Goal: Communication & Community: Answer question/provide support

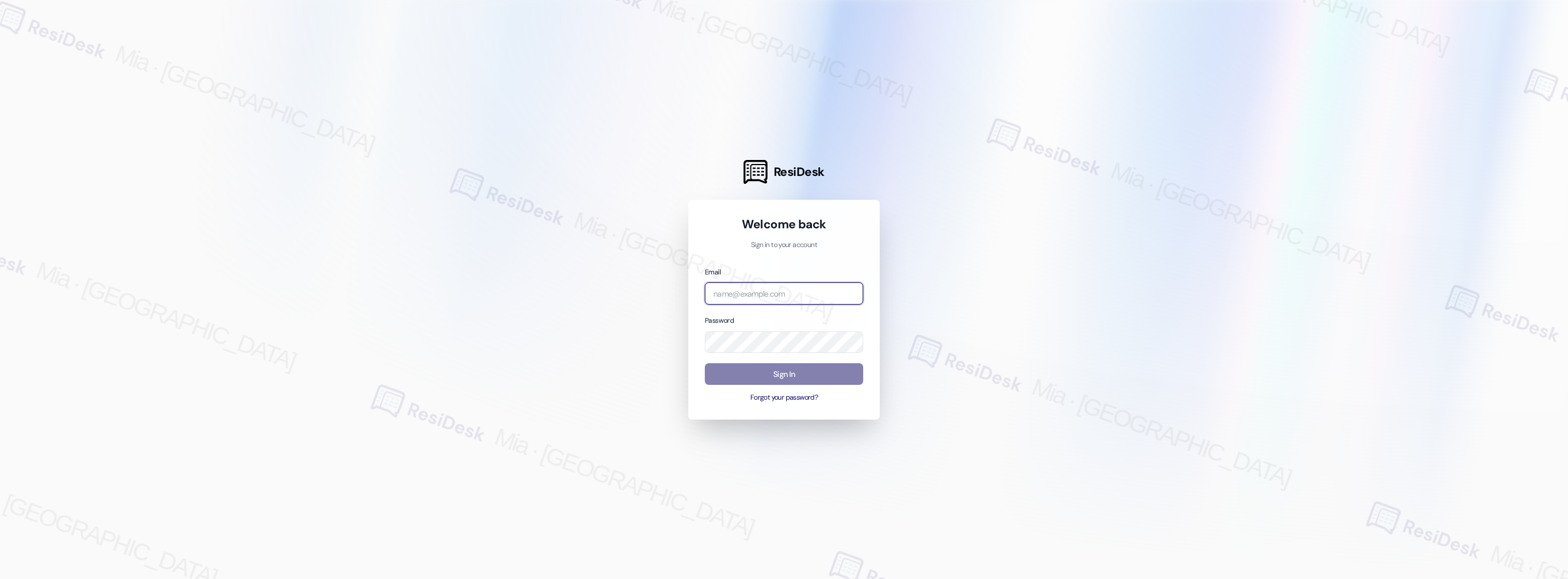
click at [808, 296] on input "email" at bounding box center [784, 293] width 158 height 22
type input "automated-surveys-boyd_wilson-mia.caampued@boyd_[DOMAIN_NAME]"
click at [798, 369] on button "Sign In" at bounding box center [784, 374] width 158 height 22
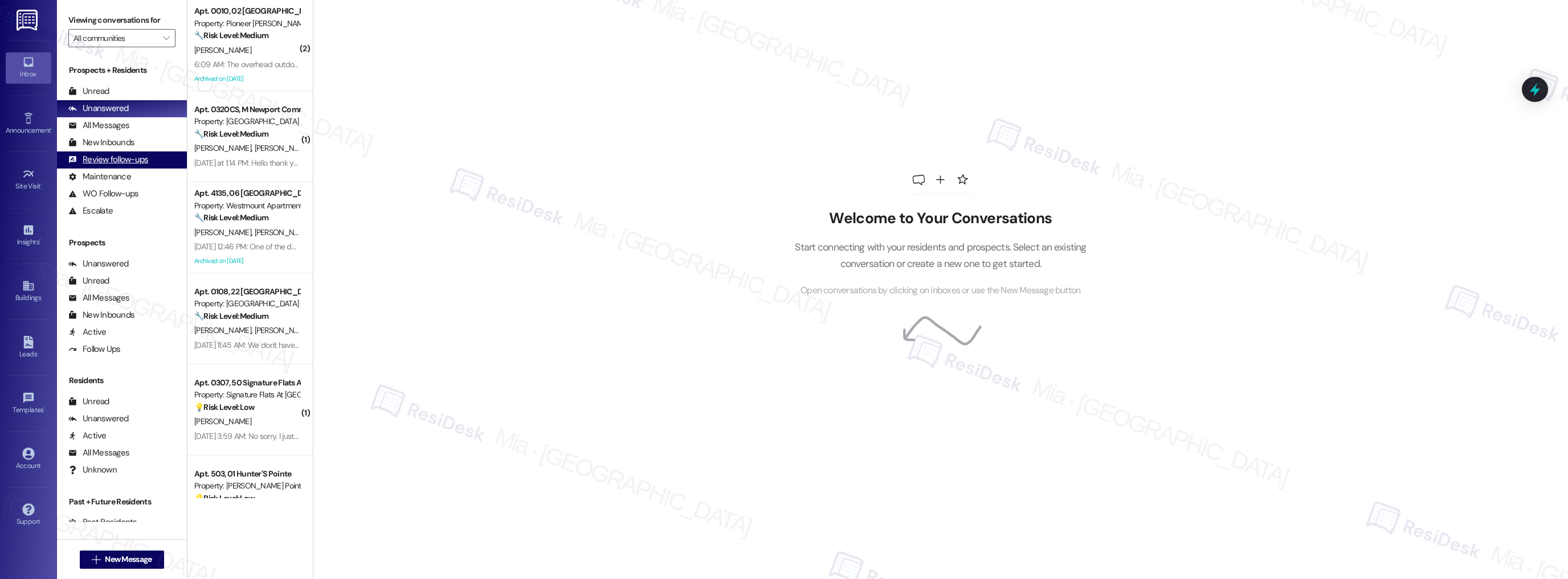
click at [114, 156] on div "Review follow-ups" at bounding box center [108, 160] width 80 height 12
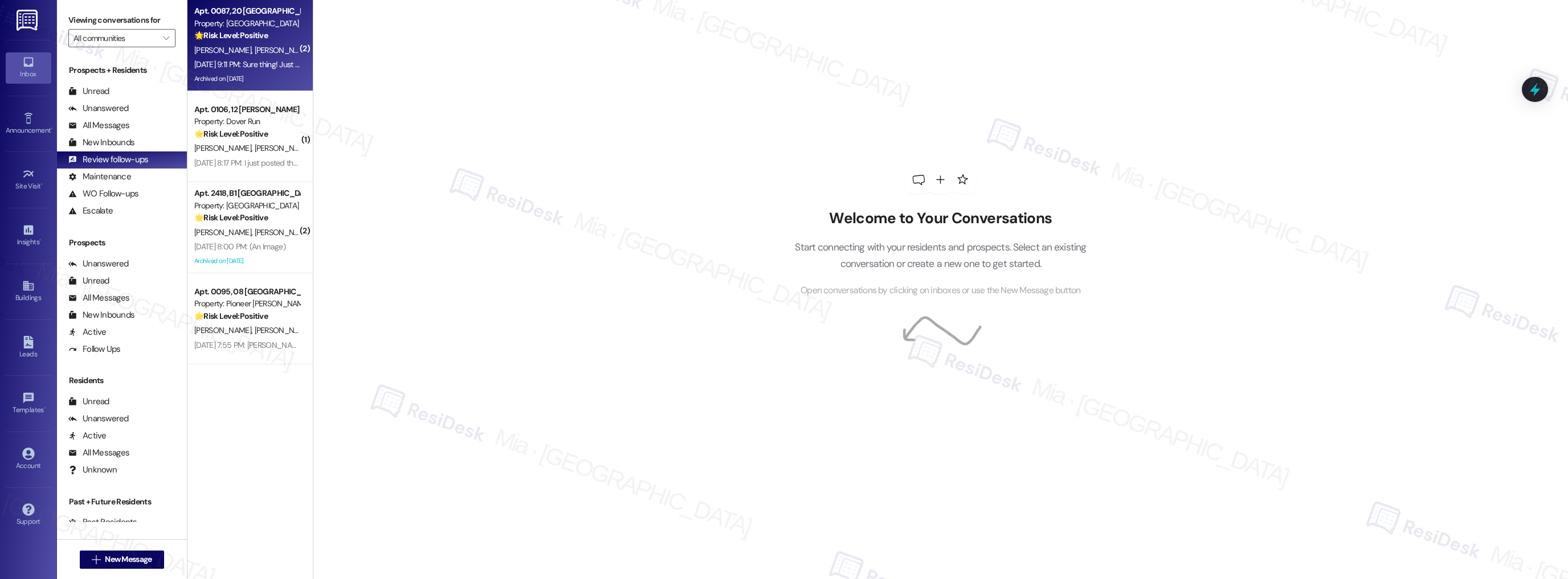
click at [287, 63] on div "[DATE] 9:11 PM: Sure thing! Just posted my review! [DATE] 9:11 PM: Sure thing! …" at bounding box center [275, 64] width 162 height 10
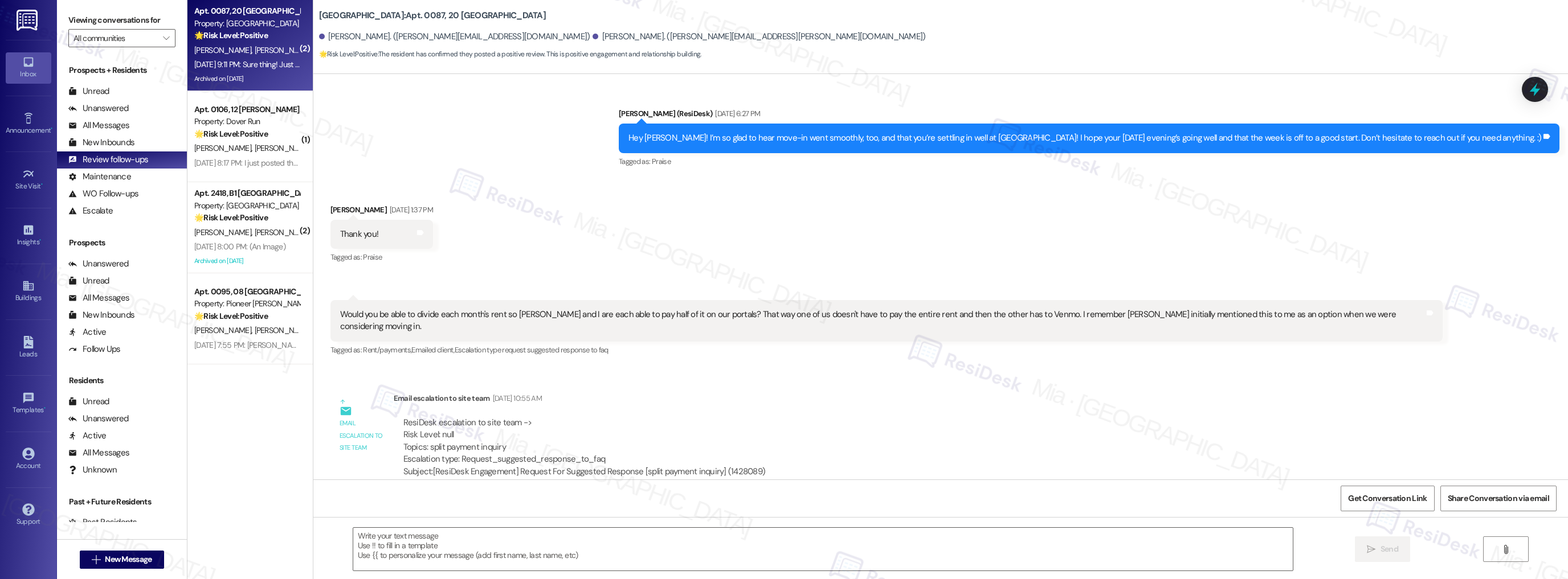
type textarea "Fetching suggested responses. Please feel free to read through the conversation…"
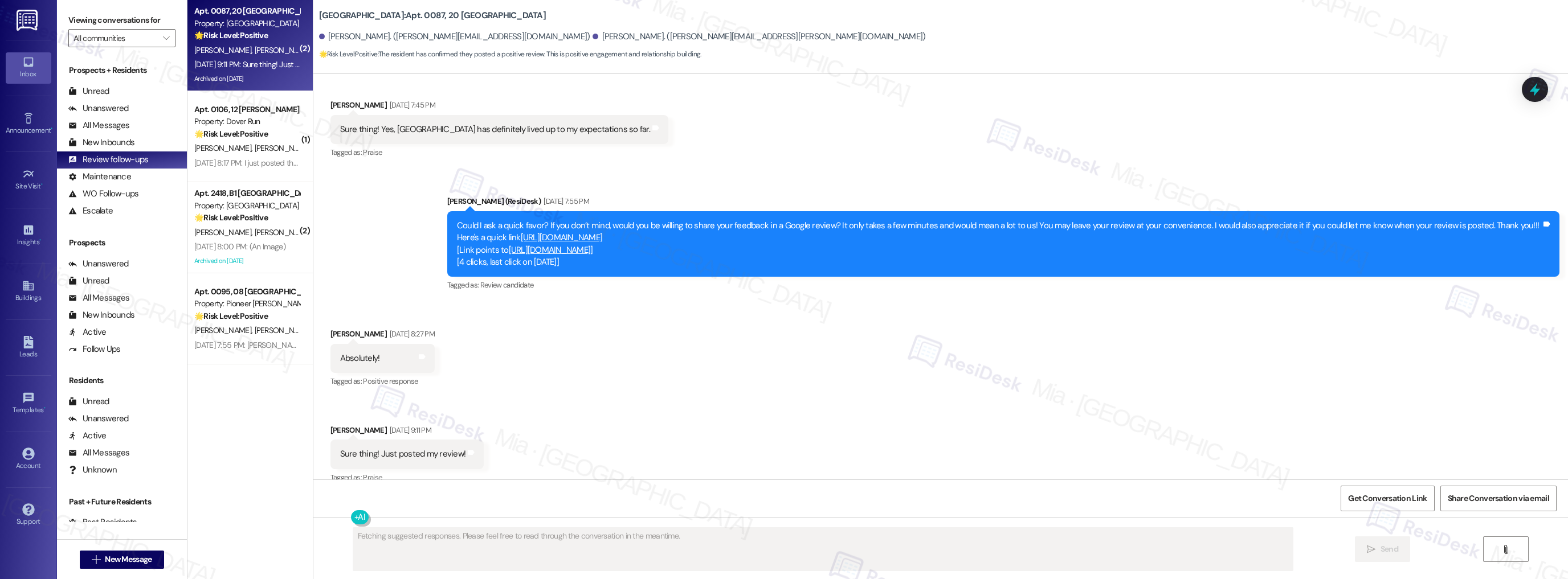
scroll to position [2385, 0]
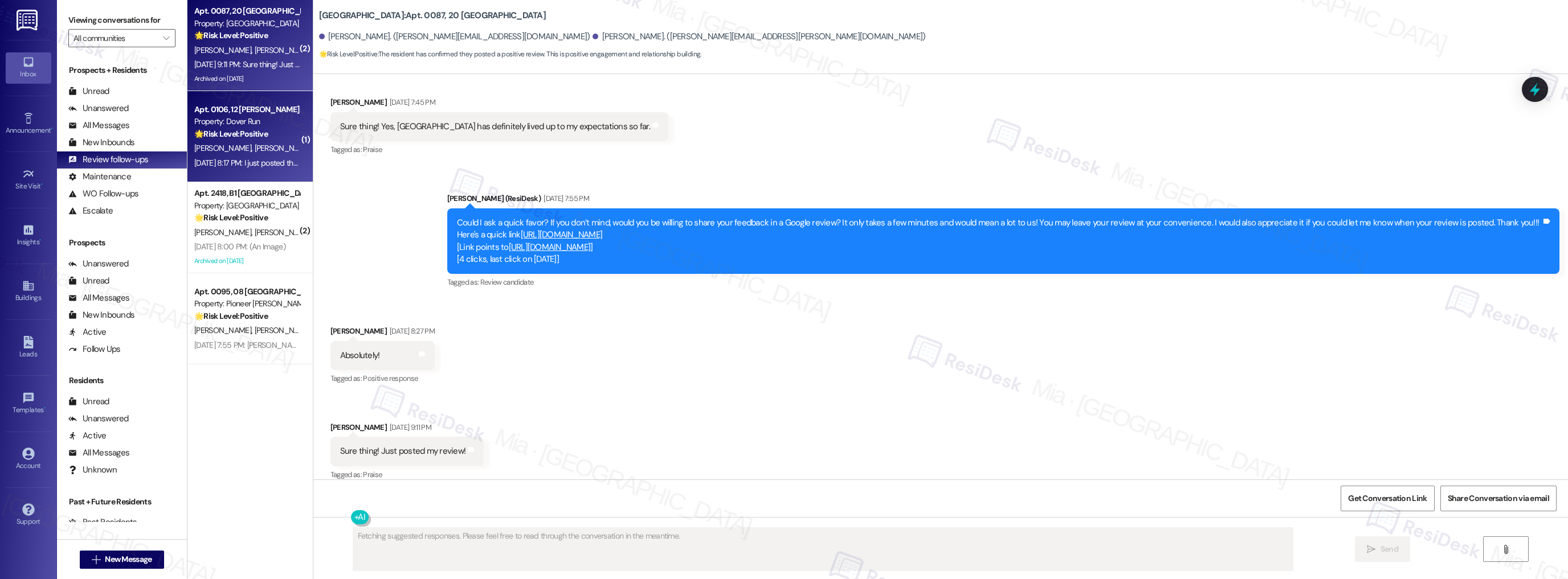
click at [275, 129] on div "🌟 Risk Level: Positive The resident has confirmed posting a positive review. Th…" at bounding box center [246, 134] width 106 height 12
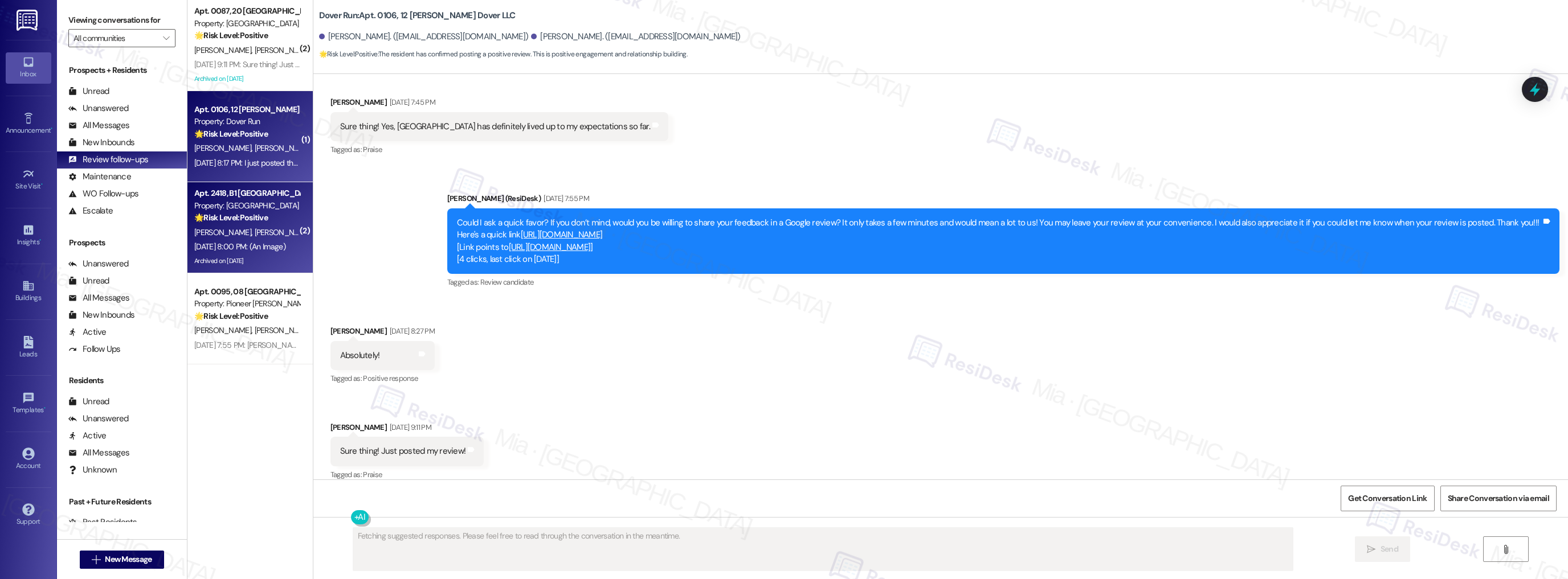
scroll to position [3199, 0]
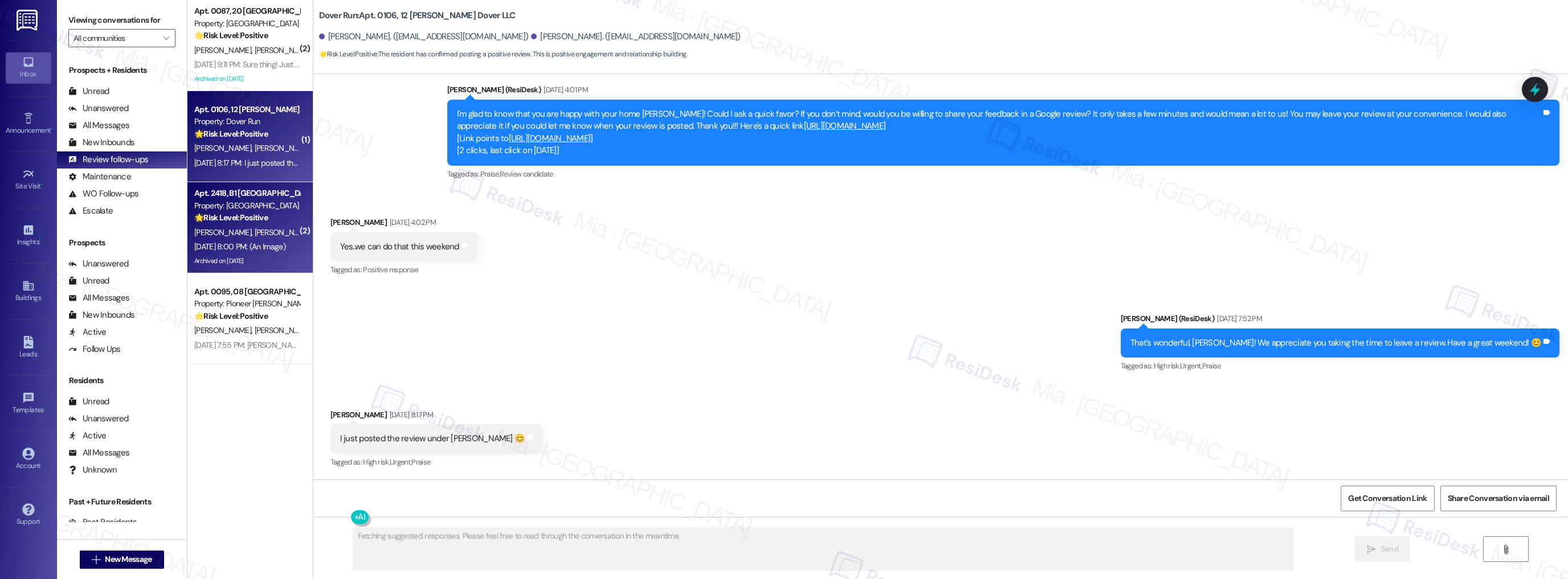
click at [271, 207] on div "Property: [GEOGRAPHIC_DATA]" at bounding box center [246, 206] width 106 height 12
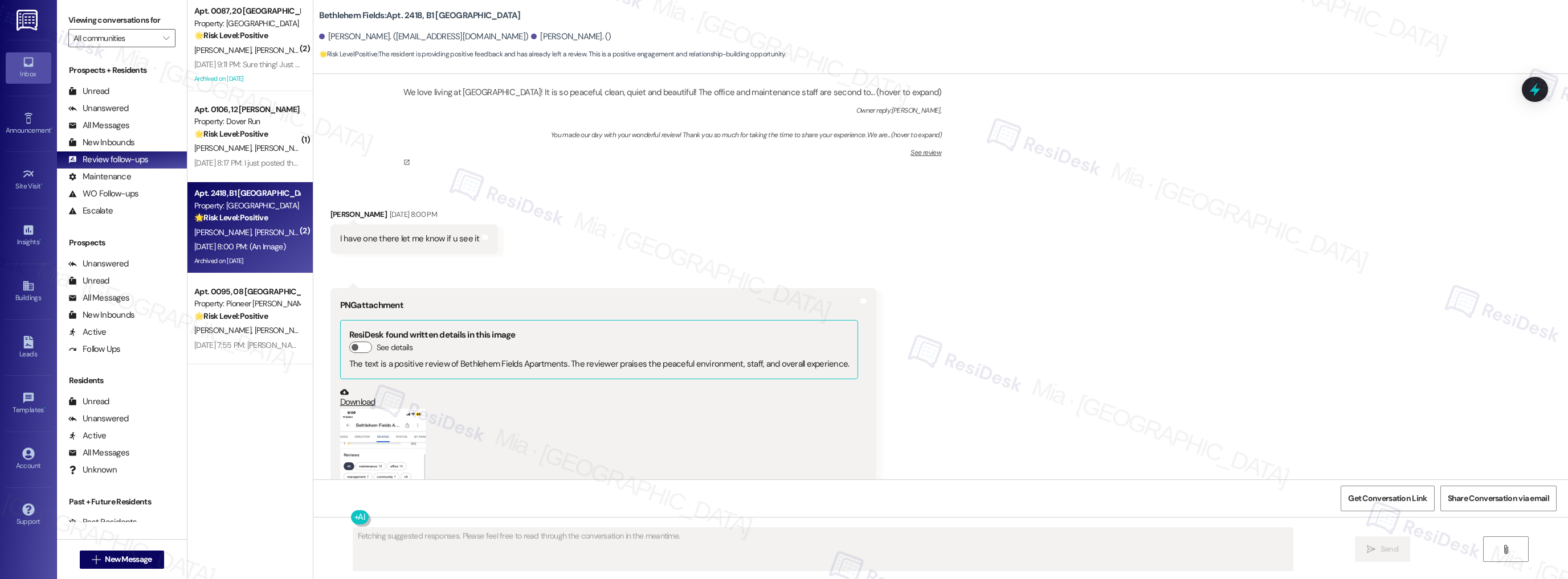
scroll to position [12477, 0]
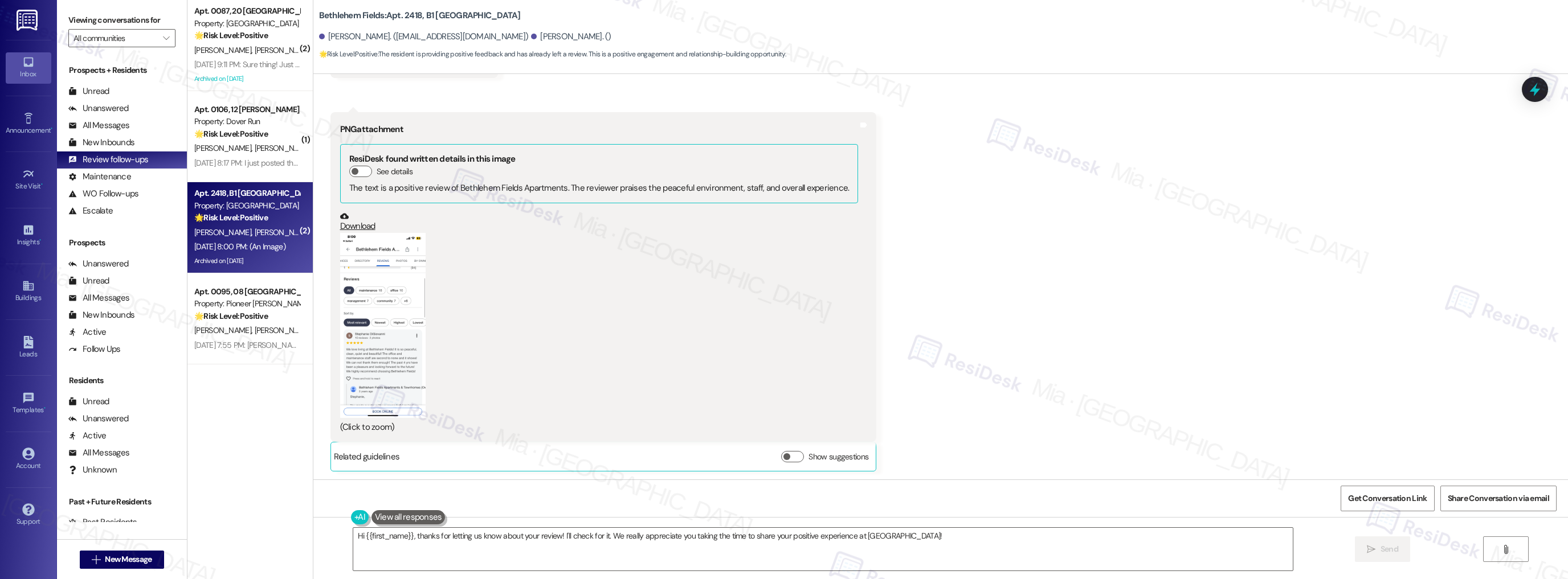
type textarea "Hi {{first_name}}, thanks for letting us know about your review! I'll check for…"
click at [397, 276] on button "Zoom image" at bounding box center [382, 324] width 85 height 185
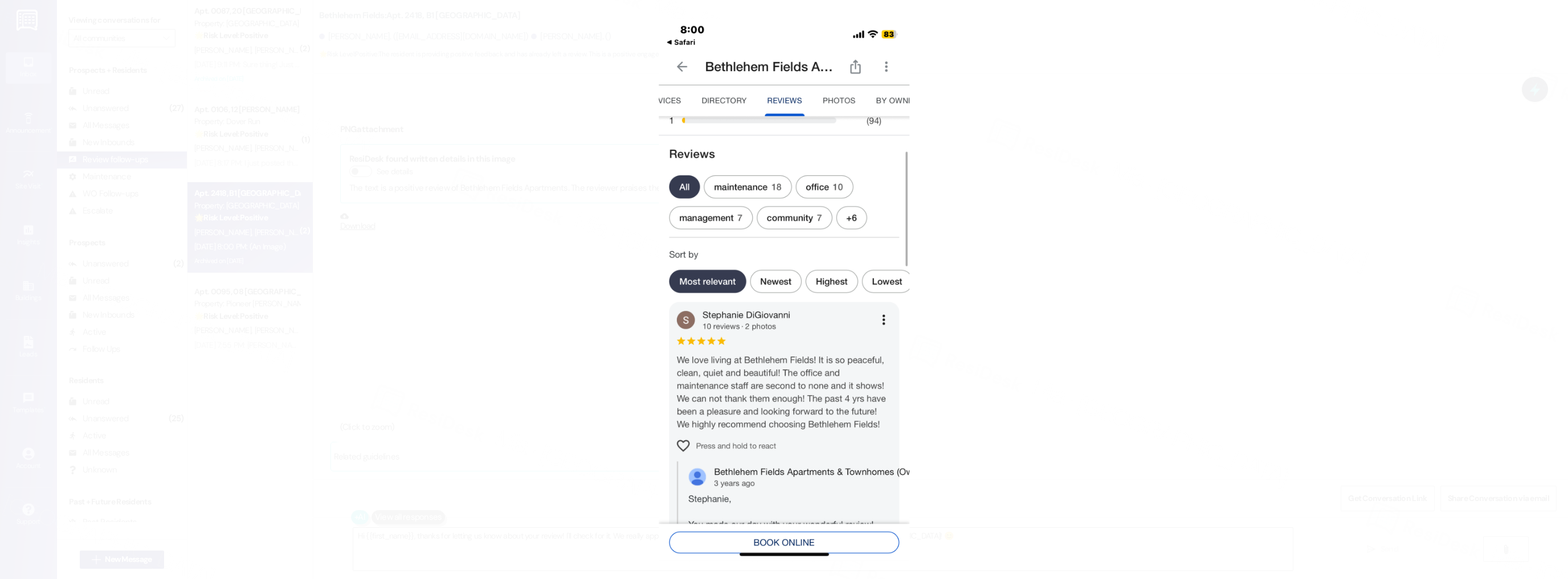
click at [1087, 262] on button "Unzoom image" at bounding box center [784, 290] width 1568 height 579
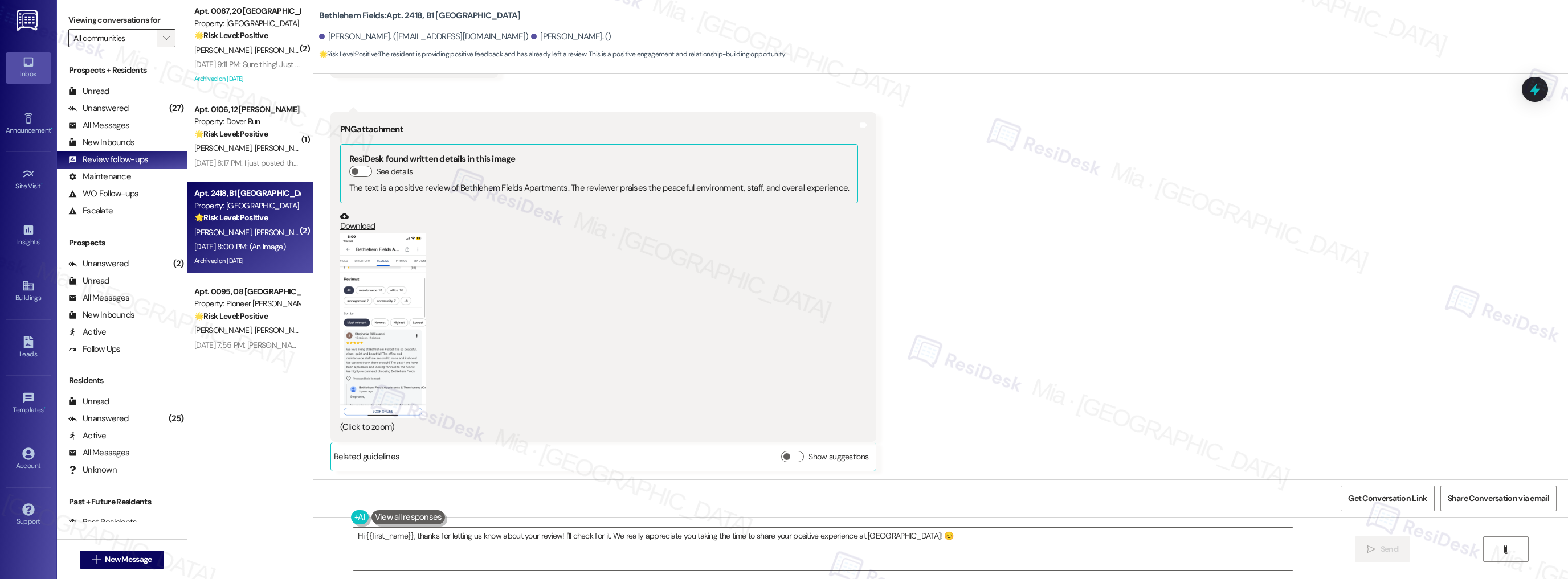
click at [163, 41] on icon "" at bounding box center [166, 38] width 6 height 9
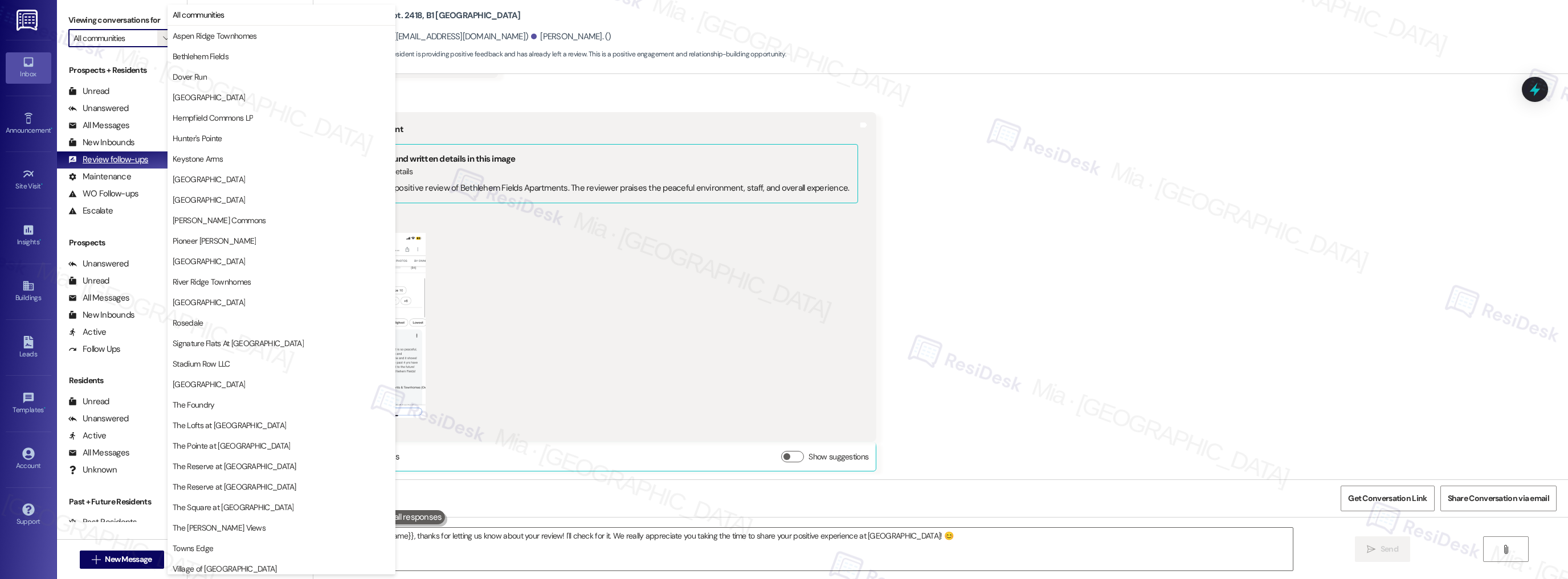
click at [124, 164] on div "Review follow-ups" at bounding box center [108, 160] width 80 height 12
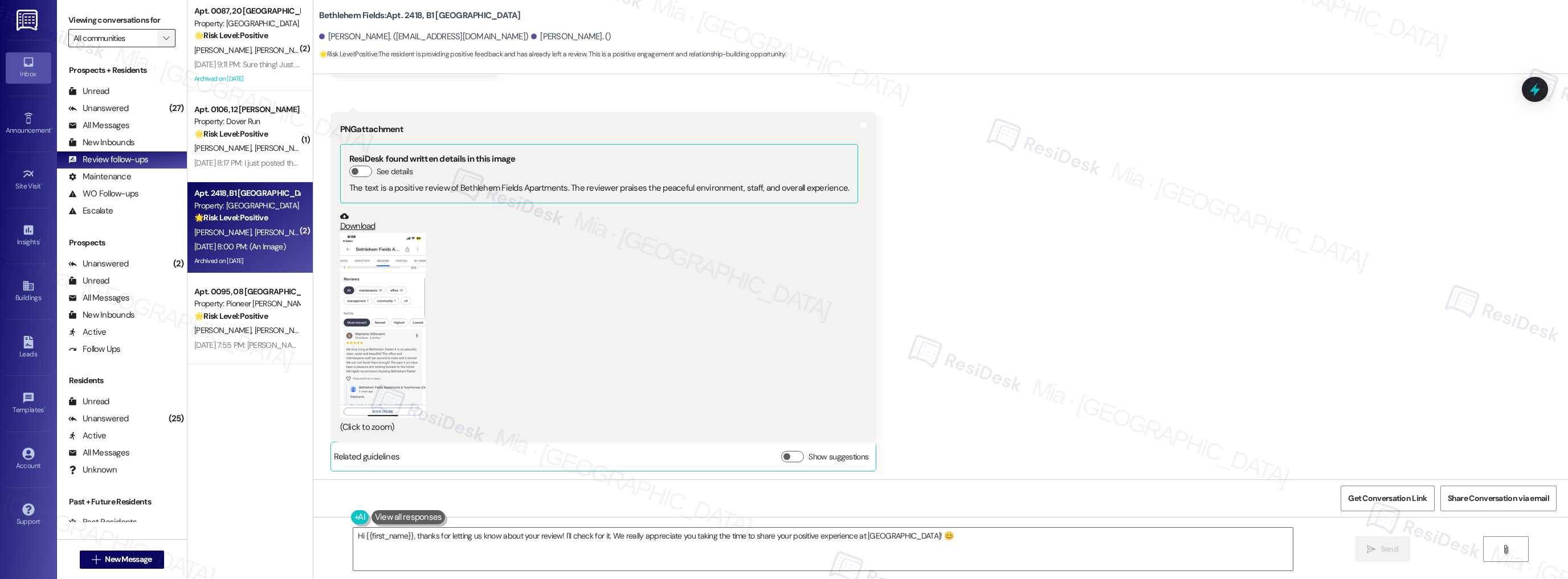
click at [163, 34] on icon "" at bounding box center [166, 38] width 6 height 9
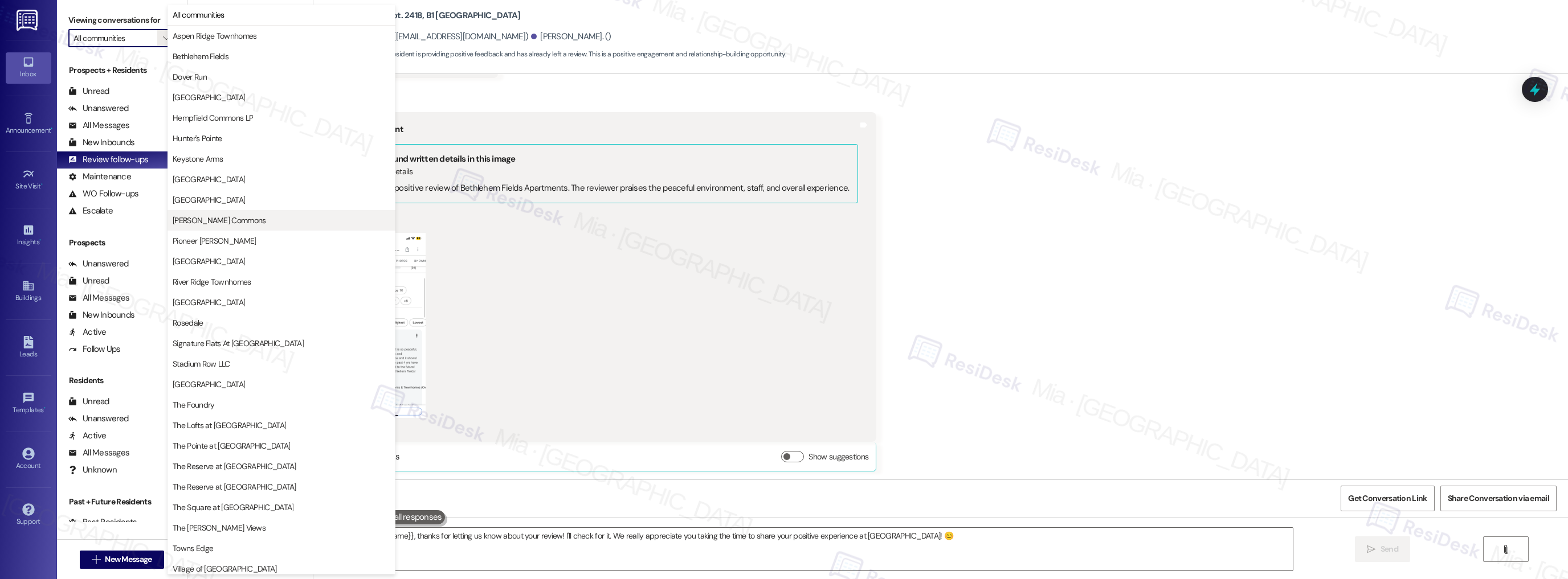
click at [284, 217] on span "[PERSON_NAME] Commons" at bounding box center [281, 220] width 217 height 11
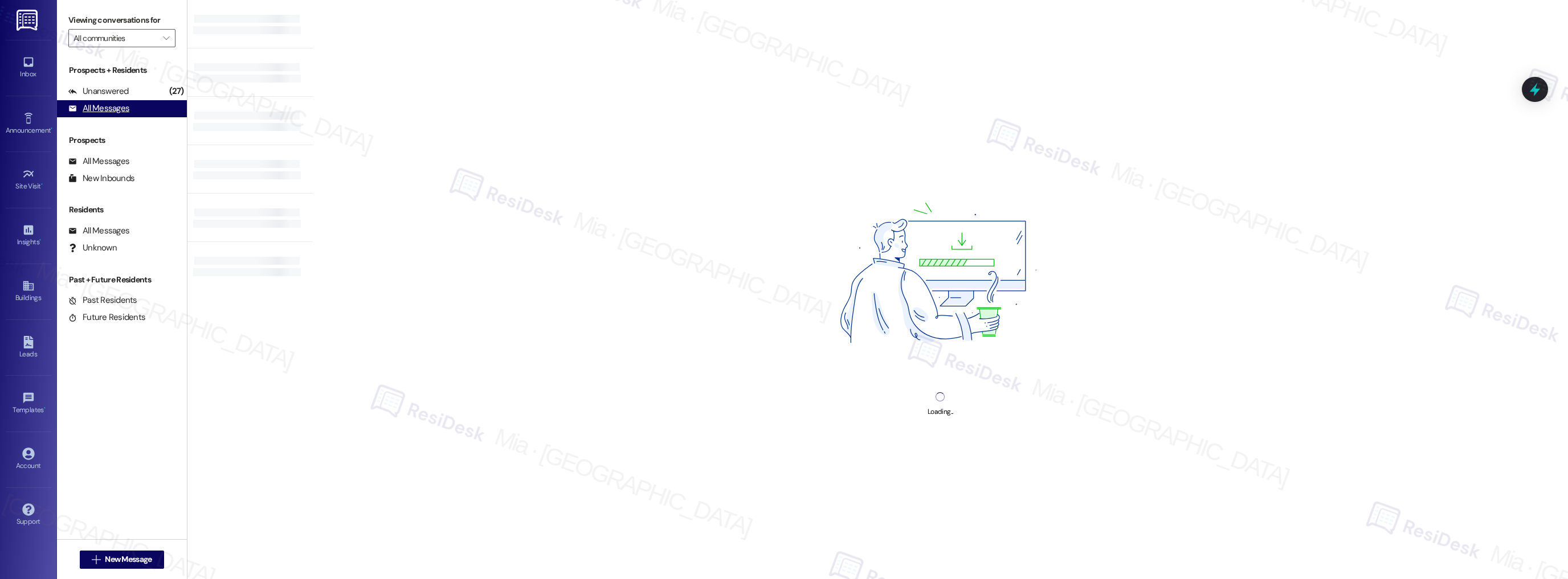
type input "[PERSON_NAME] Commons"
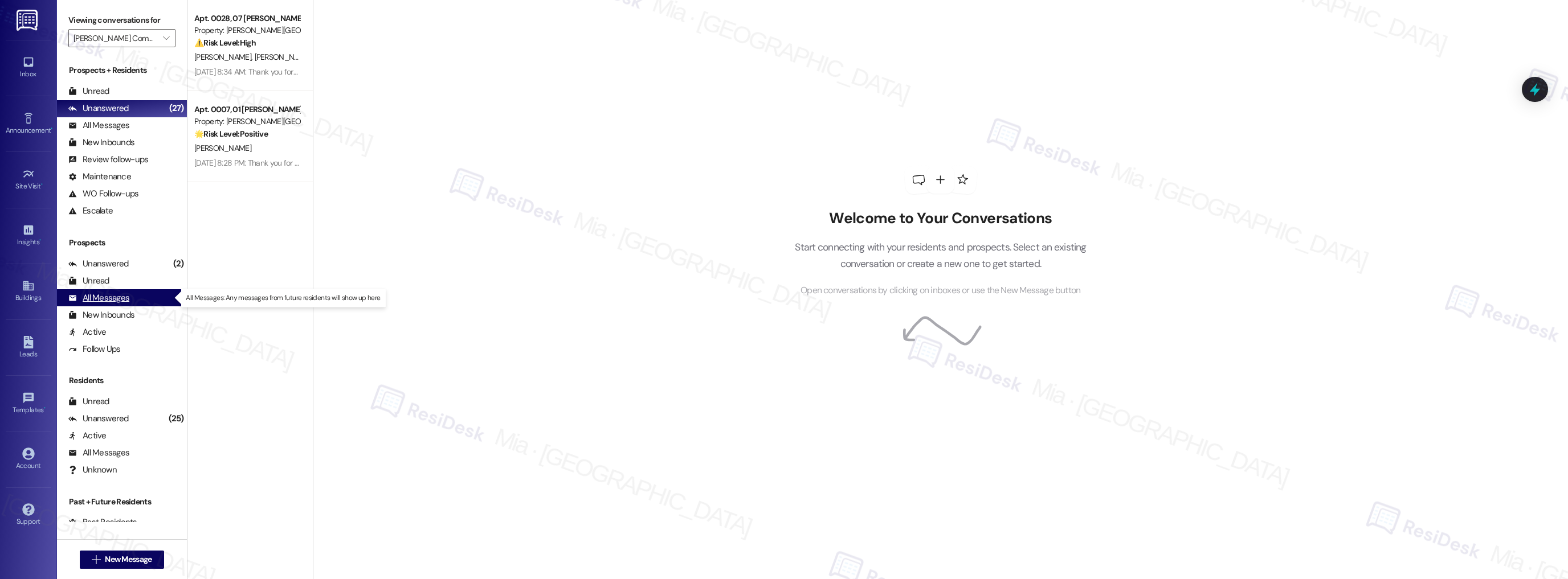
click at [132, 299] on div "All Messages (undefined)" at bounding box center [122, 298] width 130 height 17
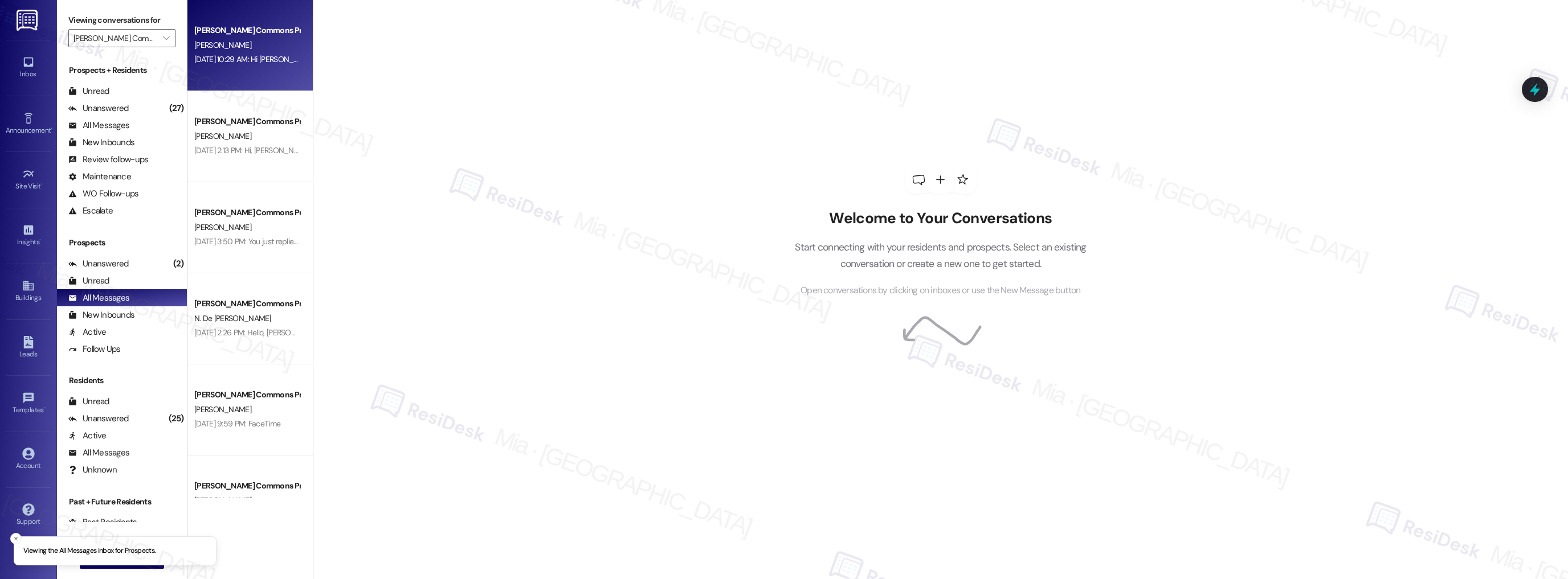
click at [258, 68] on div "[PERSON_NAME] Commons Prospect [PERSON_NAME] [DATE] 10:29 AM: Hi [PERSON_NAME]!…" at bounding box center [249, 46] width 125 height 91
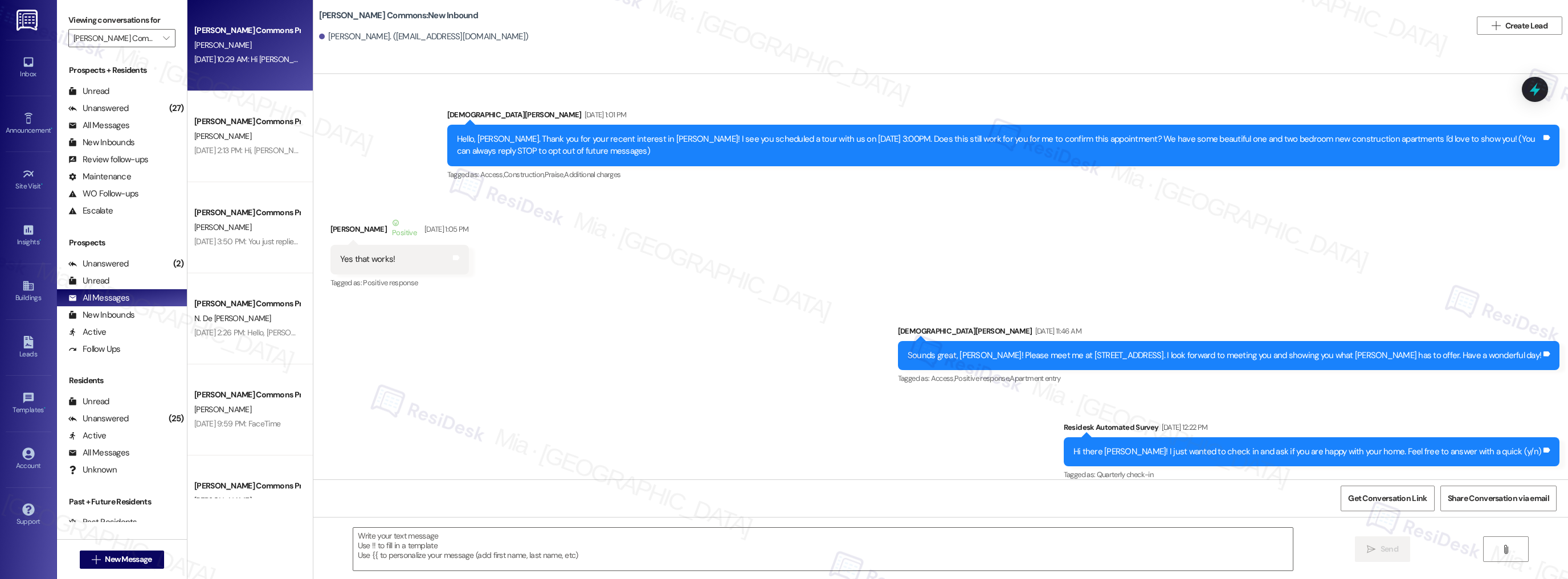
type textarea "Fetching suggested responses. Please feel free to read through the conversation…"
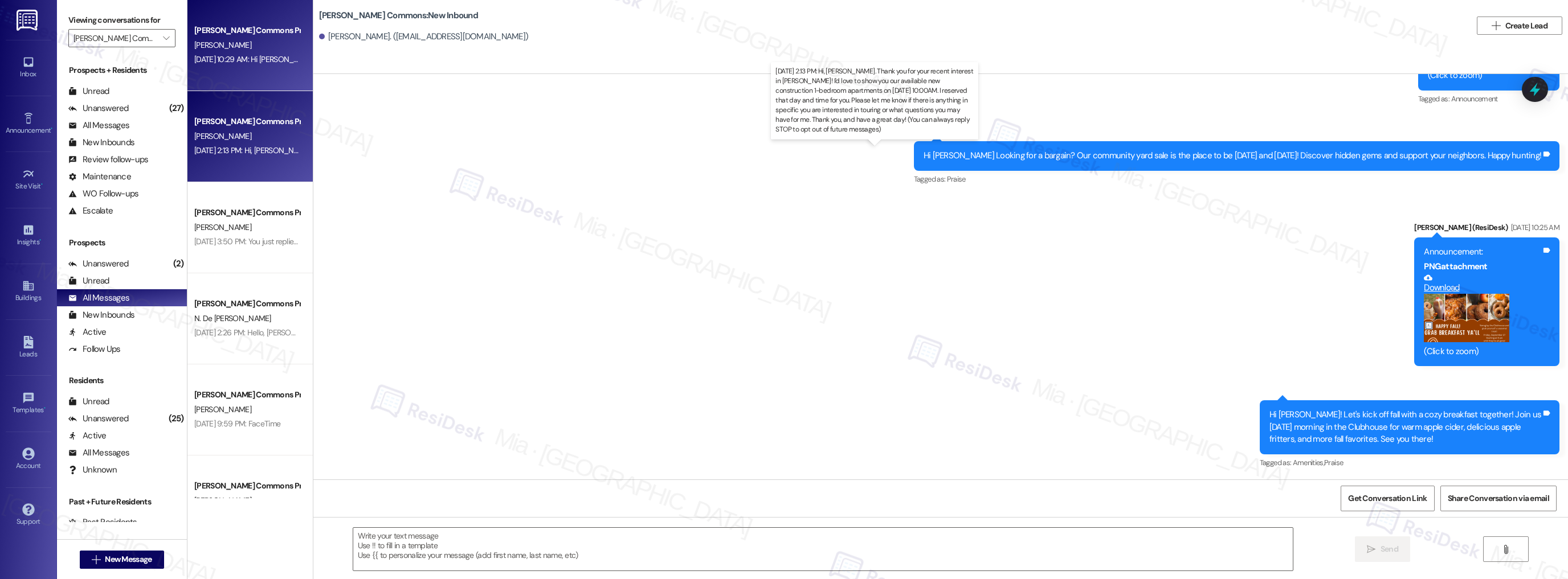
click at [253, 146] on div "[DATE] 2:13 PM: Hi, [PERSON_NAME]. Thank you for your recent interest in [PERSO…" at bounding box center [910, 150] width 1433 height 10
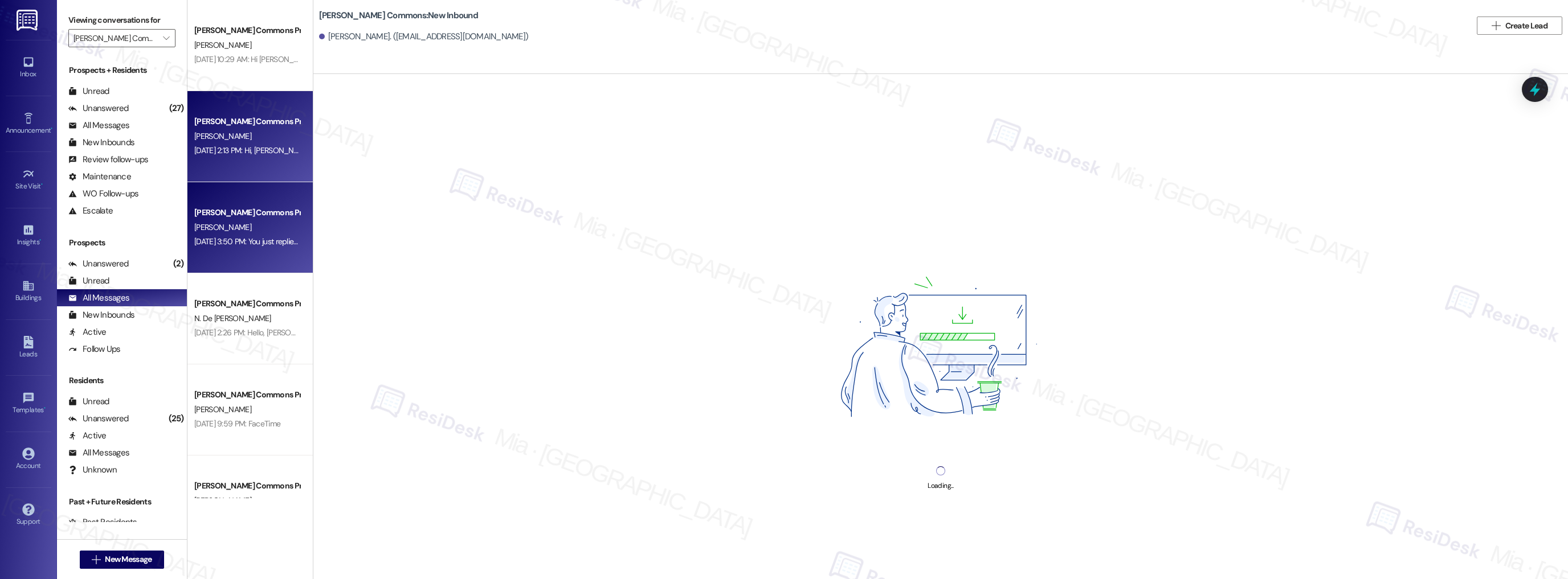
click at [258, 217] on div "[PERSON_NAME] Commons Prospect" at bounding box center [246, 213] width 106 height 12
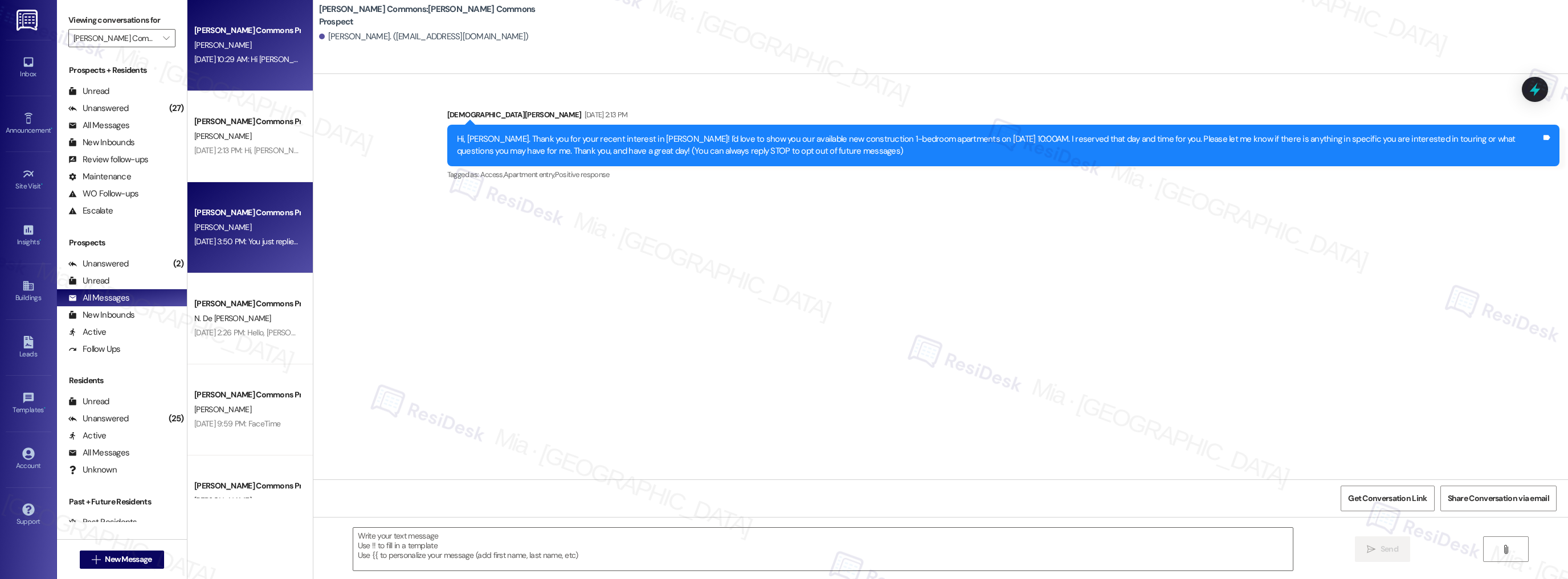
click at [262, 65] on div "[DATE] 10:29 AM: Hi [PERSON_NAME]! Let's kick off fall with a cozy breakfast to…" at bounding box center [247, 59] width 108 height 14
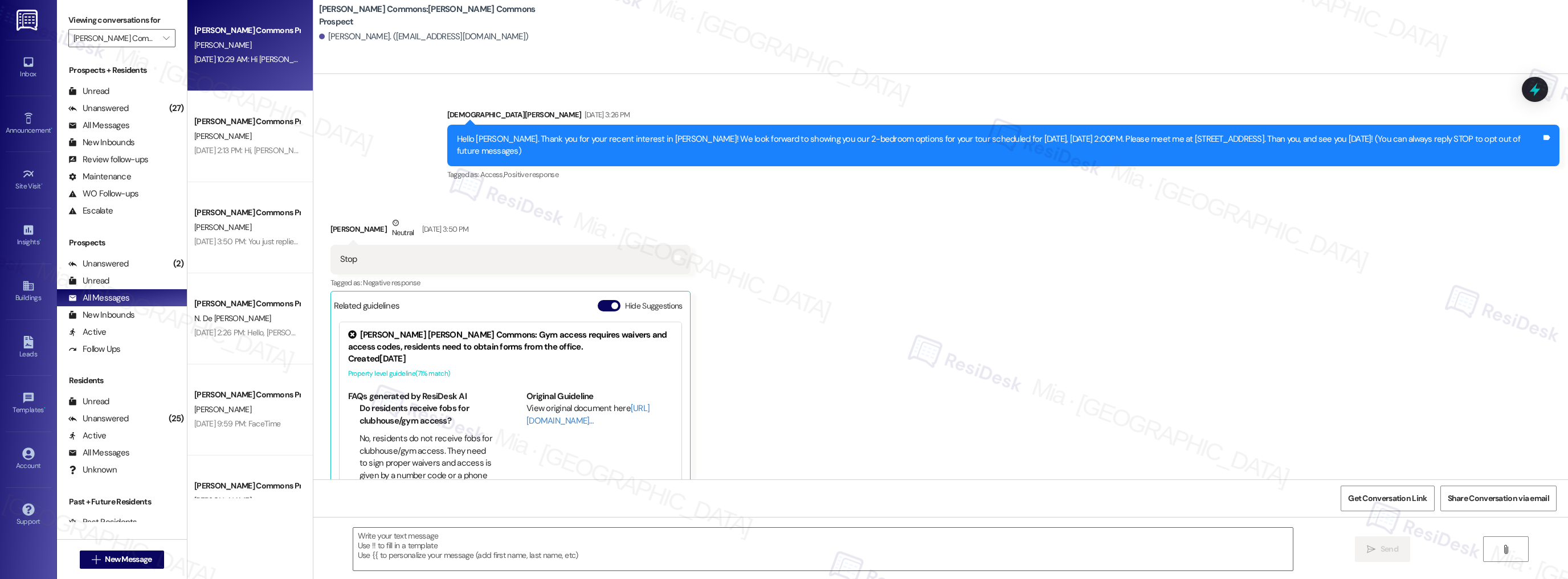
scroll to position [81, 0]
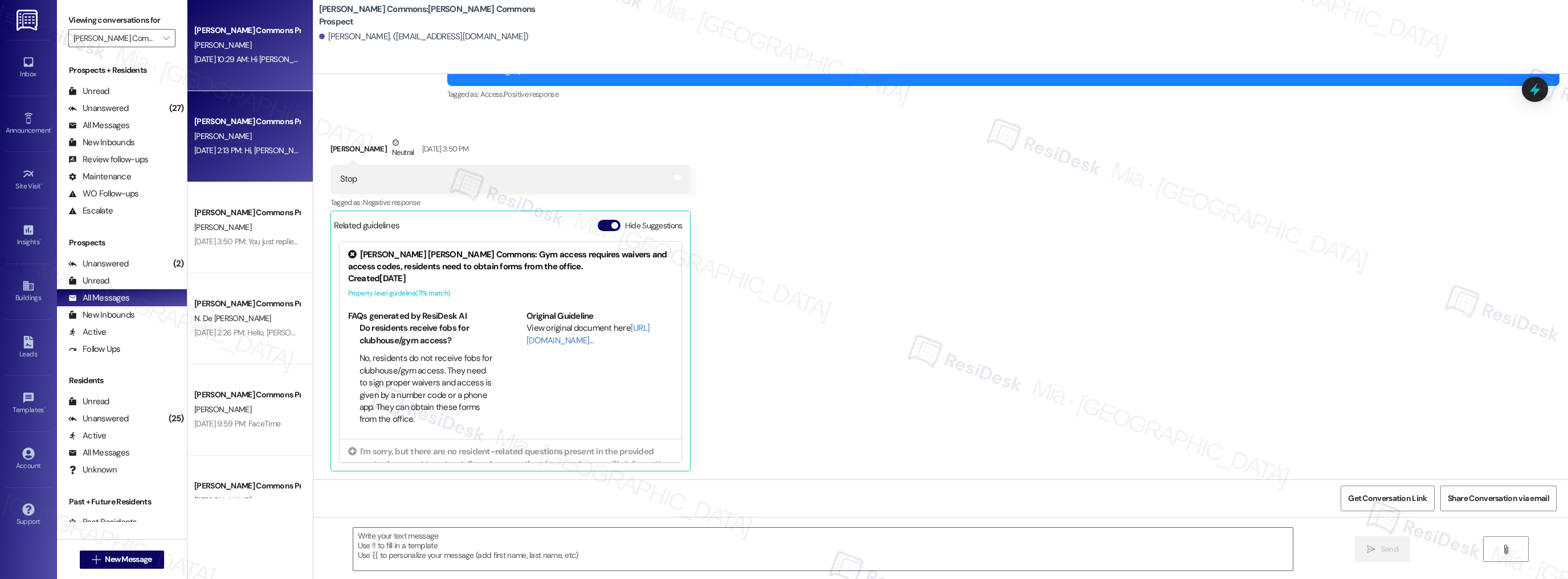
click at [260, 106] on div "[PERSON_NAME] Commons Prospect [PERSON_NAME] [DATE] 2:13 PM: Hi, [PERSON_NAME].…" at bounding box center [249, 137] width 125 height 91
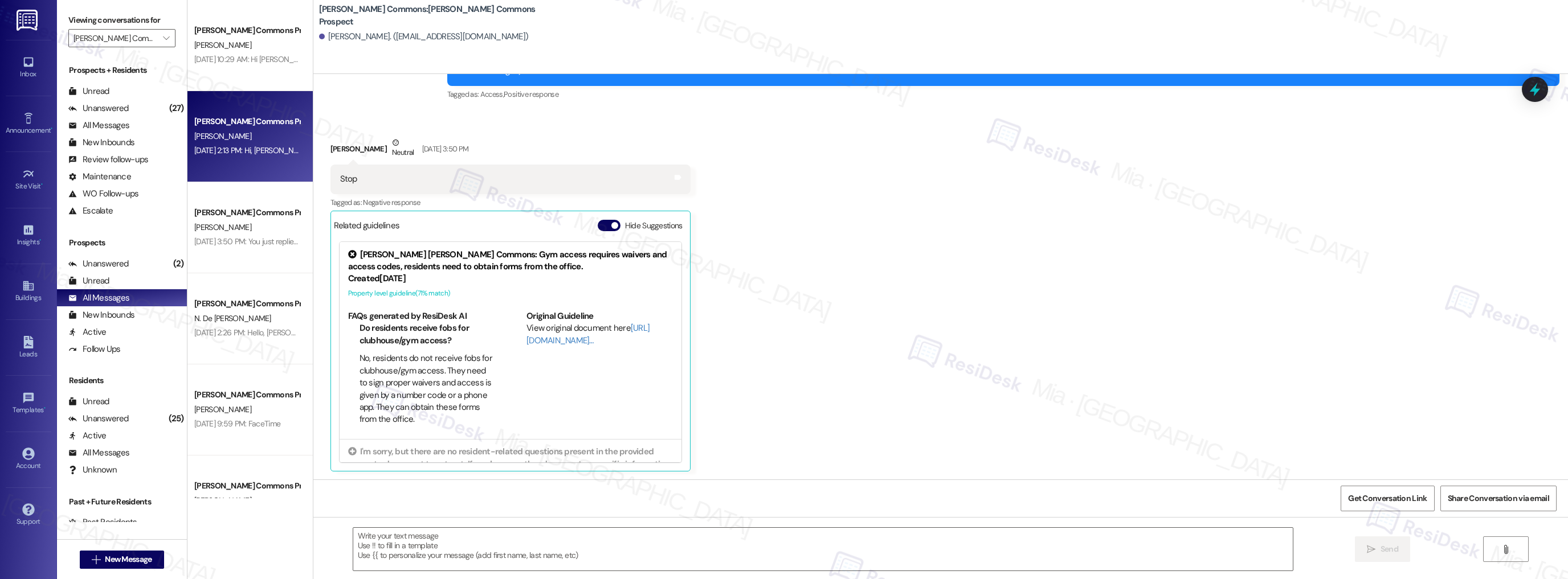
scroll to position [0, 0]
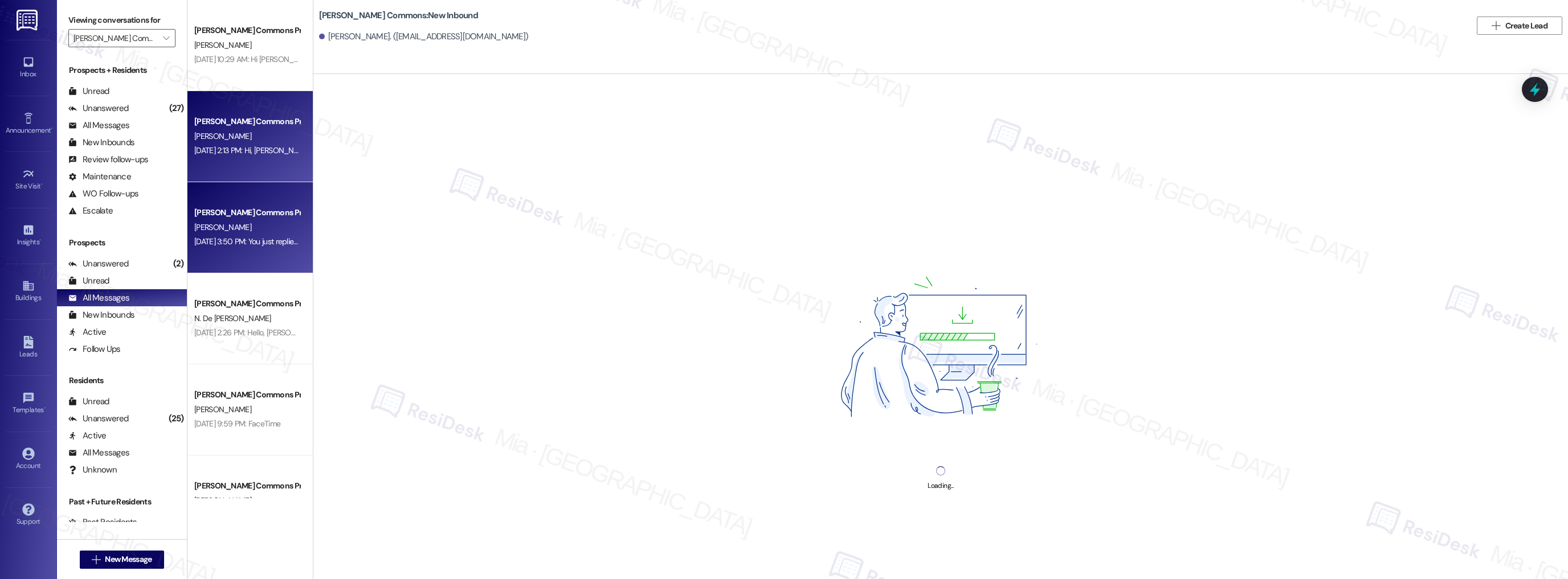
click at [242, 217] on div "[PERSON_NAME] Commons Prospect" at bounding box center [246, 213] width 106 height 12
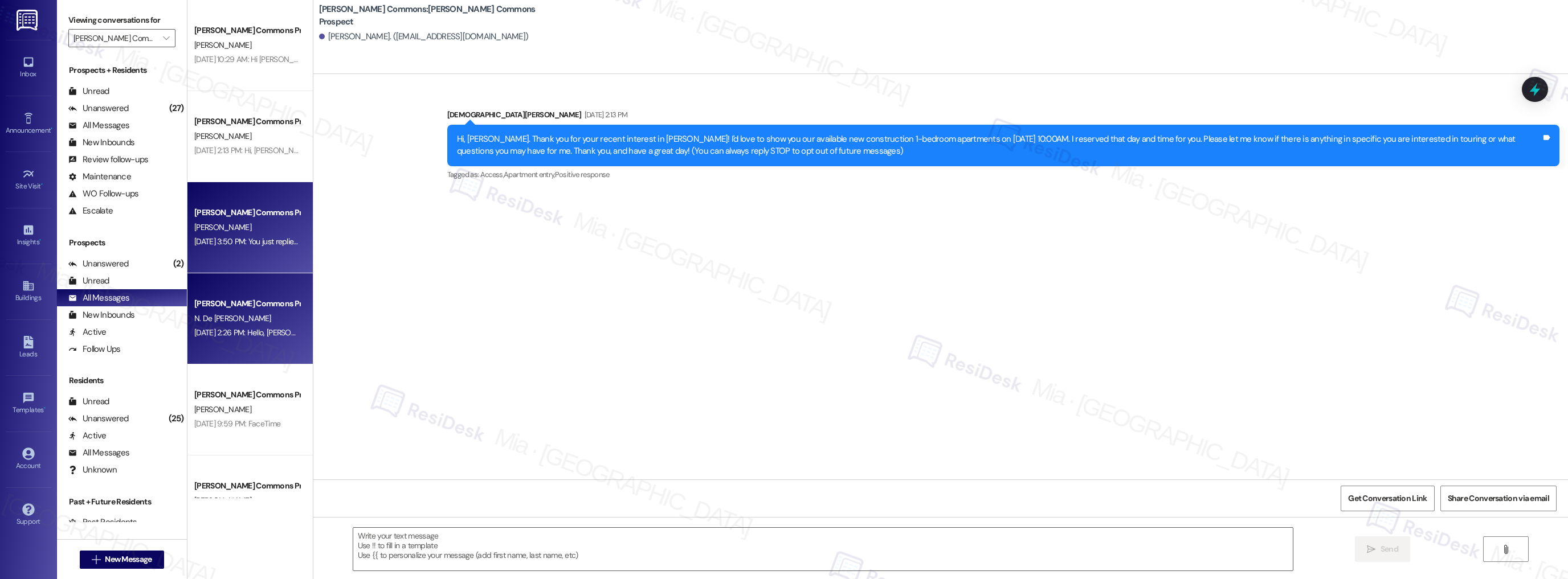
click at [251, 289] on div "[PERSON_NAME] Commons Prospect N. De [PERSON_NAME] [DATE] 2:26 PM: Hello, [PERS…" at bounding box center [249, 319] width 125 height 91
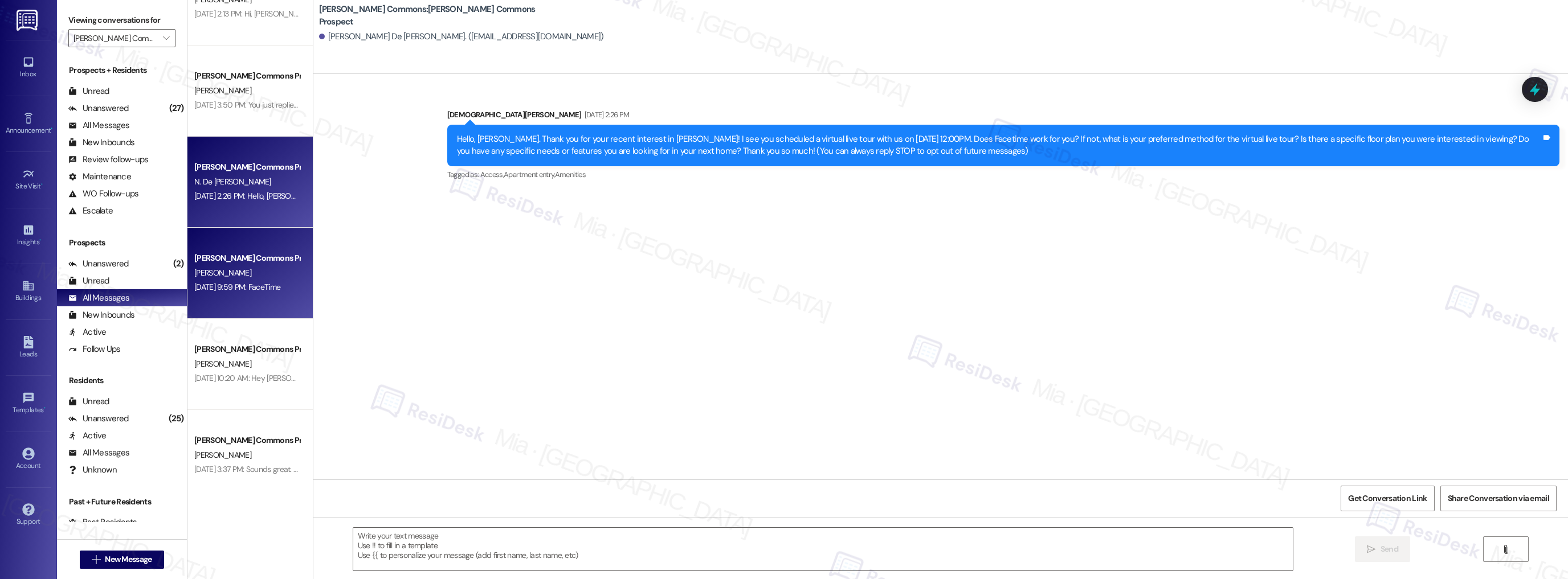
click at [278, 293] on div "[DATE] 9:59 PM: FaceTime [DATE] 9:59 PM: FaceTime" at bounding box center [247, 287] width 108 height 14
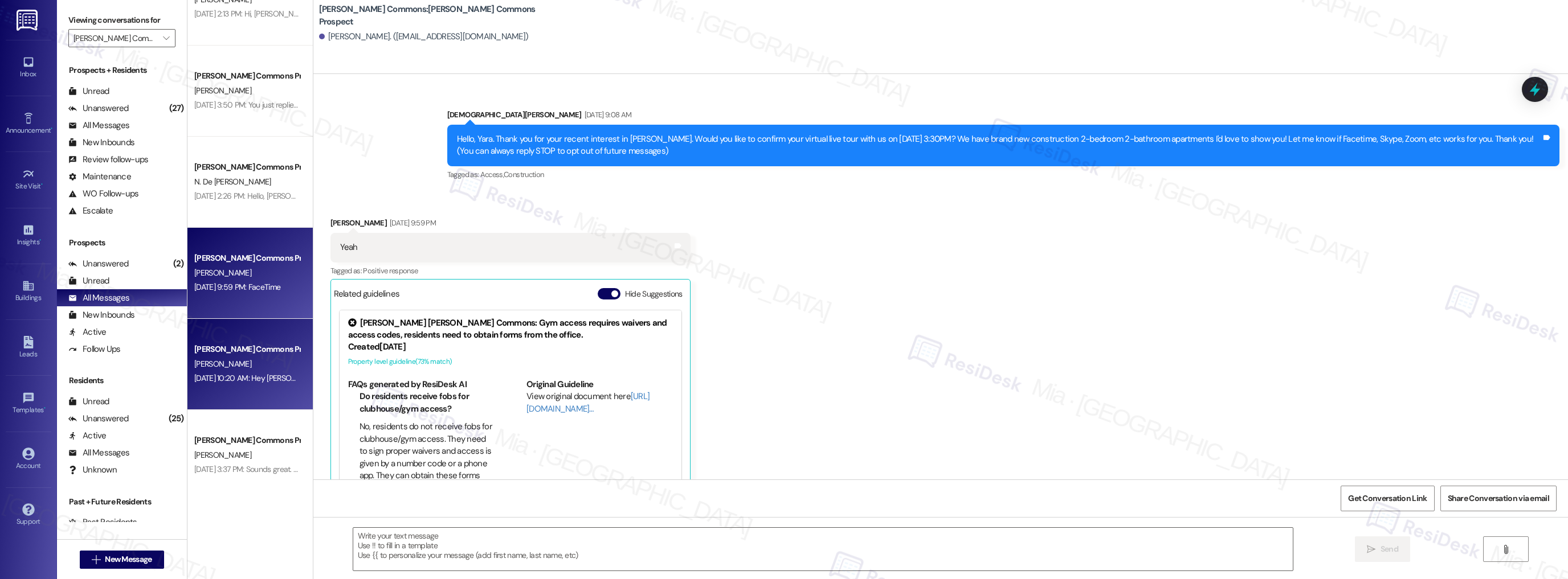
click at [271, 346] on div "[PERSON_NAME] Commons Prospect" at bounding box center [246, 350] width 106 height 12
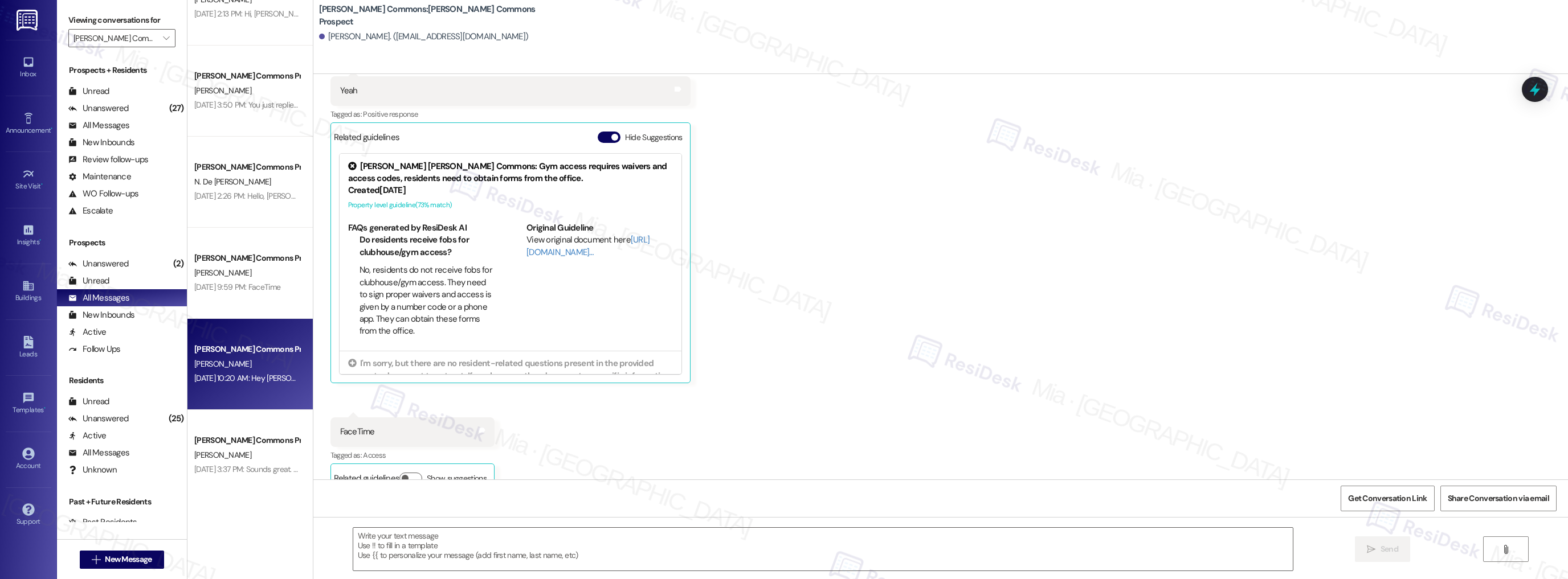
scroll to position [178, 0]
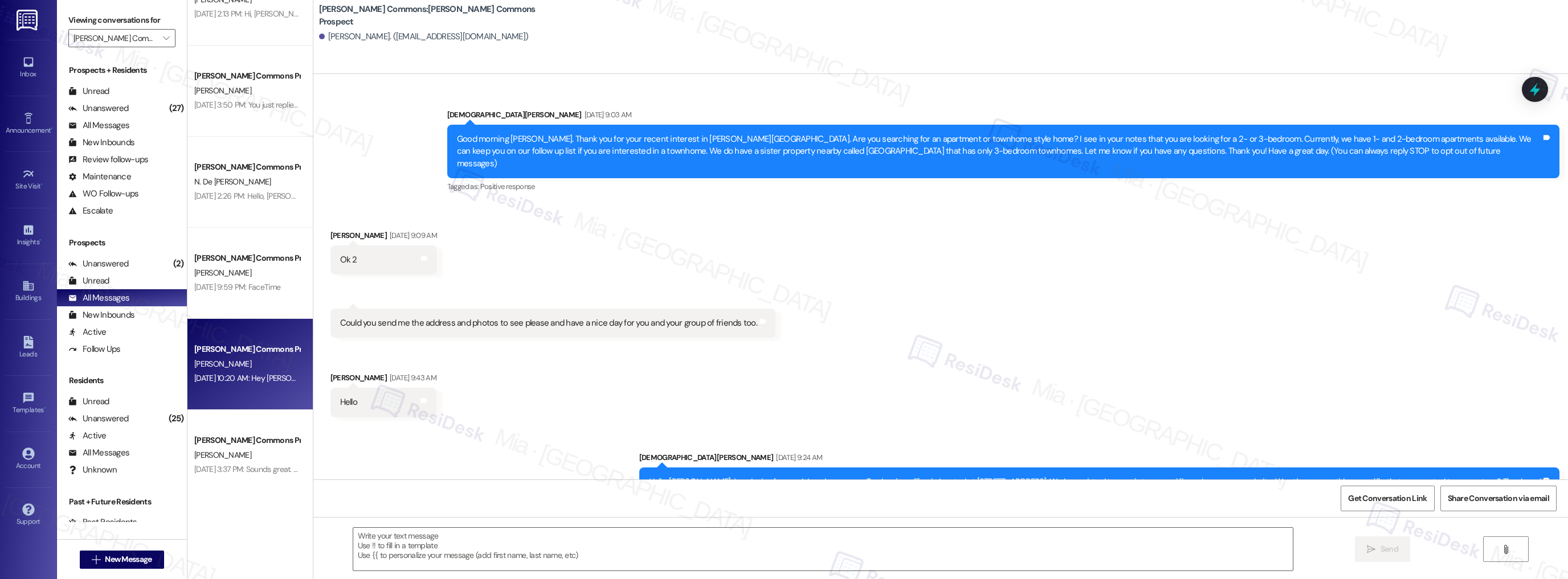
type textarea "Fetching suggested responses. Please feel free to read through the conversation…"
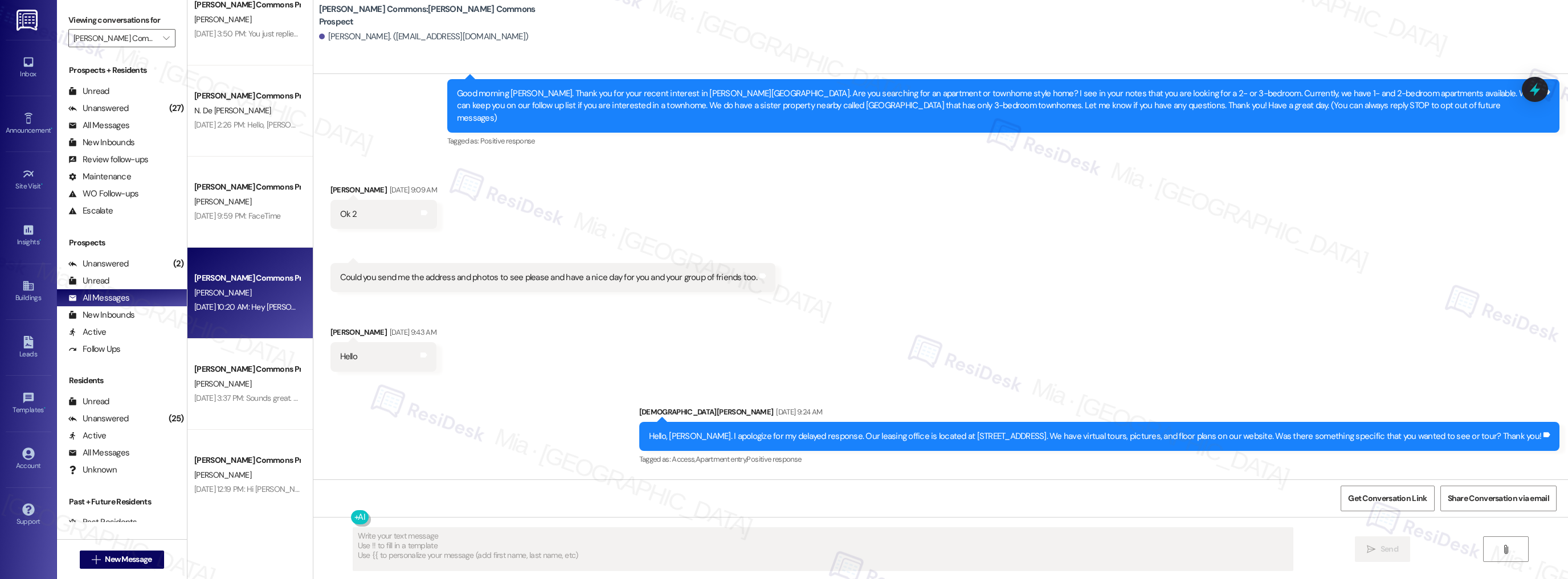
scroll to position [274, 0]
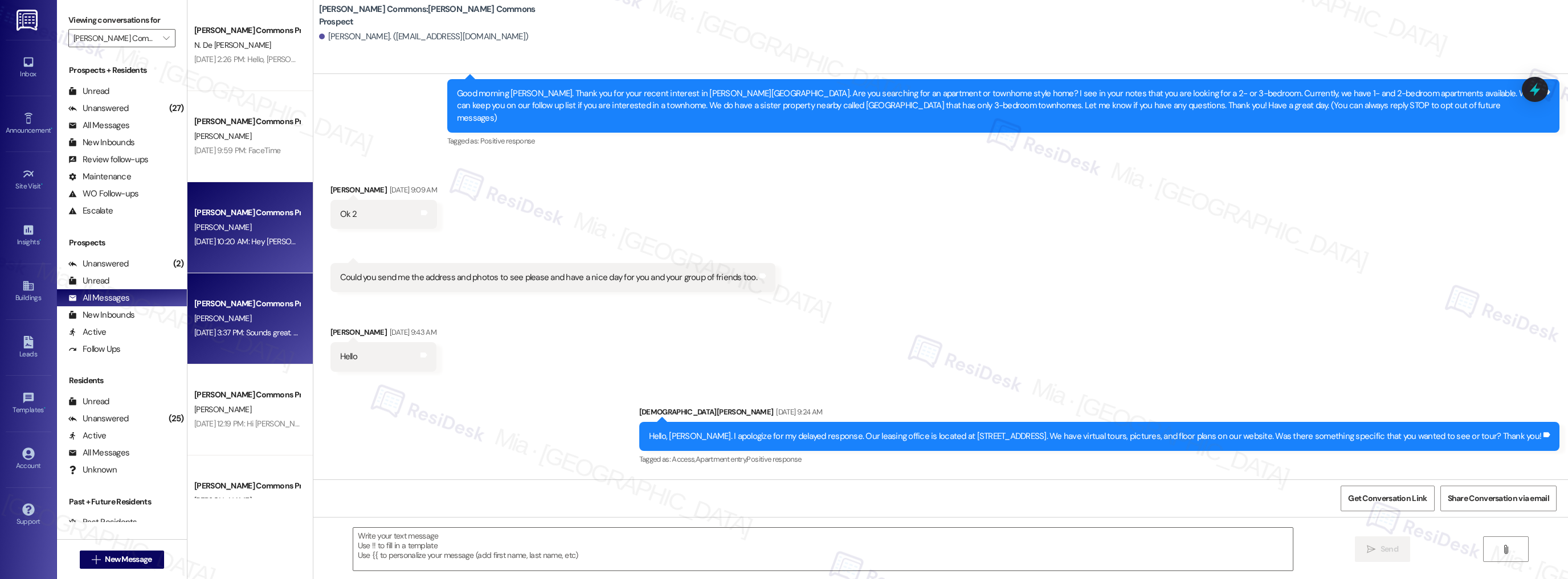
click at [256, 337] on div "[DATE] 3:37 PM: Sounds great. We will reach out with updated availability. Feel…" at bounding box center [649, 332] width 910 height 10
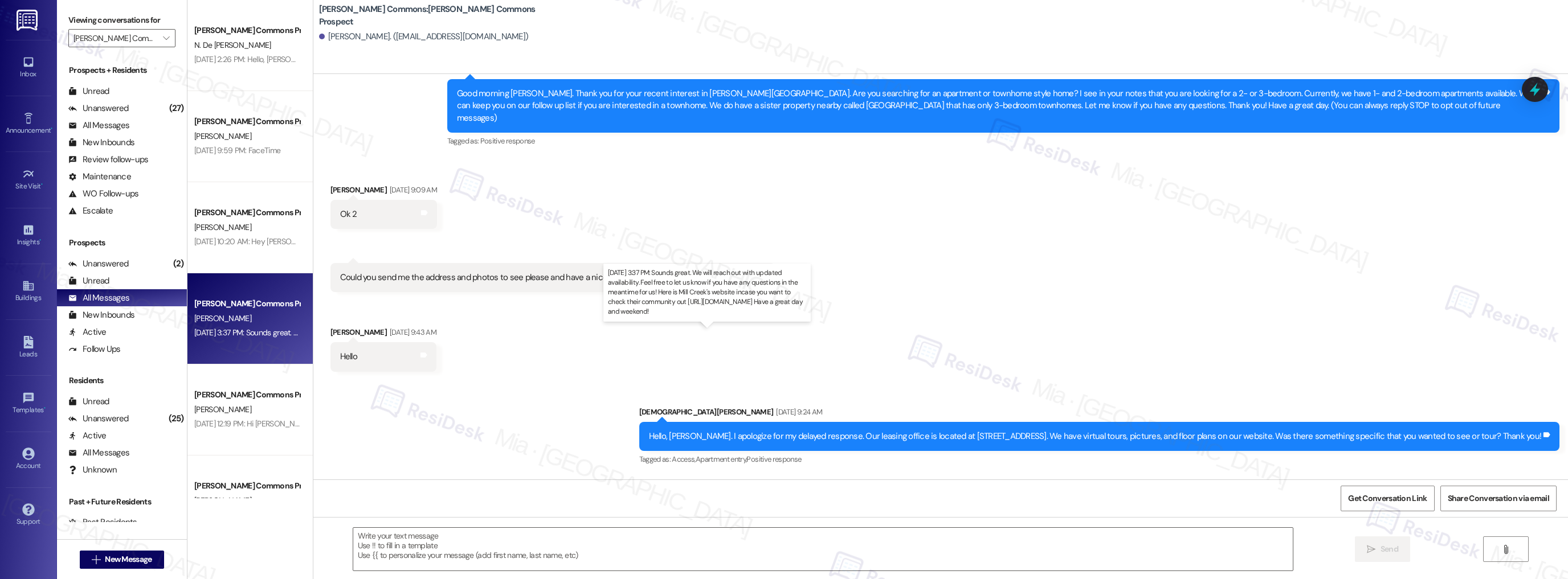
type textarea "Fetching suggested responses. Please feel free to read through the conversation…"
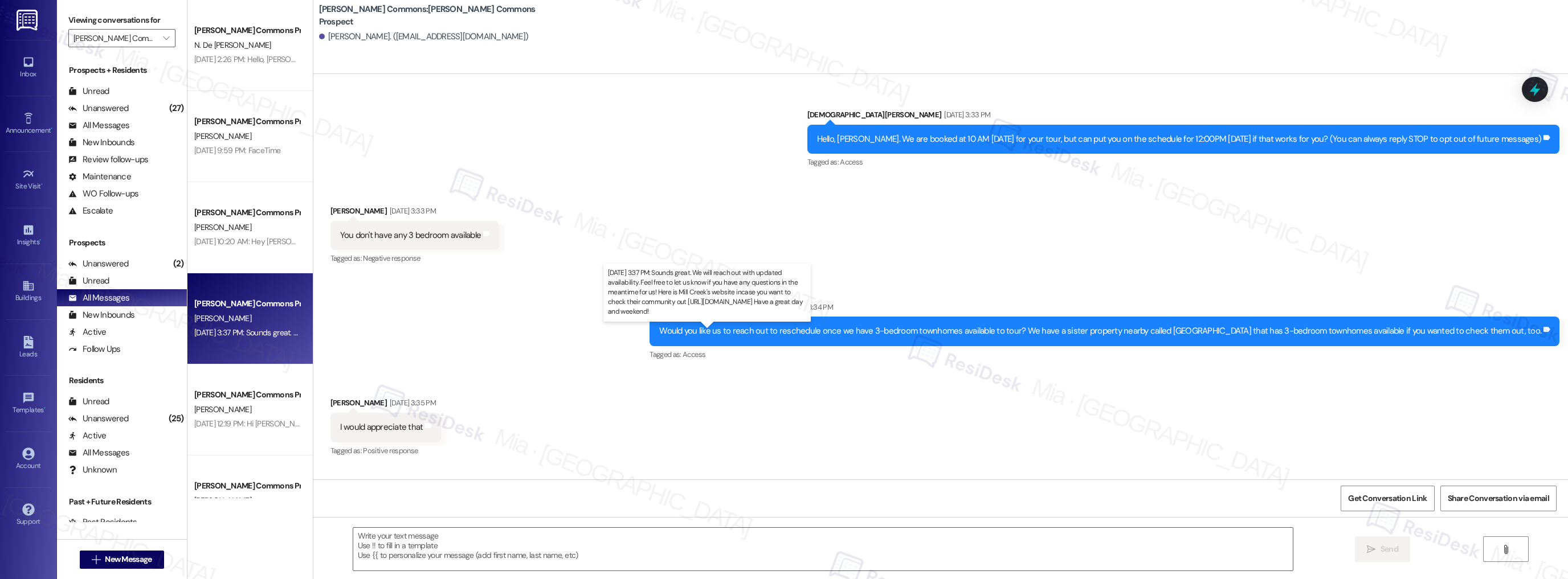
type textarea "Fetching suggested responses. Please feel free to read through the conversation…"
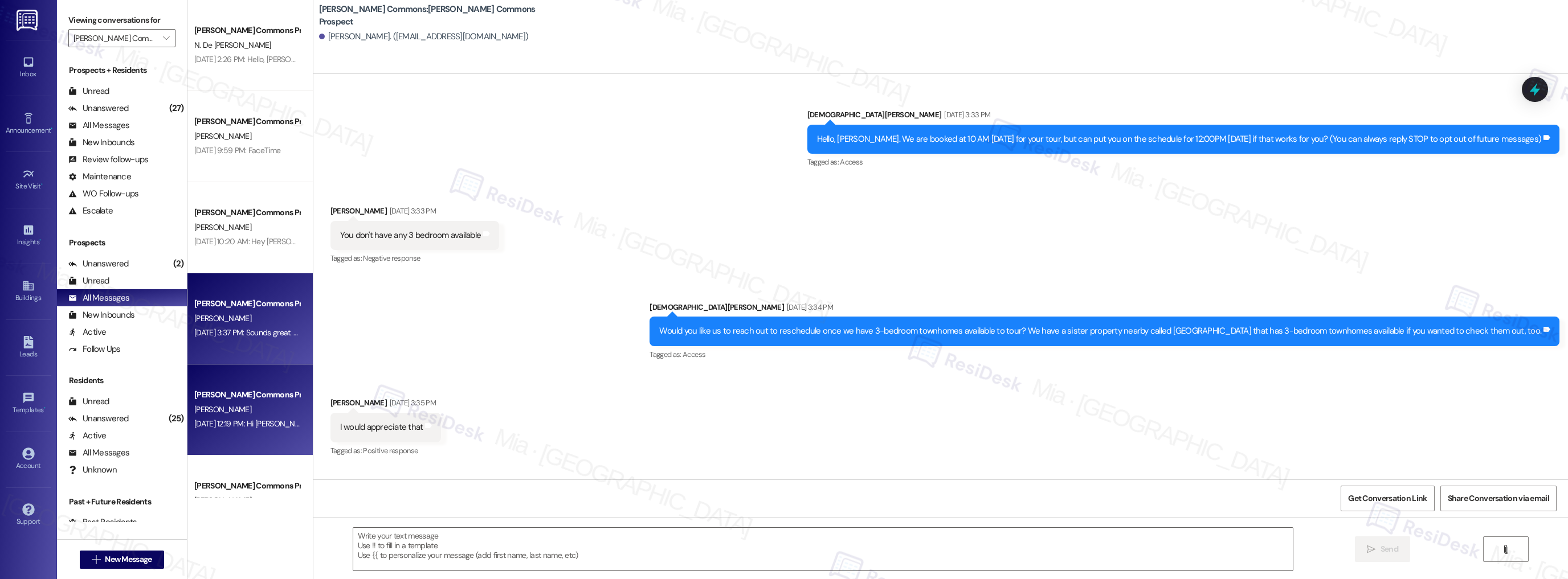
click at [260, 403] on div "[PERSON_NAME]" at bounding box center [247, 410] width 108 height 14
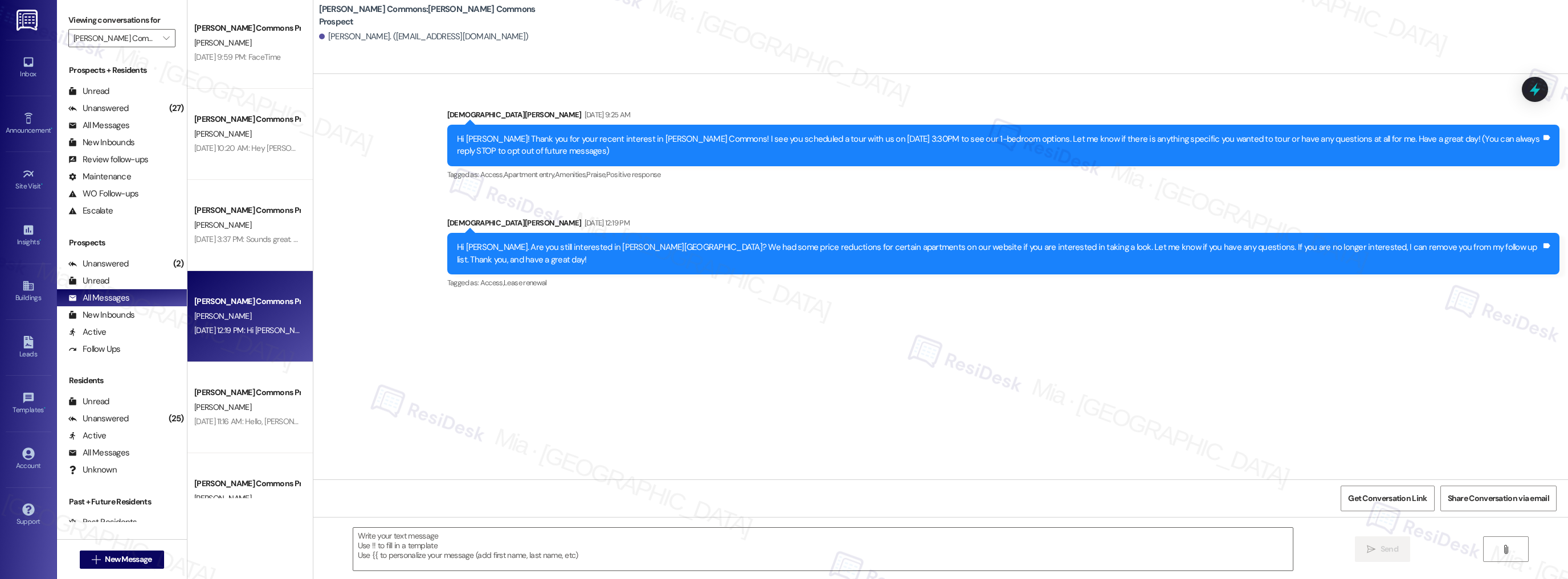
scroll to position [410, 0]
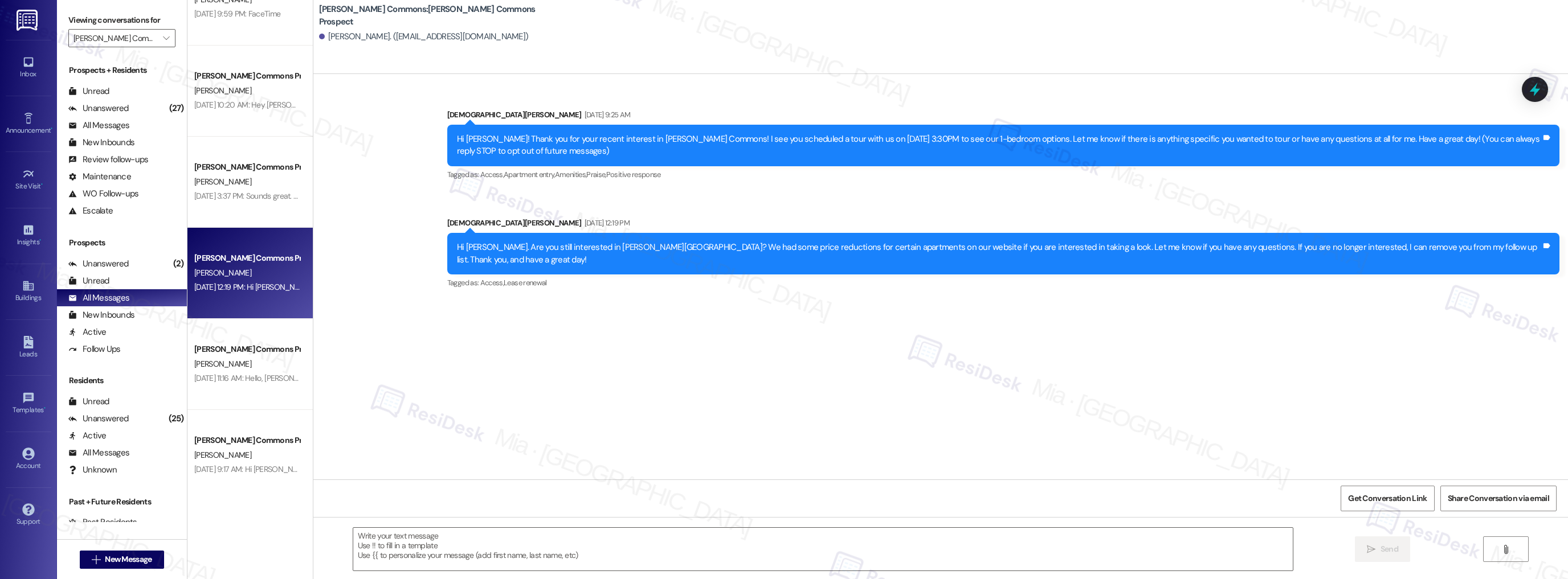
type textarea "Fetching suggested responses. Please feel free to read through the conversation…"
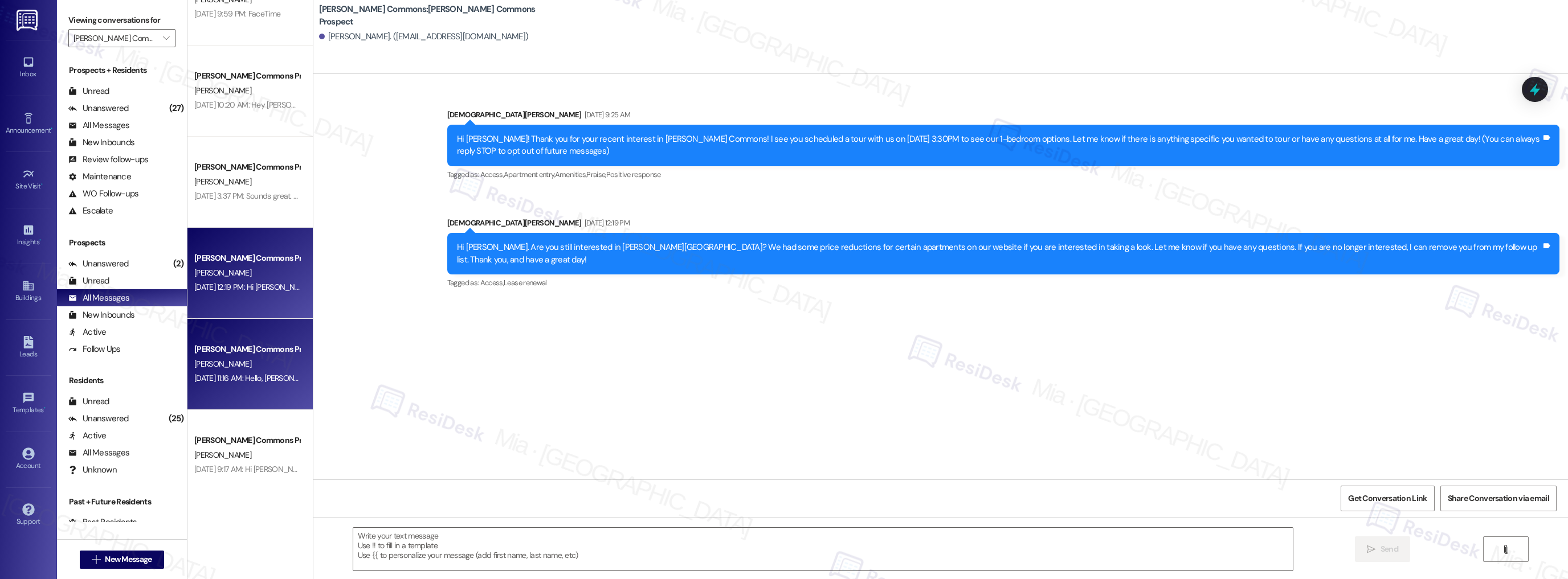
click at [262, 391] on div "[PERSON_NAME] Commons Prospect [PERSON_NAME] [DATE] 11:16 AM: Hello, [PERSON_NA…" at bounding box center [249, 364] width 125 height 91
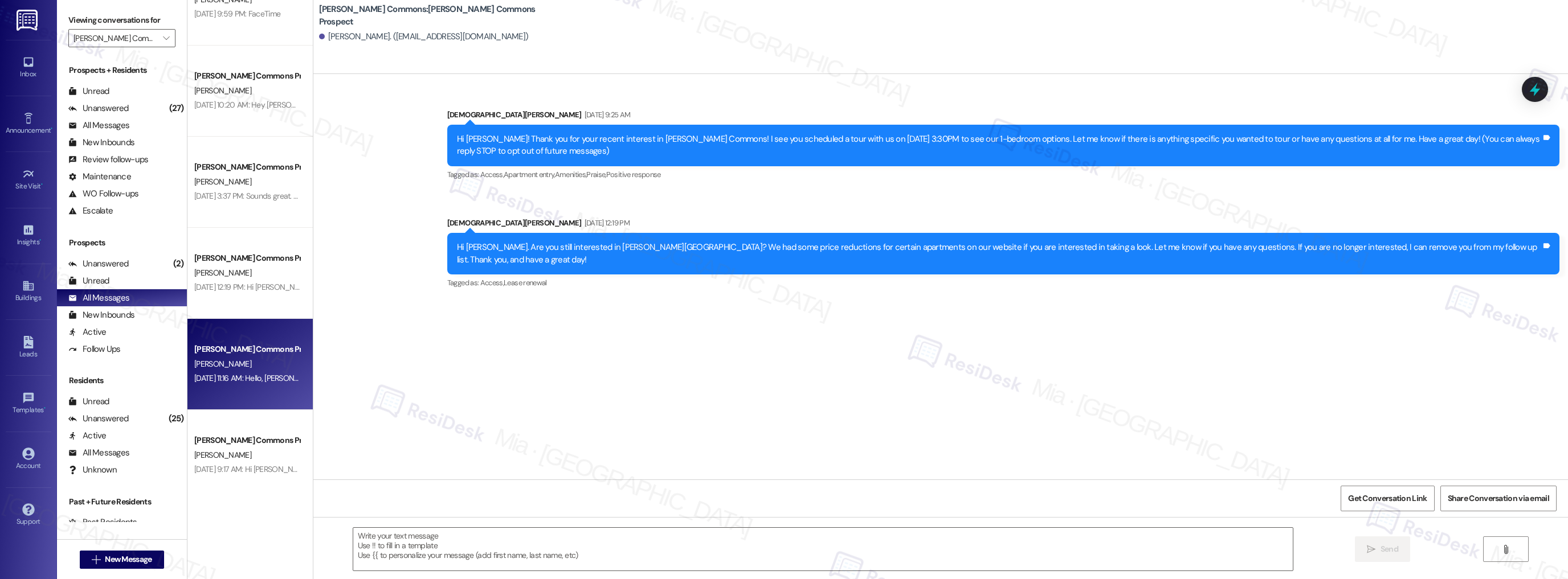
type textarea "Fetching suggested responses. Please feel free to read through the conversation…"
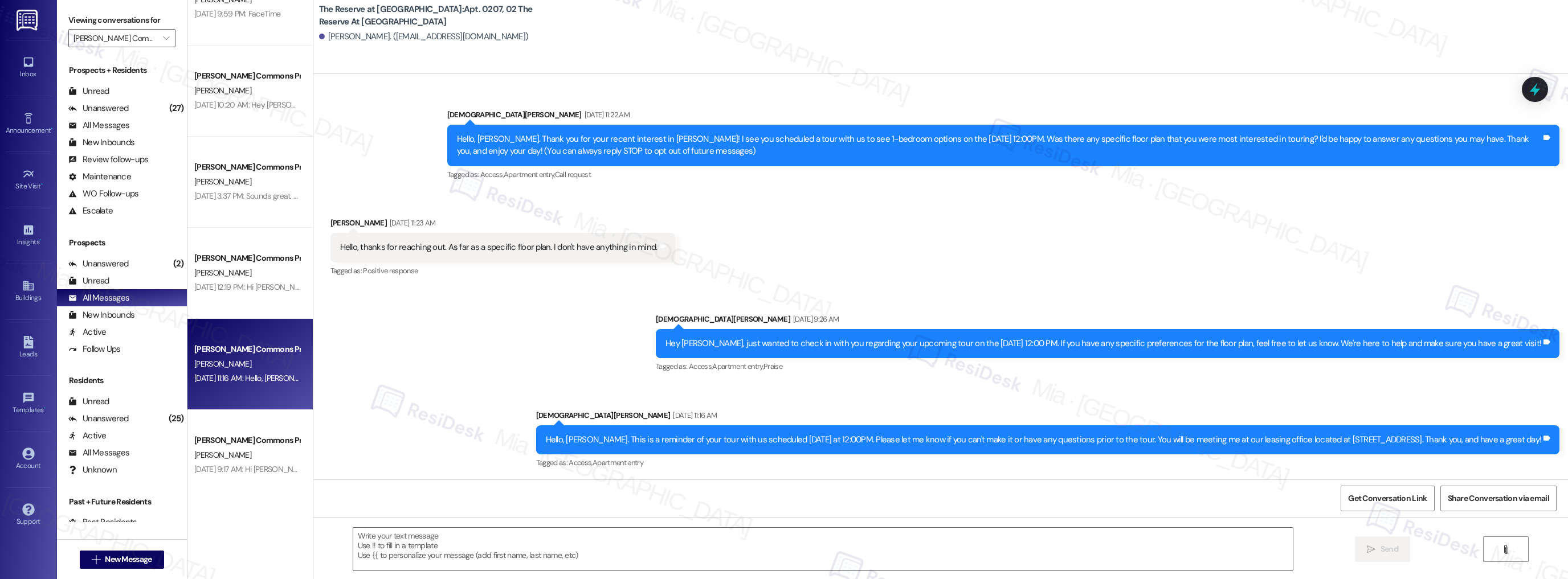
type textarea "Fetching suggested responses. Please feel free to read through the conversation…"
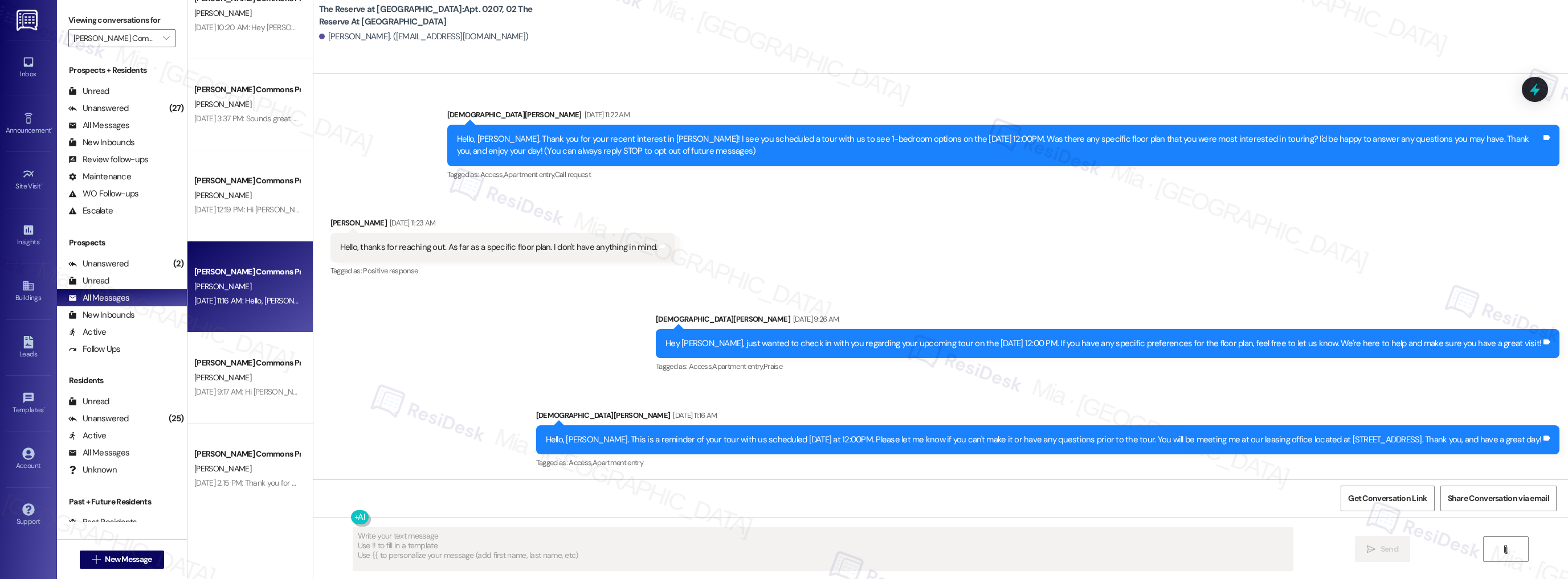
scroll to position [501, 0]
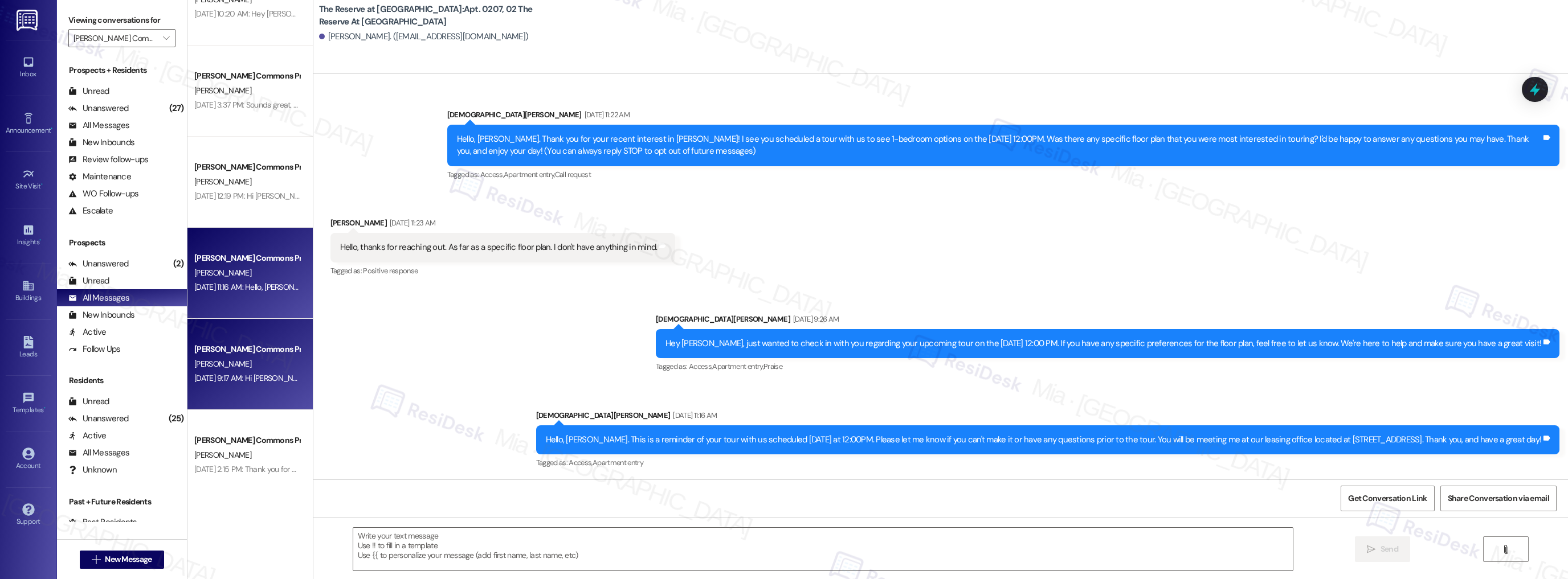
click at [262, 380] on div "[DATE] 9:17 AM: Hi [PERSON_NAME]! Thank you for your recent interest in [PERSON…" at bounding box center [1140, 378] width 1892 height 10
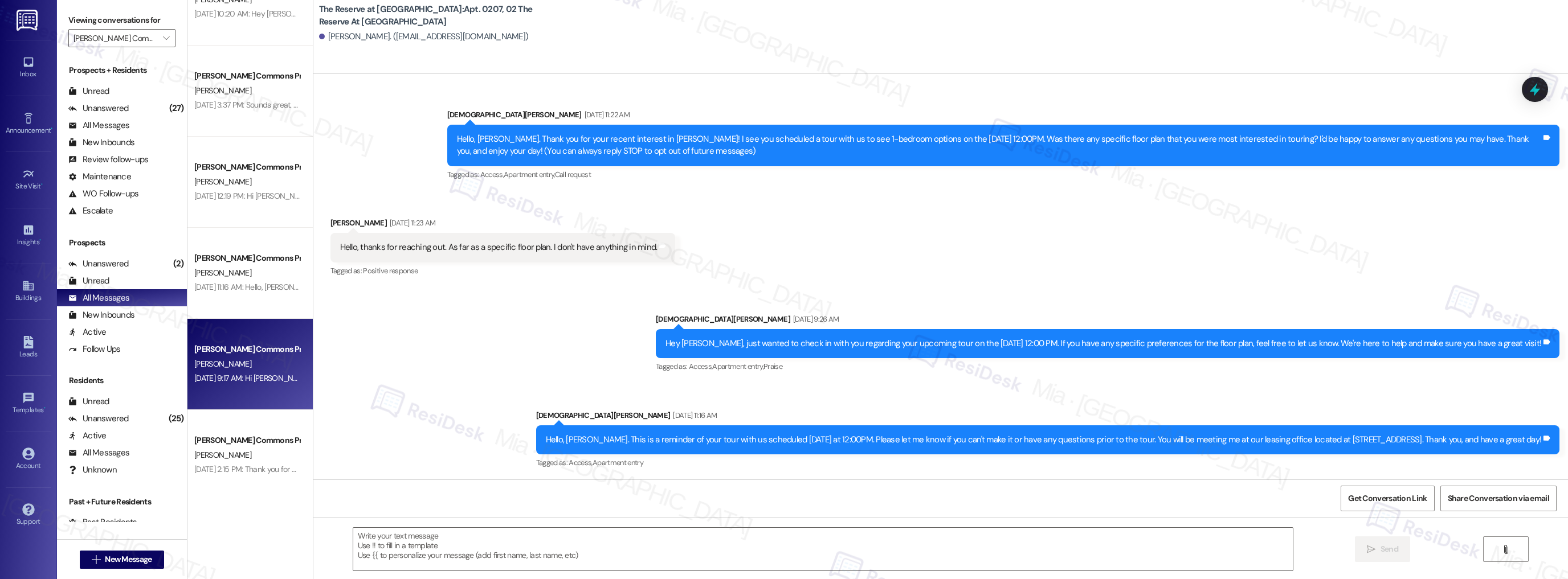
type textarea "Fetching suggested responses. Please feel free to read through the conversation…"
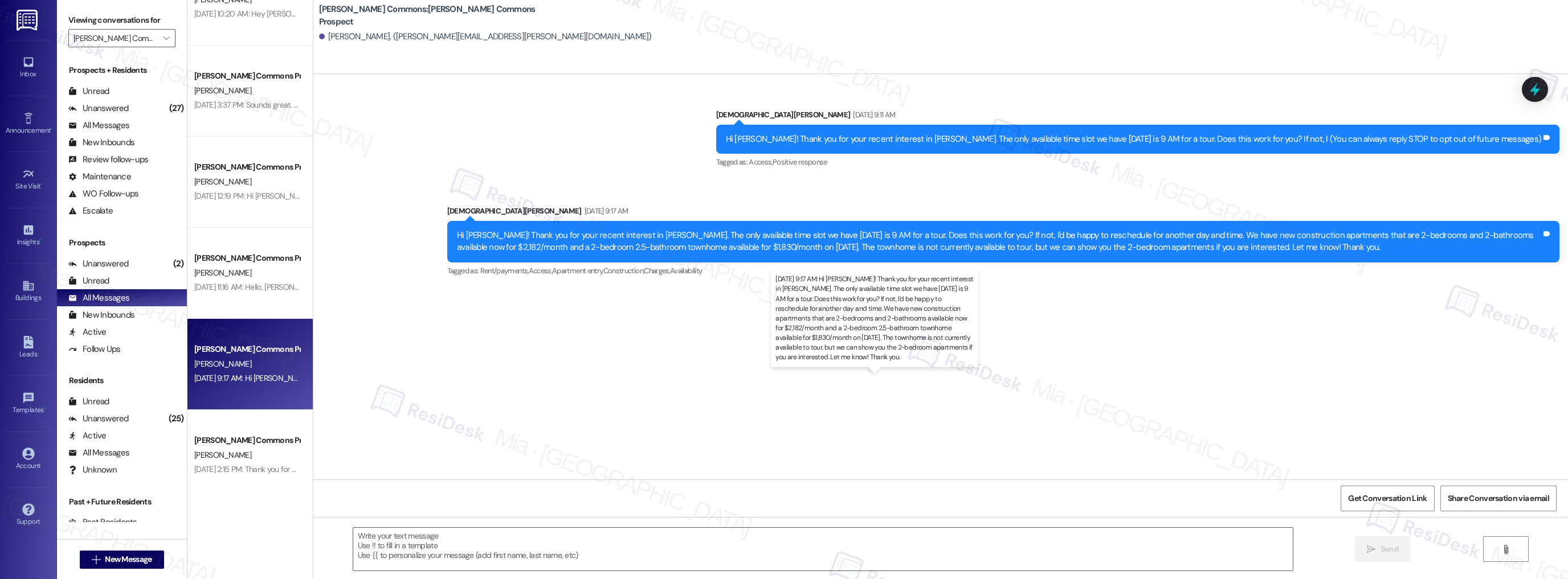
type textarea "Fetching suggested responses. Please feel free to read through the conversation…"
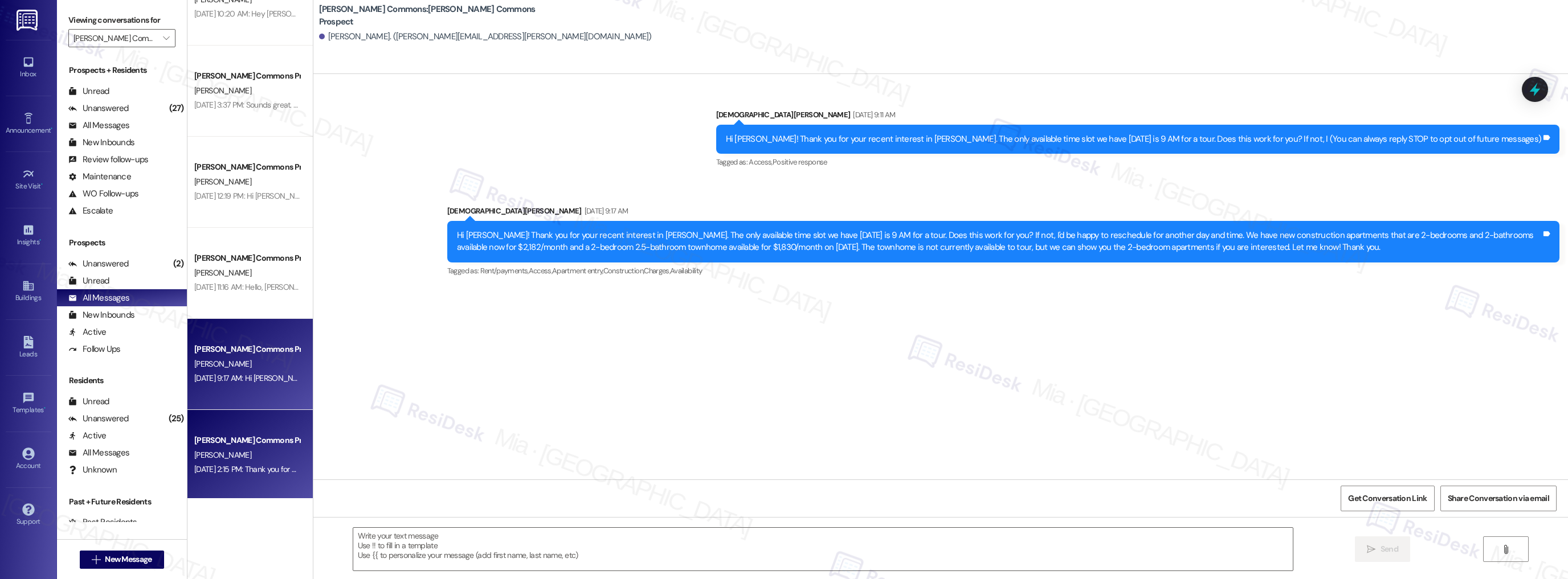
click at [241, 426] on div "[PERSON_NAME] Commons Prospect [PERSON_NAME] [DATE] 2:15 PM: Thank you for bein…" at bounding box center [249, 455] width 125 height 91
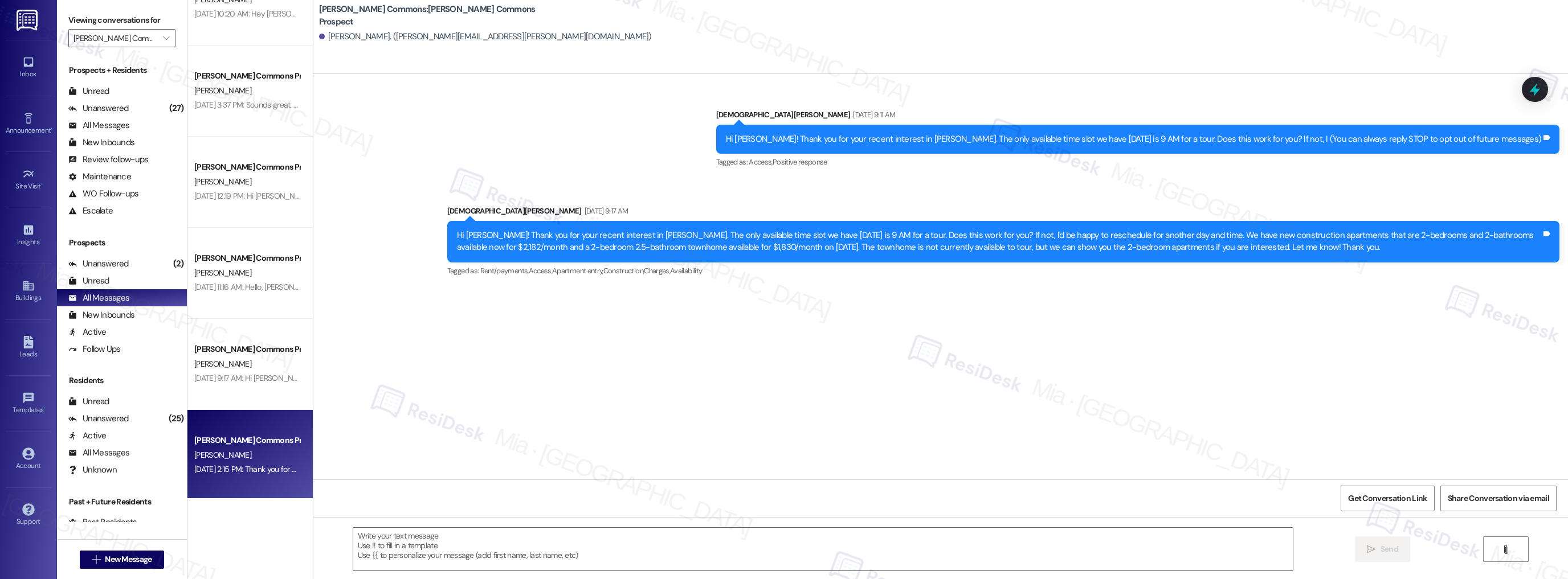
type textarea "Fetching suggested responses. Please feel free to read through the conversation…"
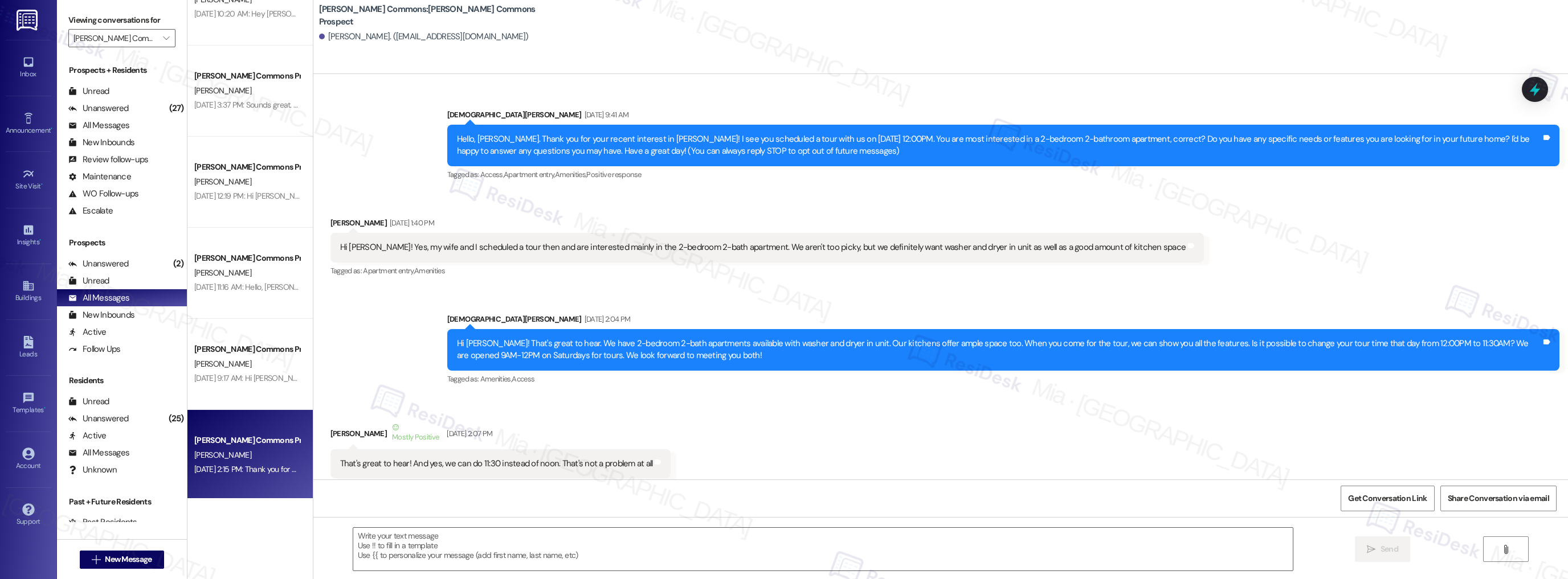
scroll to position [24, 0]
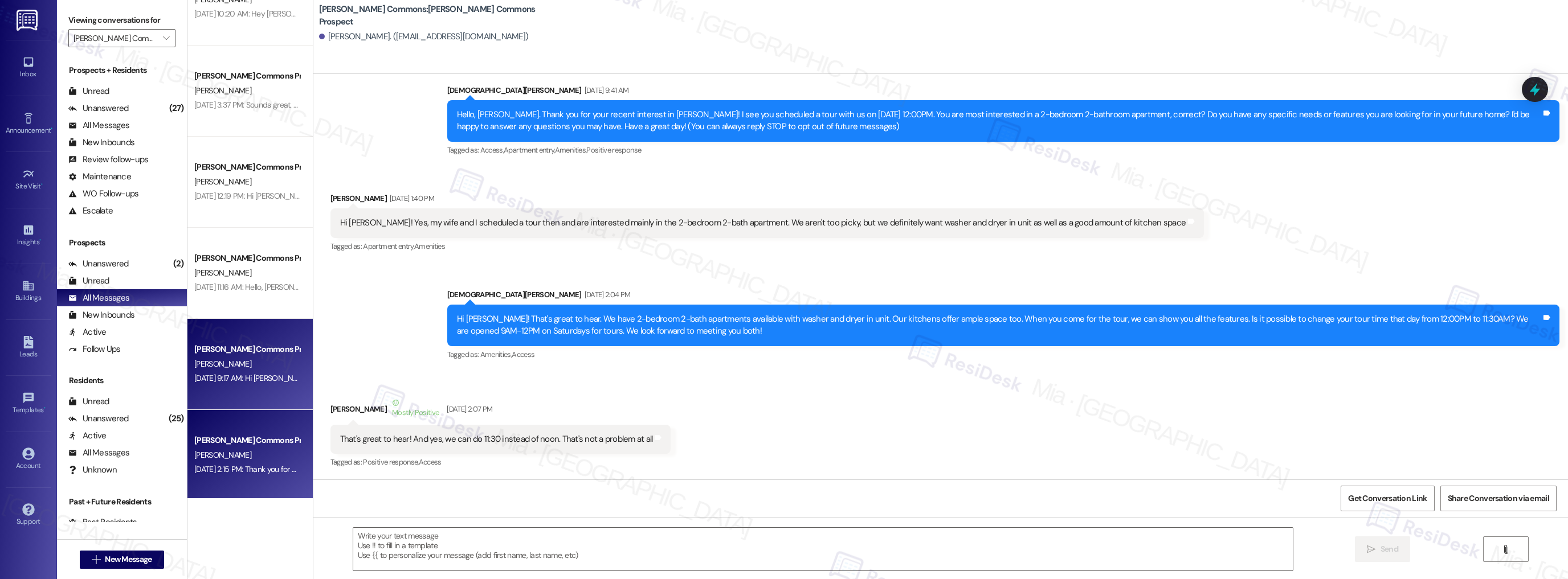
type textarea "Fetching suggested responses. Please feel free to read through the conversation…"
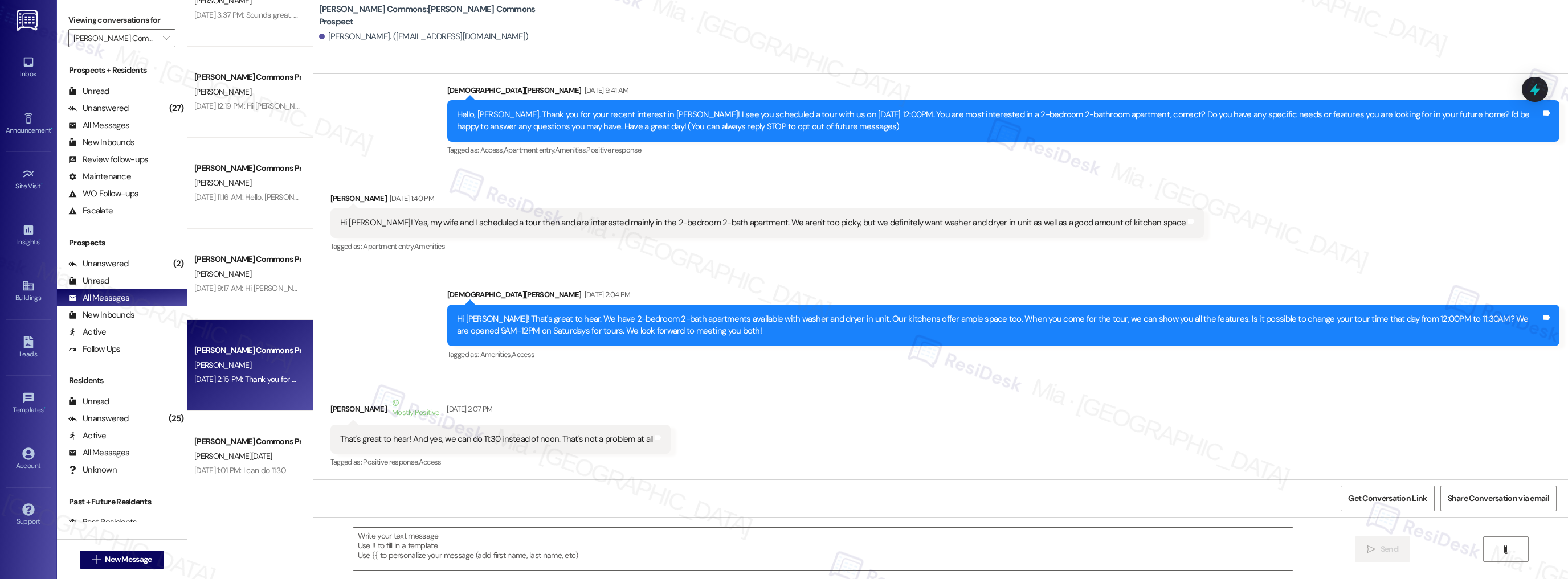
scroll to position [592, 0]
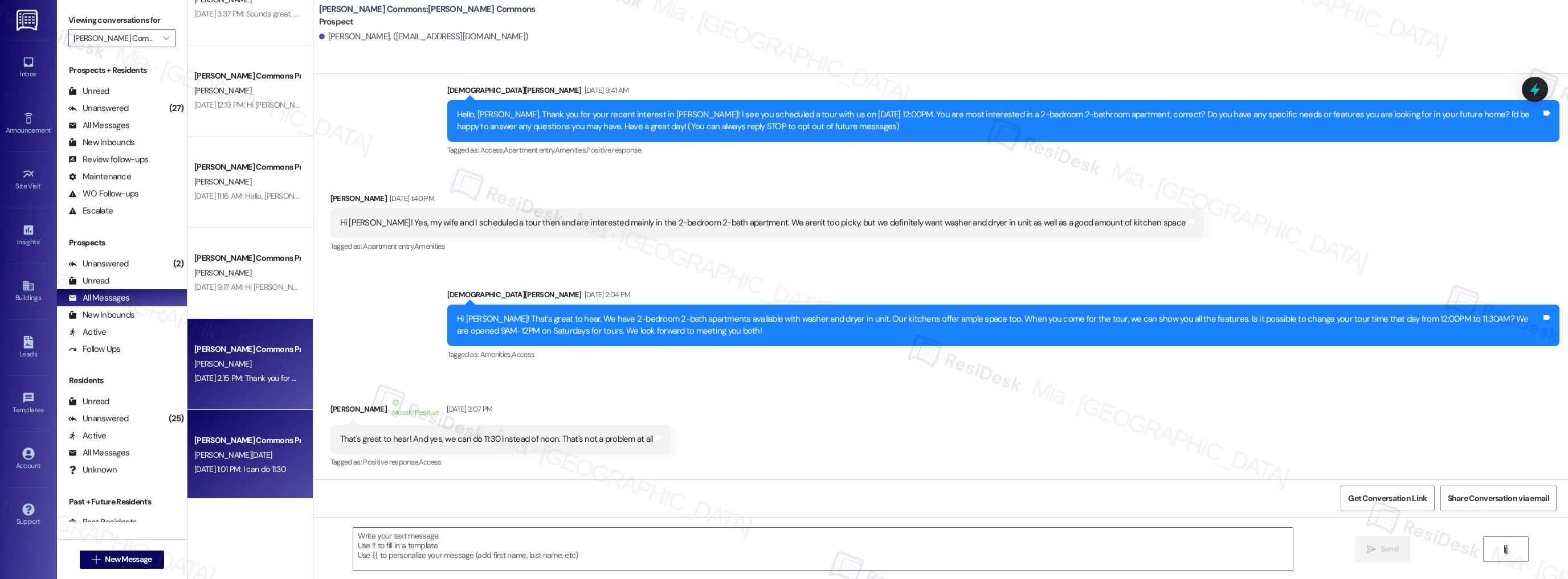
click at [253, 435] on div "[PERSON_NAME] Commons Prospect" at bounding box center [246, 441] width 106 height 12
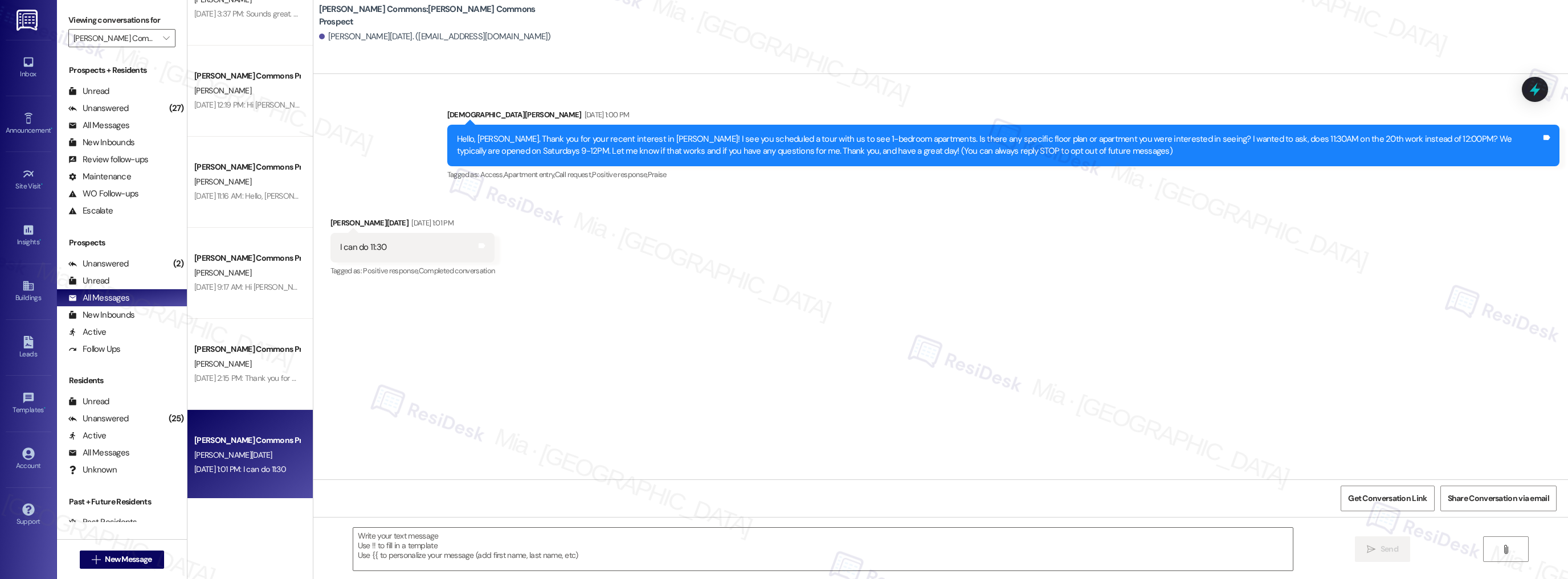
type textarea "Fetching suggested responses. Please feel free to read through the conversation…"
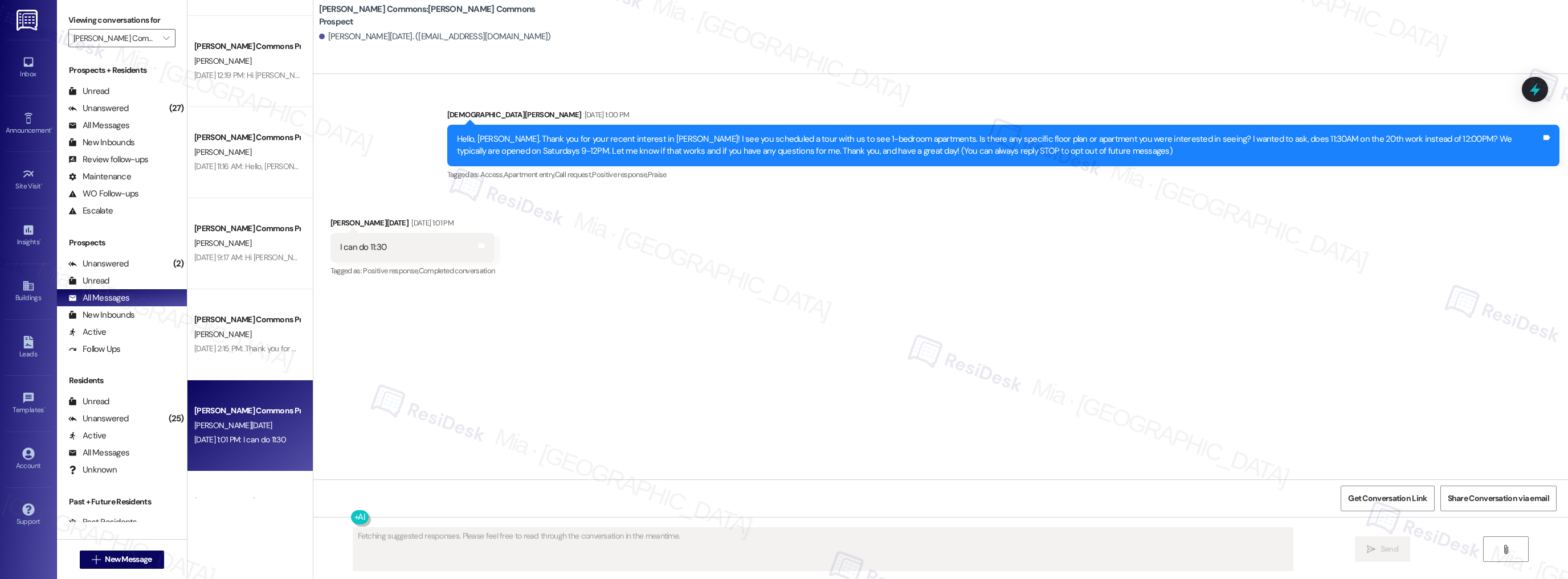
scroll to position [683, 0]
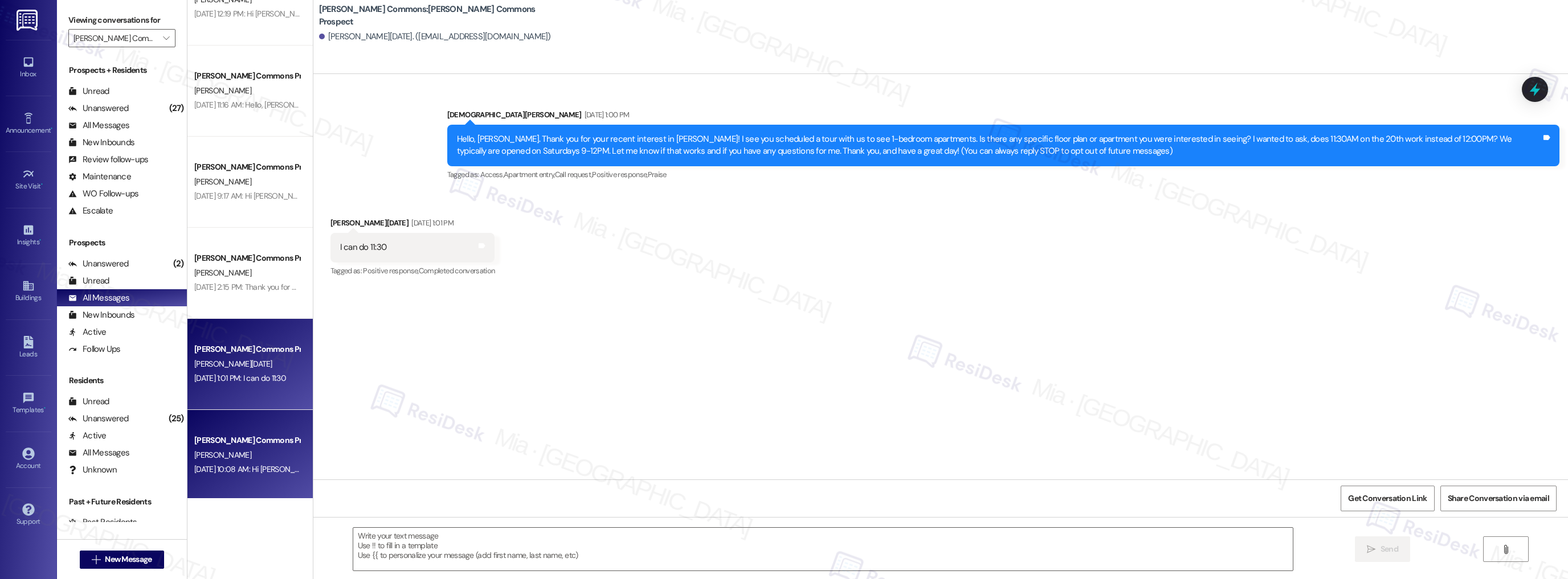
click at [258, 444] on div "[PERSON_NAME] Commons Prospect" at bounding box center [246, 441] width 106 height 12
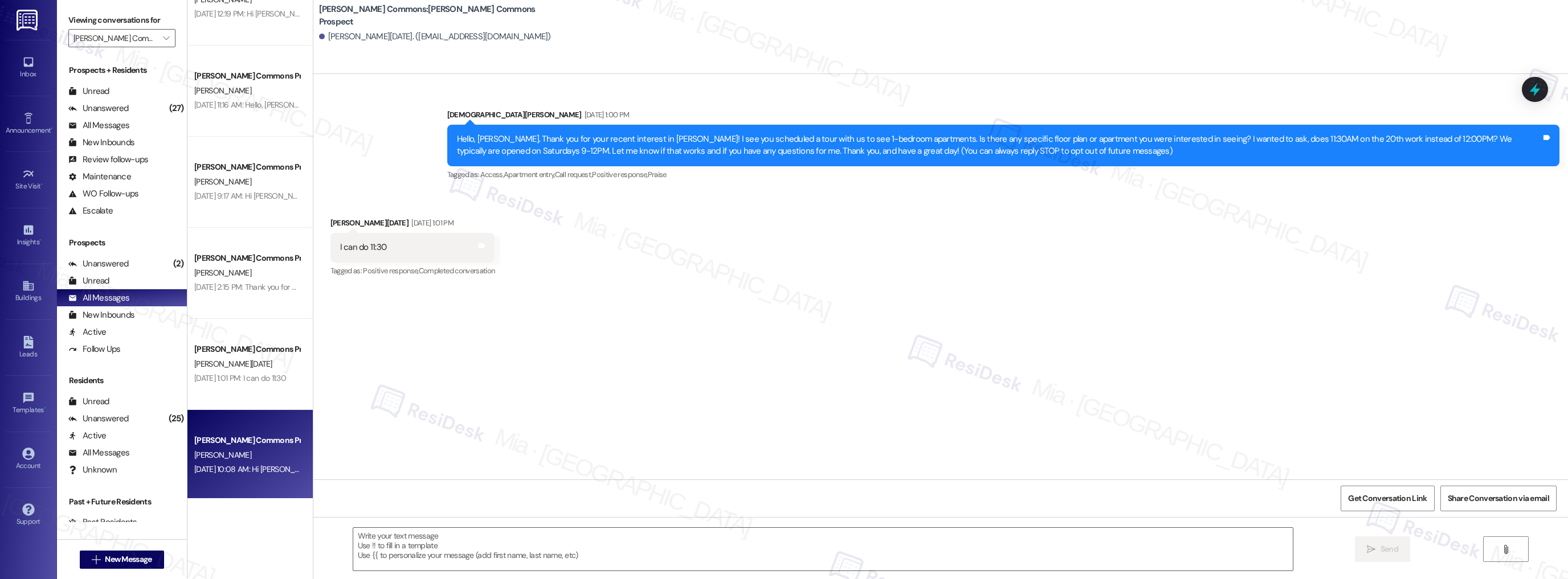
type textarea "Fetching suggested responses. Please feel free to read through the conversation…"
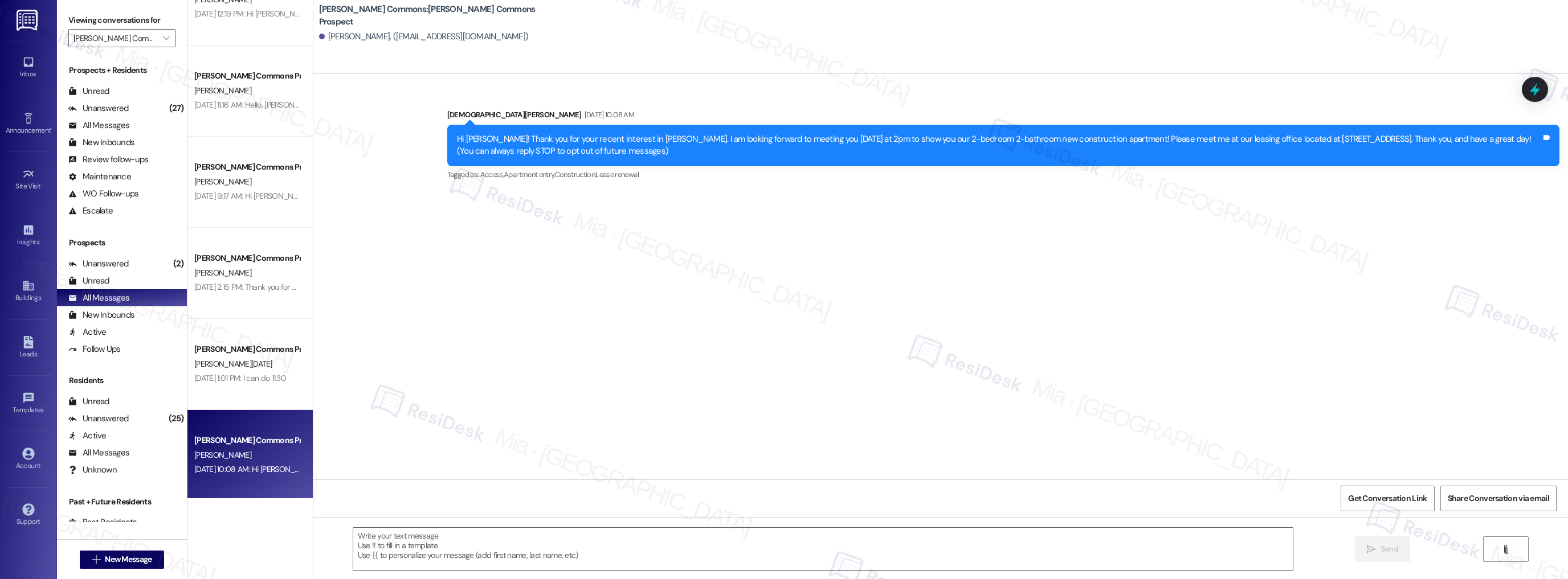
type textarea "Fetching suggested responses. Please feel free to read through the conversation…"
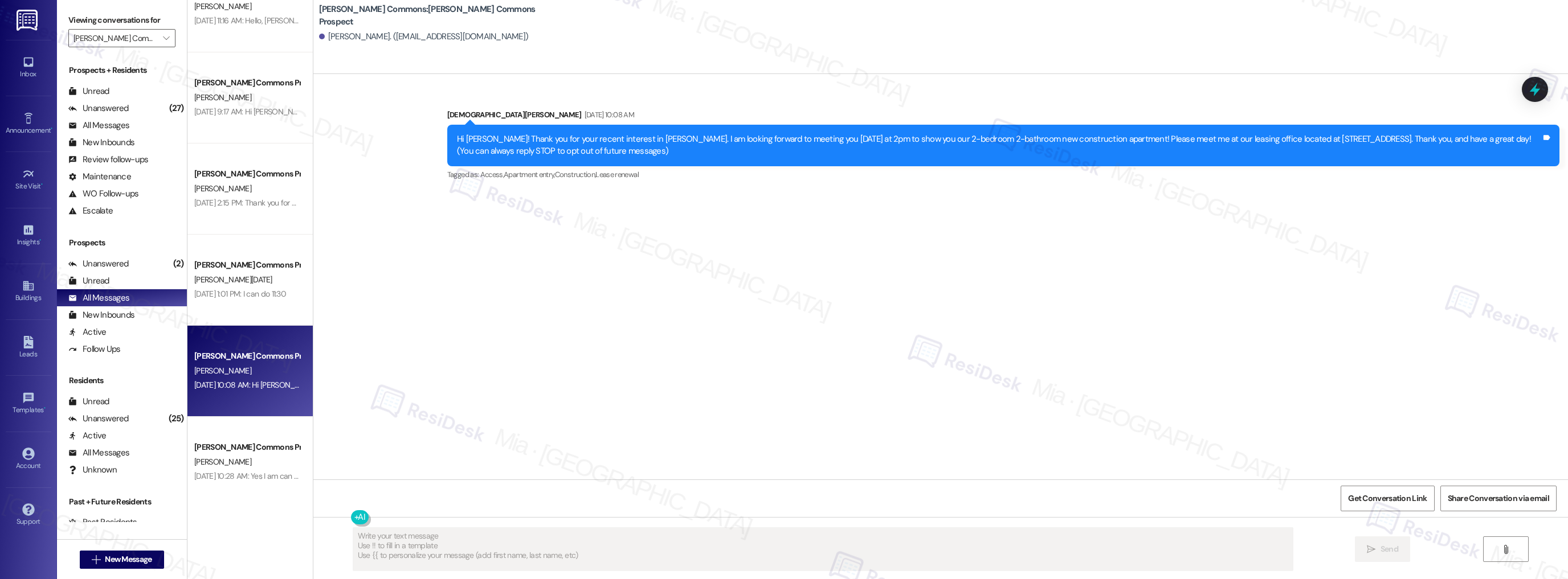
scroll to position [774, 0]
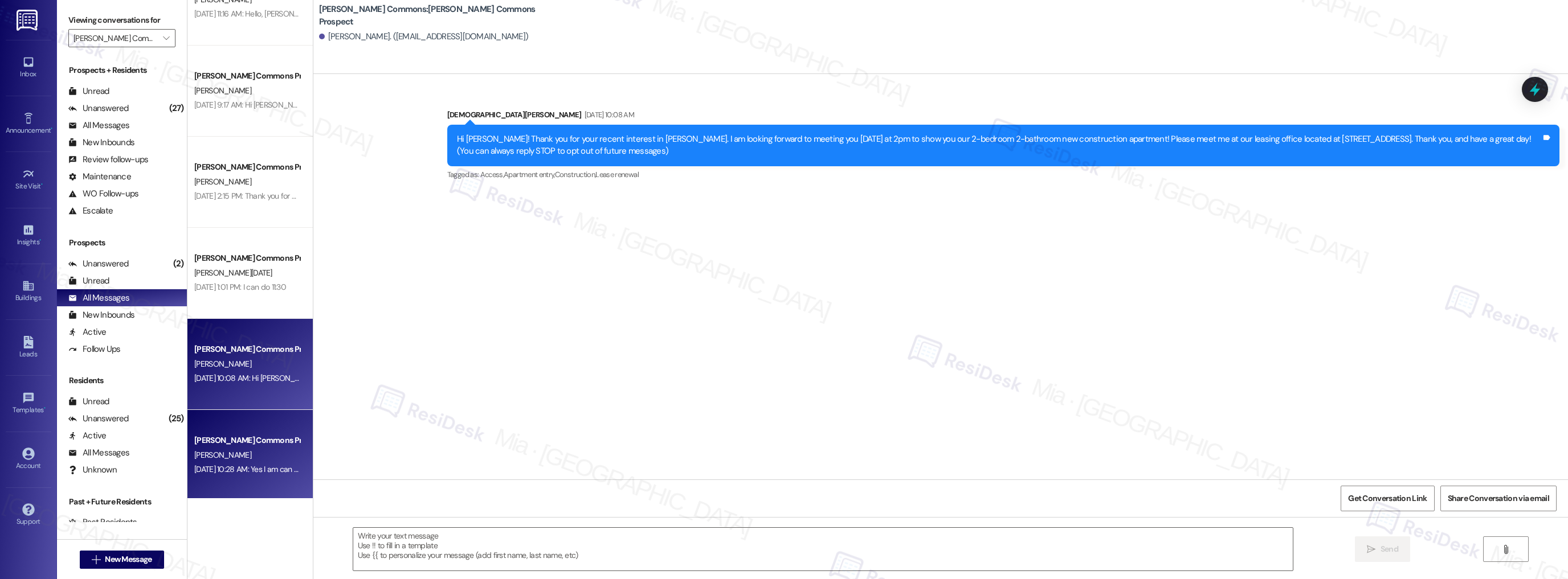
click at [260, 440] on div "[PERSON_NAME] Commons Prospect" at bounding box center [246, 441] width 106 height 12
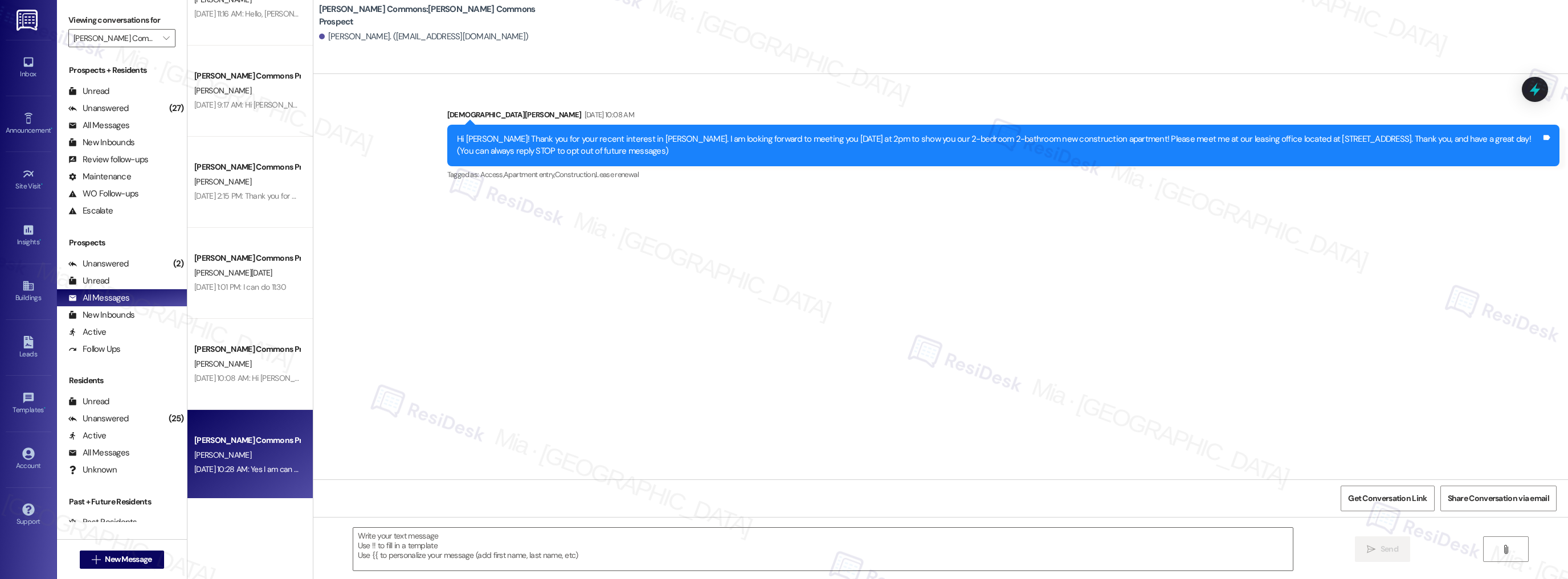
type textarea "Fetching suggested responses. Please feel free to read through the conversation…"
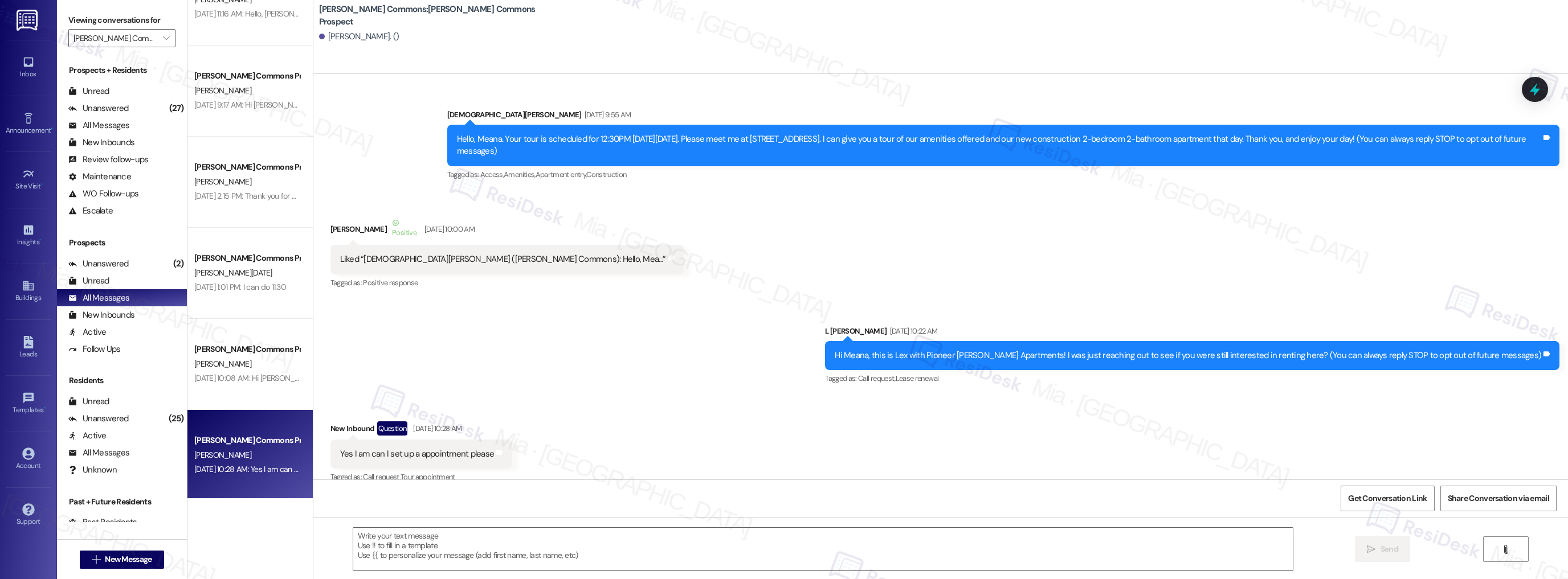
scroll to position [14, 0]
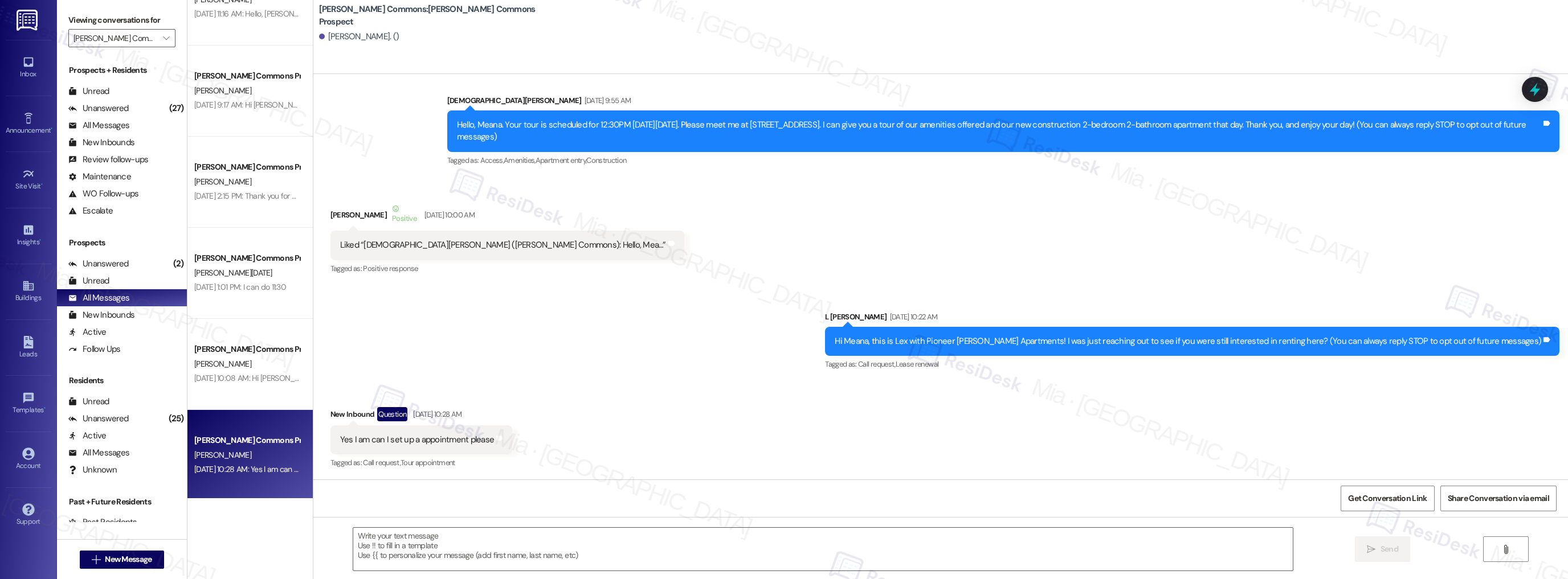
type textarea "Fetching suggested responses. Please feel free to read through the conversation…"
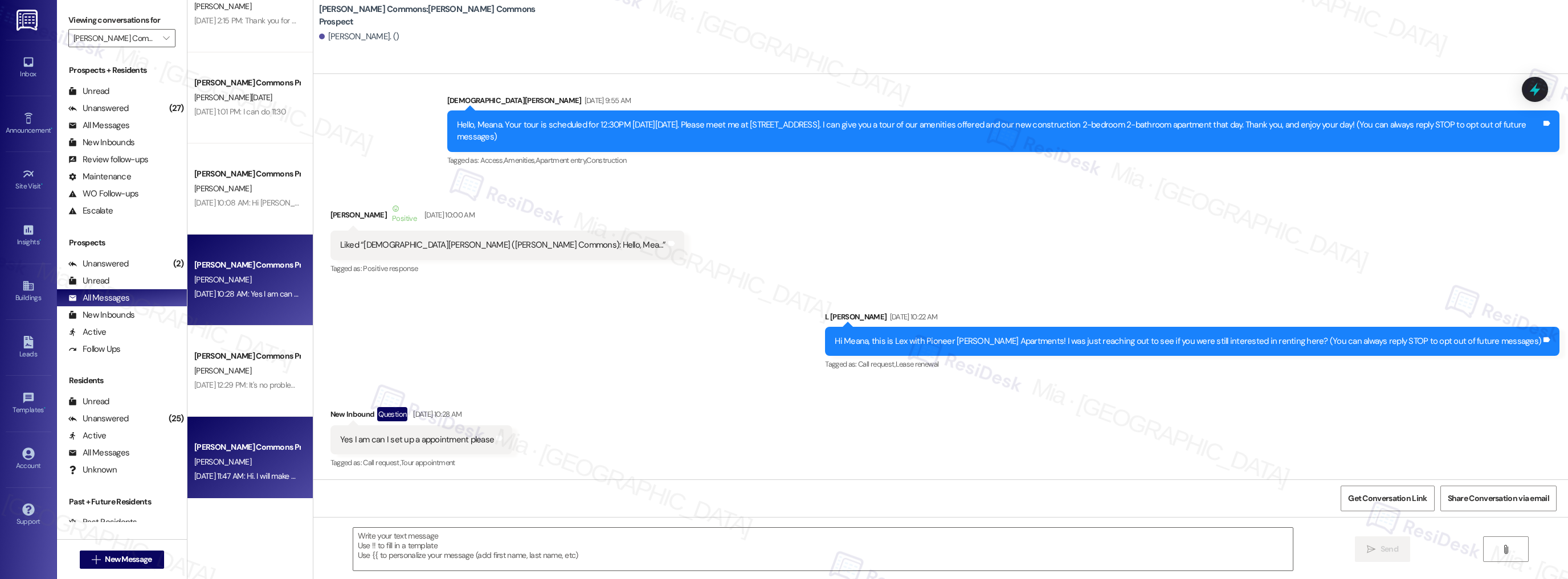
scroll to position [956, 0]
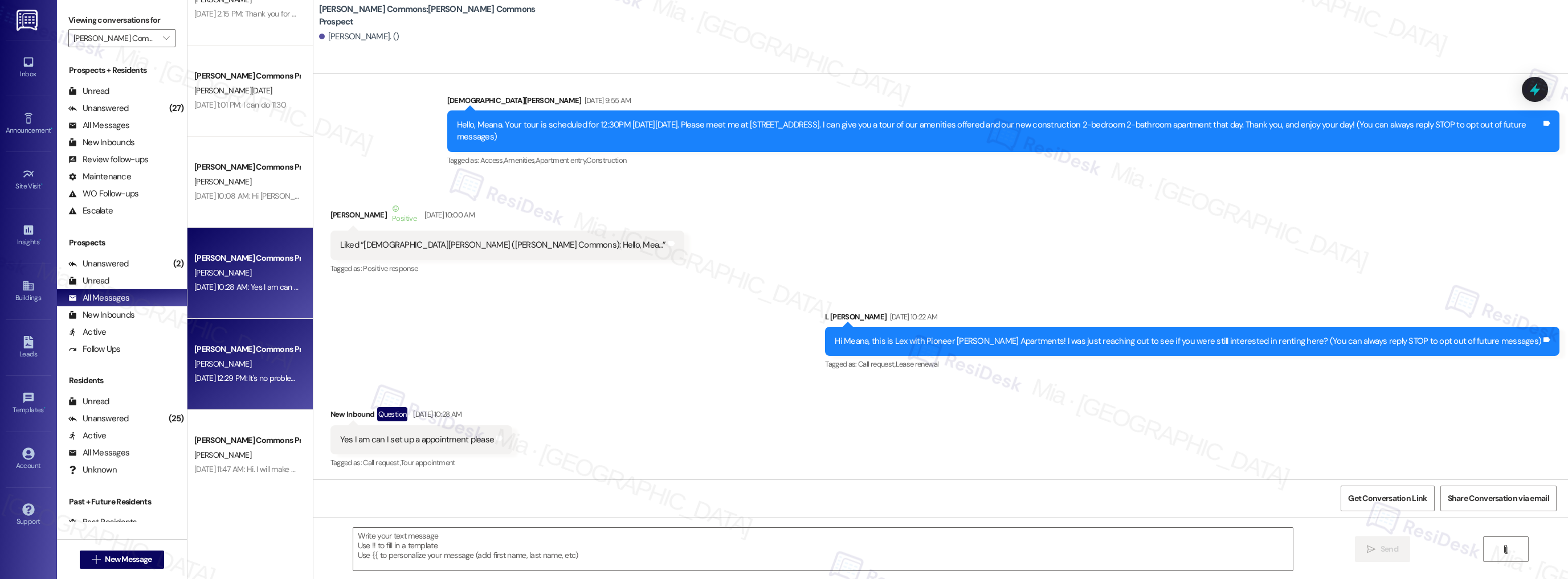
click at [269, 405] on div "[PERSON_NAME] Commons Prospect [PERSON_NAME] [DATE] 12:29 PM: It's no problem a…" at bounding box center [249, 364] width 125 height 91
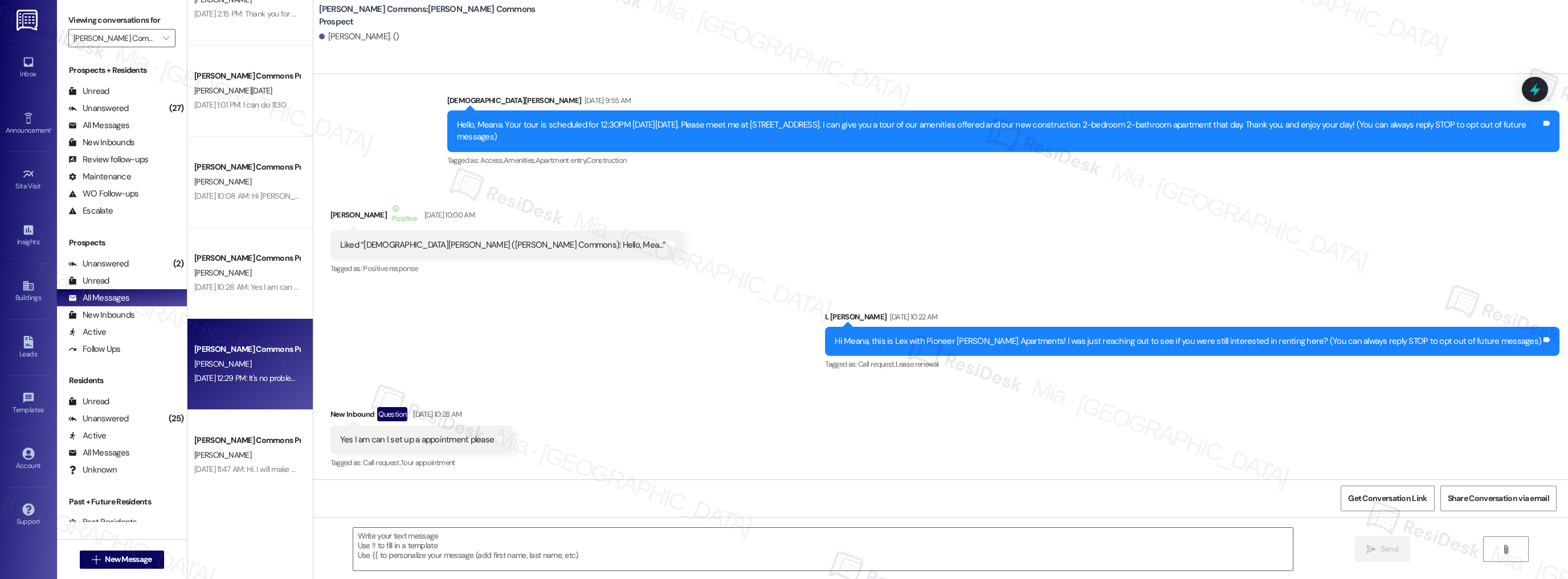
type textarea "Fetching suggested responses. Please feel free to read through the conversation…"
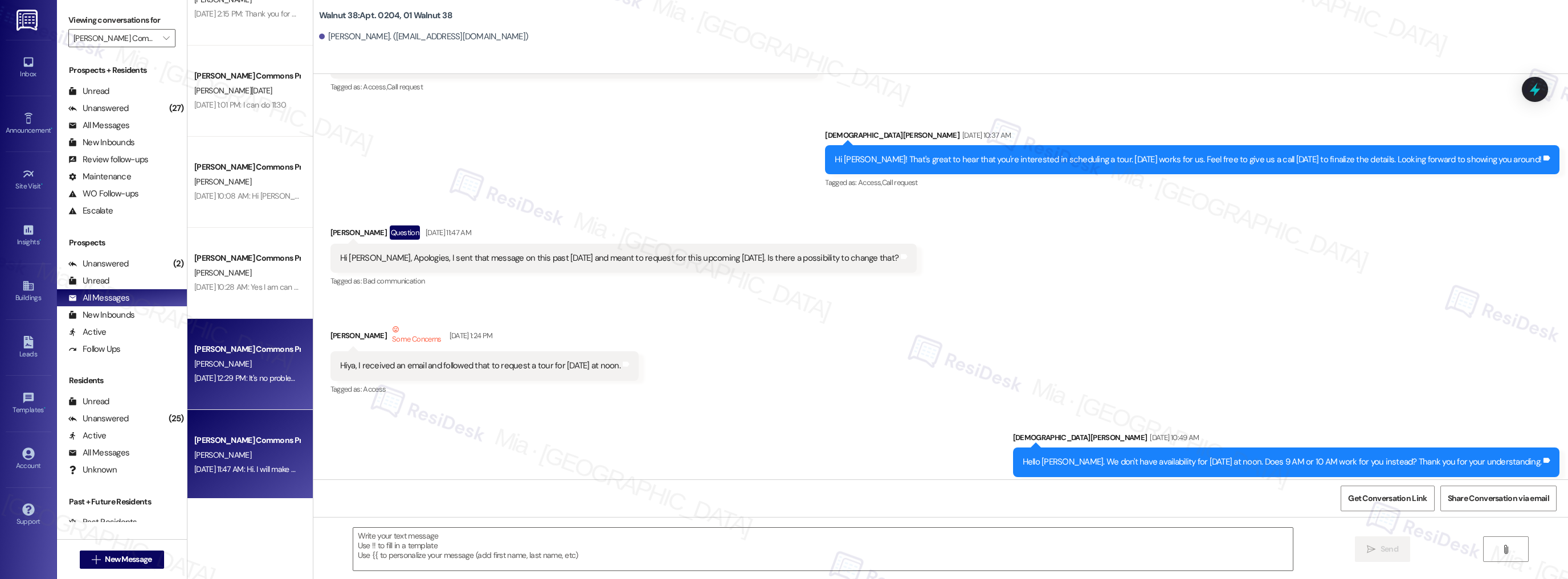
type textarea "Fetching suggested responses. Please feel free to read through the conversation…"
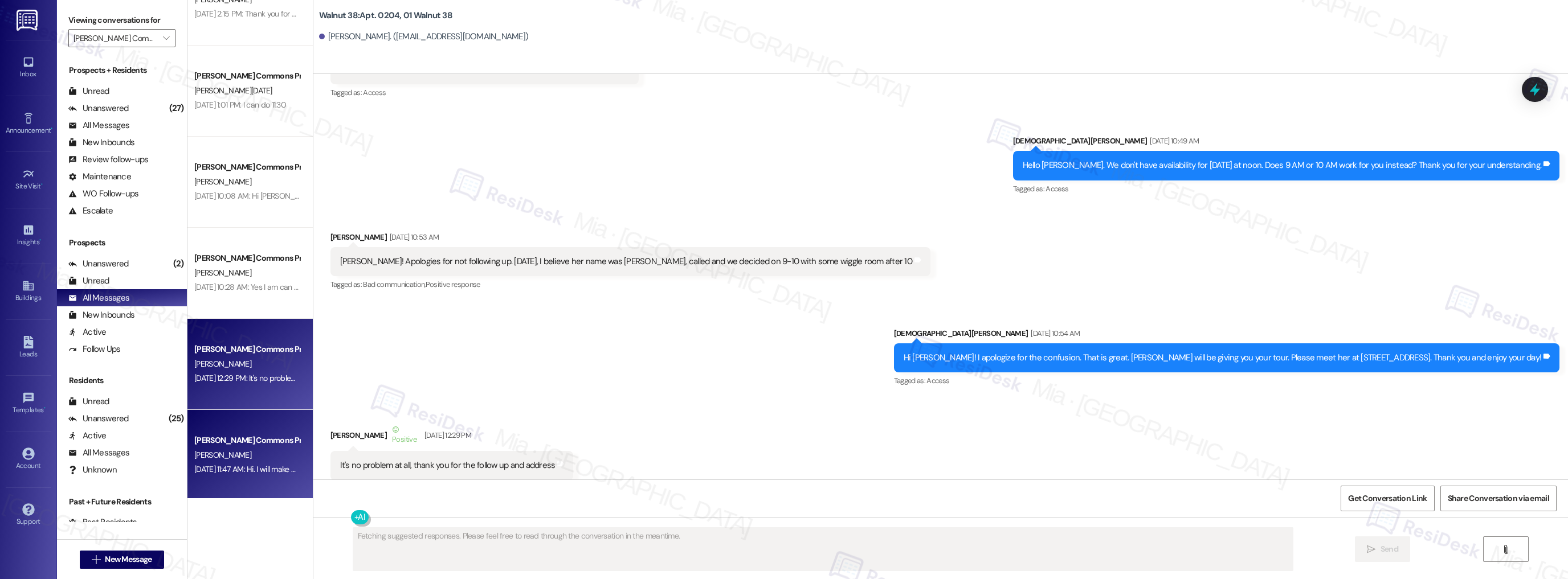
scroll to position [507, 0]
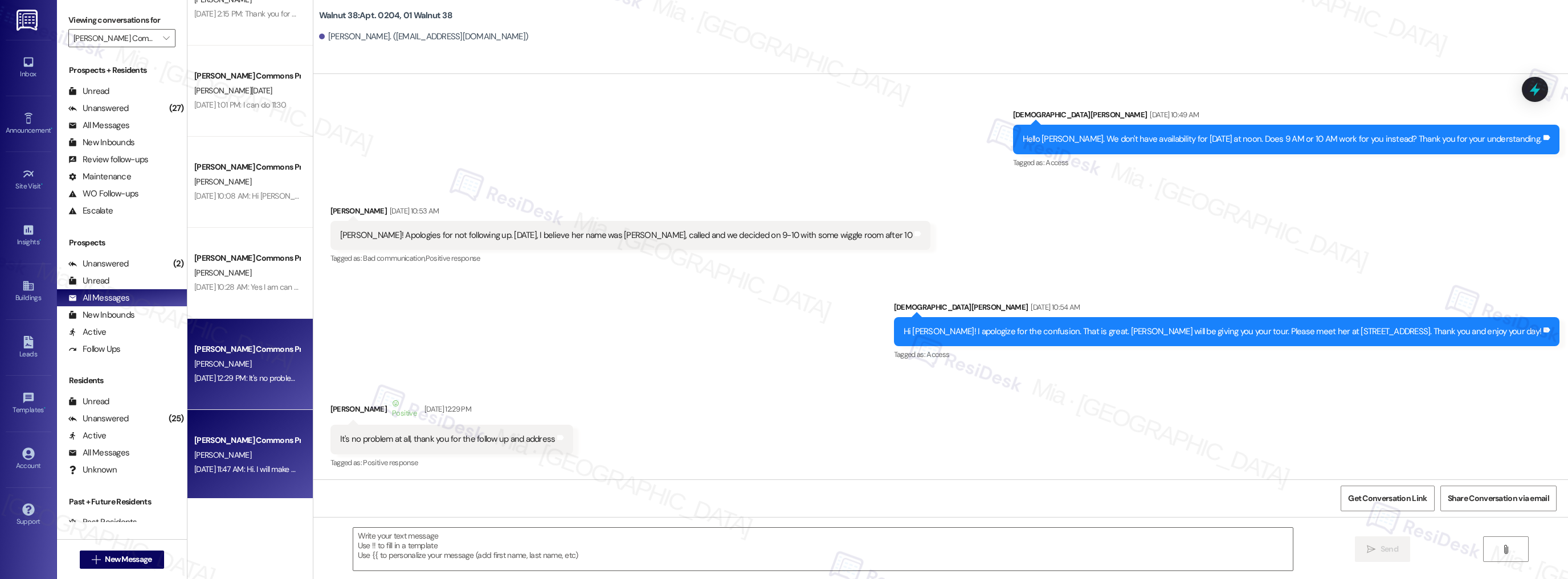
click at [258, 439] on div "[PERSON_NAME] Commons Prospect" at bounding box center [246, 441] width 106 height 12
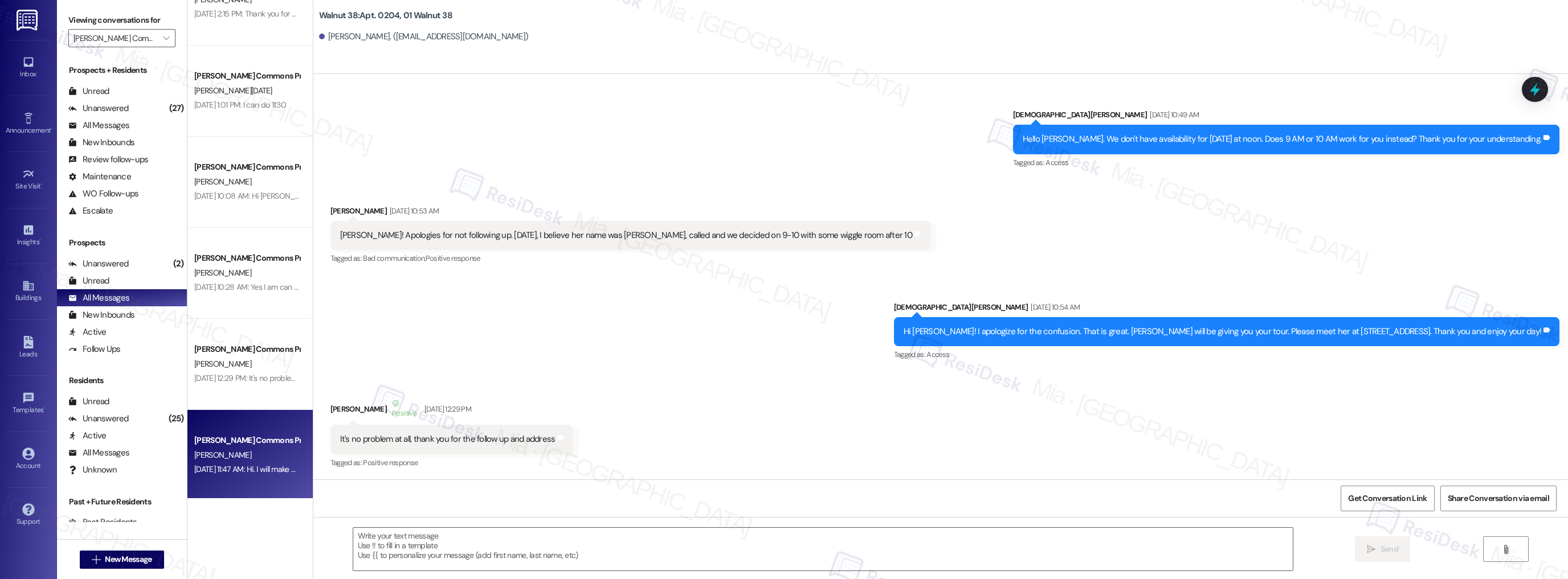
type textarea "Fetching suggested responses. Please feel free to read through the conversation…"
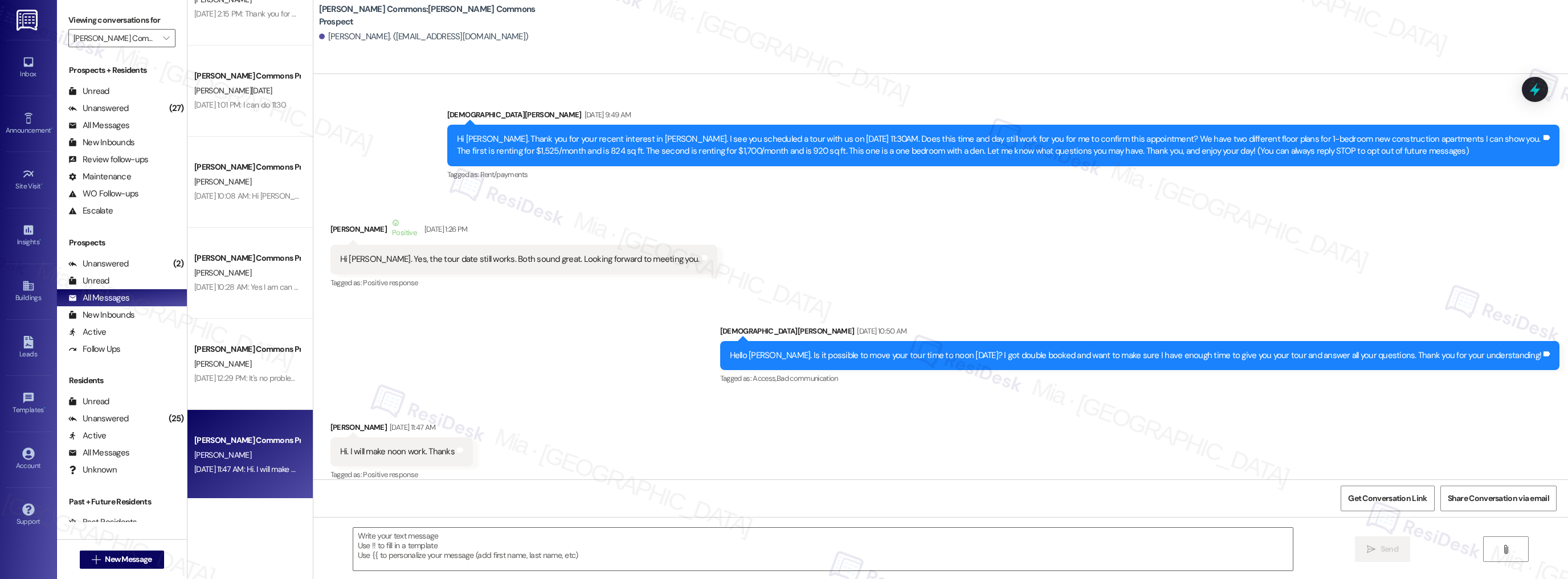
scroll to position [12, 0]
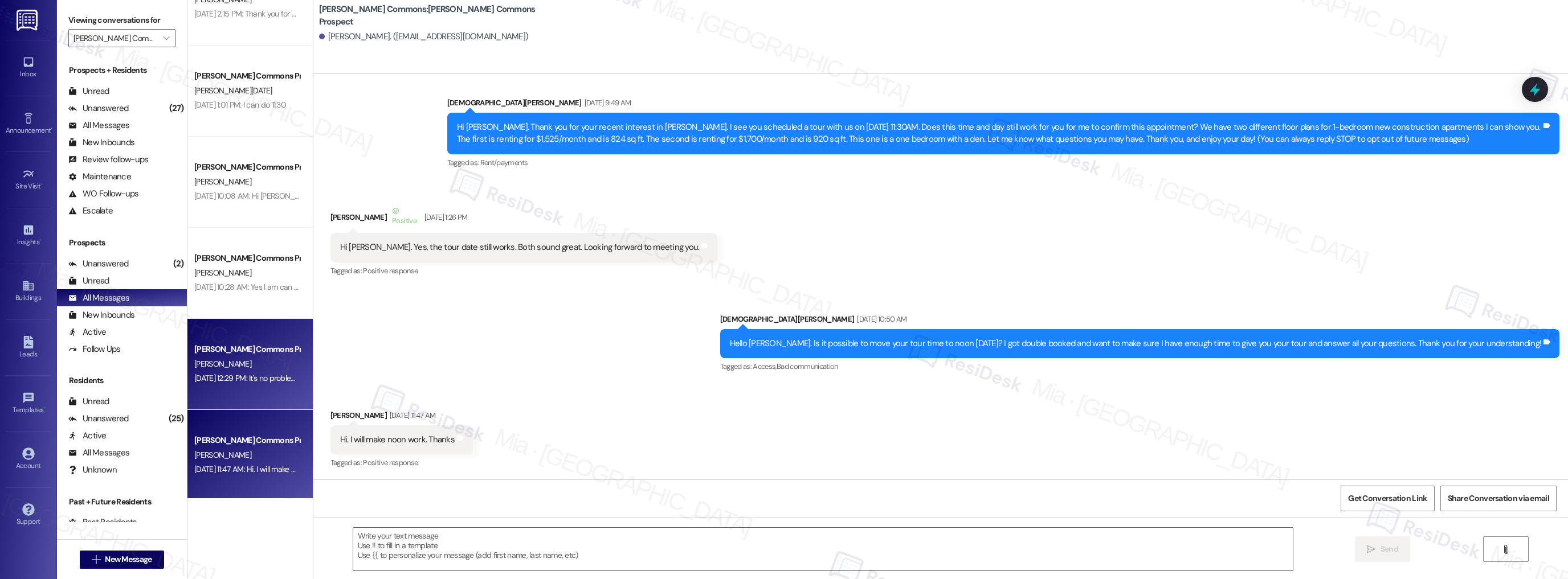
type textarea "Fetching suggested responses. Please feel free to read through the conversation…"
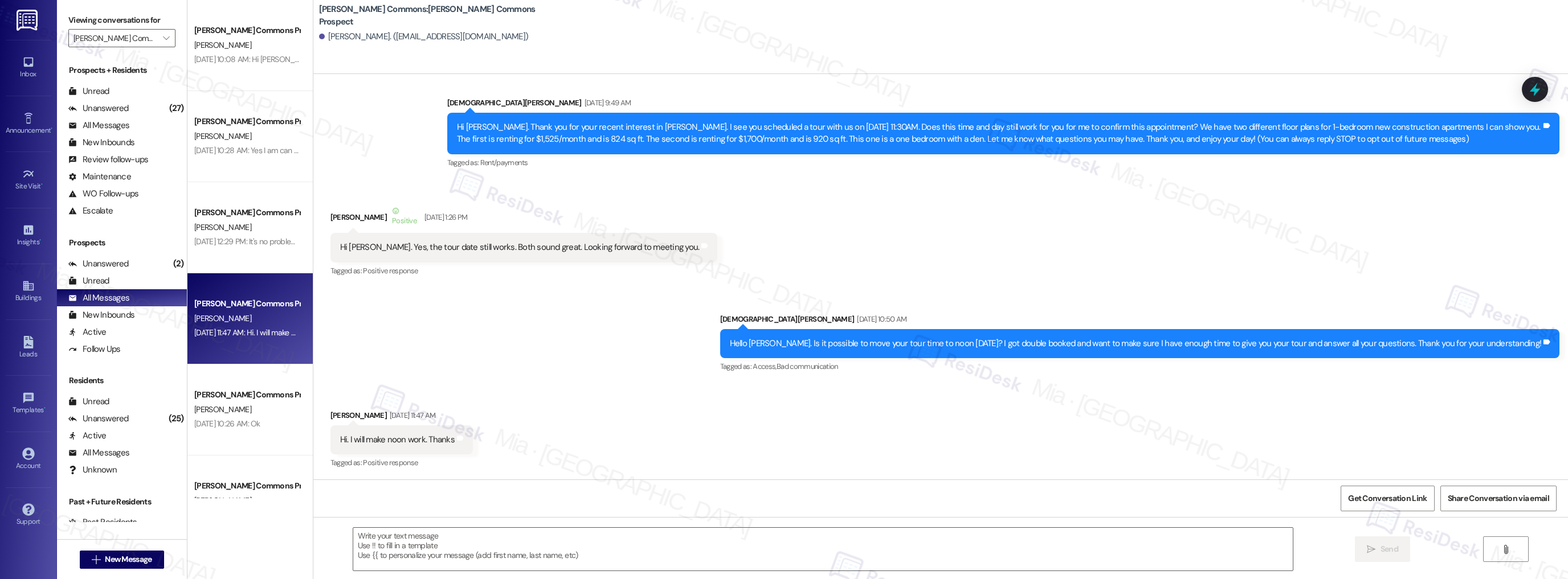
scroll to position [12, 0]
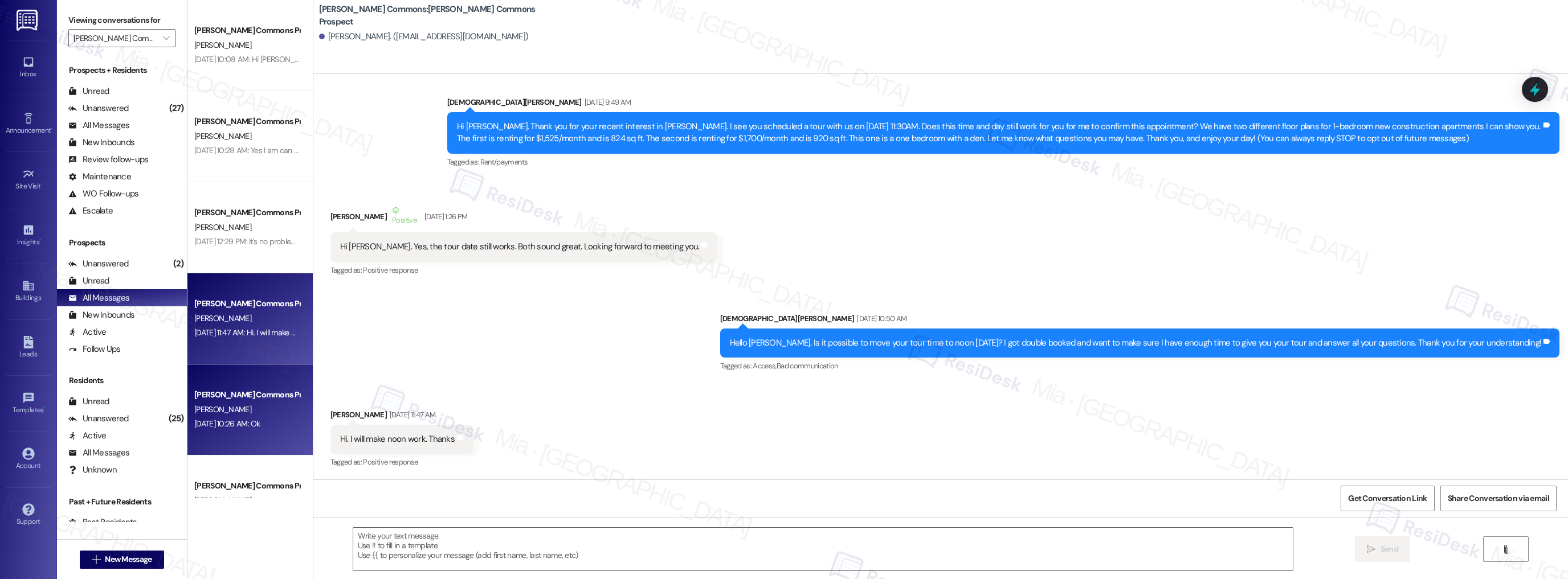
click at [240, 412] on div "[PERSON_NAME]" at bounding box center [247, 410] width 108 height 14
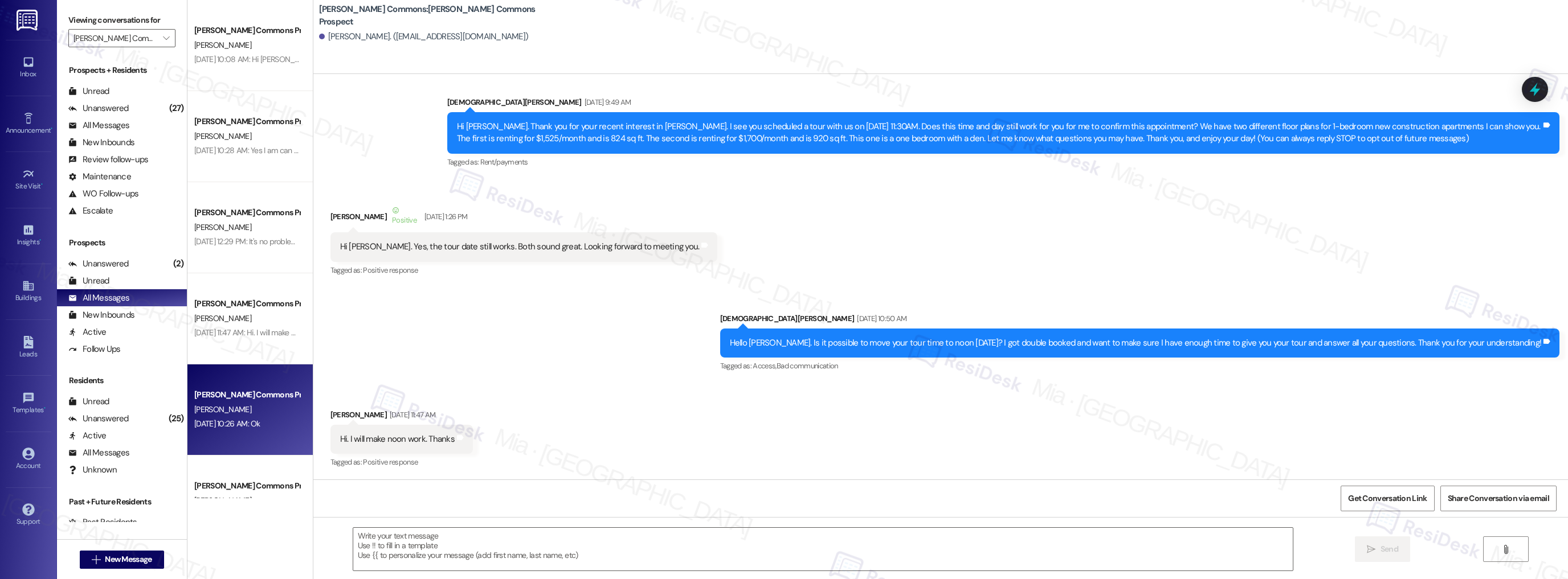
type textarea "Fetching suggested responses. Please feel free to read through the conversation…"
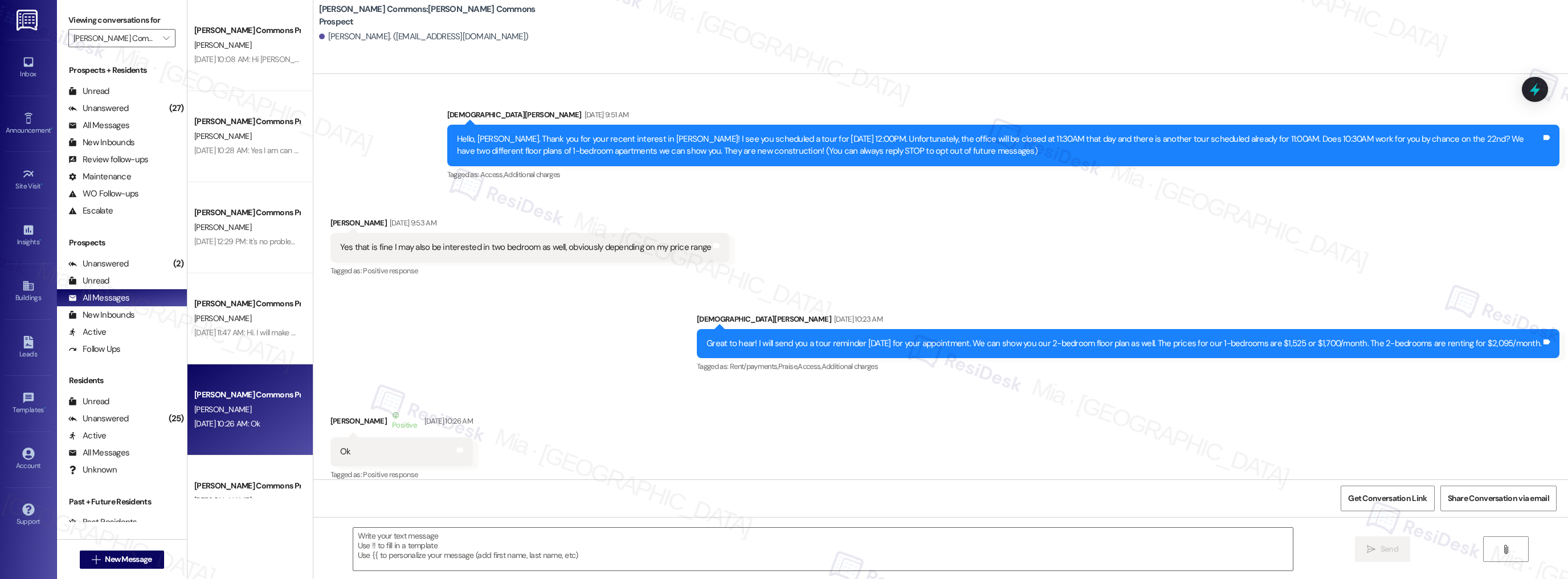
scroll to position [12, 0]
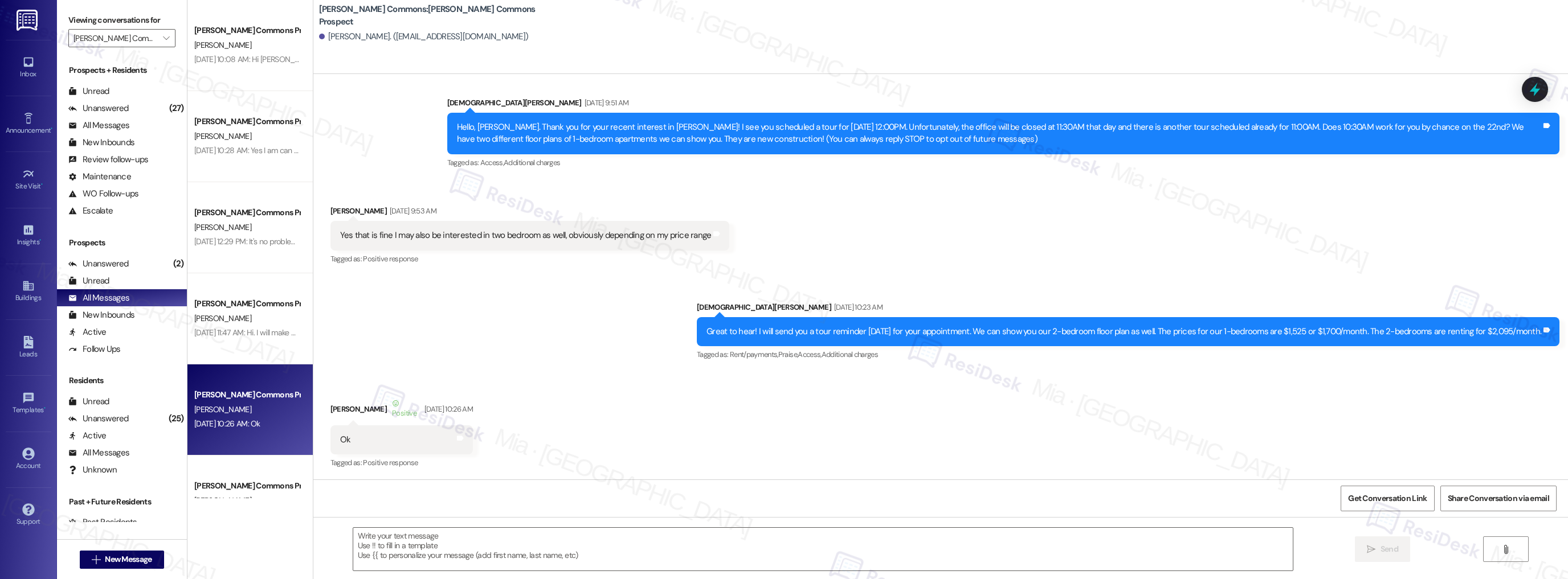
type textarea "Fetching suggested responses. Please feel free to read through the conversation…"
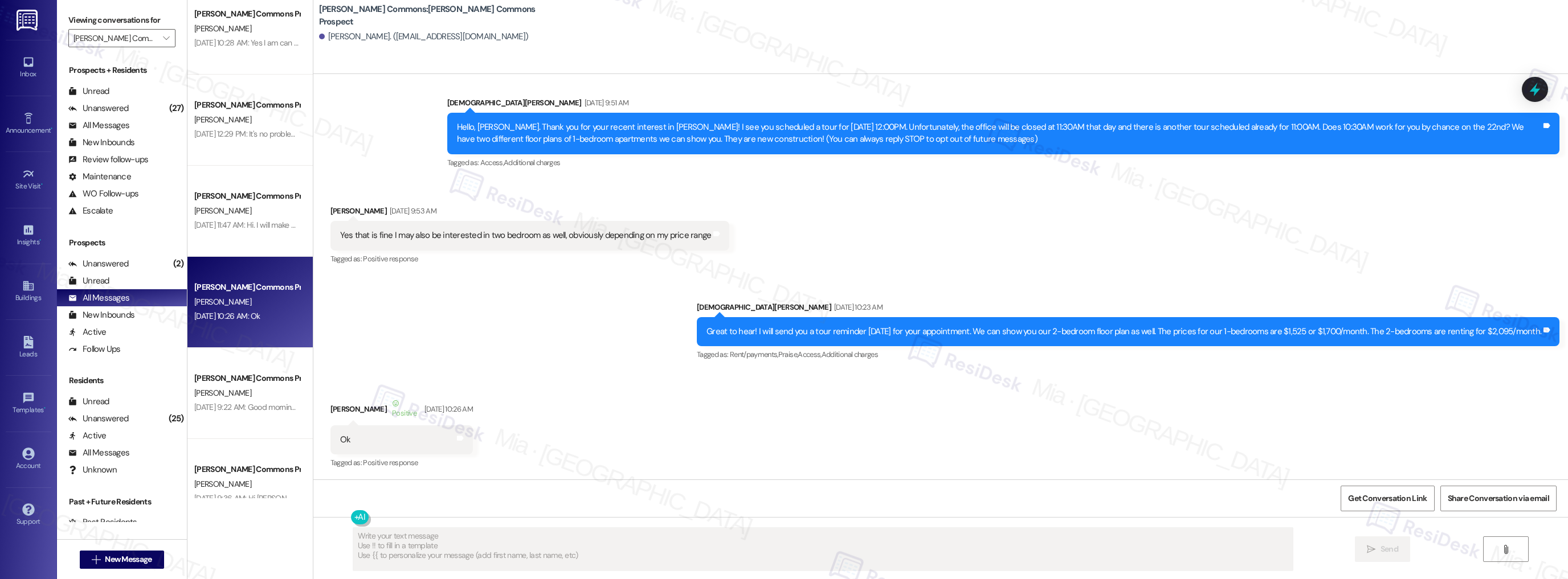
scroll to position [1229, 0]
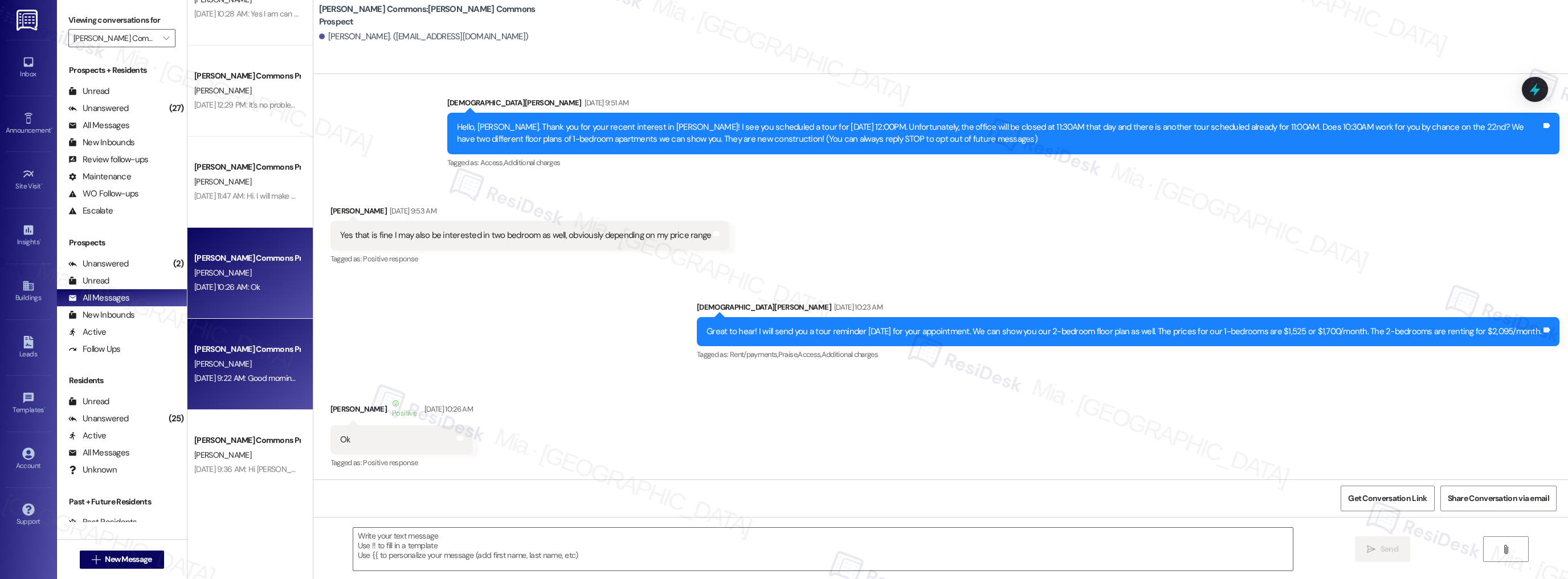
click at [262, 387] on div "[PERSON_NAME] Commons Prospect [PERSON_NAME] [DATE] 9:22 AM: Good morning, [PER…" at bounding box center [249, 364] width 125 height 91
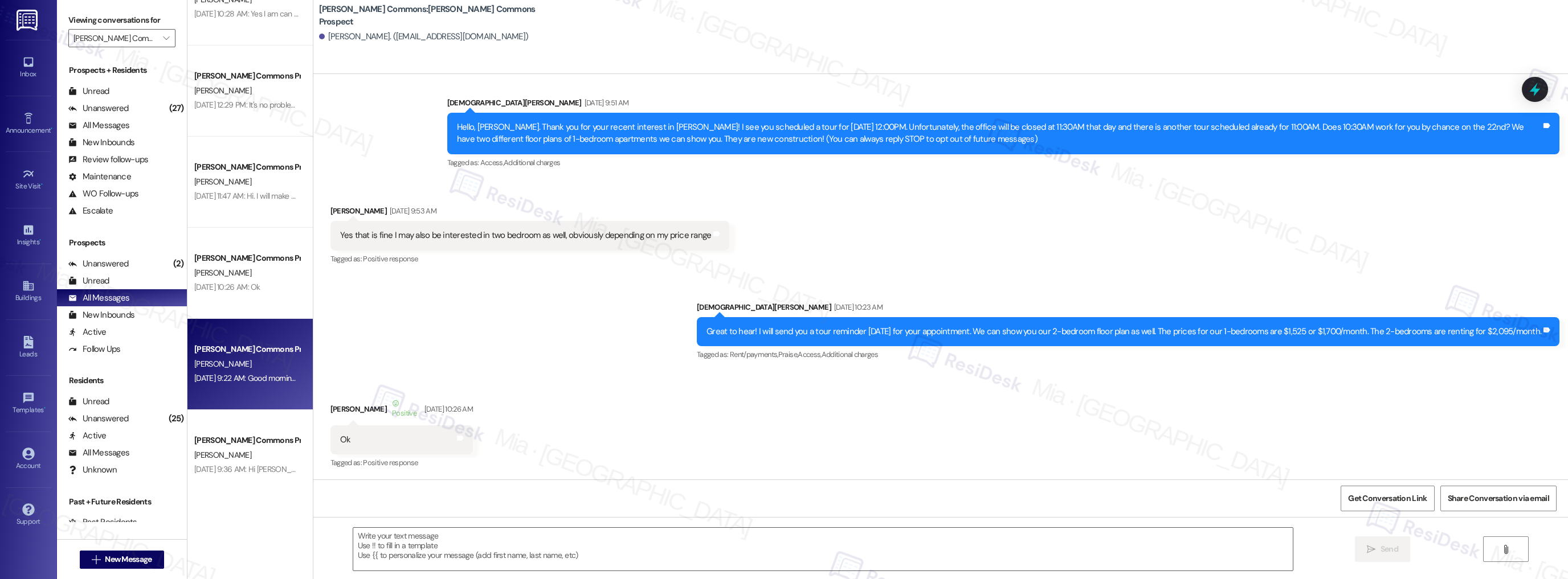
type textarea "Fetching suggested responses. Please feel free to read through the conversation…"
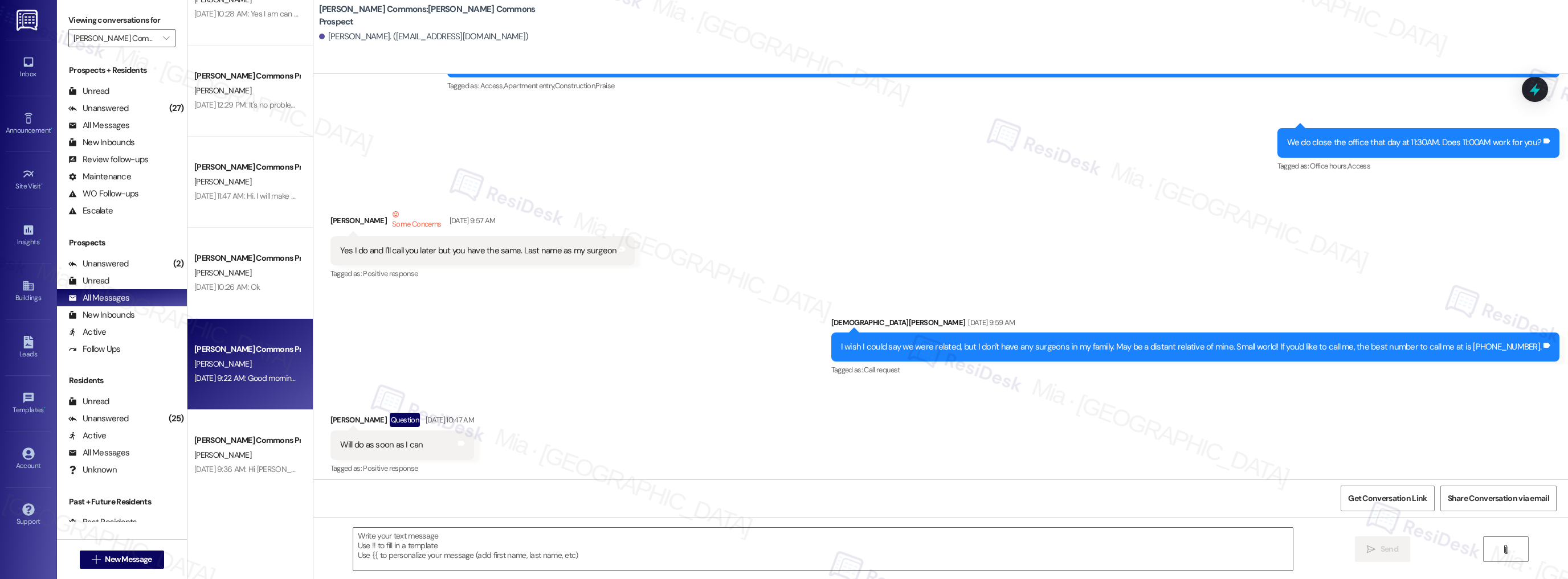
scroll to position [94, 0]
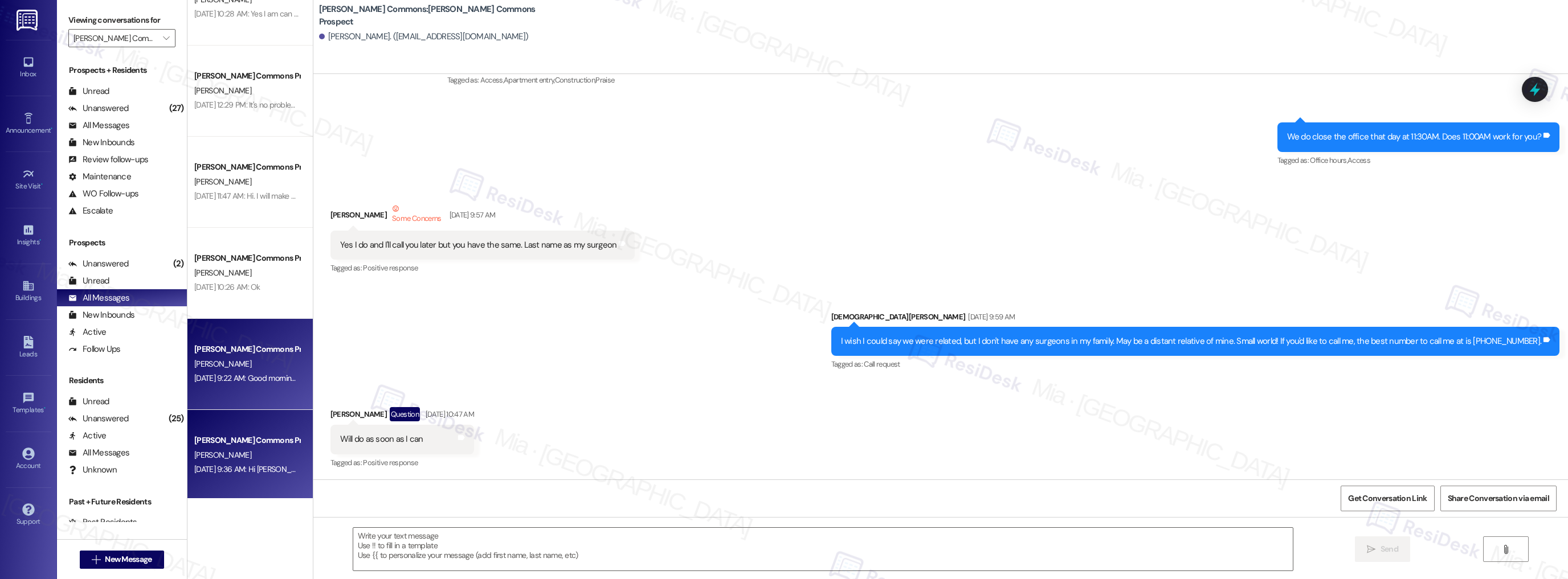
type textarea "Fetching suggested responses. Please feel free to read through the conversation…"
click at [256, 421] on div "[PERSON_NAME] Commons Prospect [PERSON_NAME] [DATE] 9:36 AM: Hi [PERSON_NAME]. …" at bounding box center [249, 455] width 125 height 91
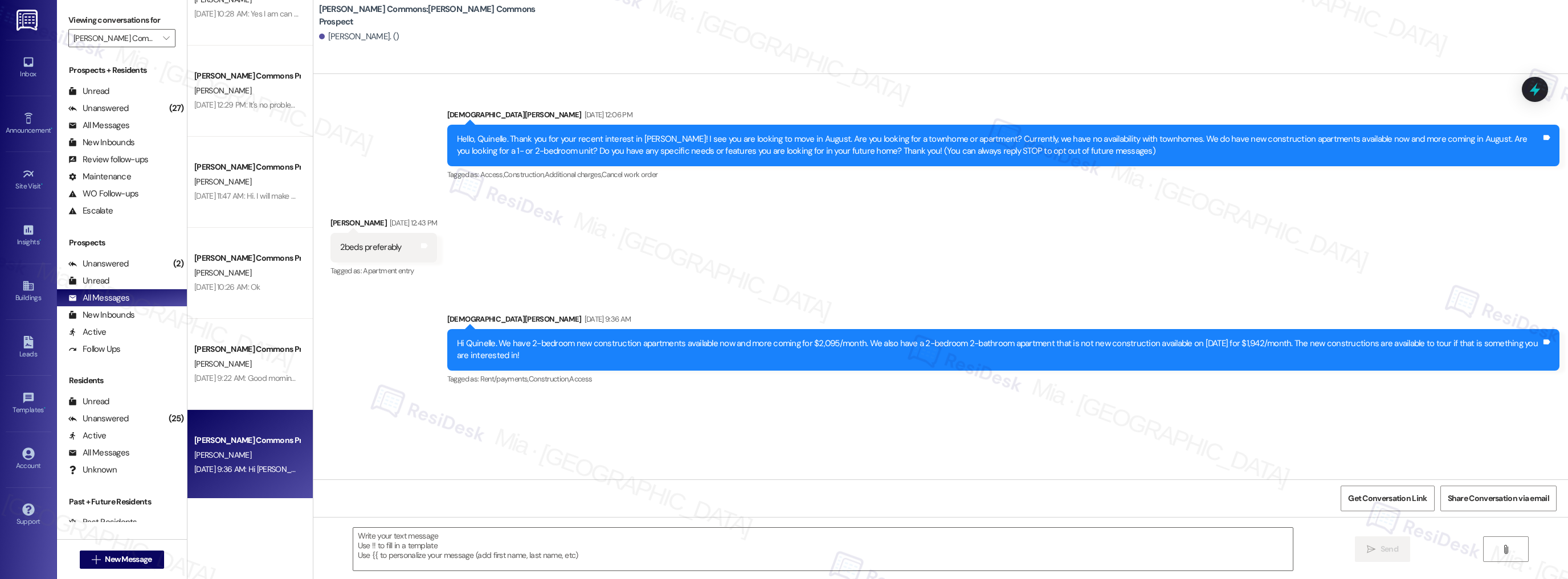
type textarea "Fetching suggested responses. Please feel free to read through the conversation…"
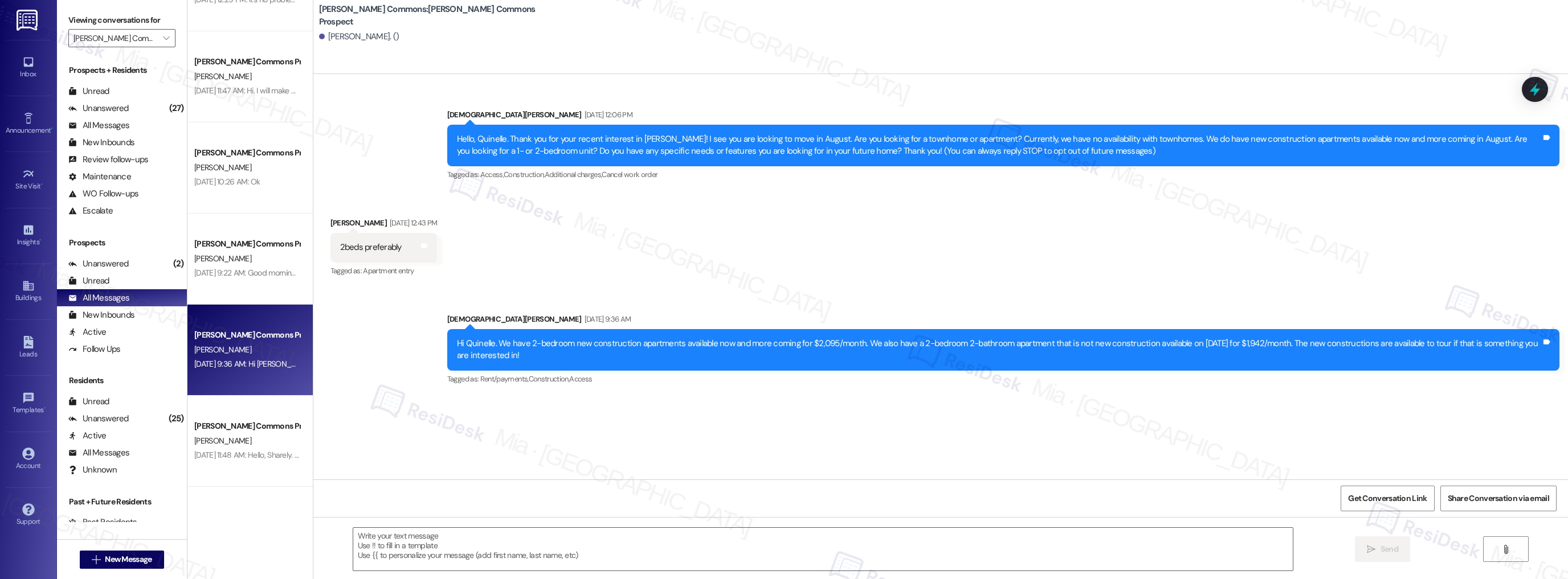
scroll to position [1366, 0]
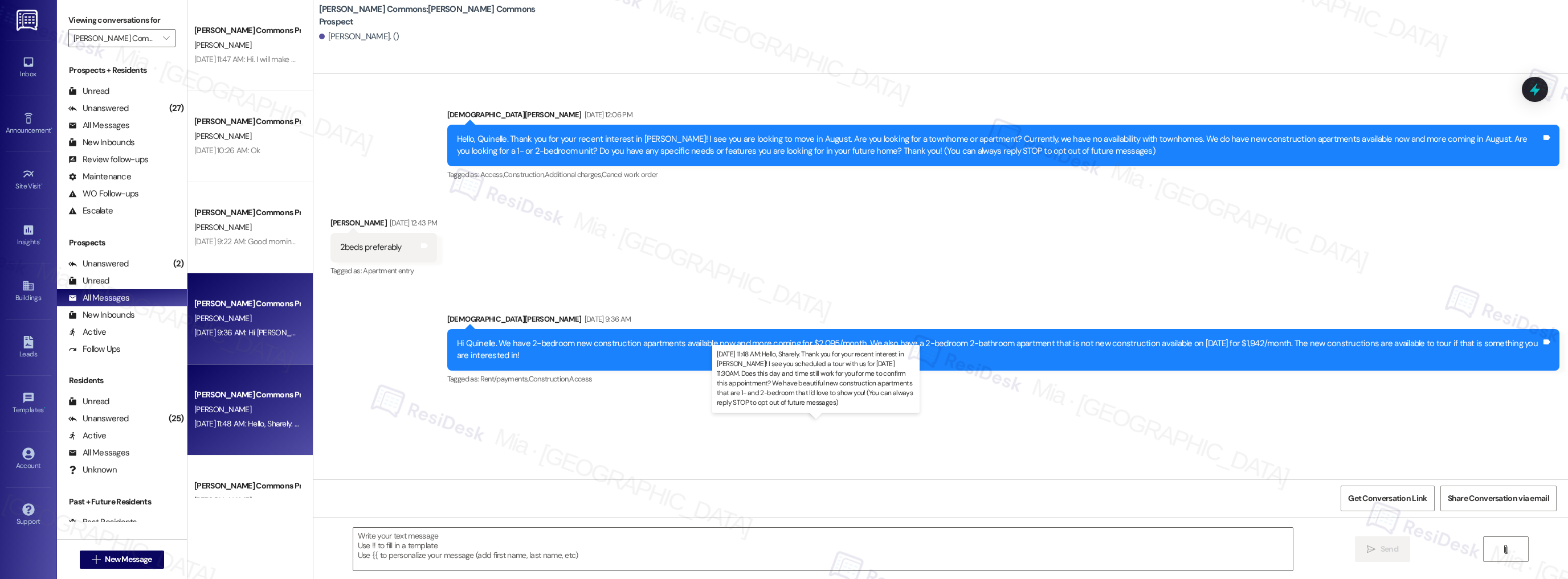
click at [269, 419] on div "[DATE] 11:48 AM: Hello, Sharely. Thank you for your recent interest in [PERSON_…" at bounding box center [814, 423] width 1242 height 10
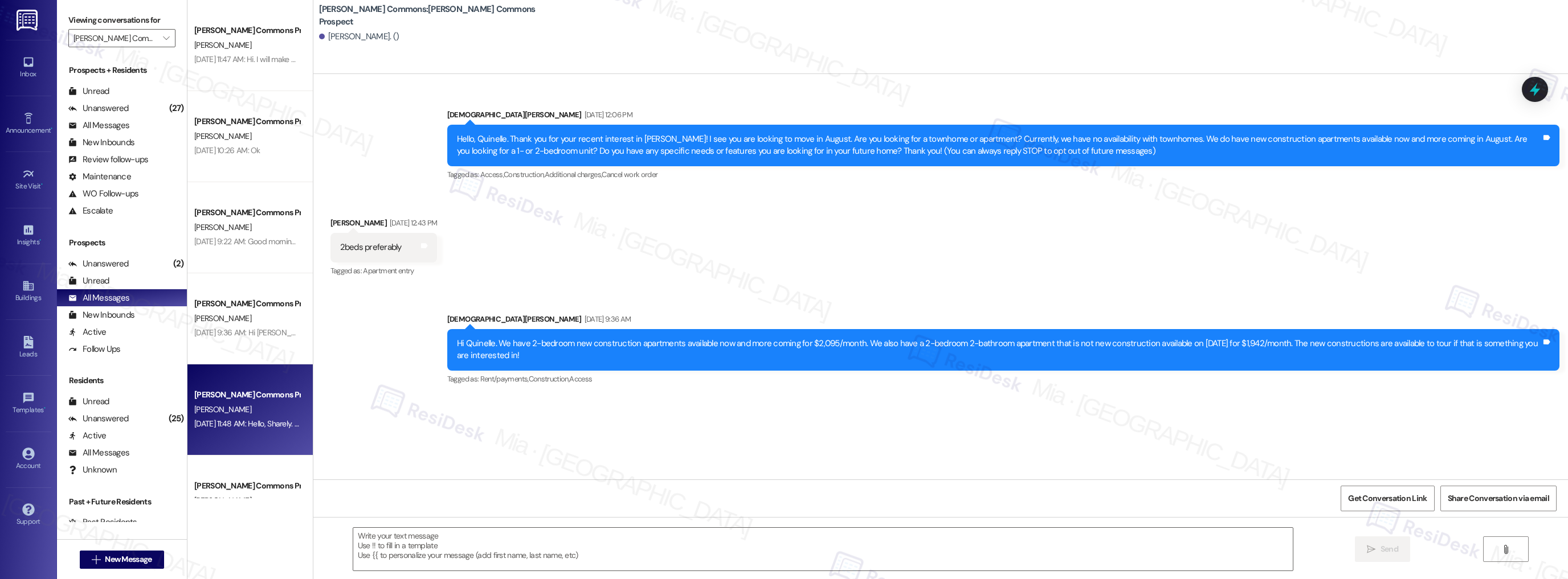
type textarea "Fetching suggested responses. Please feel free to read through the conversation…"
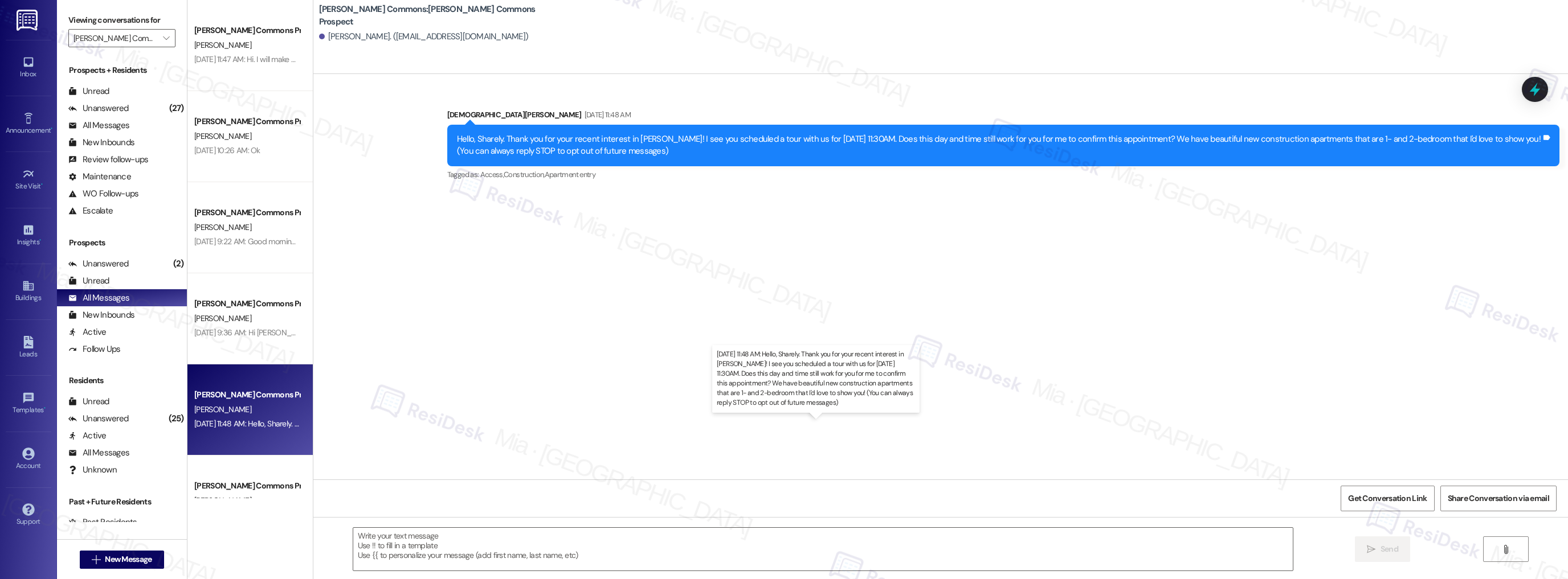
type textarea "Fetching suggested responses. Please feel free to read through the conversation…"
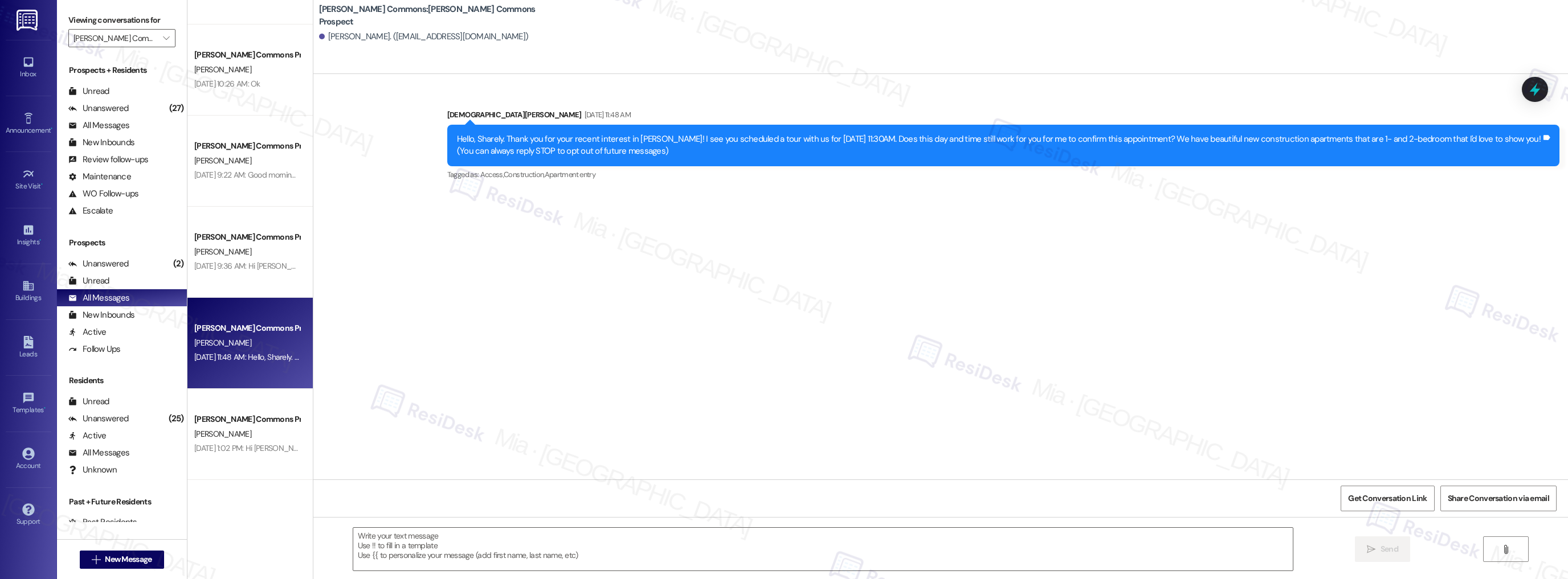
scroll to position [1457, 0]
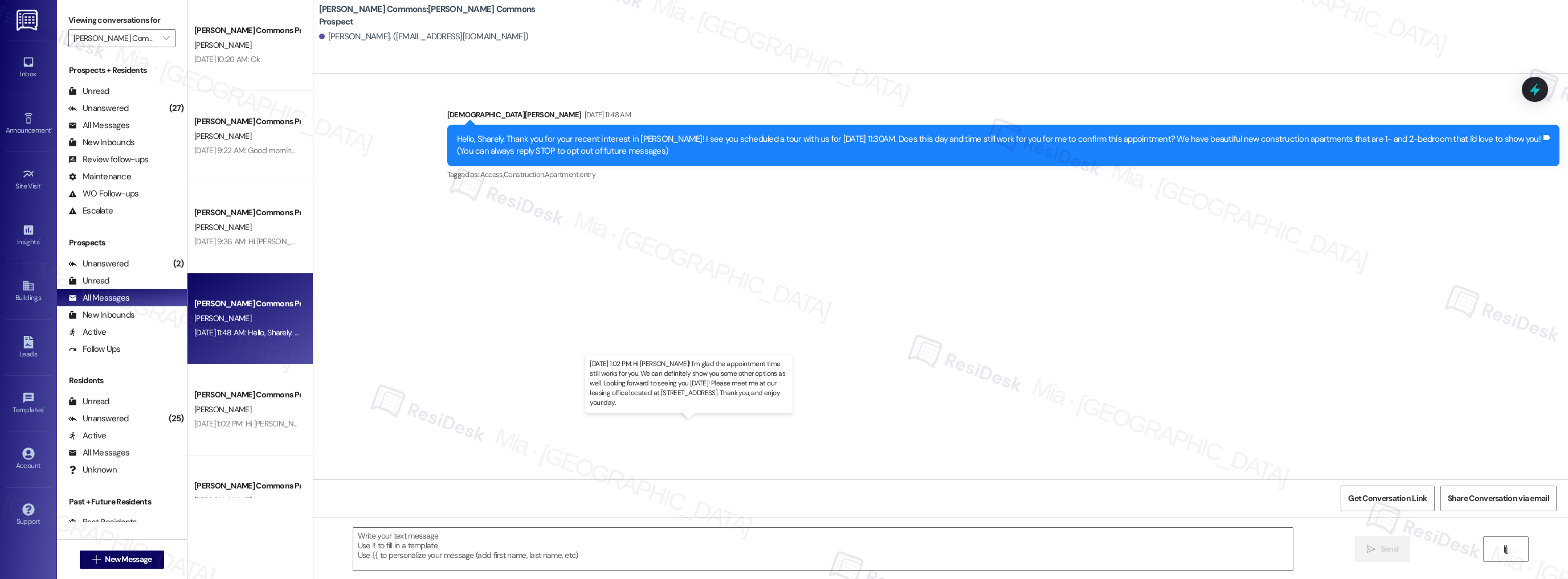
click at [268, 421] on div "[DATE] 1:02 PM: Hi [PERSON_NAME]! I'm glad the appointment time still works for…" at bounding box center [652, 423] width 916 height 10
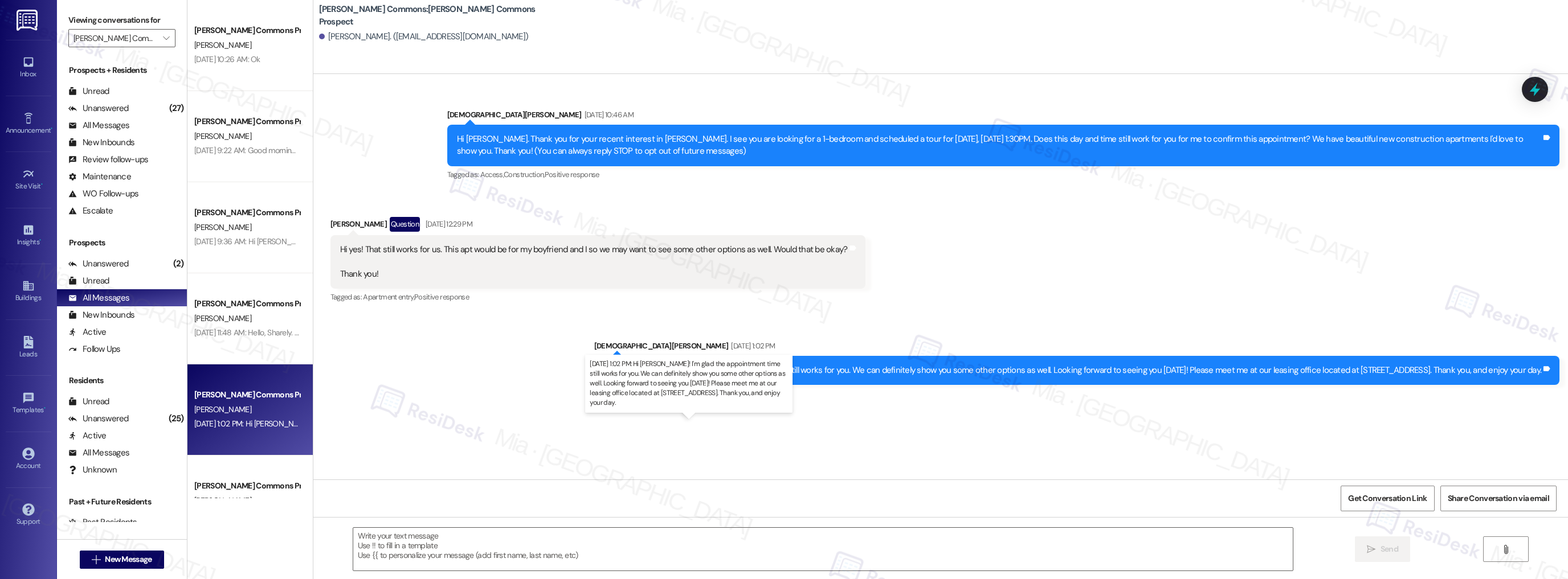
type textarea "Fetching suggested responses. Please feel free to read through the conversation…"
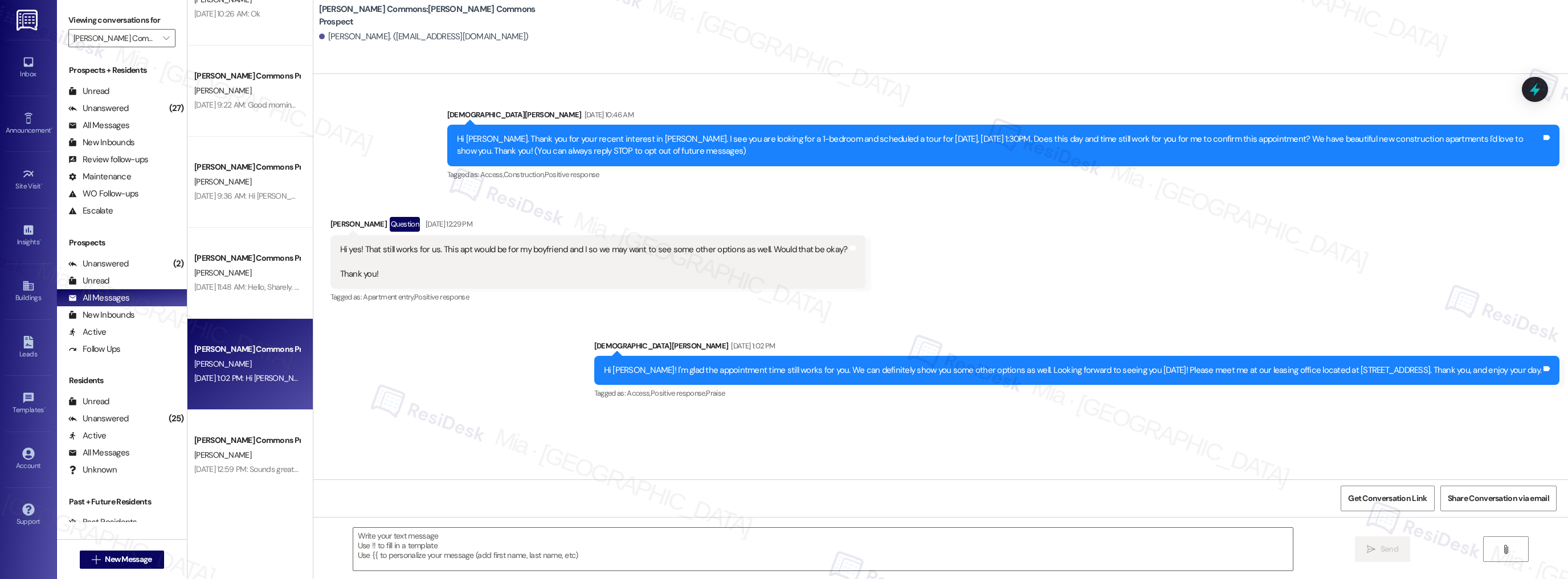
scroll to position [1549, 0]
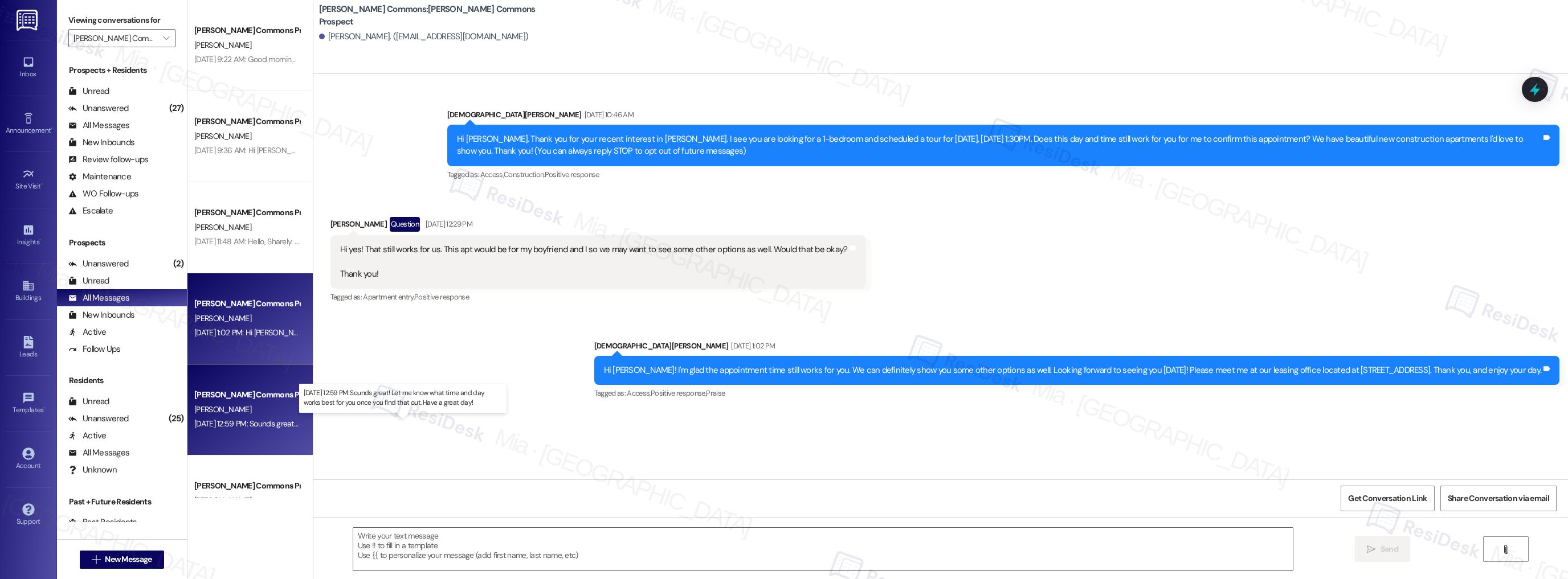
click at [271, 422] on div "[DATE] 12:59 PM: Sounds great! Let me know what time and day works best for you…" at bounding box center [398, 423] width 410 height 10
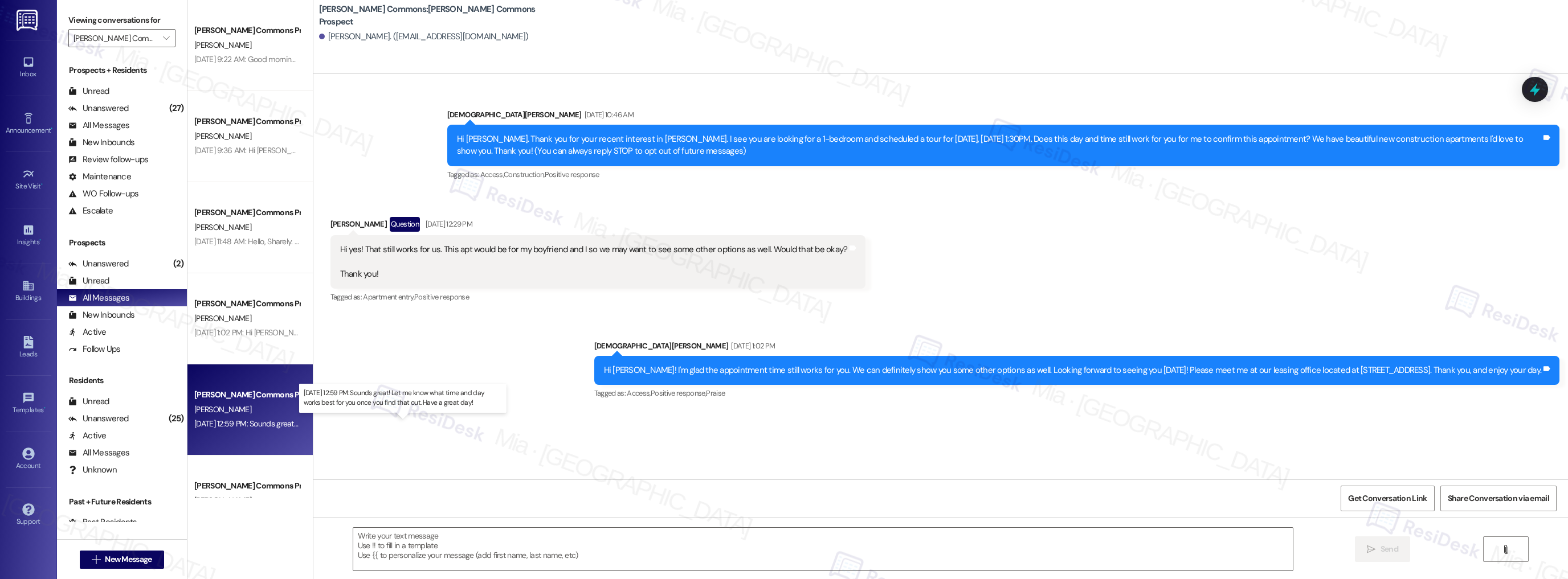
type textarea "Fetching suggested responses. Please feel free to read through the conversation…"
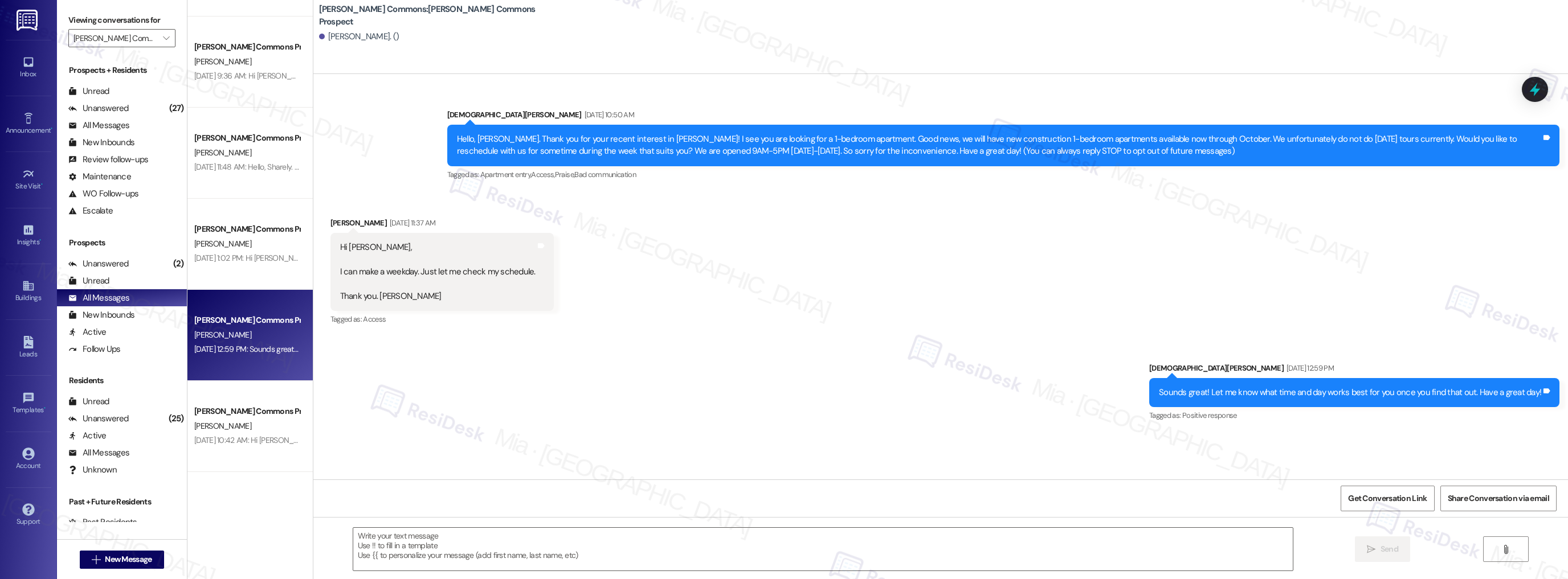
scroll to position [1639, 0]
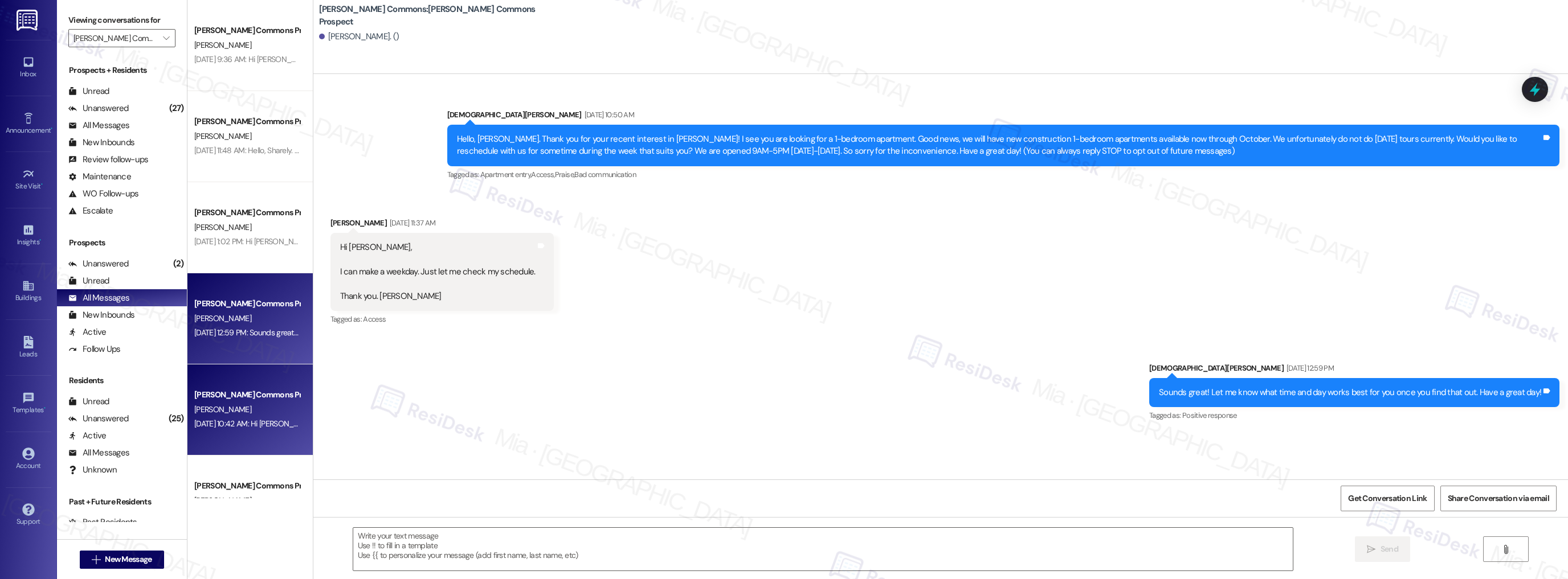
click at [271, 426] on div "[DATE] 10:42 AM: Hi [PERSON_NAME]! I'm glad to hear that you're interested in o…" at bounding box center [561, 423] width 735 height 10
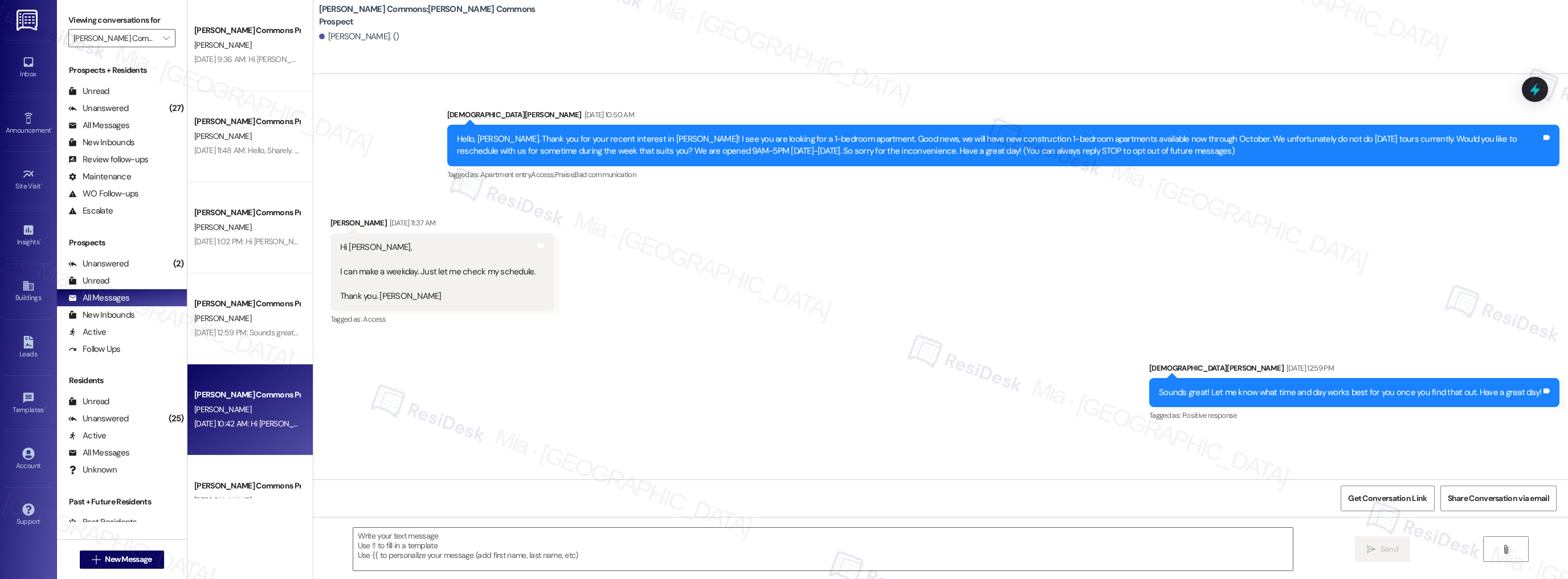
type textarea "Fetching suggested responses. Please feel free to read through the conversation…"
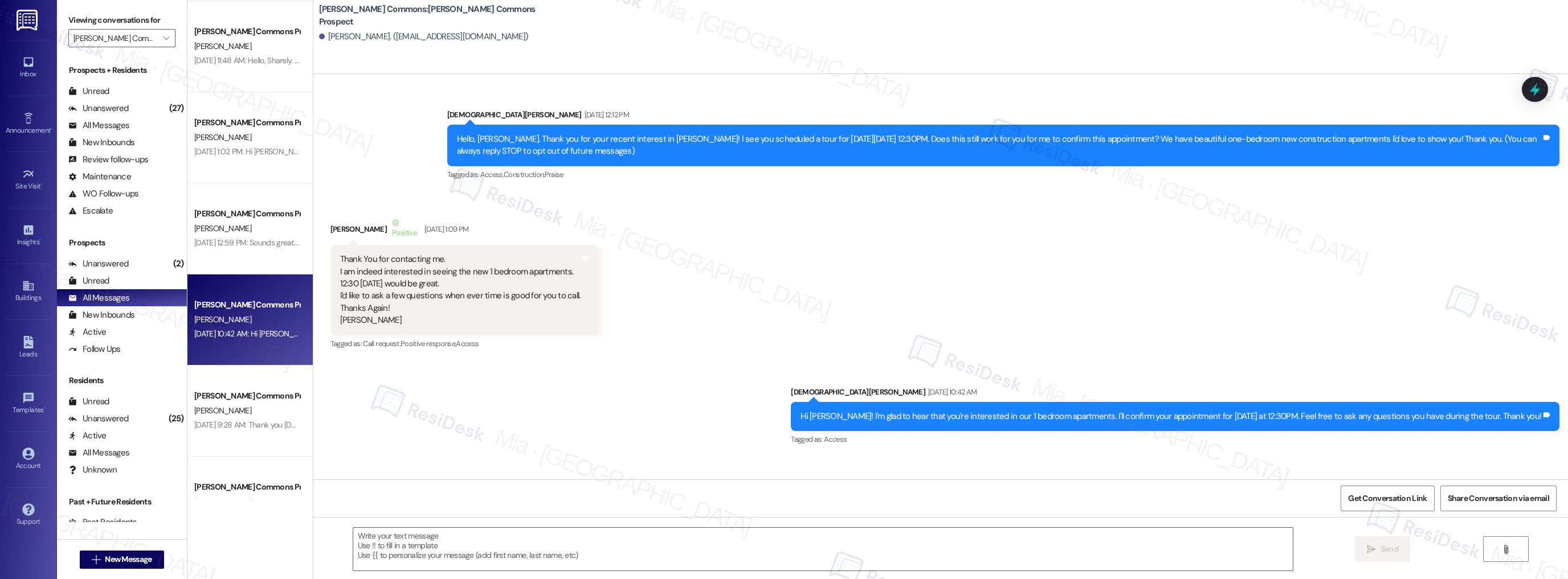
scroll to position [1730, 0]
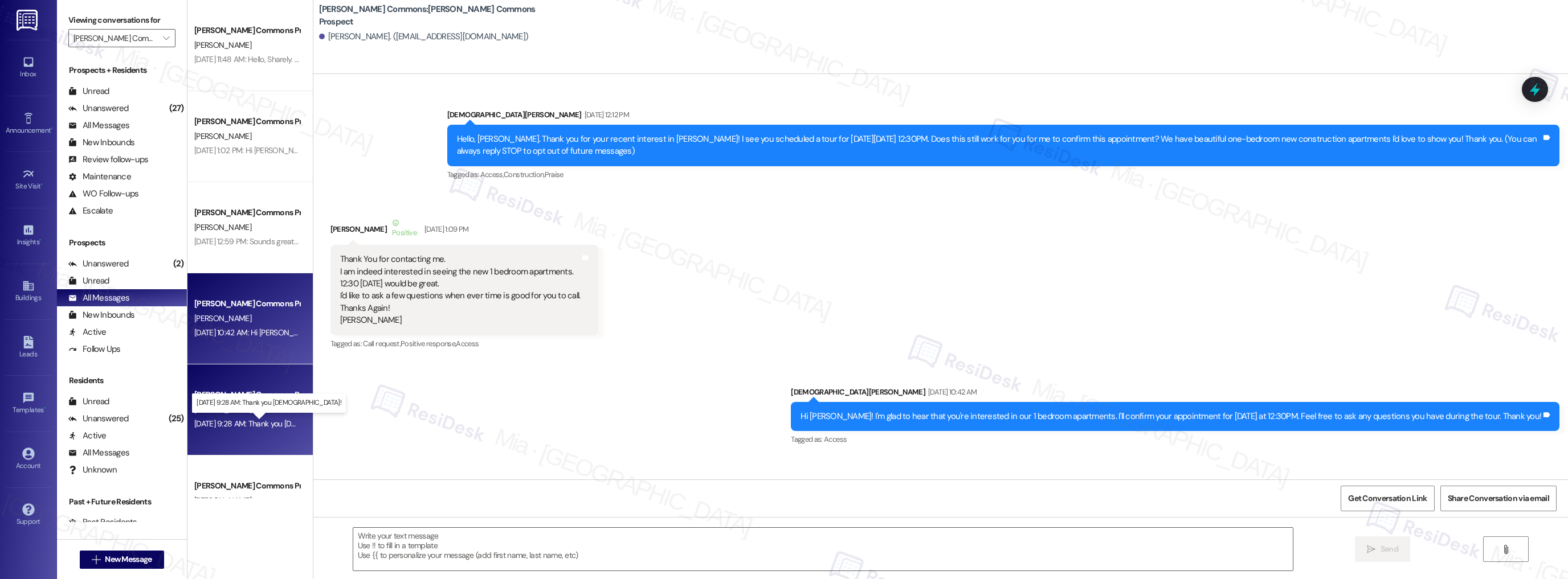
click at [269, 426] on div "[DATE] 9:28 AM: Thank you [DEMOGRAPHIC_DATA]! [DATE] 9:28 AM: Thank you [DEMOGR…" at bounding box center [279, 423] width 170 height 10
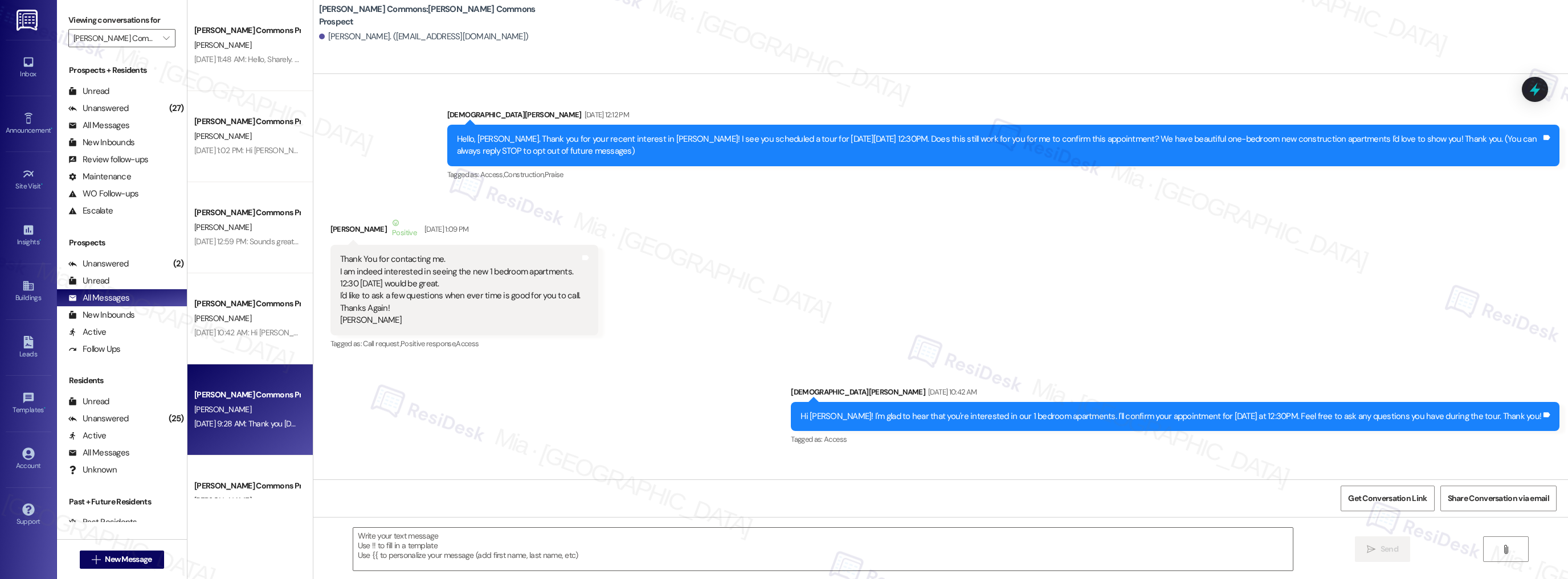
type textarea "Fetching suggested responses. Please feel free to read through the conversation…"
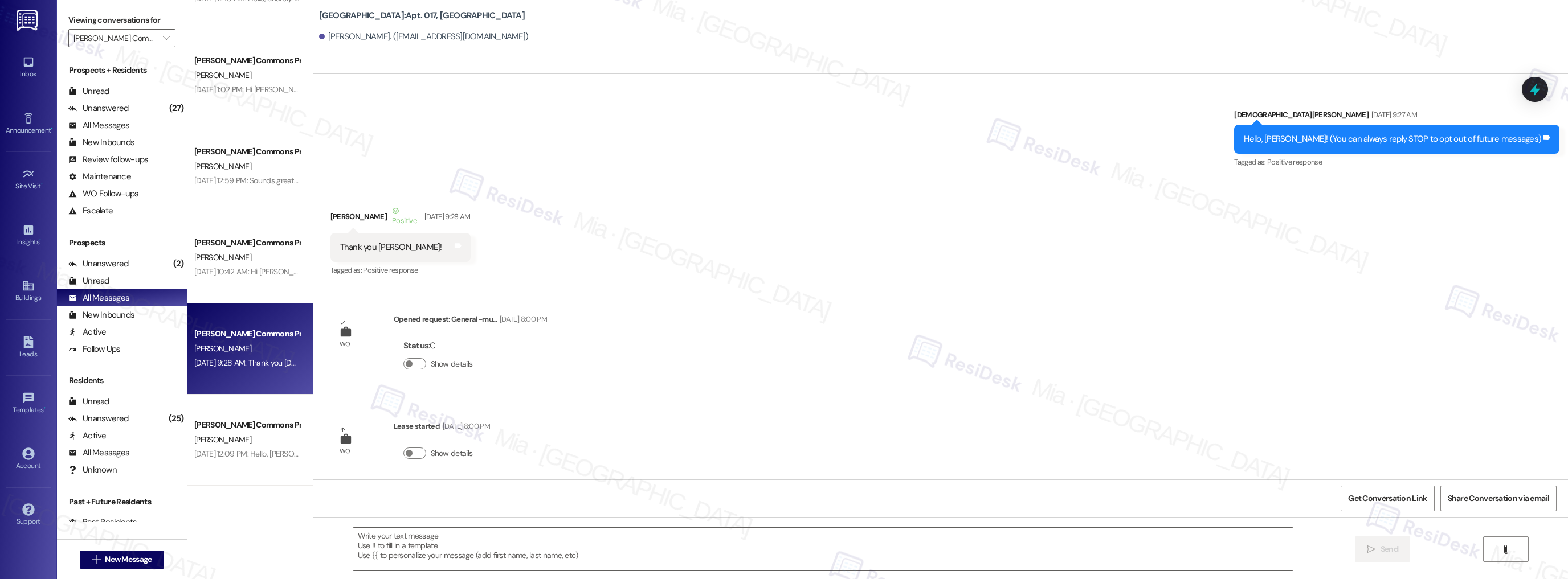
scroll to position [1821, 0]
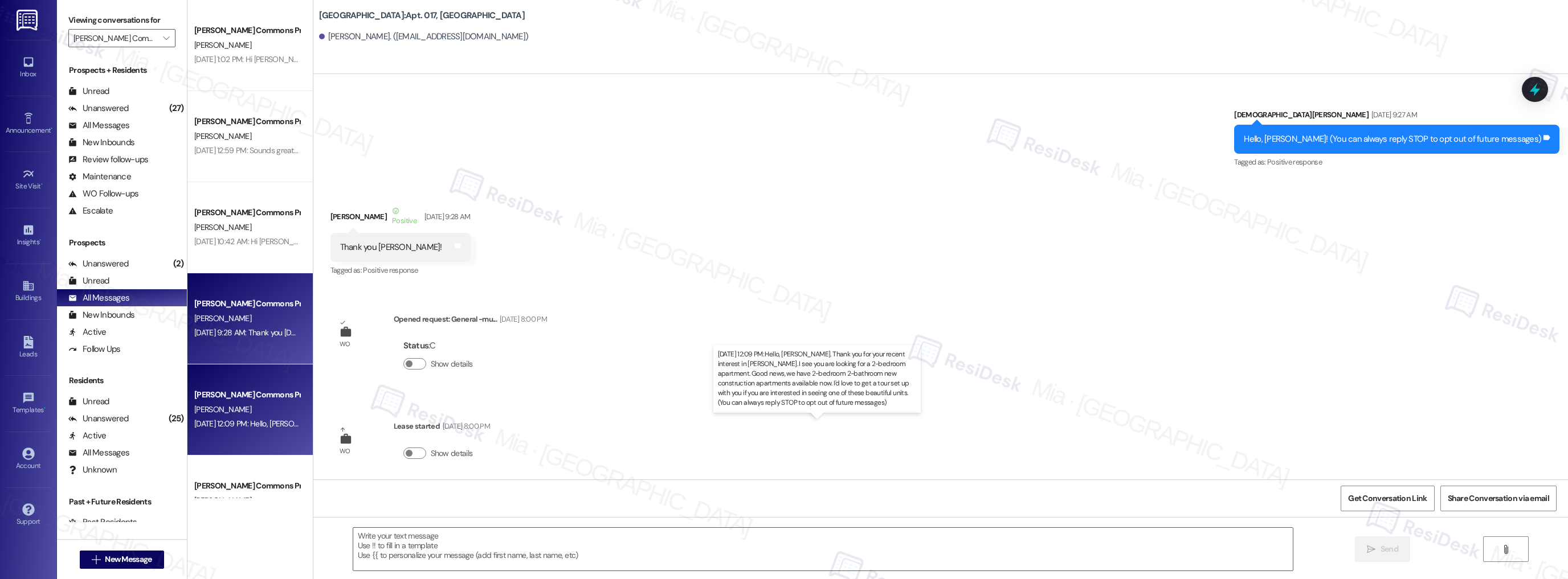
click at [262, 422] on div "[DATE] 12:09 PM: Hello, [PERSON_NAME]. Thank you for your recent interest in [P…" at bounding box center [838, 423] width 1288 height 10
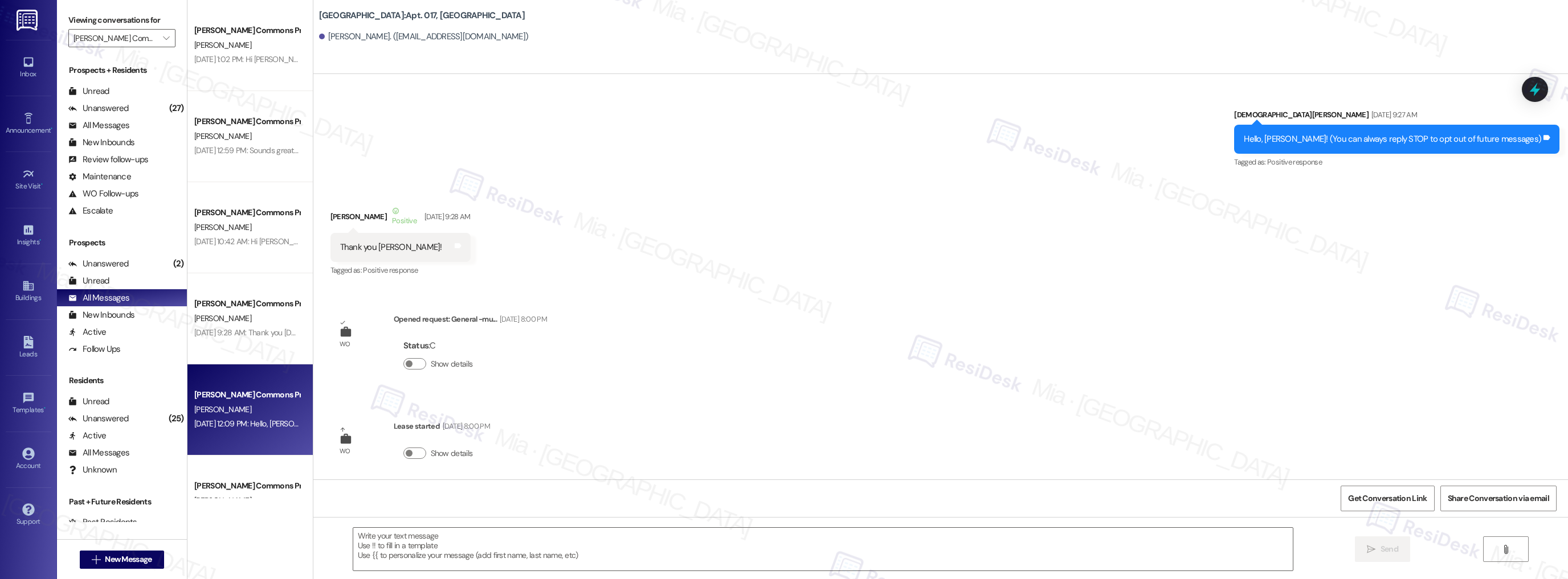
type textarea "Fetching suggested responses. Please feel free to read through the conversation…"
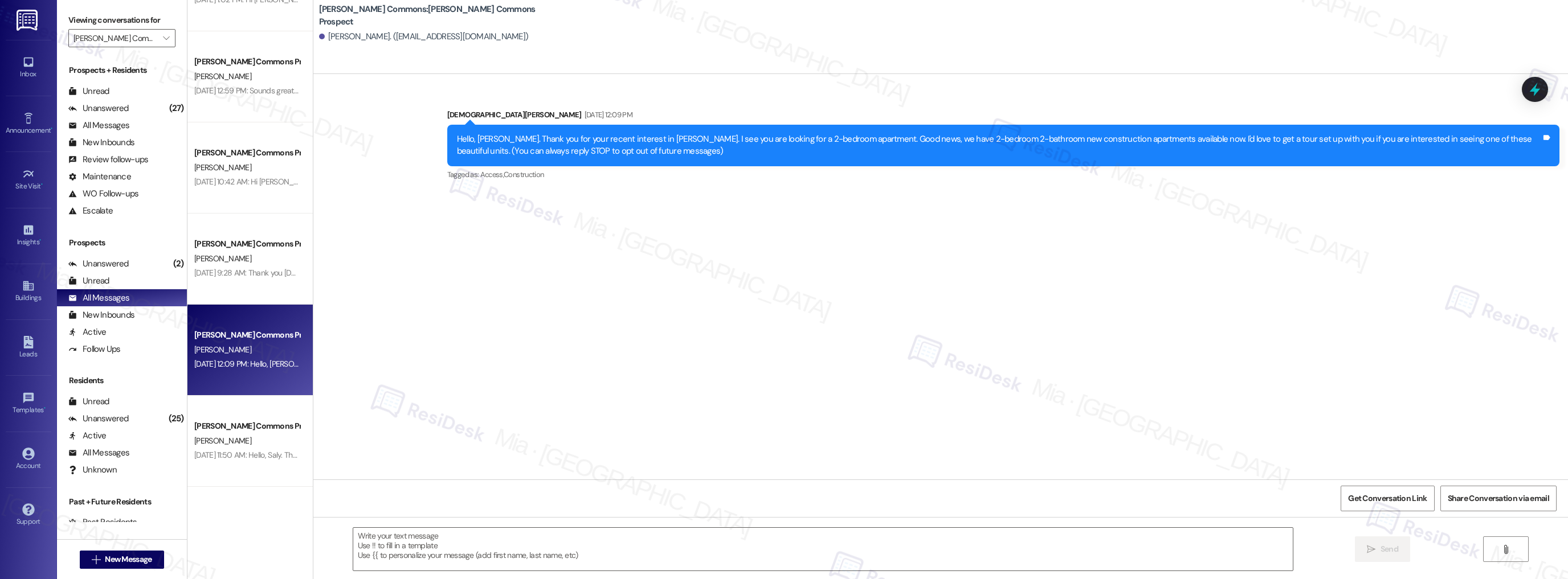
scroll to position [1913, 0]
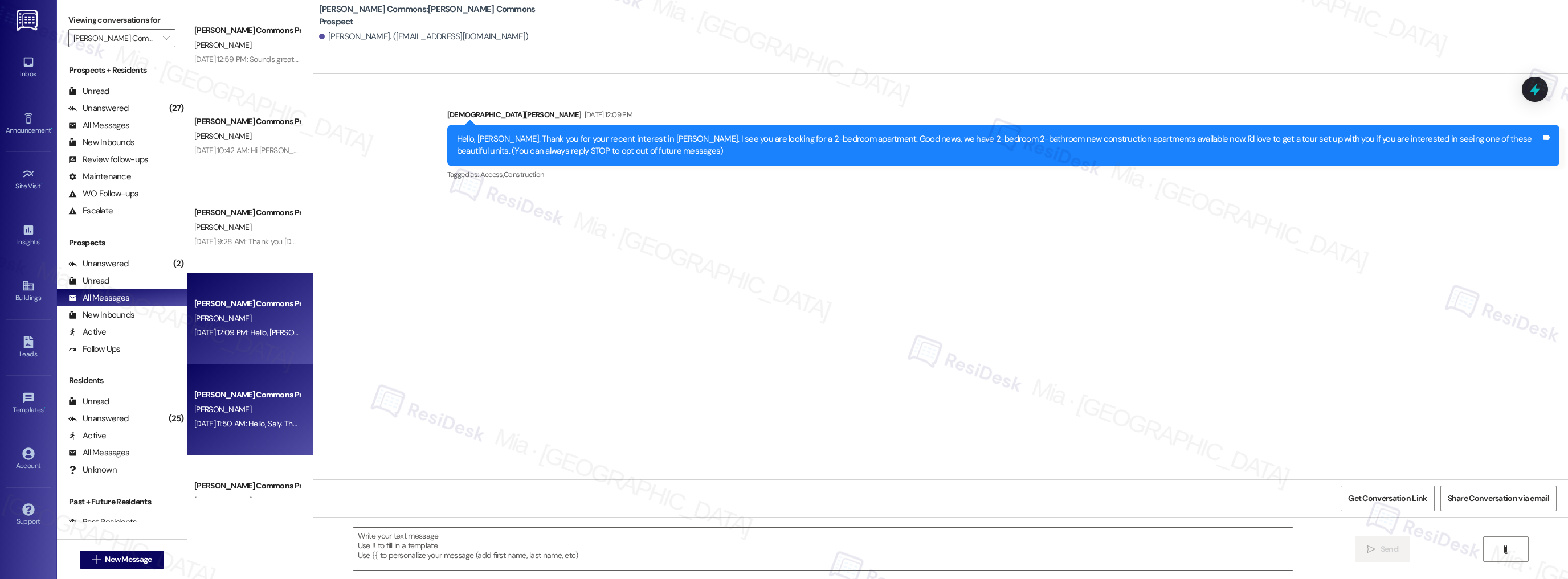
click at [259, 416] on div "[DATE] 11:50 AM: Hello, Saly. Thank you for your recent interest in [PERSON_NAM…" at bounding box center [247, 423] width 108 height 14
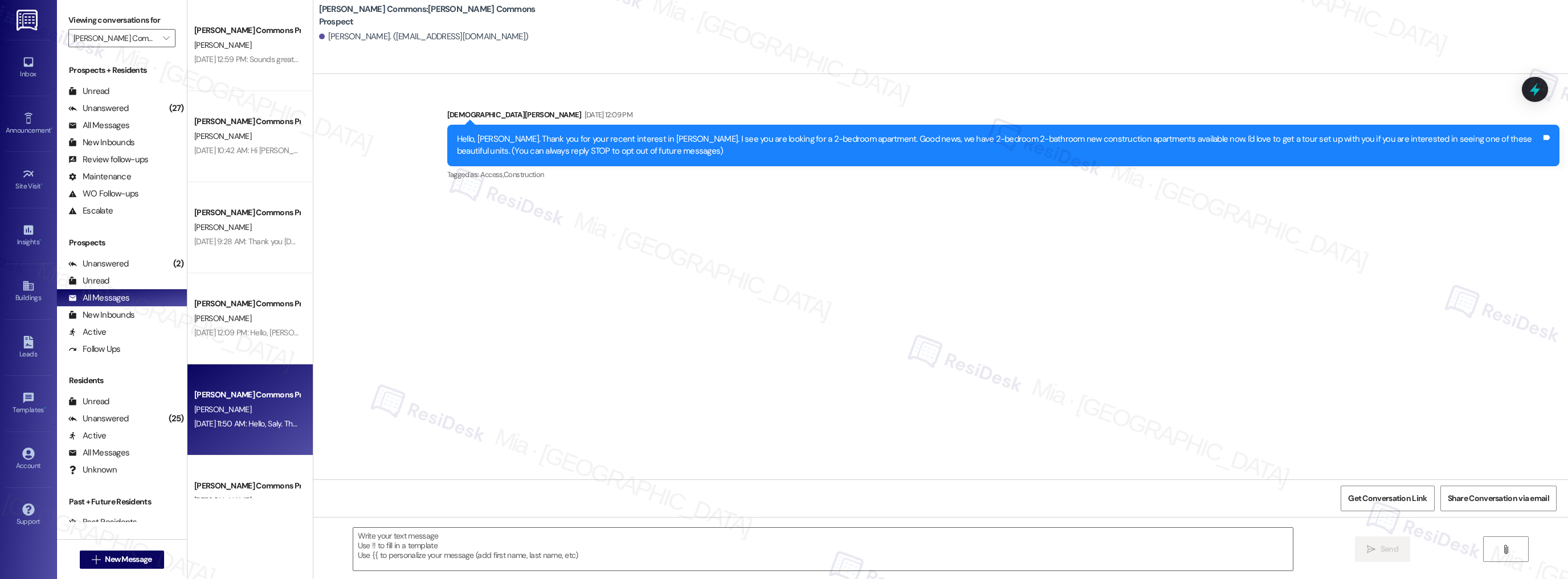
type textarea "Fetching suggested responses. Please feel free to read through the conversation…"
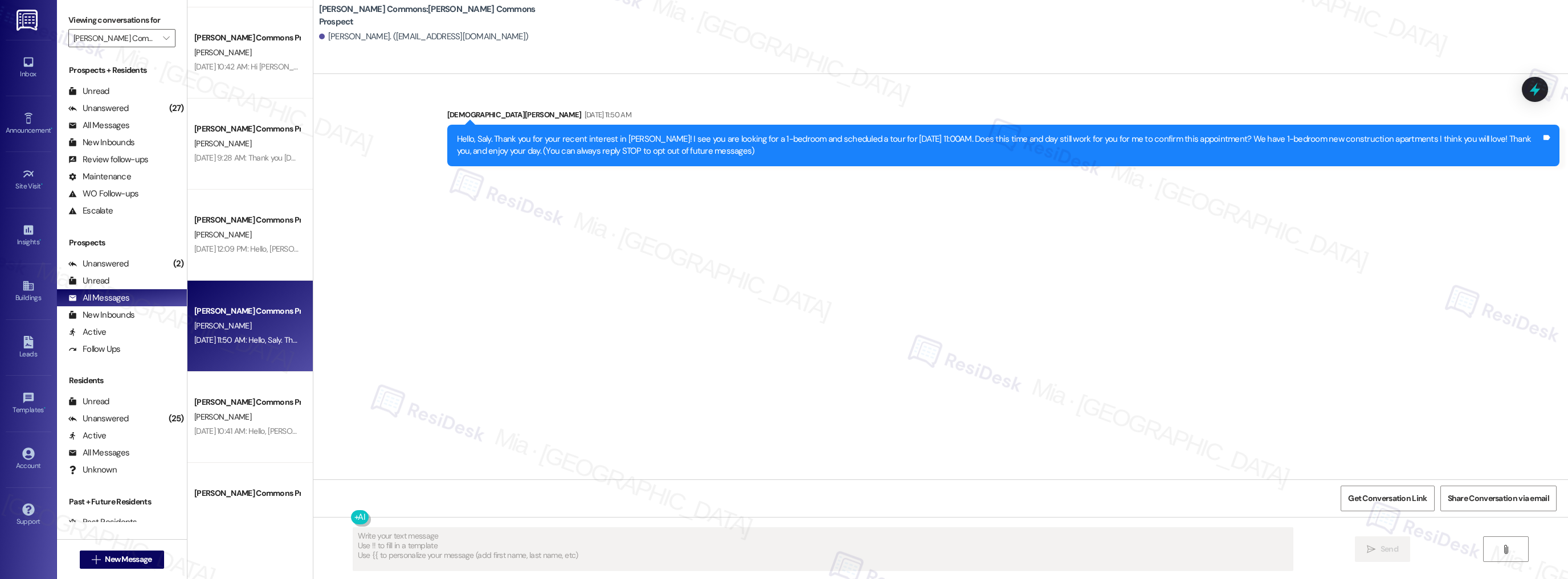
scroll to position [0, 0]
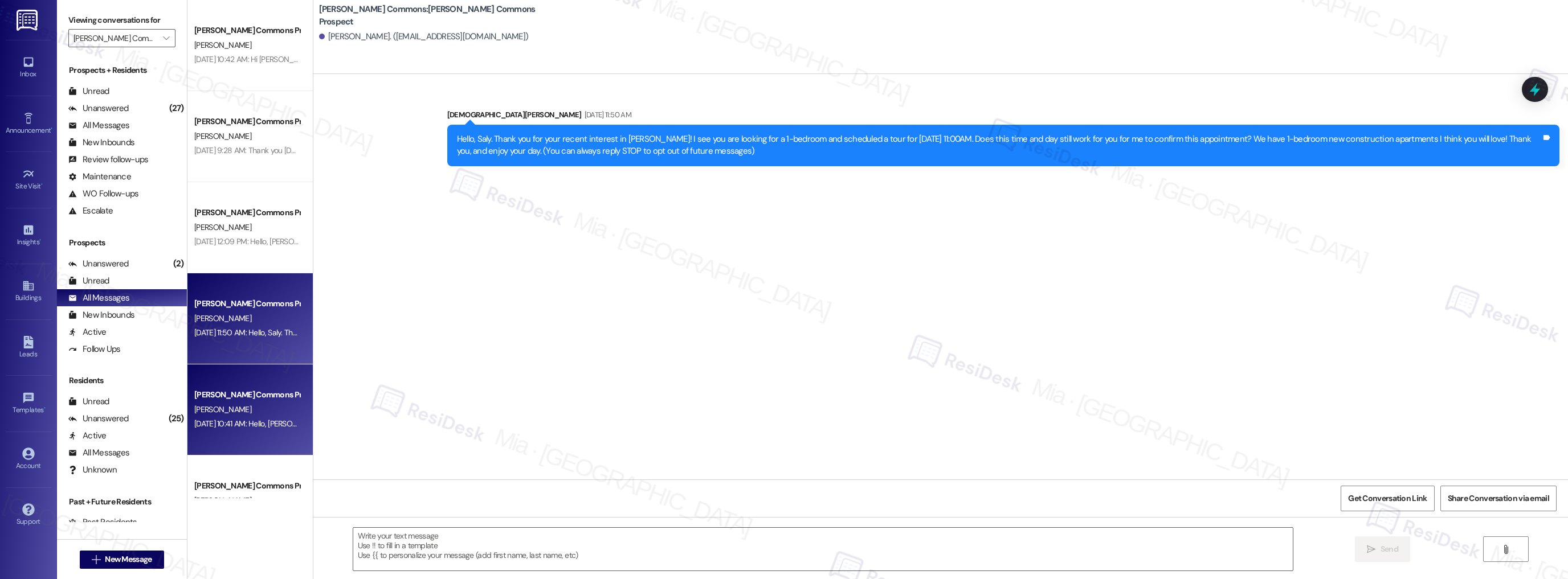
click at [262, 415] on div "[PERSON_NAME]" at bounding box center [247, 410] width 108 height 14
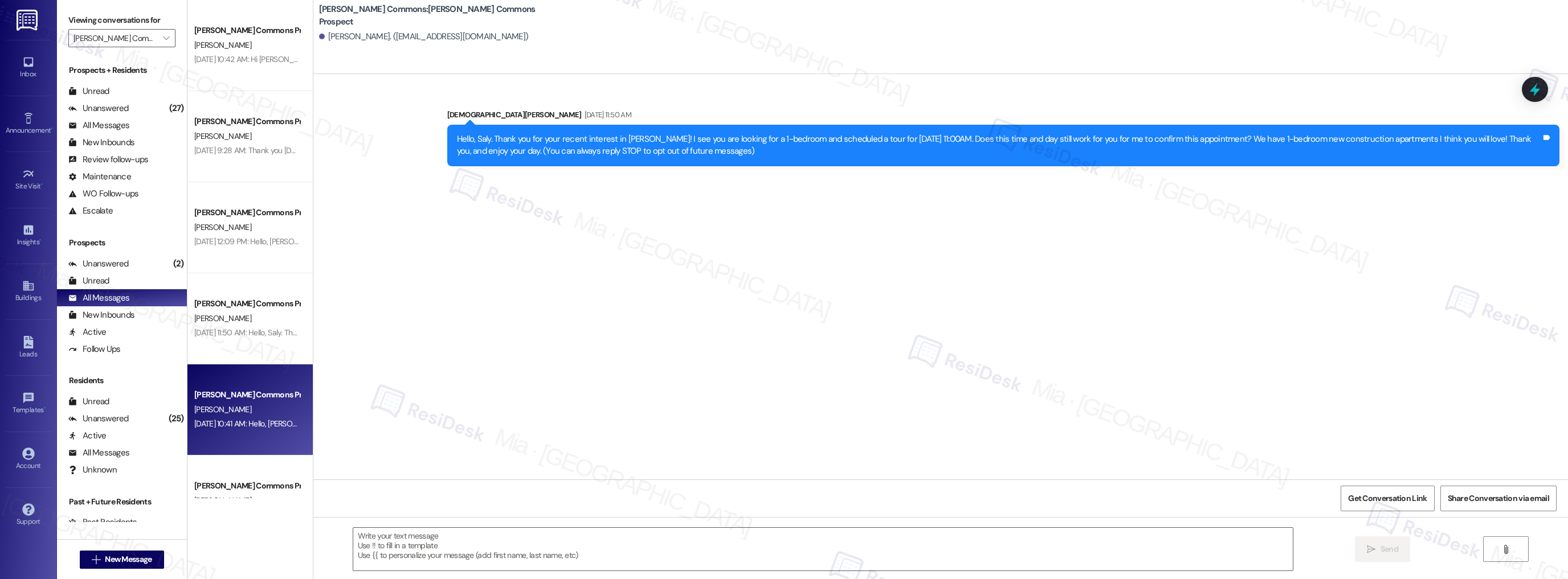
type textarea "Fetching suggested responses. Please feel free to read through the conversation…"
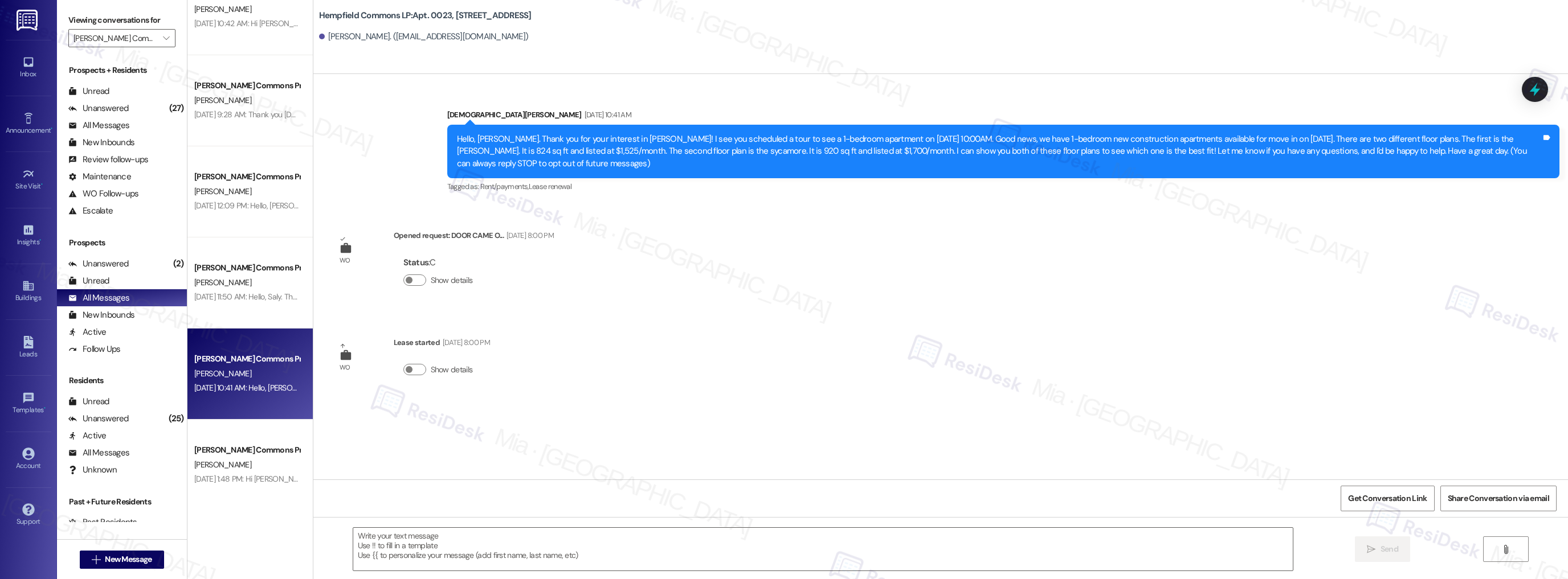
scroll to position [2095, 0]
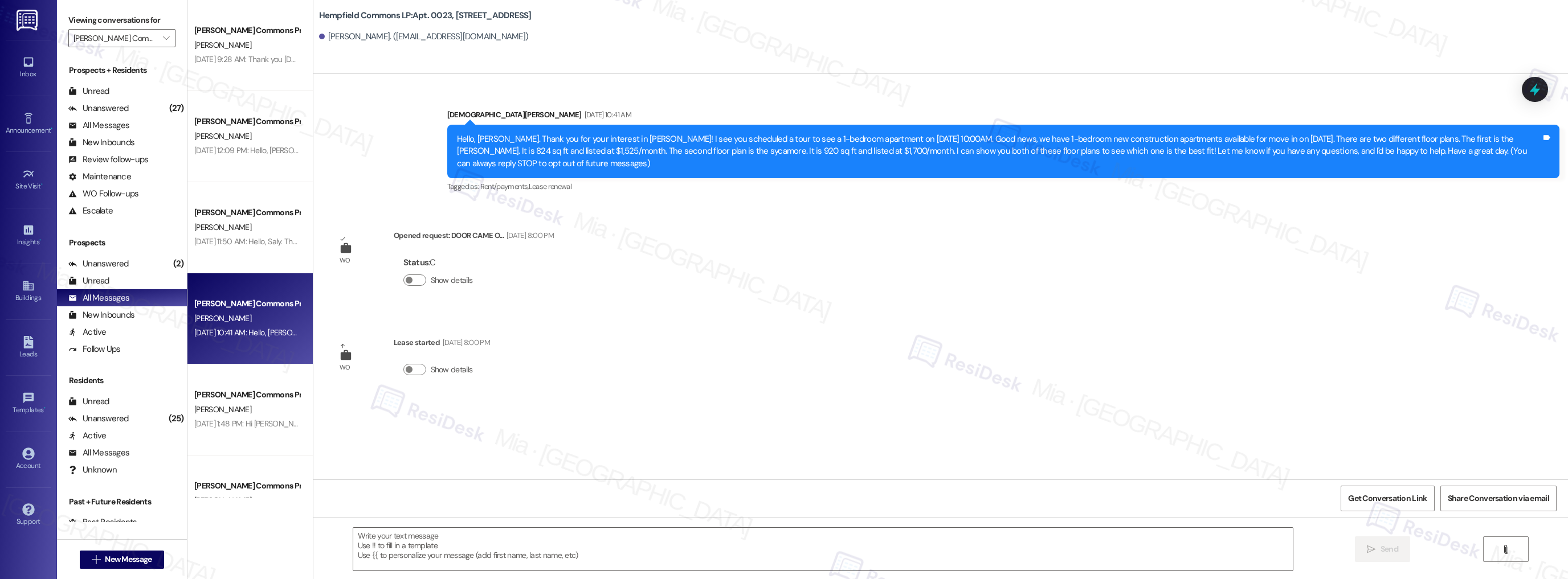
click at [262, 419] on div "[DATE] 1:48 PM: Hi [PERSON_NAME]. When would you like to reschedule for? We are…" at bounding box center [630, 423] width 871 height 10
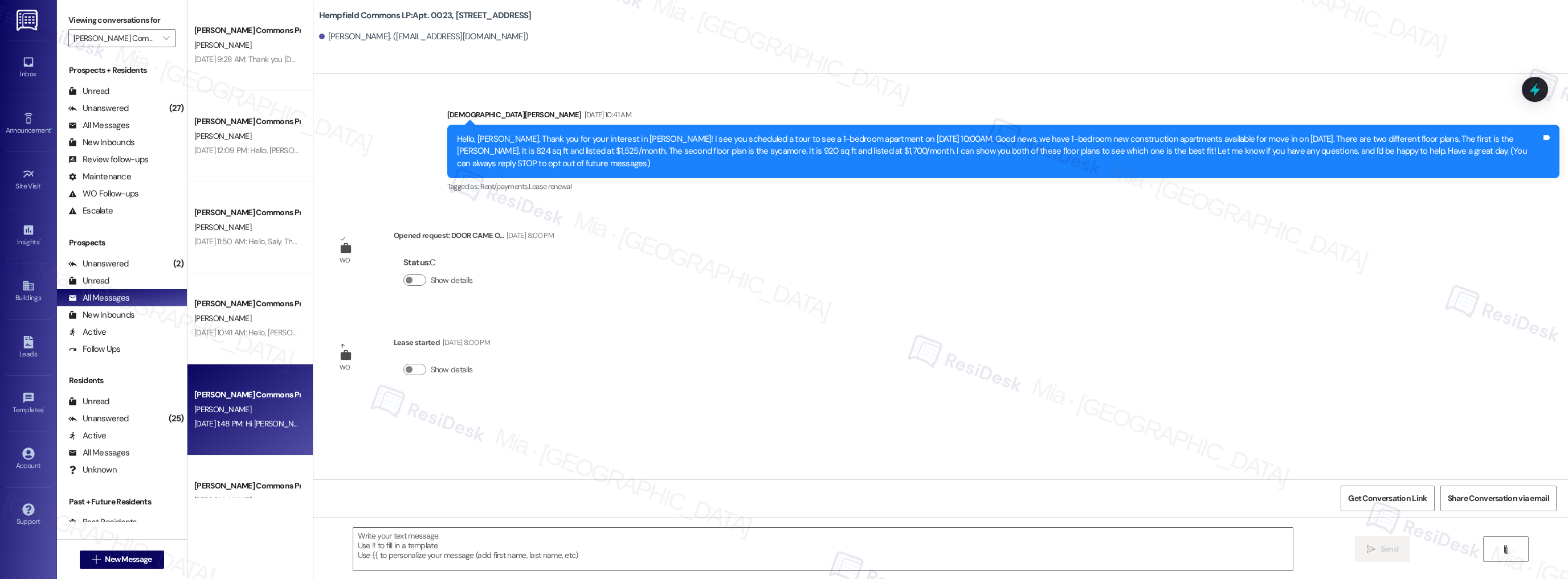
type textarea "Fetching suggested responses. Please feel free to read through the conversation…"
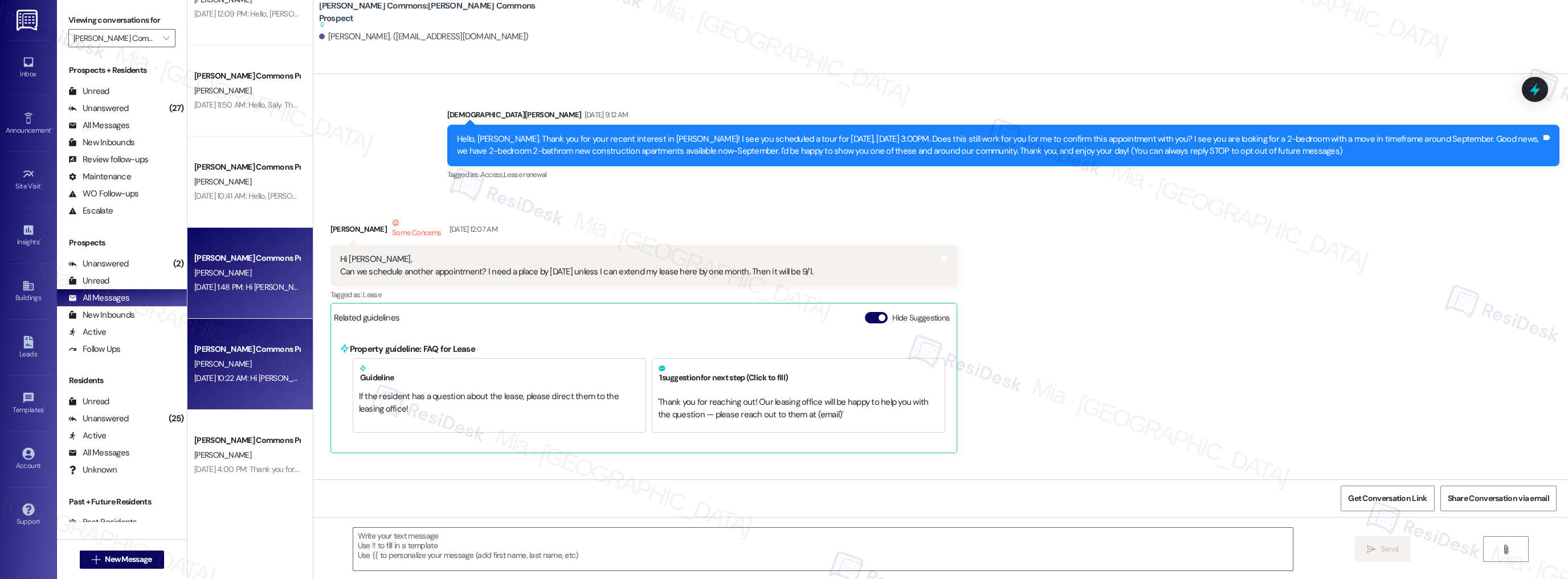
click at [269, 392] on div "[PERSON_NAME] Commons Prospect [PERSON_NAME] [DATE] 10:22 AM: Hi [PERSON_NAME]!…" at bounding box center [249, 364] width 125 height 91
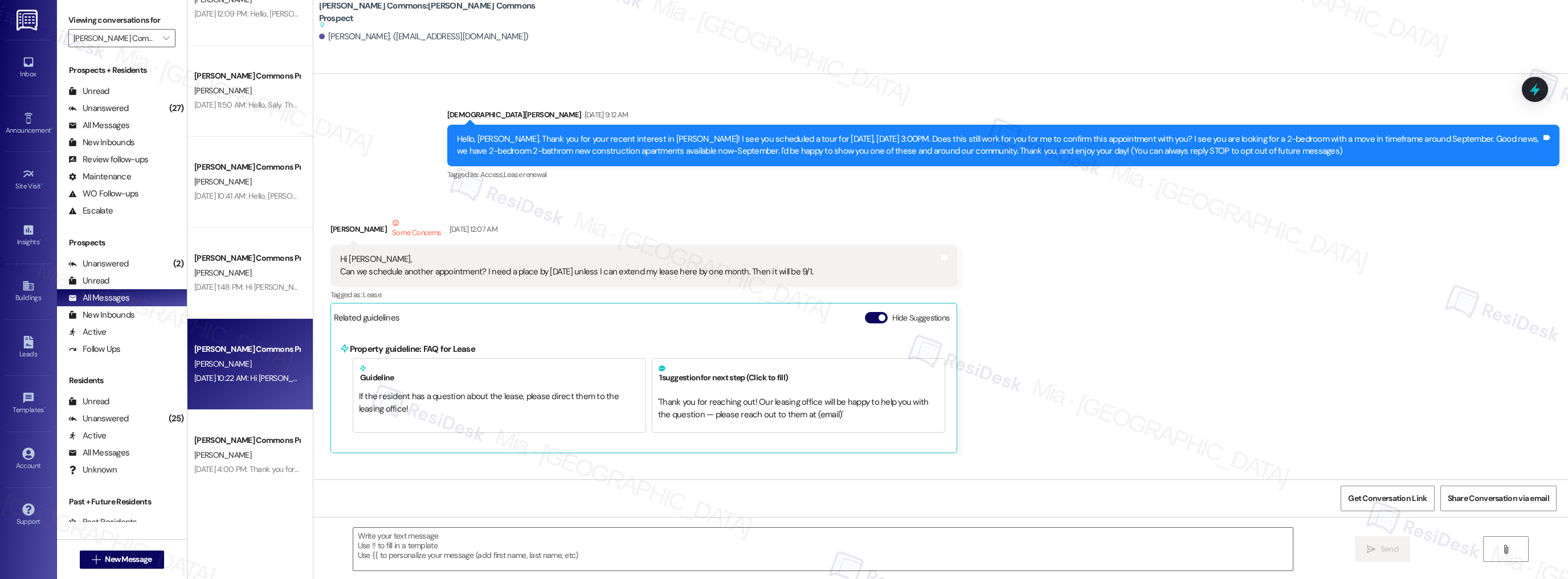
type textarea "Fetching suggested responses. Please feel free to read through the conversation…"
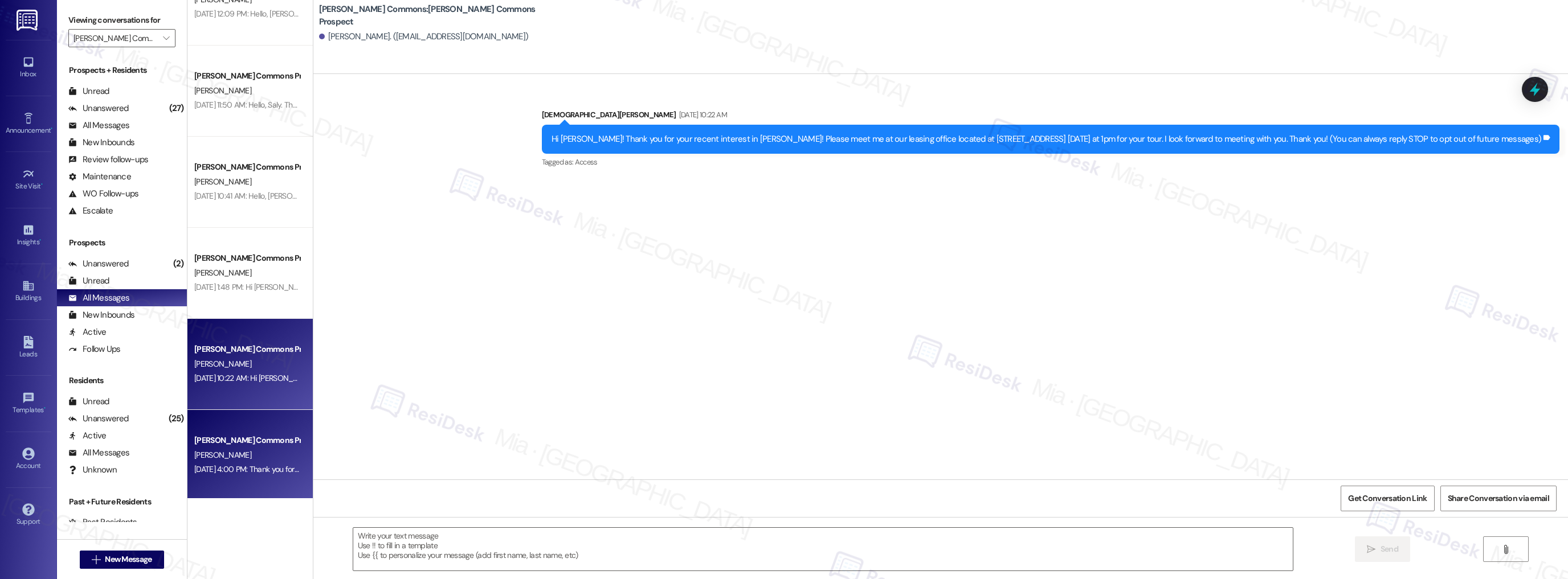
click at [261, 434] on div "[PERSON_NAME] Commons Prospect" at bounding box center [247, 440] width 108 height 14
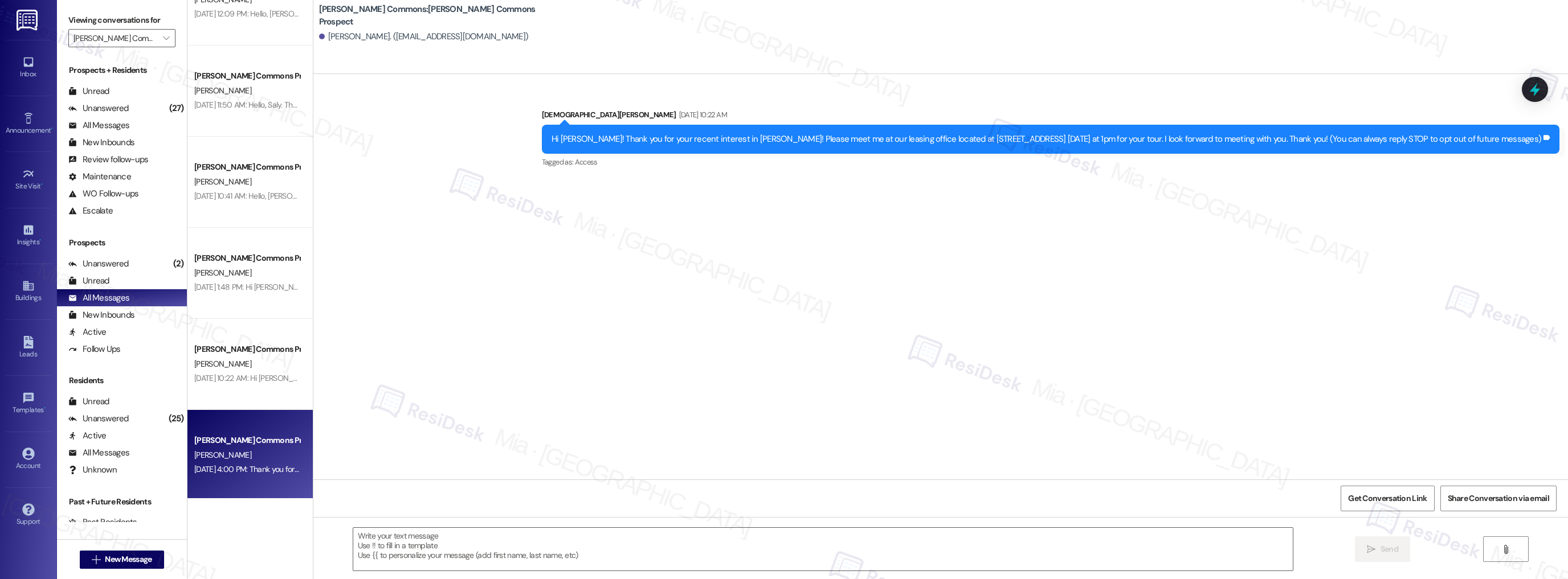
type textarea "Fetching suggested responses. Please feel free to read through the conversation…"
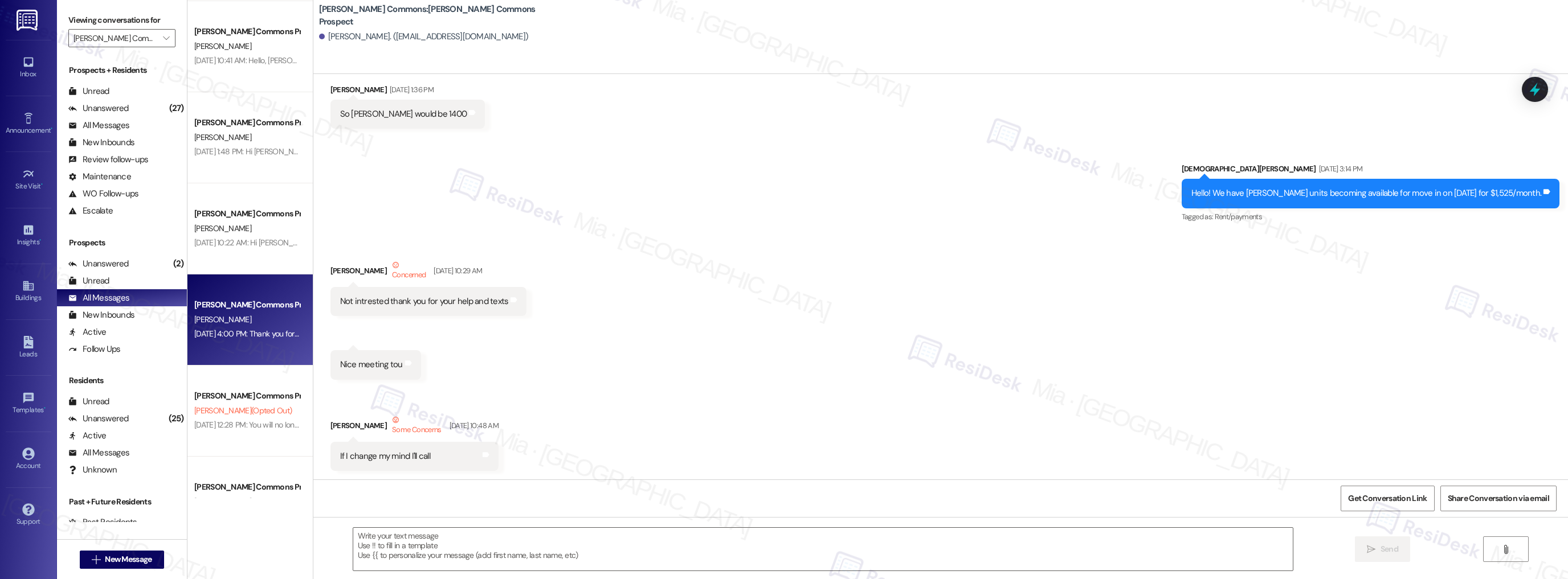
scroll to position [2368, 0]
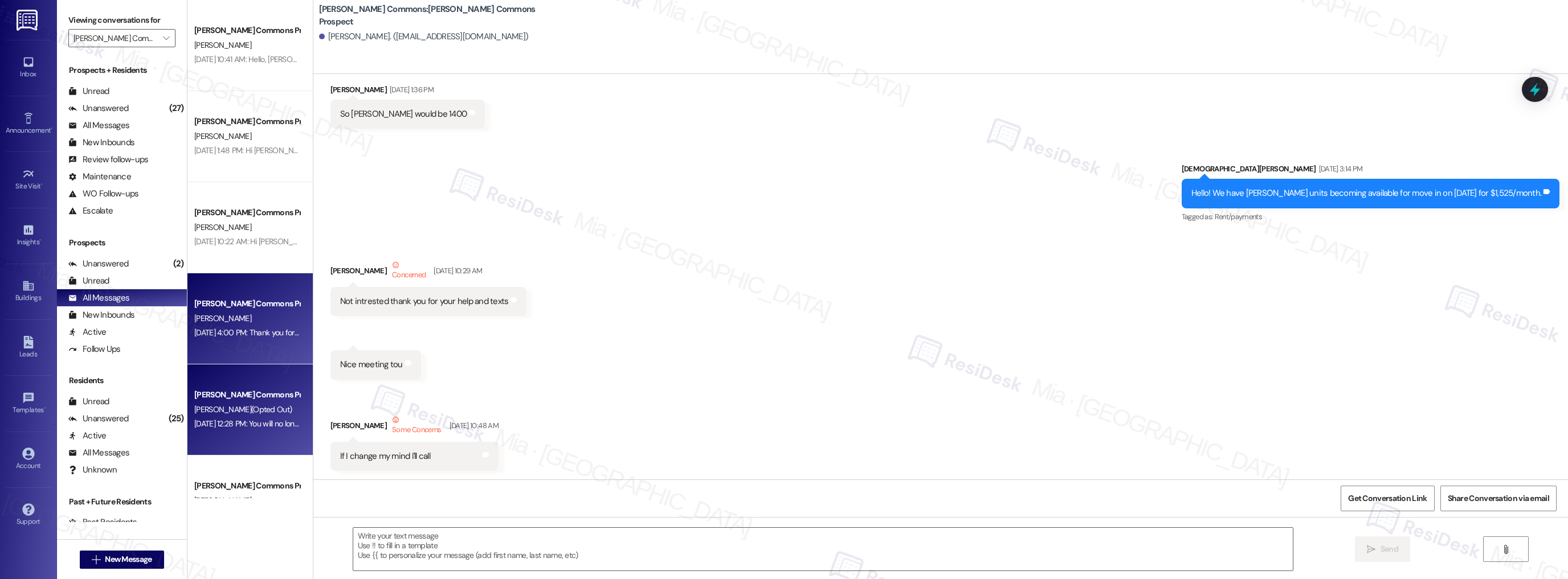
click at [262, 424] on div "[DATE] 12:28 PM: You will no longer receive texts from this thread. Please repl…" at bounding box center [427, 423] width 467 height 10
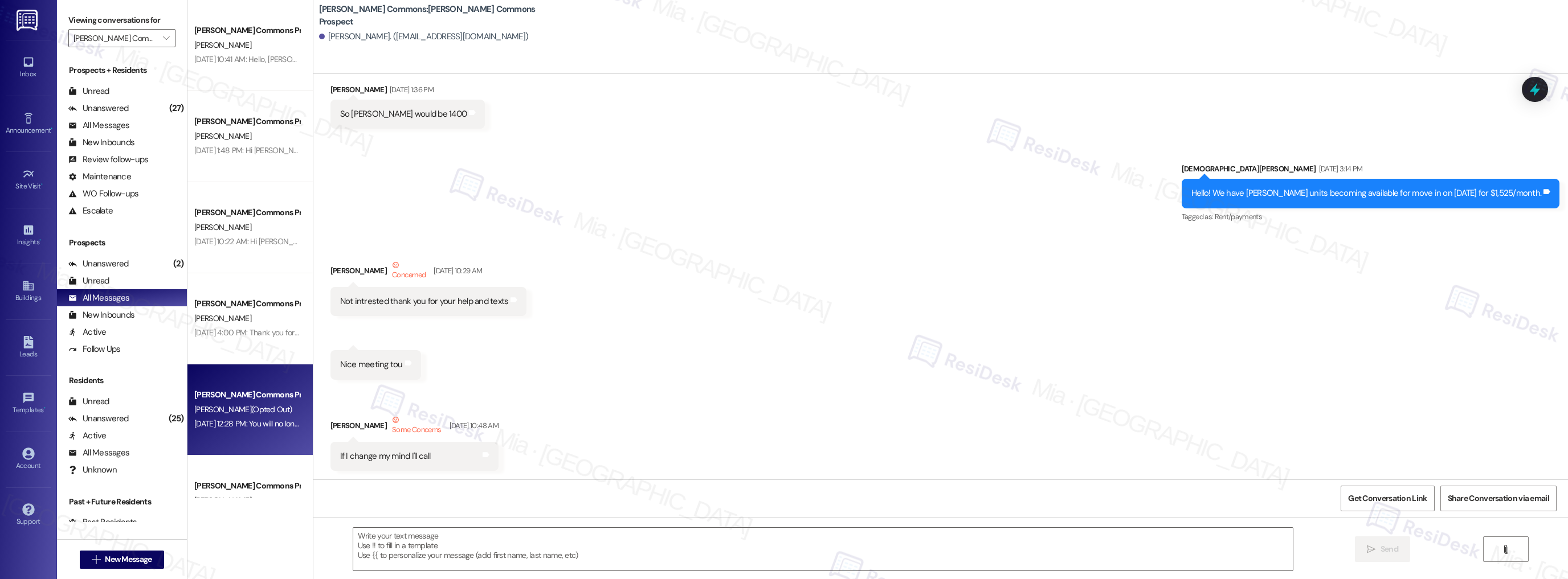
type textarea "Fetching suggested responses. Please feel free to read through the conversation…"
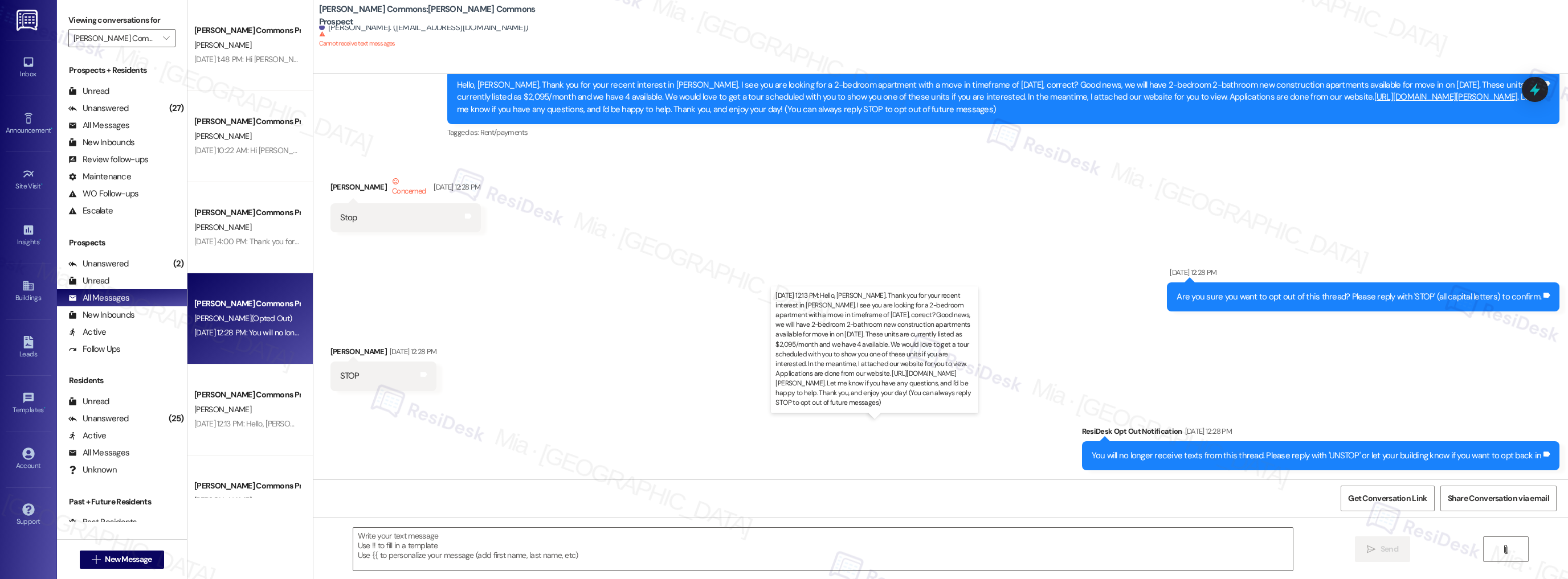
click at [262, 425] on div "[DATE] 12:13 PM: Hello, [PERSON_NAME]. Thank you for your recent interest in [P…" at bounding box center [1462, 423] width 2536 height 10
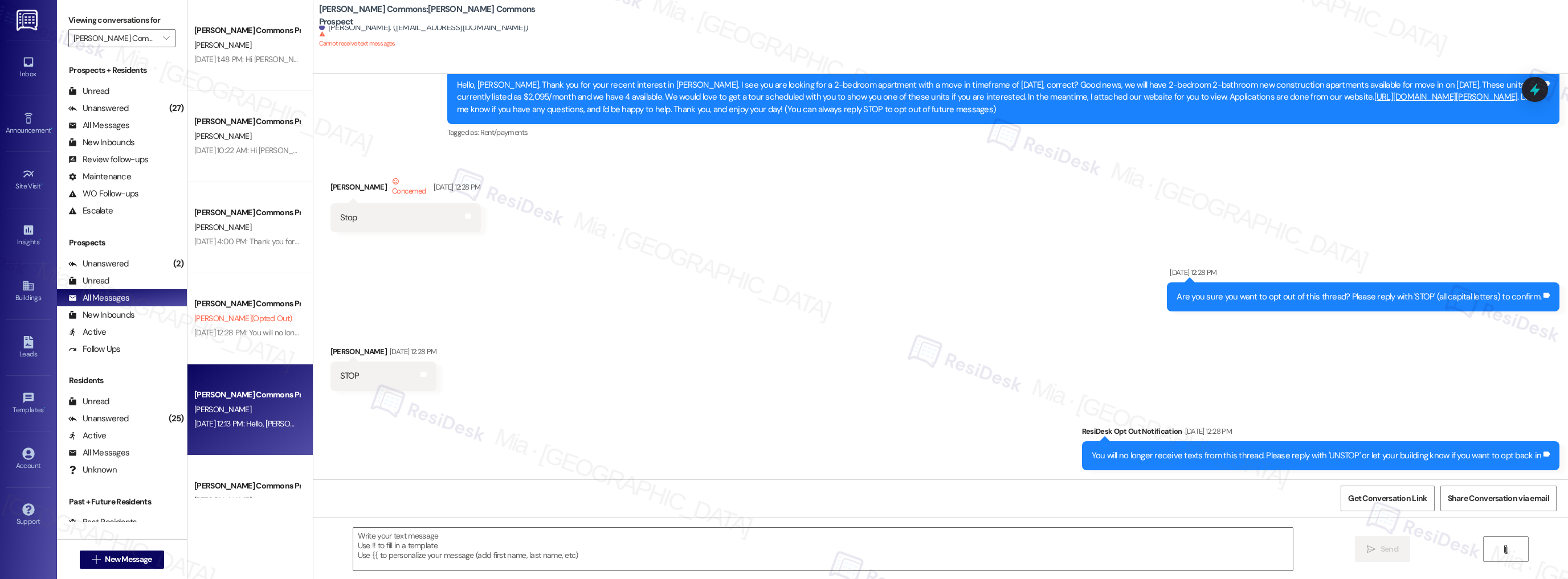
type textarea "Fetching suggested responses. Please feel free to read through the conversation…"
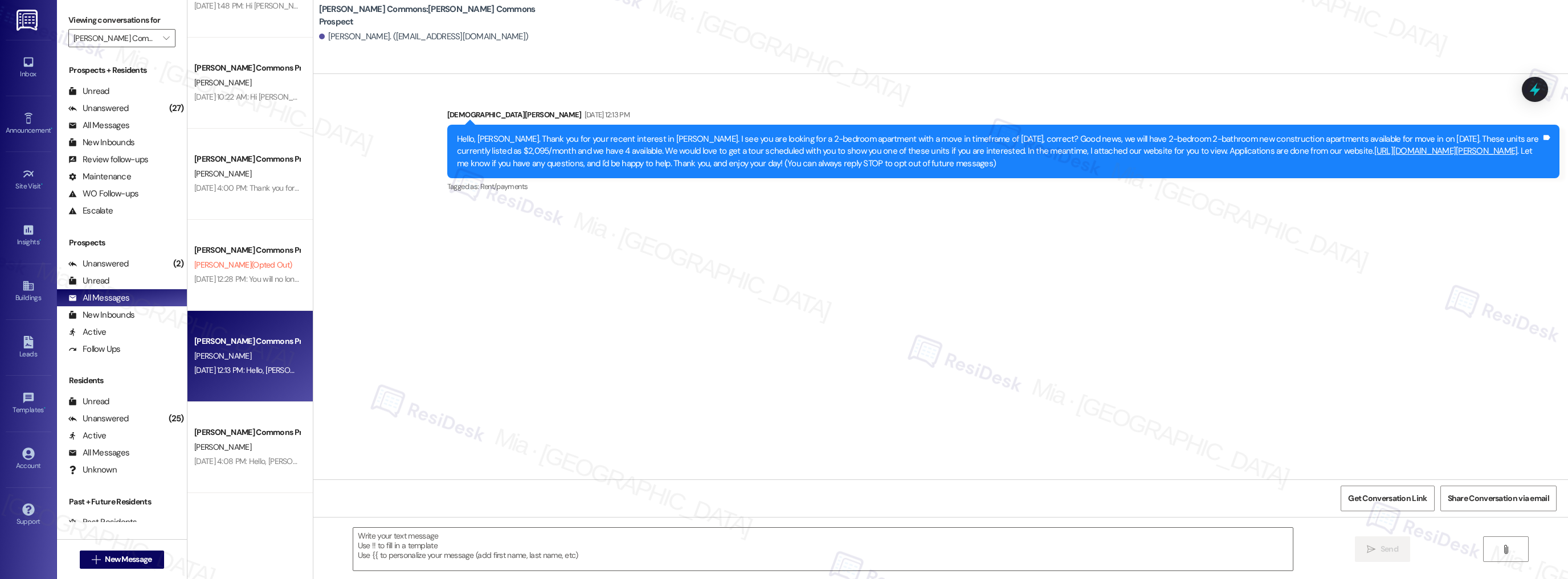
type textarea "Fetching suggested responses. Please feel free to read through the conversation…"
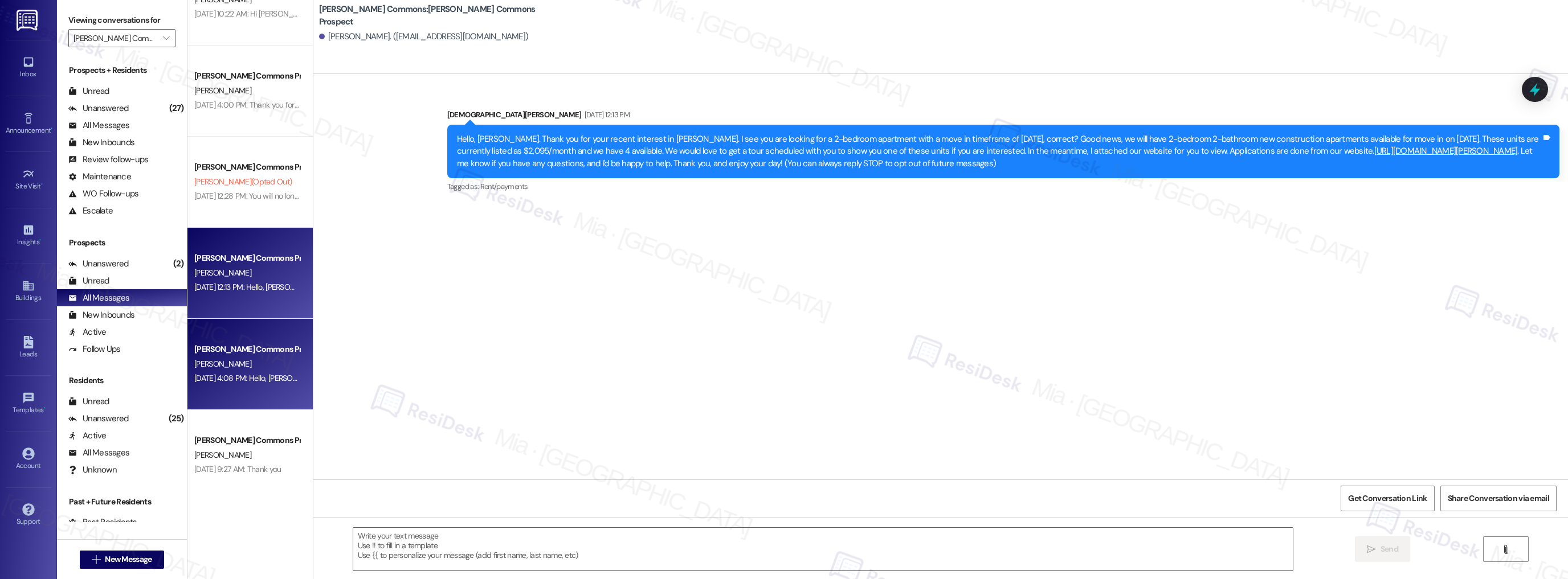
click at [271, 399] on div "[PERSON_NAME] Commons Prospect [PERSON_NAME] [DATE] 4:08 PM: Hello, [PERSON_NAM…" at bounding box center [249, 364] width 125 height 91
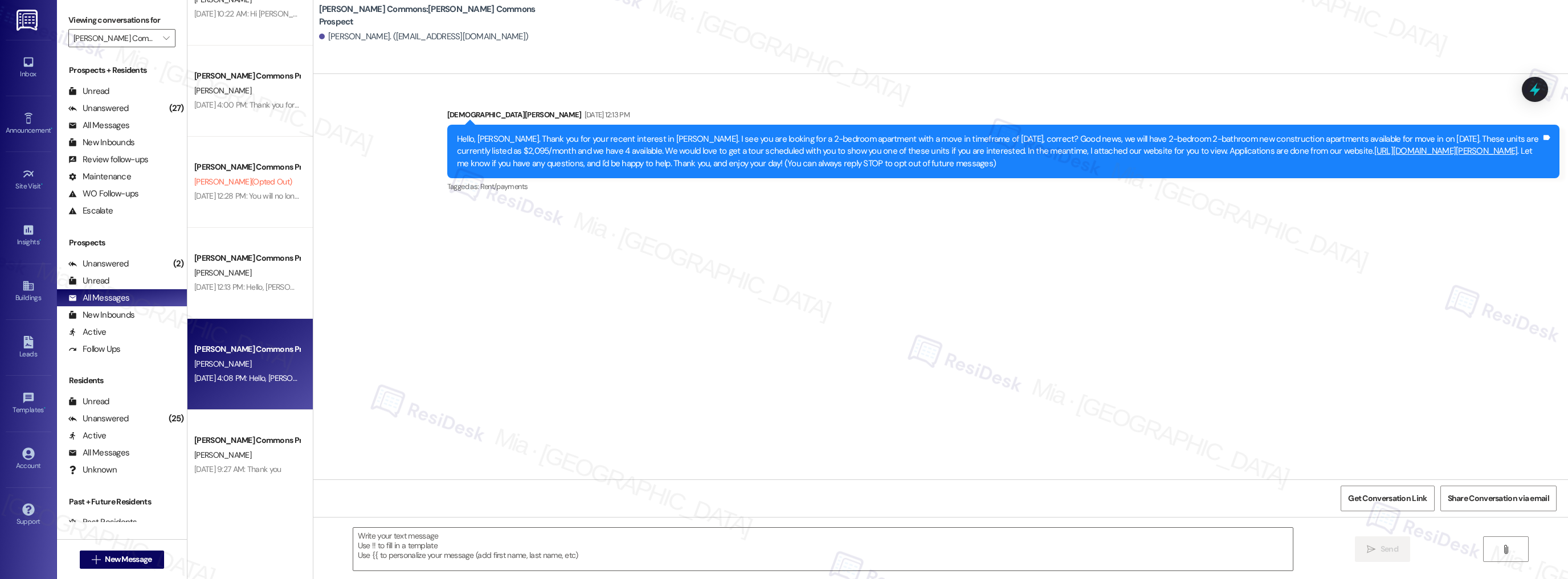
type textarea "Fetching suggested responses. Please feel free to read through the conversation…"
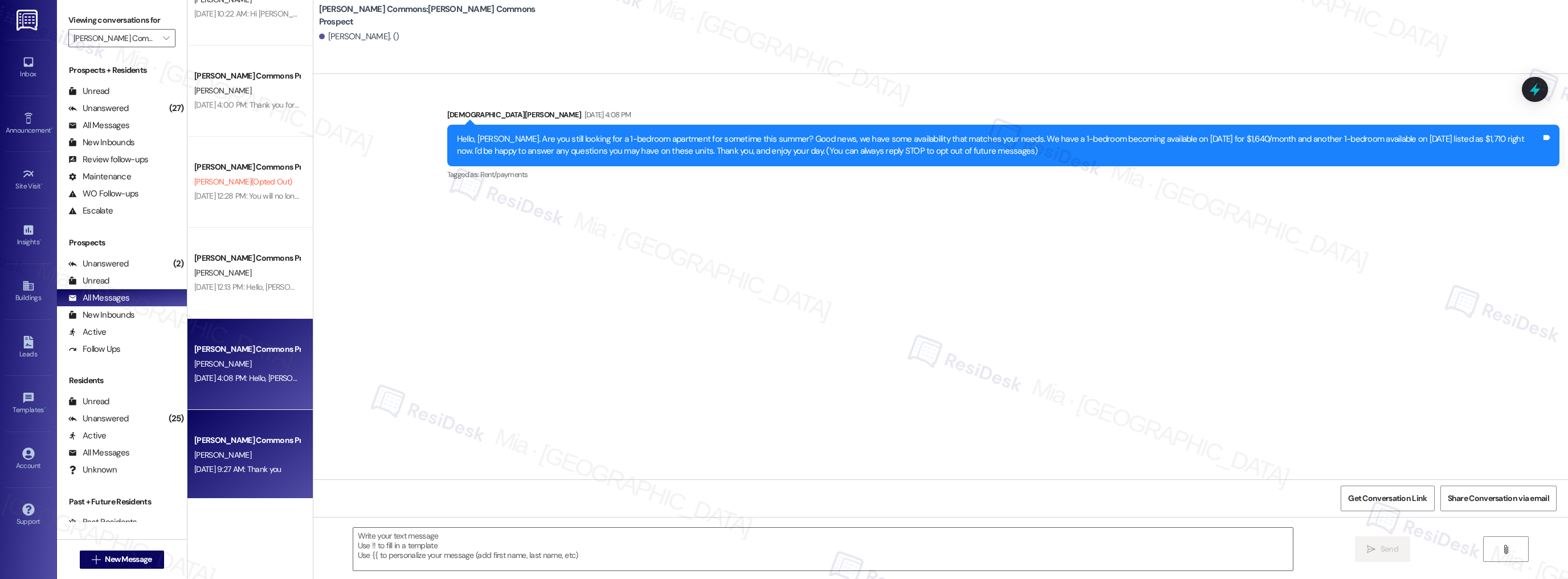
click at [245, 439] on div "[PERSON_NAME] Commons Prospect" at bounding box center [246, 441] width 106 height 12
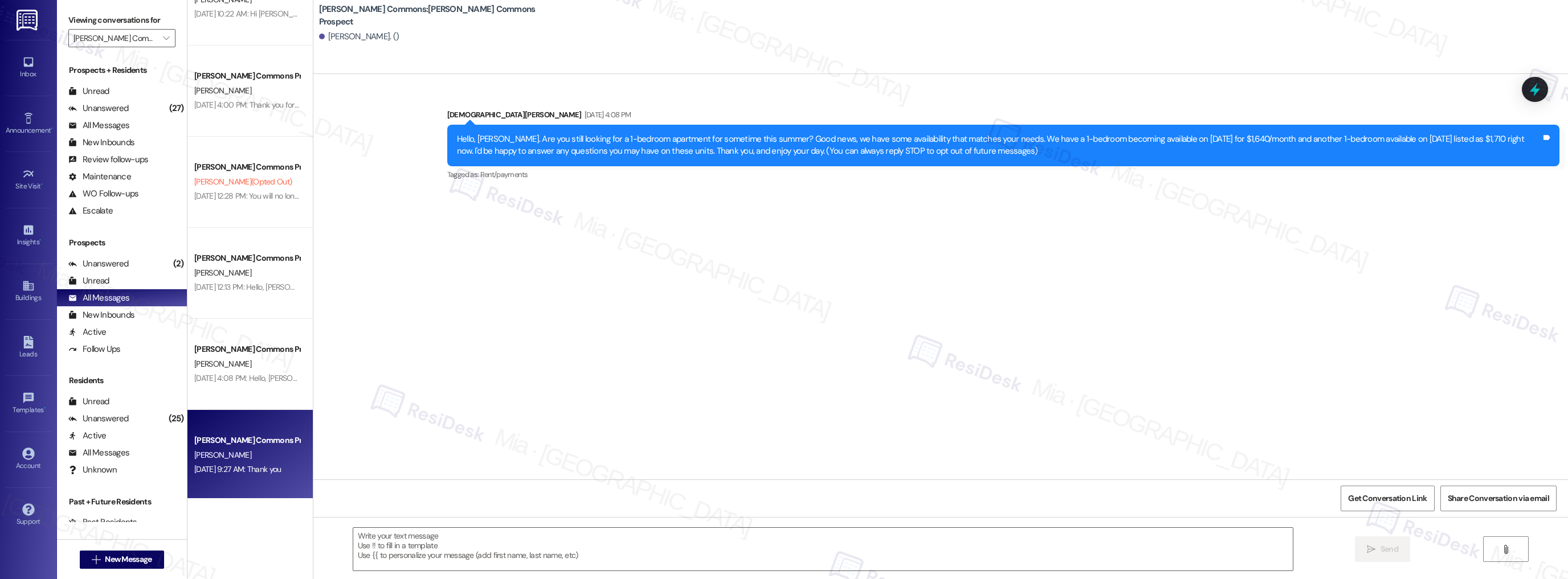
type textarea "Fetching suggested responses. Please feel free to read through the conversation…"
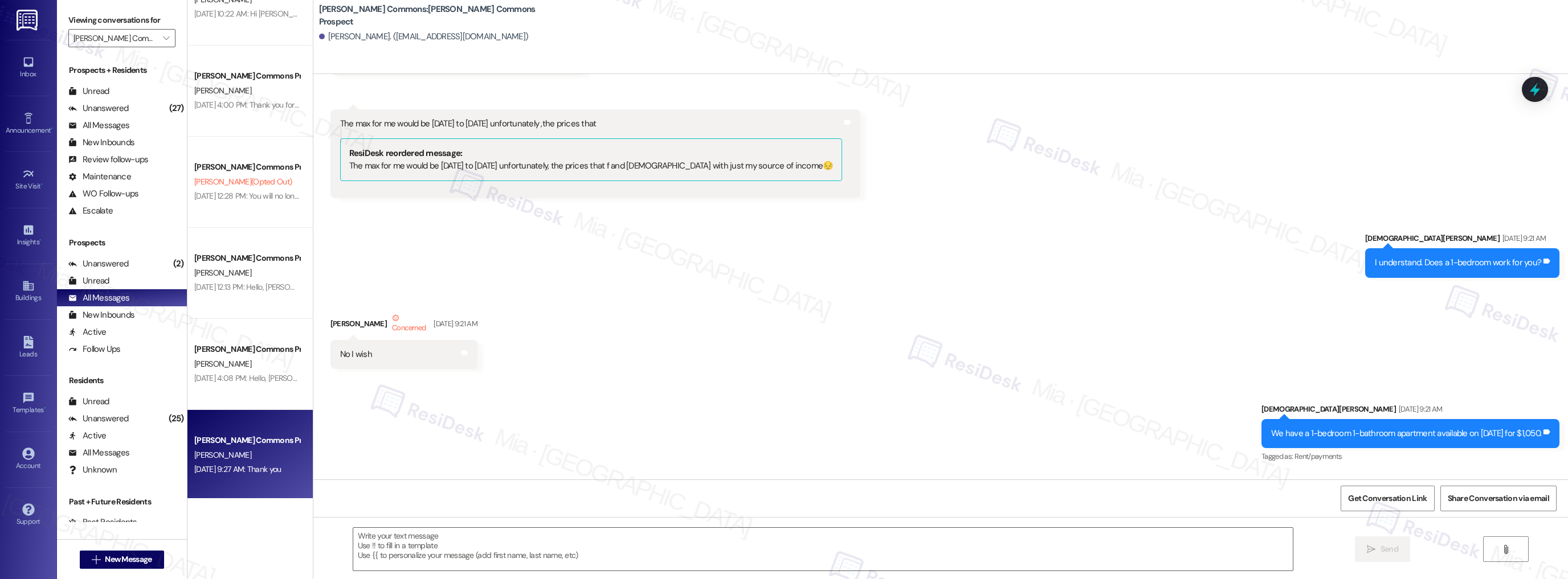
type textarea "Fetching suggested responses. Please feel free to read through the conversation…"
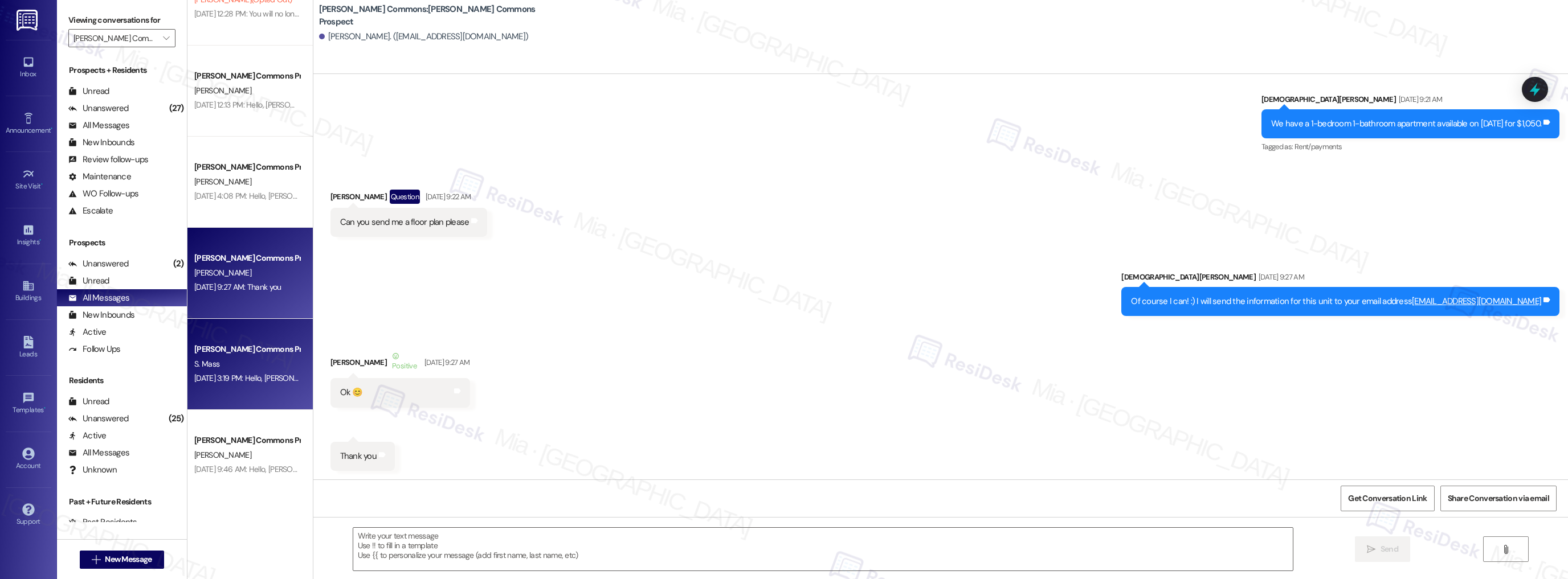
click at [265, 396] on div "[PERSON_NAME] Commons Prospect S. Mass [DATE] 3:19 PM: Hello, [PERSON_NAME]. Th…" at bounding box center [249, 364] width 125 height 91
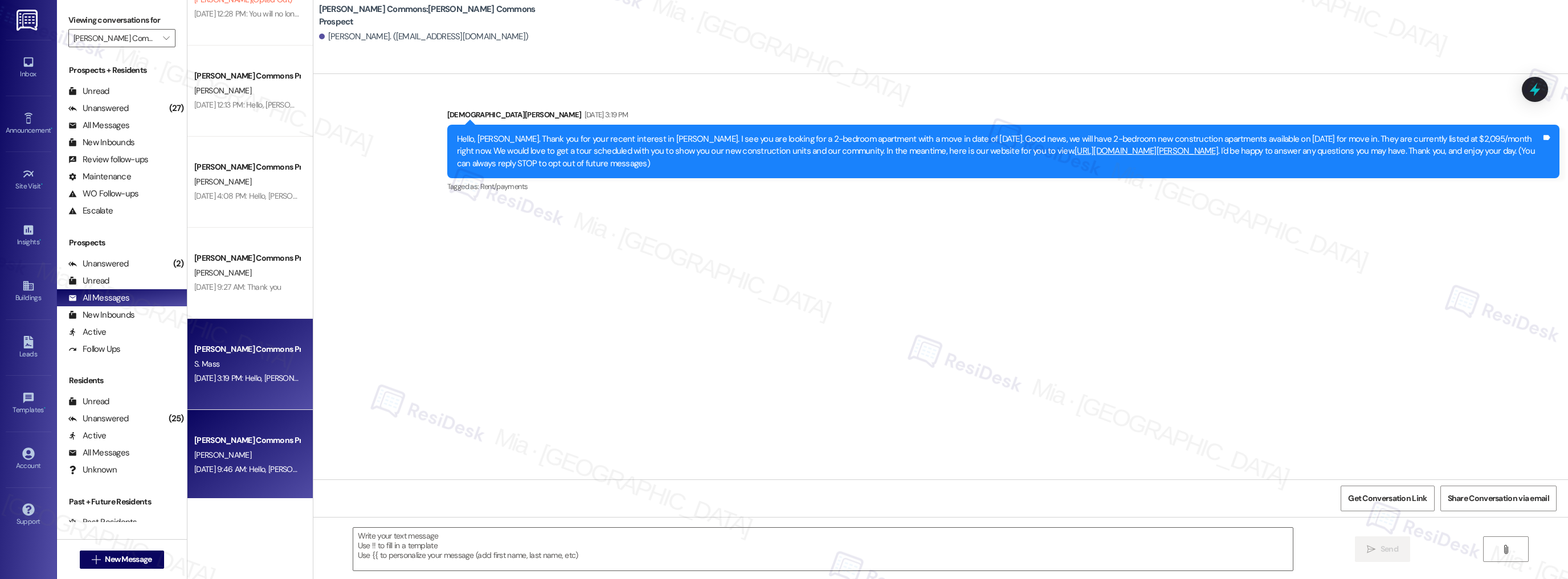
type textarea "Fetching suggested responses. Please feel free to read through the conversation…"
click at [251, 442] on div "[PERSON_NAME] Commons Prospect" at bounding box center [246, 441] width 106 height 12
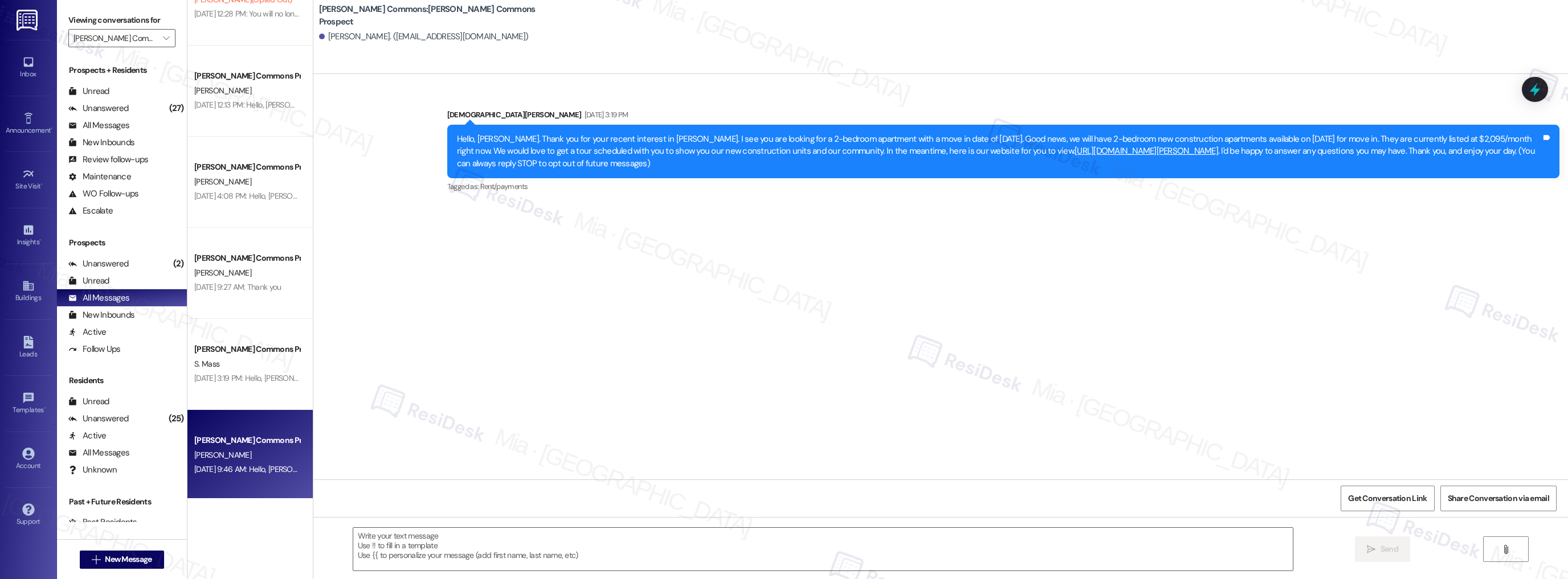
type textarea "Fetching suggested responses. Please feel free to read through the conversation…"
click at [163, 41] on icon "" at bounding box center [166, 38] width 6 height 9
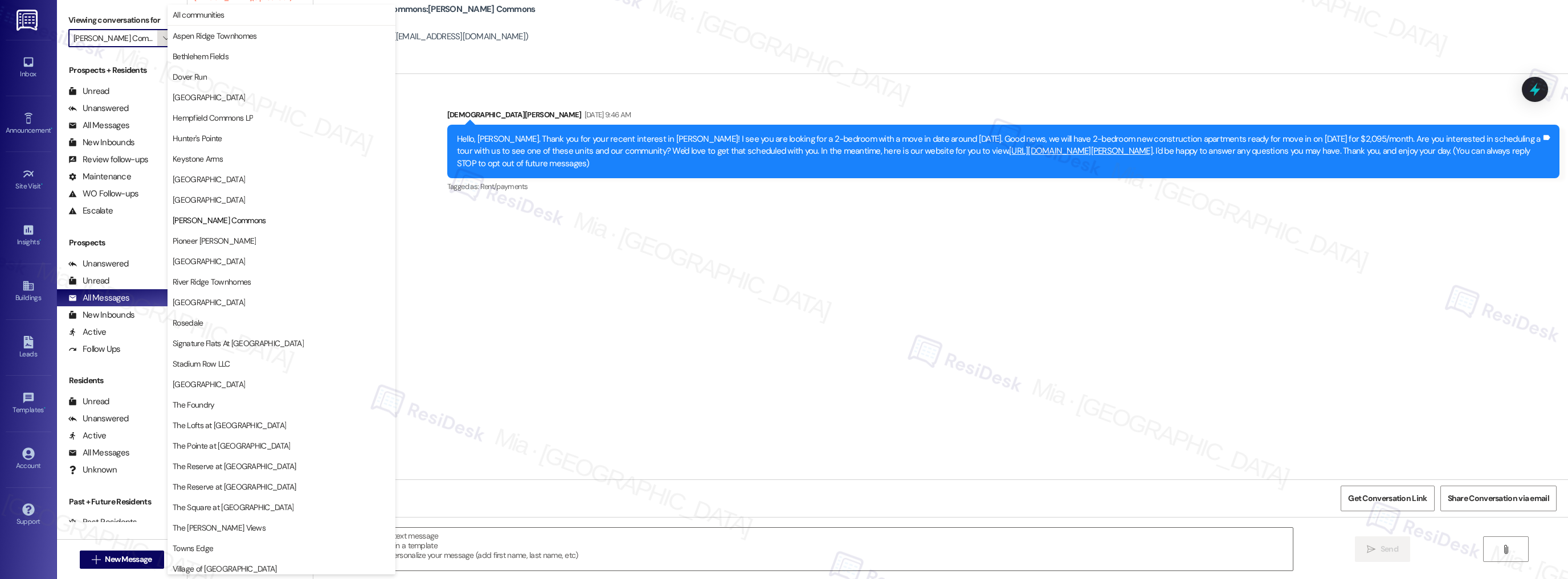
scroll to position [66, 0]
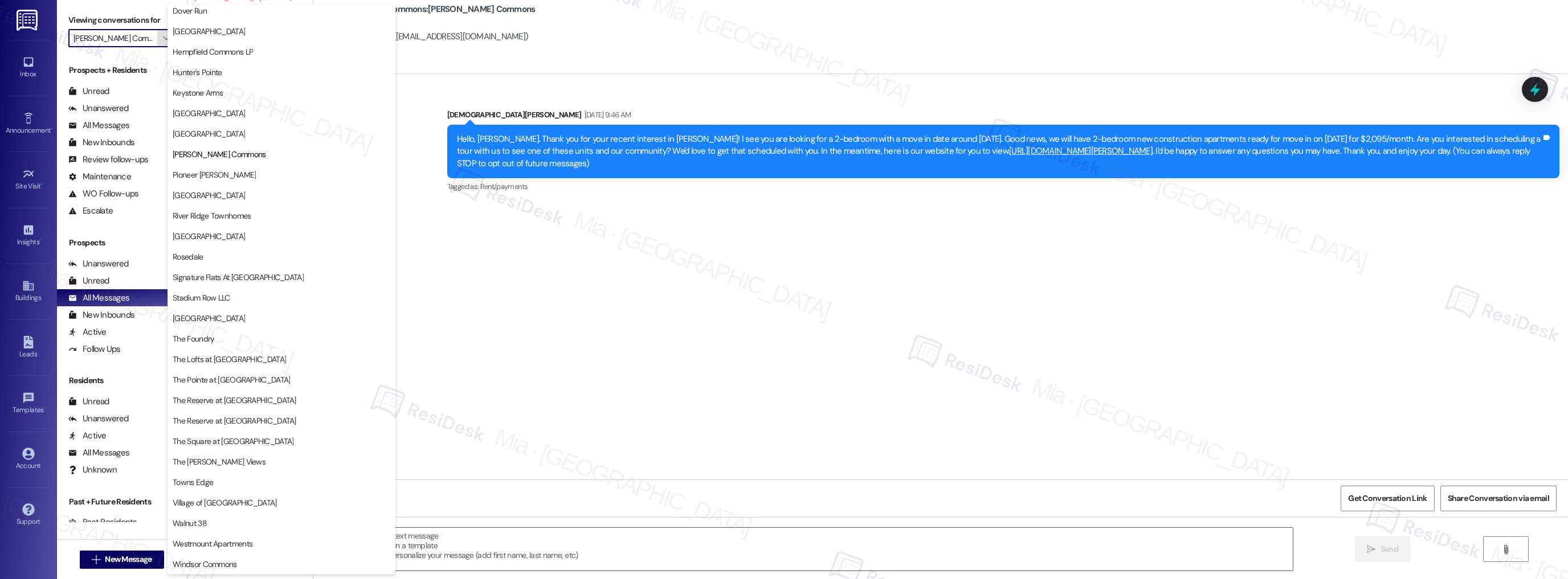
click at [163, 40] on icon "" at bounding box center [166, 38] width 6 height 9
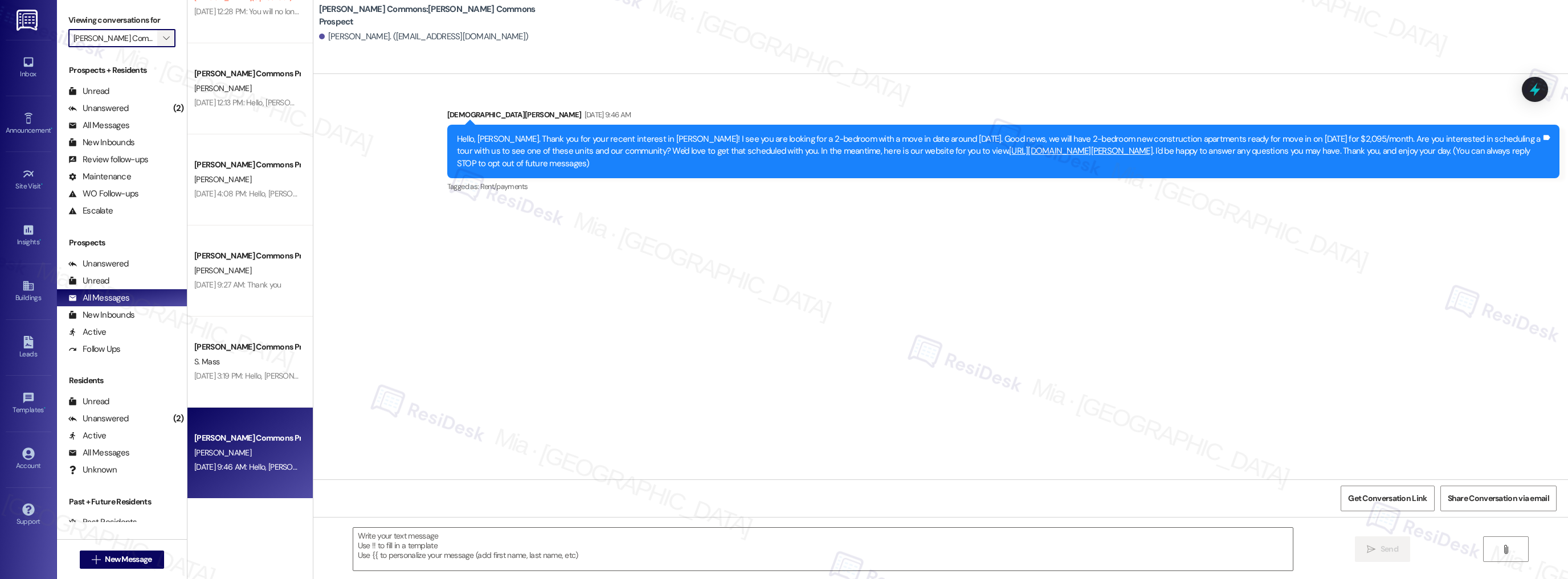
click at [162, 39] on span "" at bounding box center [166, 38] width 11 height 18
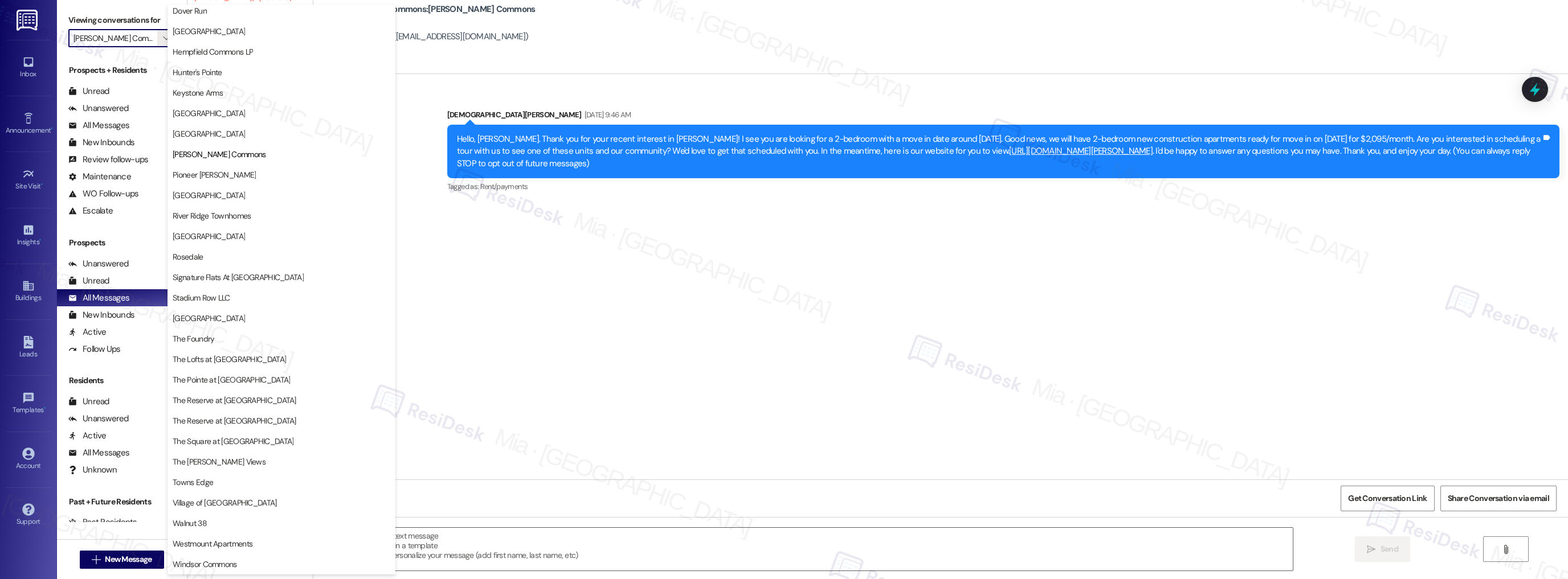
scroll to position [0, 0]
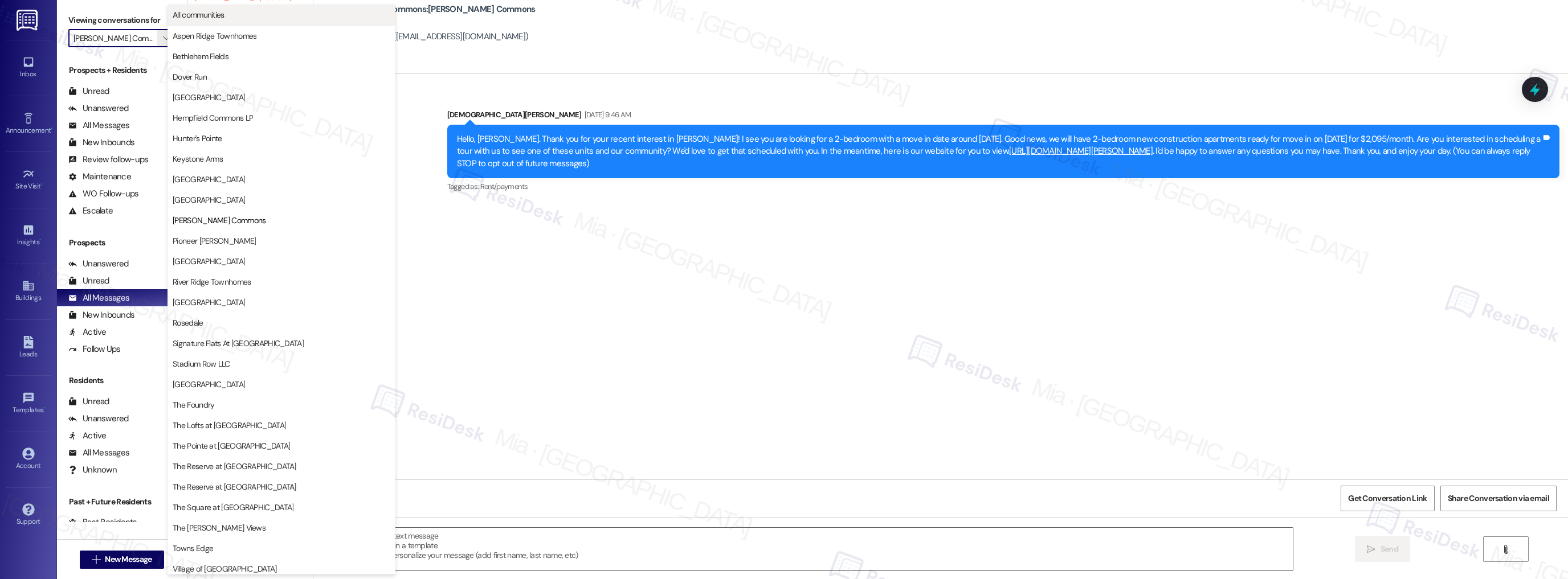
click at [214, 17] on span "All communities" at bounding box center [198, 14] width 52 height 11
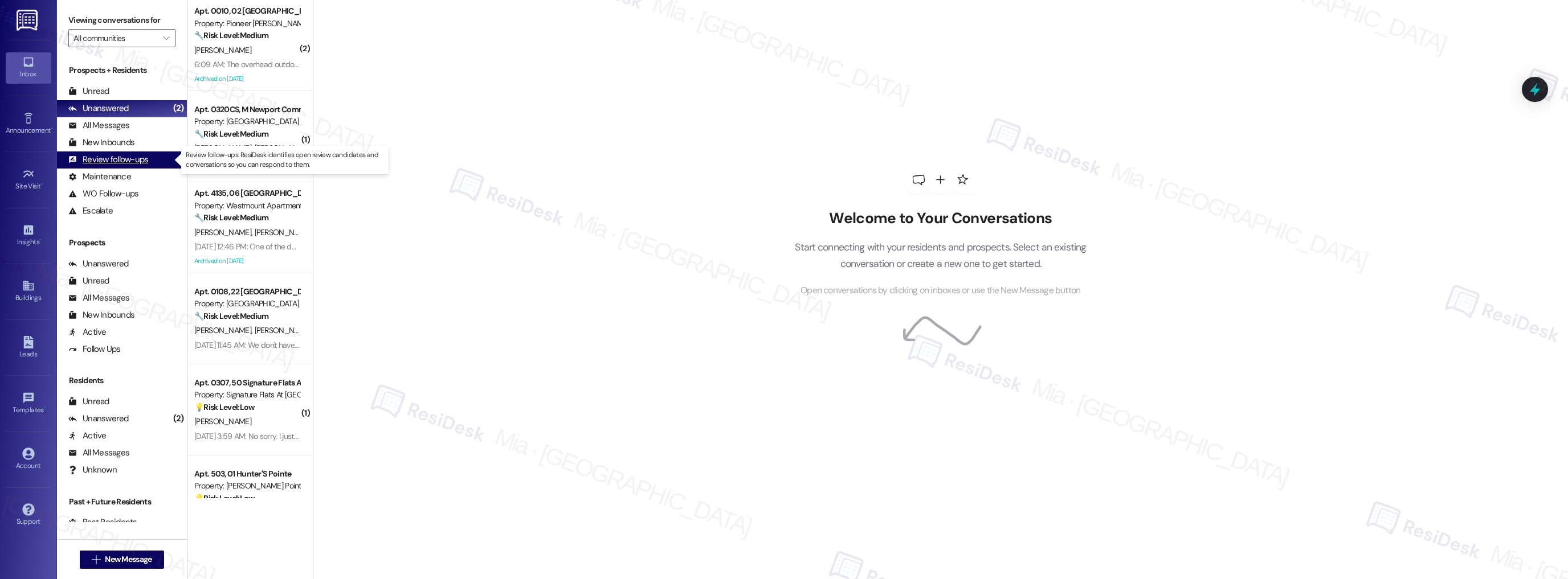
click at [124, 160] on div "Review follow-ups" at bounding box center [108, 160] width 80 height 12
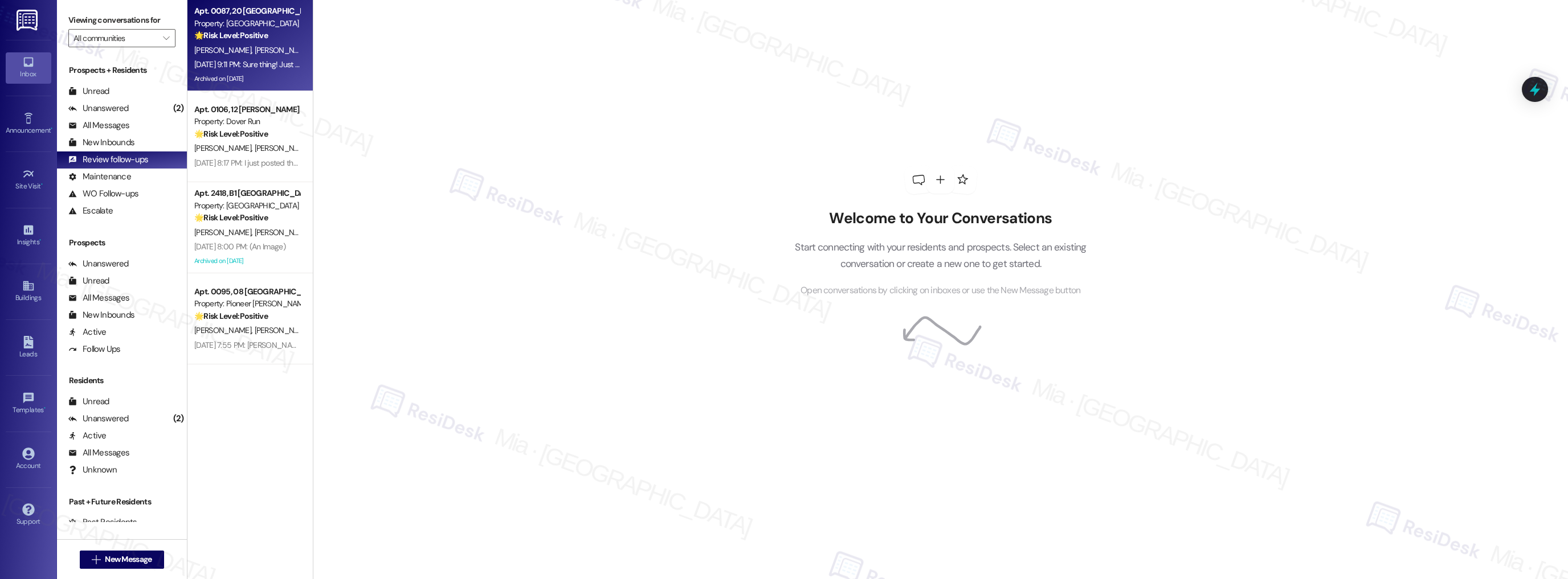
click at [281, 51] on div "[PERSON_NAME] [PERSON_NAME]" at bounding box center [247, 50] width 108 height 14
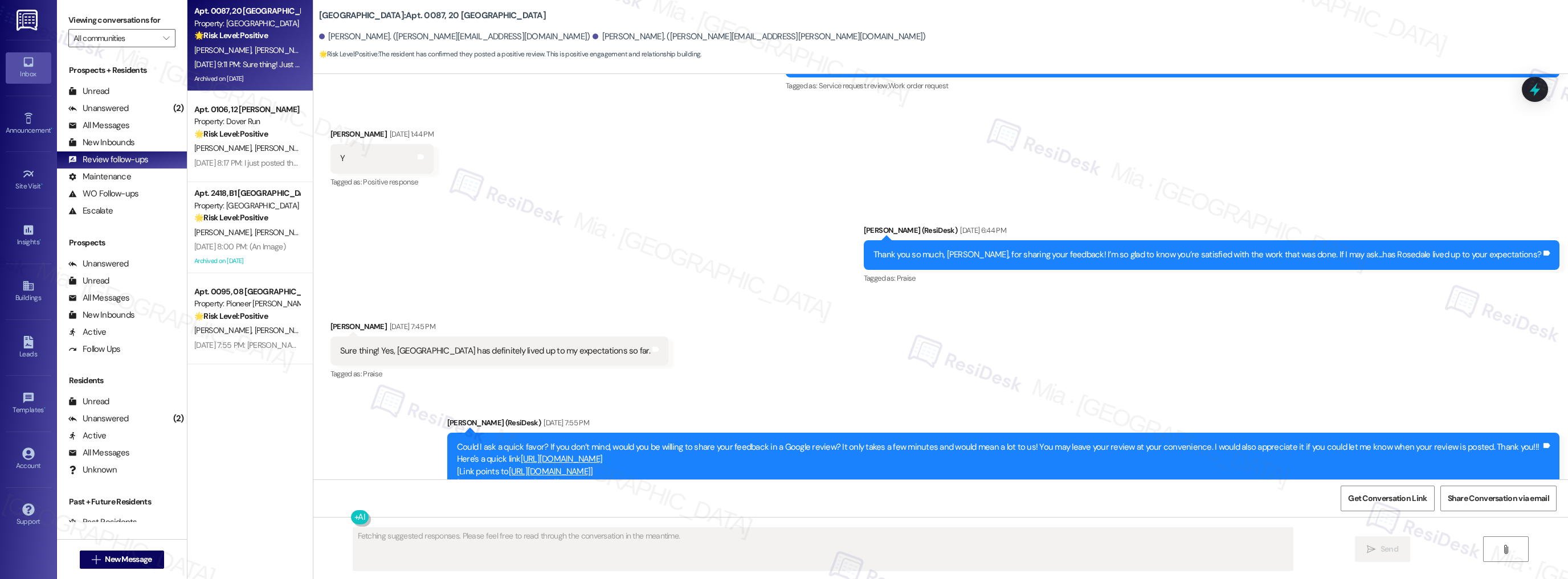
scroll to position [2385, 0]
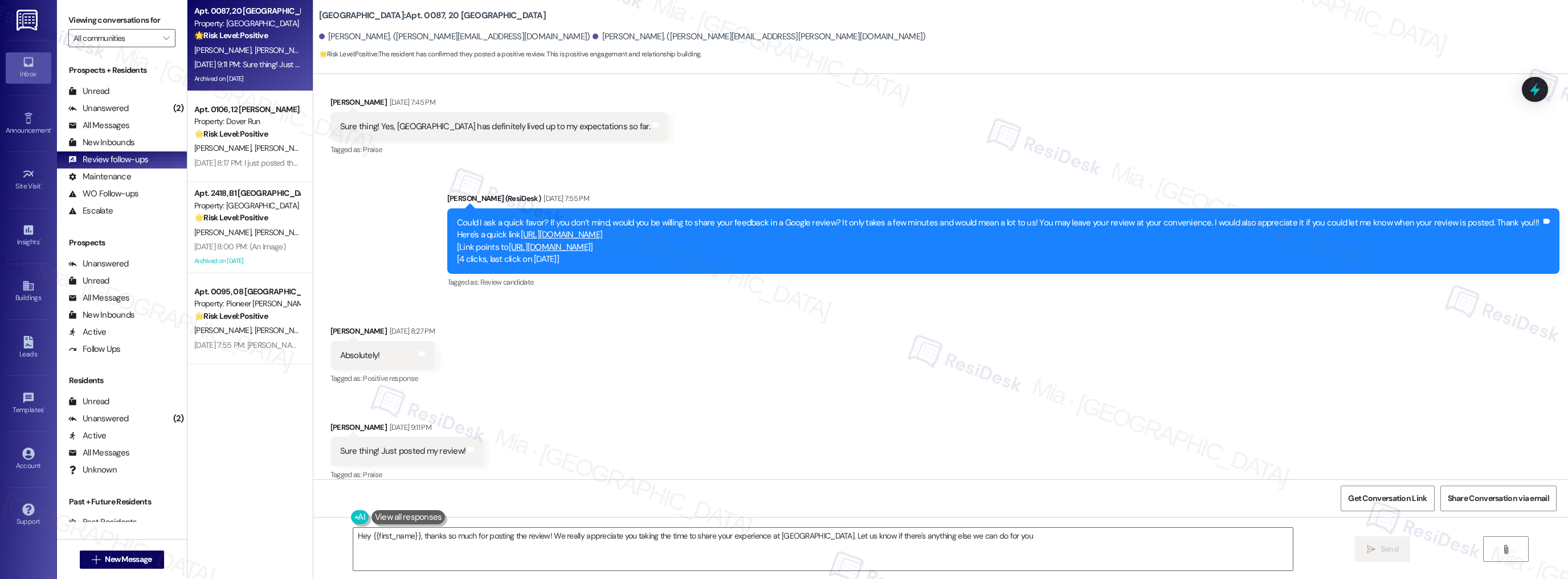
type textarea "Hey {{first_name}}, thanks so much for posting the review! We really appreciate…"
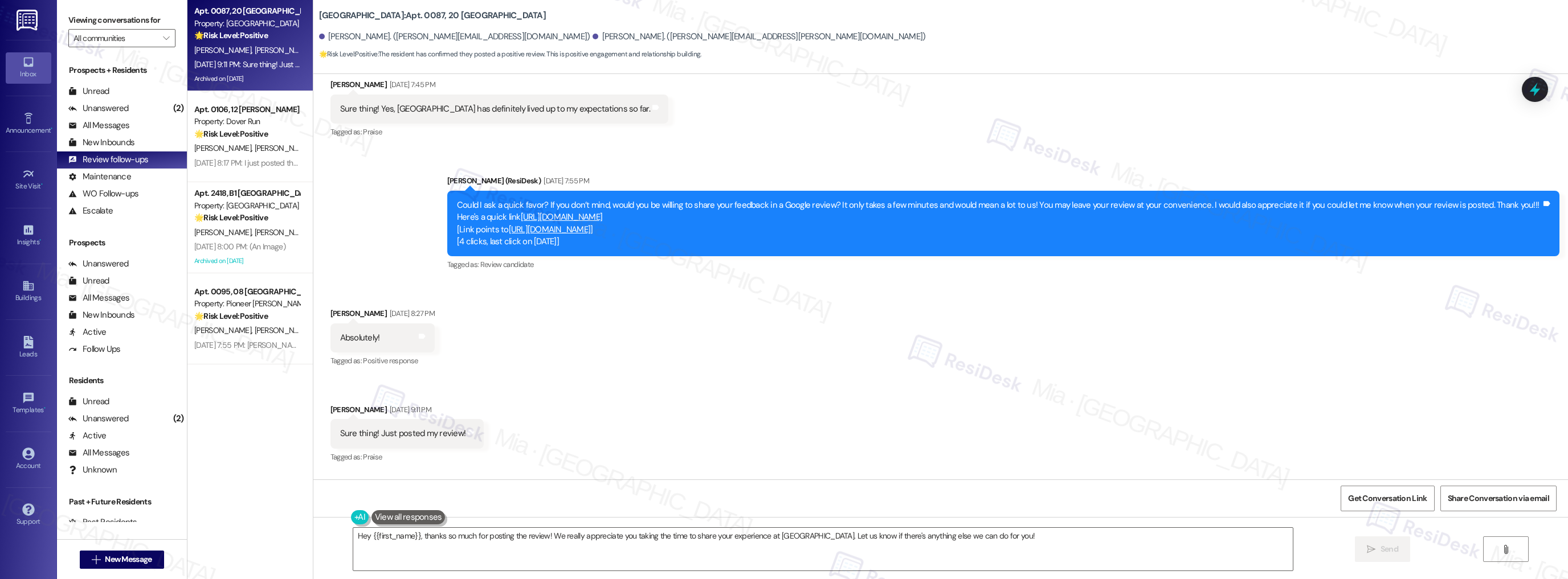
scroll to position [2406, 0]
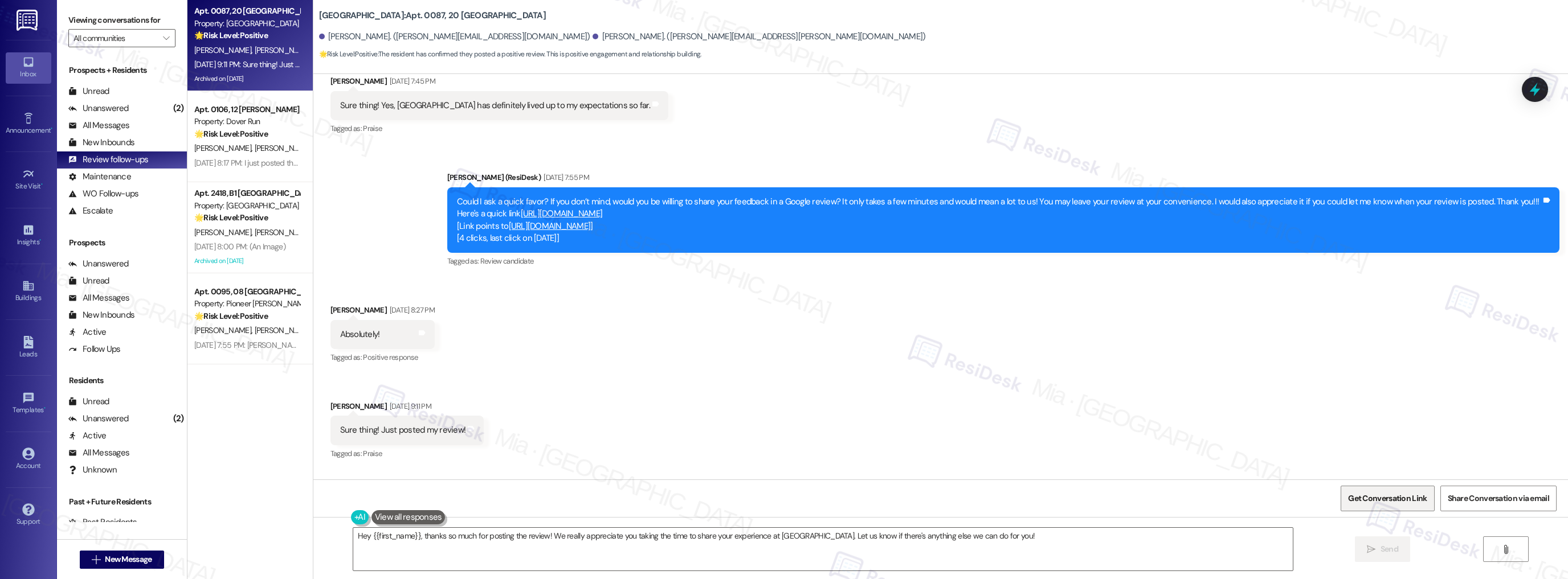
click at [1388, 501] on span "Get Conversation Link" at bounding box center [1386, 498] width 78 height 12
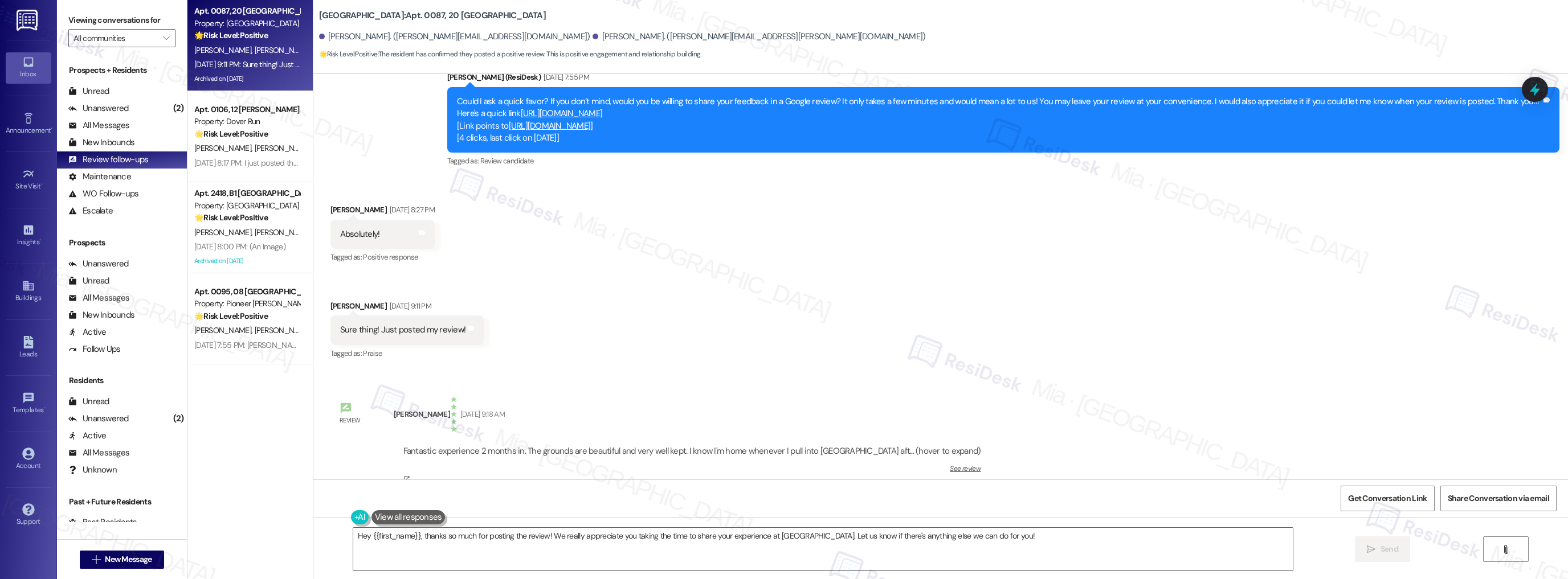
scroll to position [2514, 0]
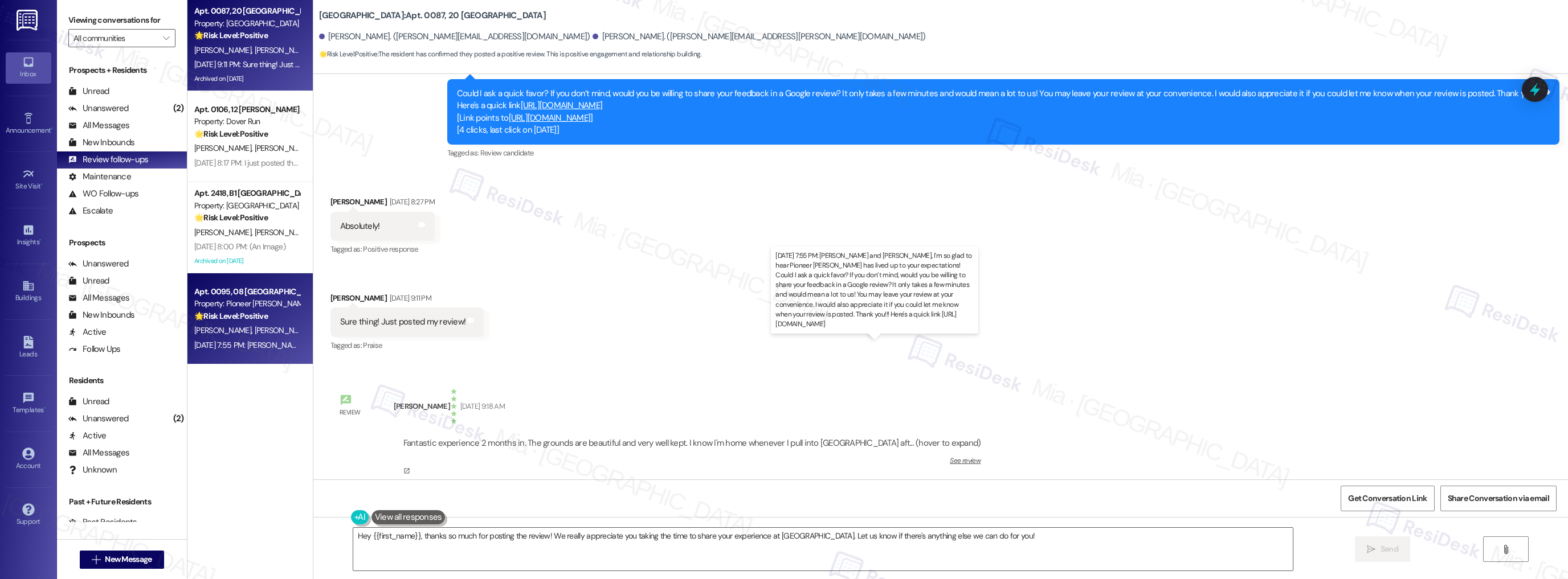
click at [252, 343] on div "[DATE] 7:55 PM: [PERSON_NAME] and [PERSON_NAME], I'm so glad to hear Pioneer [P…" at bounding box center [984, 344] width 1581 height 10
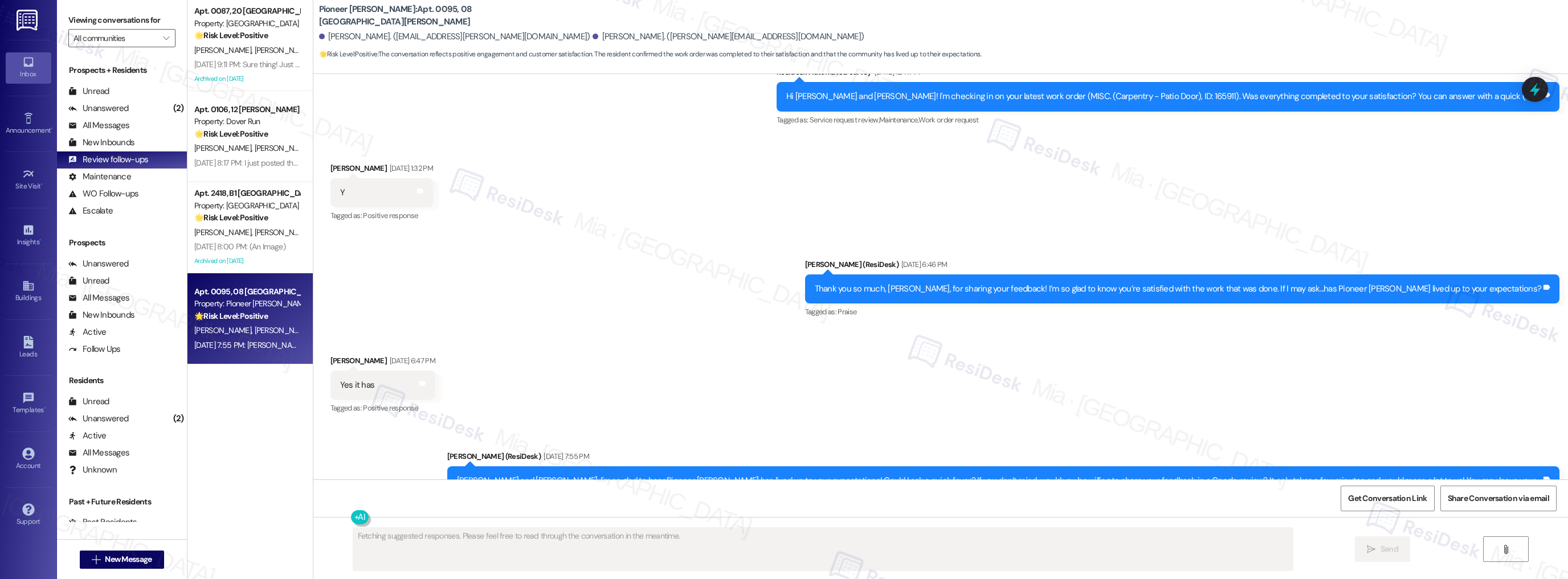
scroll to position [6983, 0]
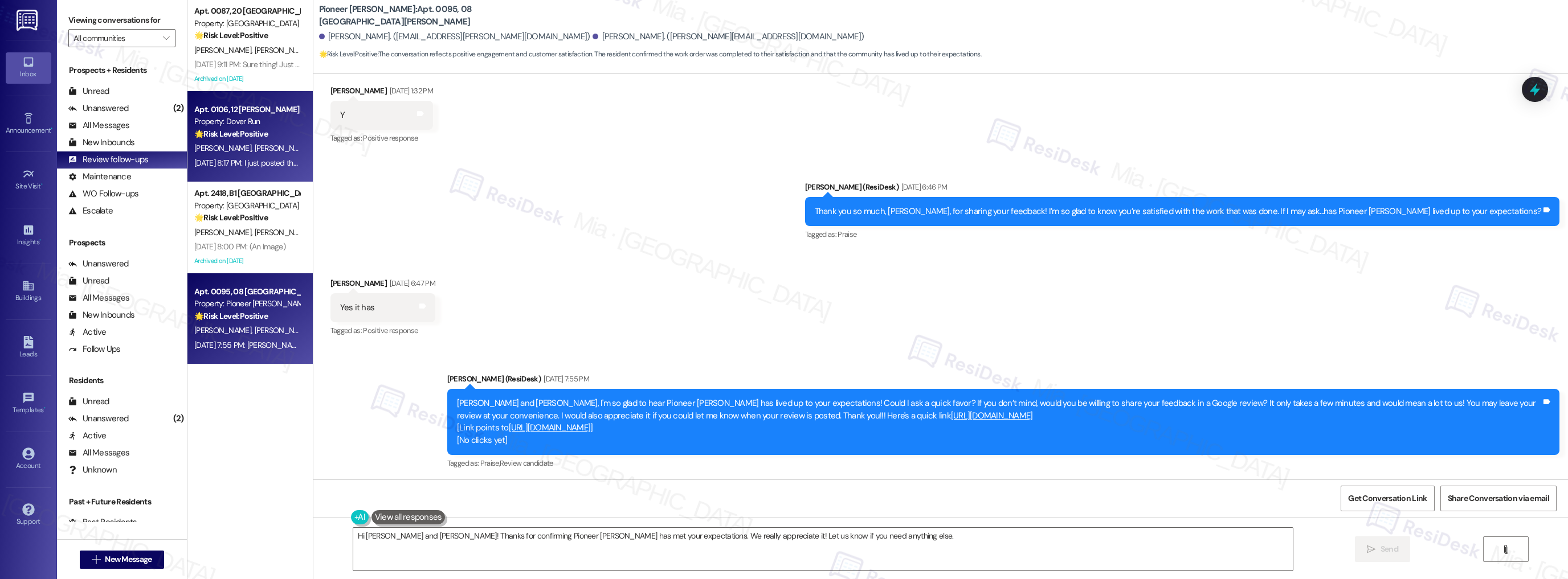
type textarea "Hi [PERSON_NAME] and [PERSON_NAME]! Thanks for confirming Pioneer [PERSON_NAME]…"
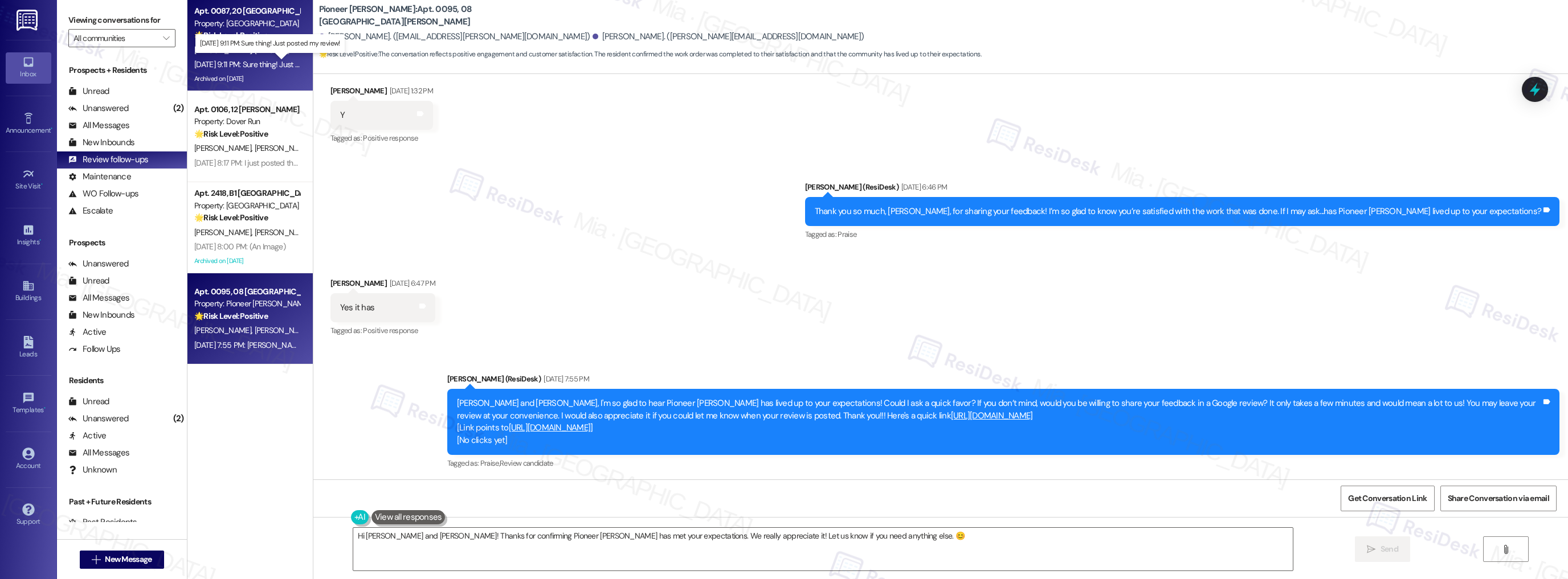
click at [279, 68] on div "[DATE] 9:11 PM: Sure thing! Just posted my review! [DATE] 9:11 PM: Sure thing! …" at bounding box center [275, 64] width 162 height 10
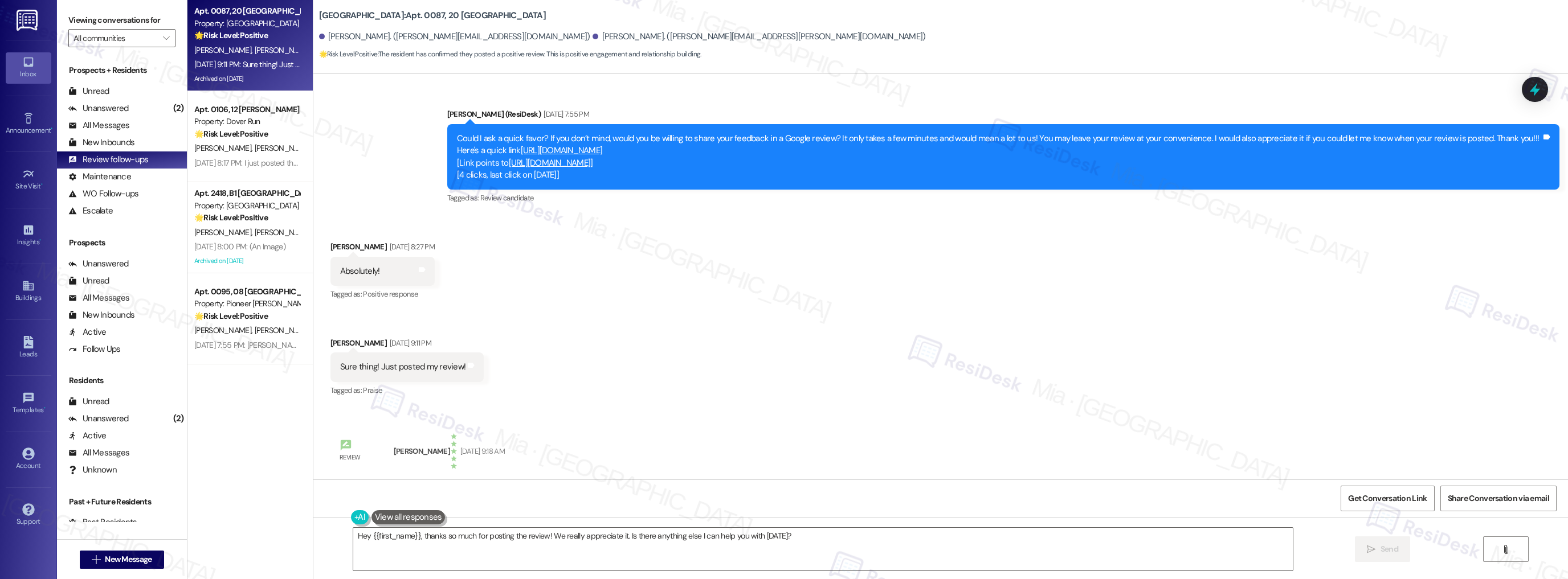
scroll to position [2514, 0]
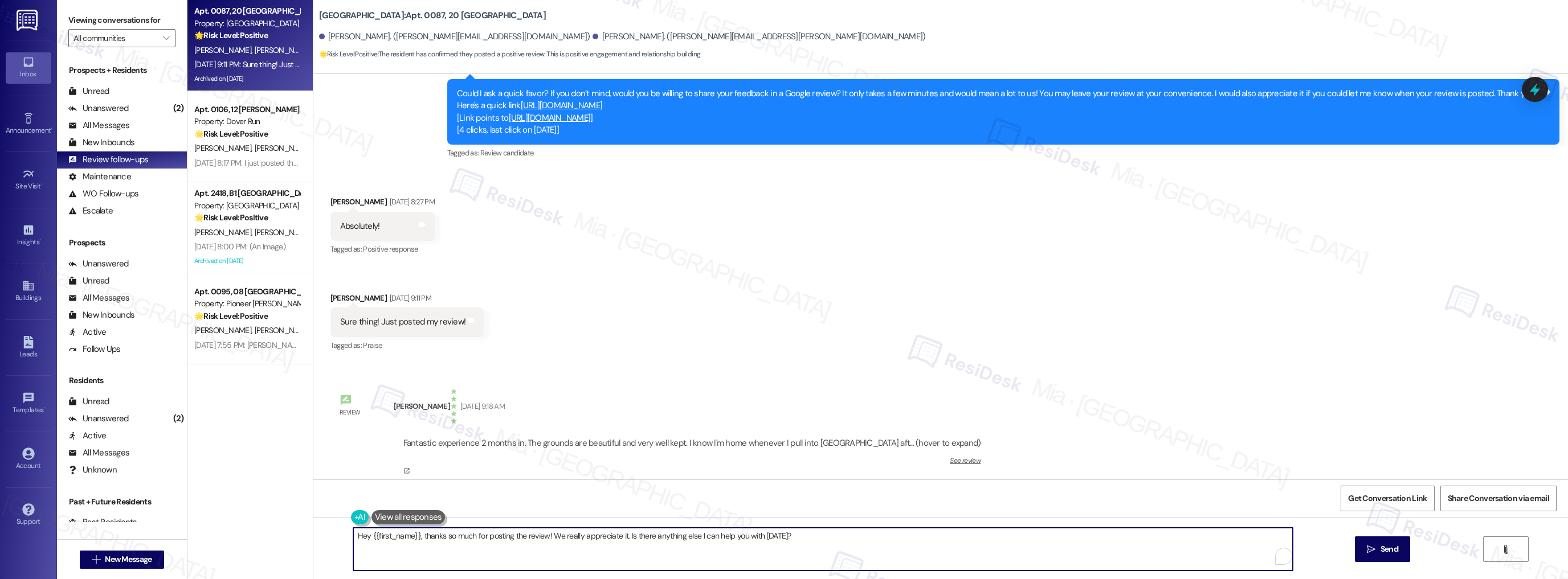
drag, startPoint x: 414, startPoint y: 536, endPoint x: 811, endPoint y: 535, distance: 397.0
click at [811, 535] on textarea "Hey {{first_name}}, thanks so much for posting the review! We really appreciate…" at bounding box center [823, 549] width 940 height 43
paste textarea "Thank you so much for your kind Google review! We really appreciate you taking …"
click at [417, 536] on textarea "Hey {{first_name}}, Thank you so much for your kind Google review! We really ap…" at bounding box center [823, 549] width 940 height 43
click at [417, 534] on textarea "Hey {{first_name}}, thank you so much for your kind Google review! We really ap…" at bounding box center [823, 549] width 940 height 43
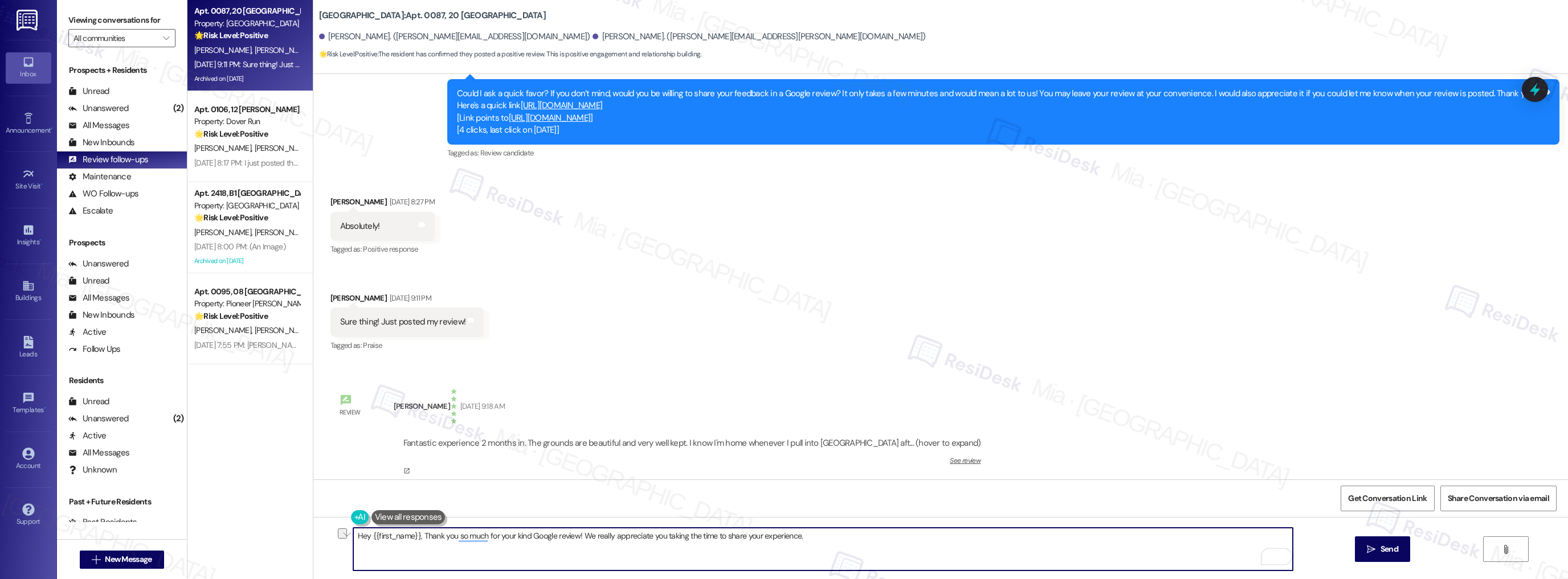
drag, startPoint x: 414, startPoint y: 537, endPoint x: 351, endPoint y: 539, distance: 63.0
click at [353, 539] on textarea "Hey {{first_name}}, Thank you so much for your kind Google review! We really ap…" at bounding box center [823, 549] width 940 height 43
click at [768, 536] on textarea "Thank you so much for your kind Google review! We really appreciate you taking …" at bounding box center [823, 549] width 940 height 43
click at [508, 534] on textarea "Thank you so much for your kind Google review! We really appreciate you taking …" at bounding box center [823, 549] width 940 height 43
click at [839, 534] on textarea "Thank you so much for your kind Google review! 😊We really appreciate you taking…" at bounding box center [823, 549] width 940 height 43
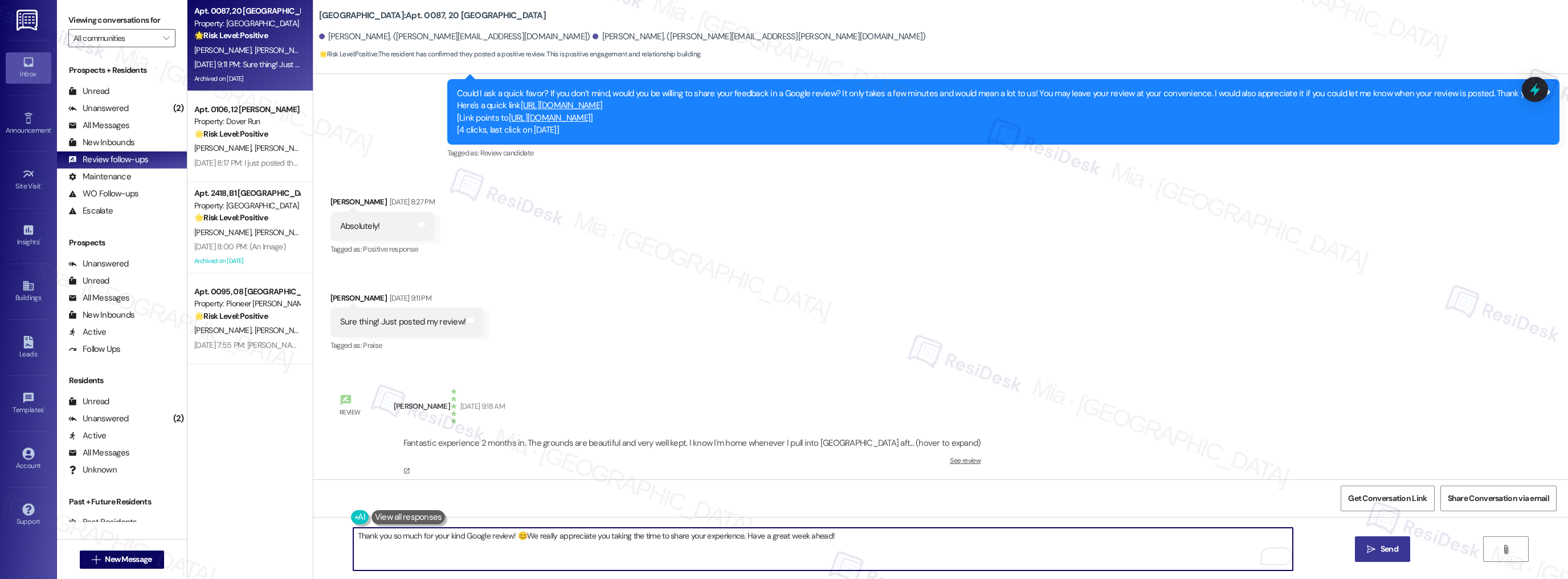
type textarea "Thank you so much for your kind Google review! 😊We really appreciate you taking…"
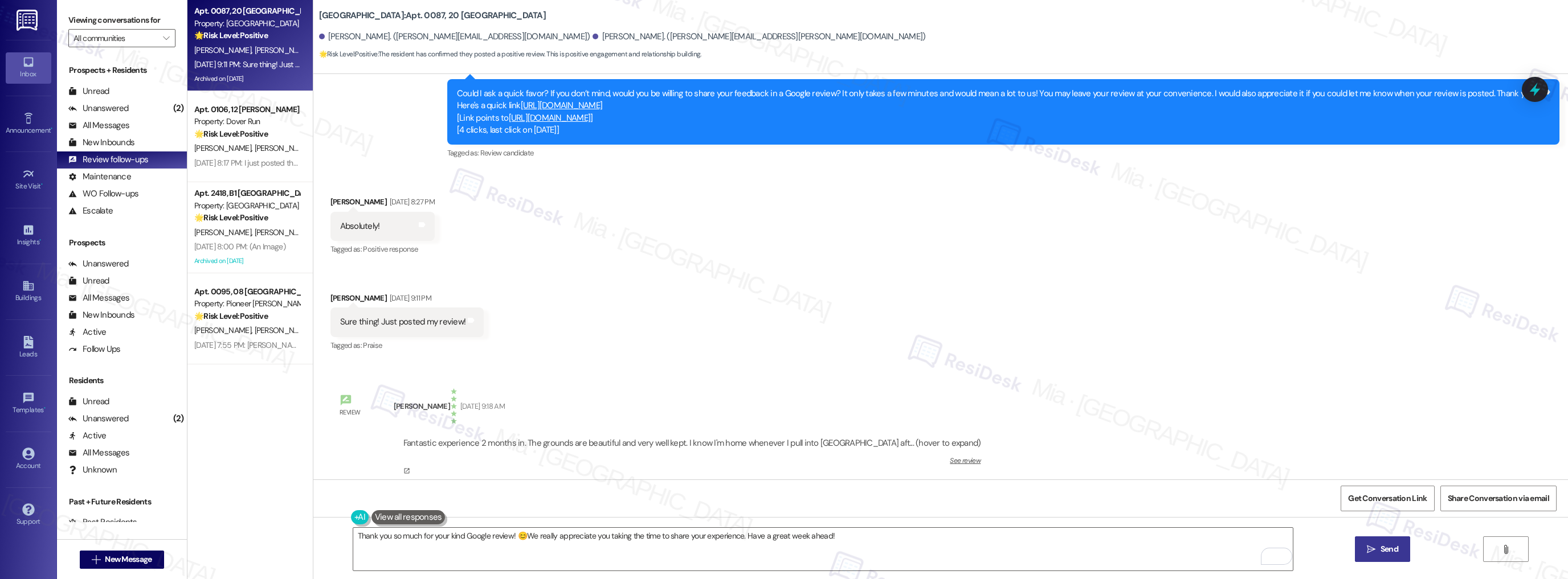
click at [1381, 550] on span "Send" at bounding box center [1389, 549] width 17 height 12
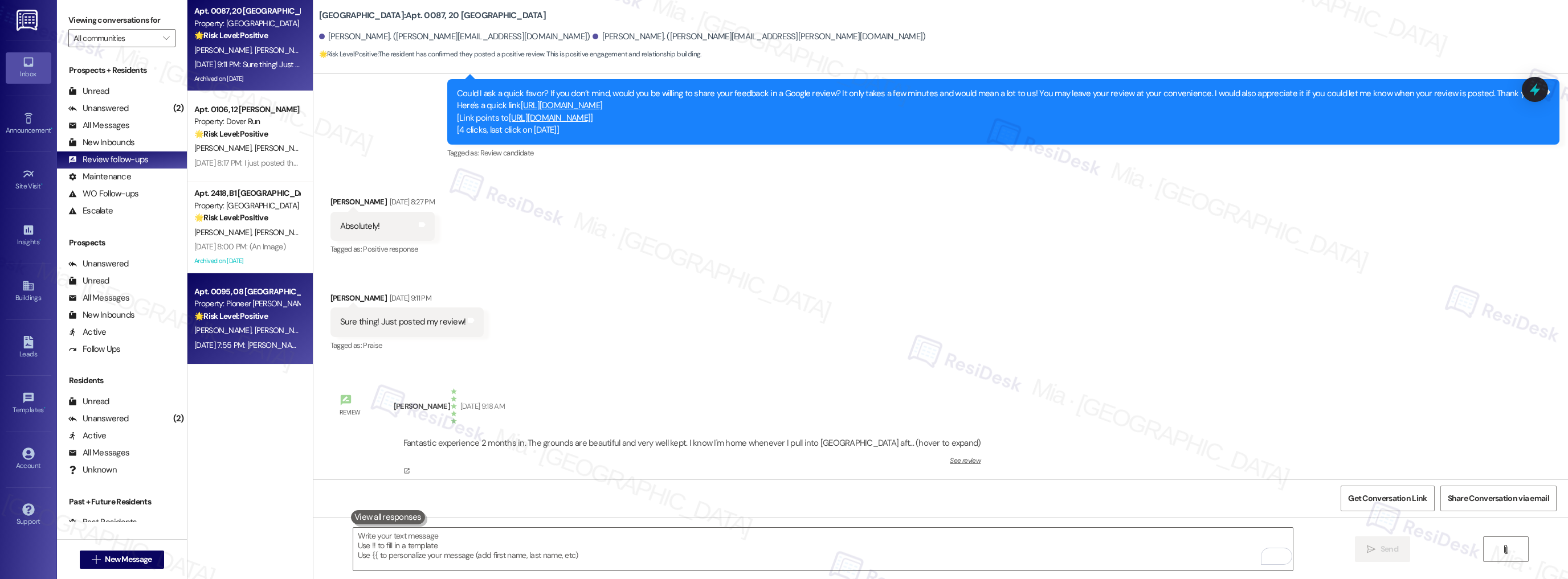
click at [246, 300] on div "Property: Pioneer [PERSON_NAME]" at bounding box center [246, 304] width 106 height 12
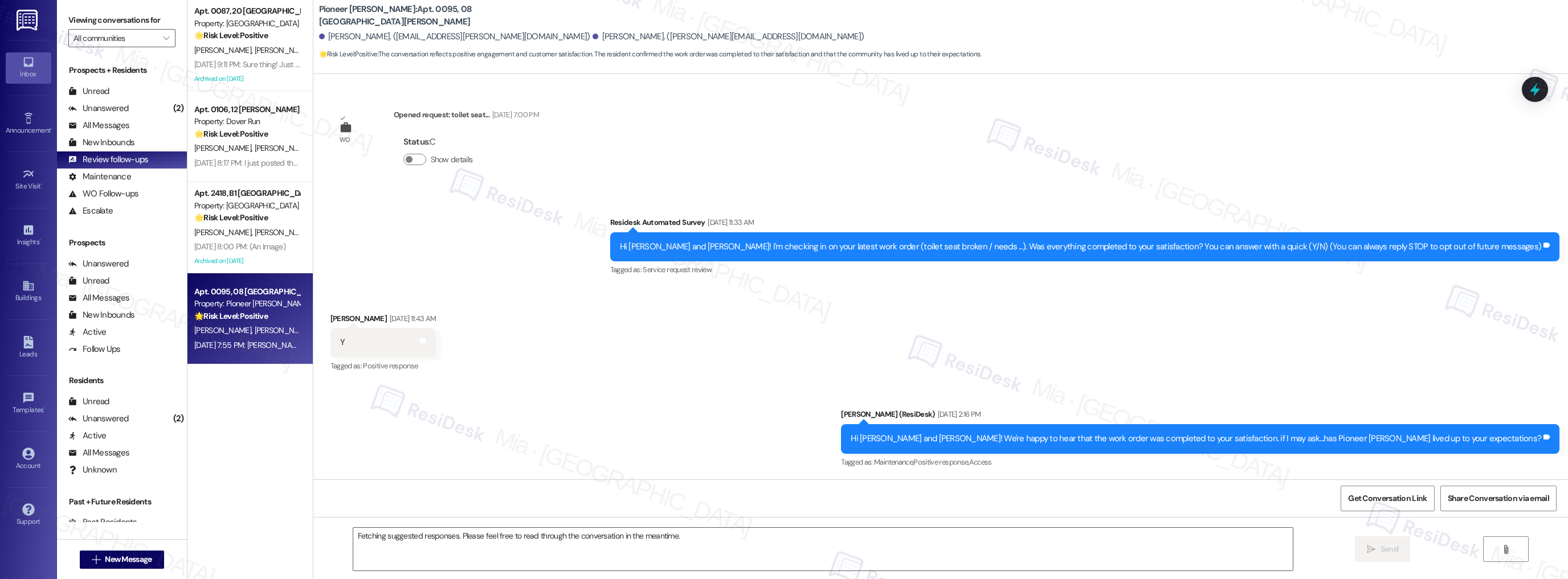
scroll to position [6983, 0]
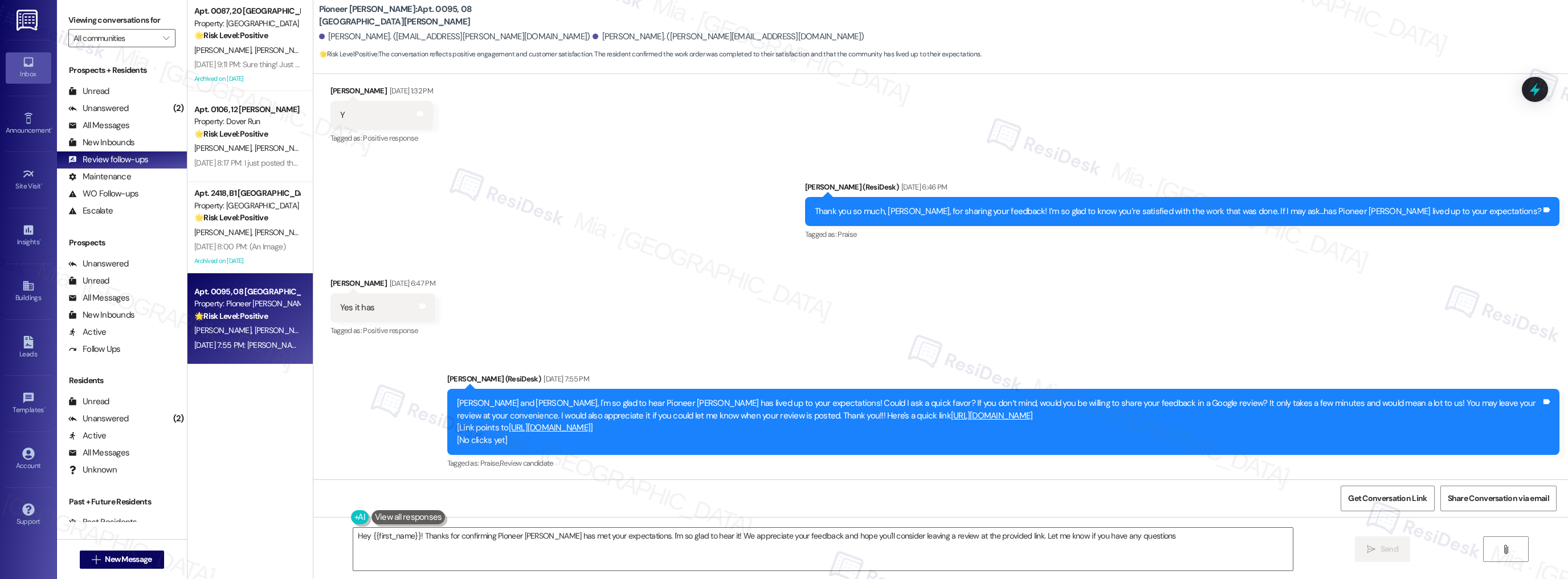
type textarea "Hey {{first_name}}! Thanks for confirming Pioneer [PERSON_NAME] has met your ex…"
click at [162, 36] on span "" at bounding box center [166, 38] width 11 height 18
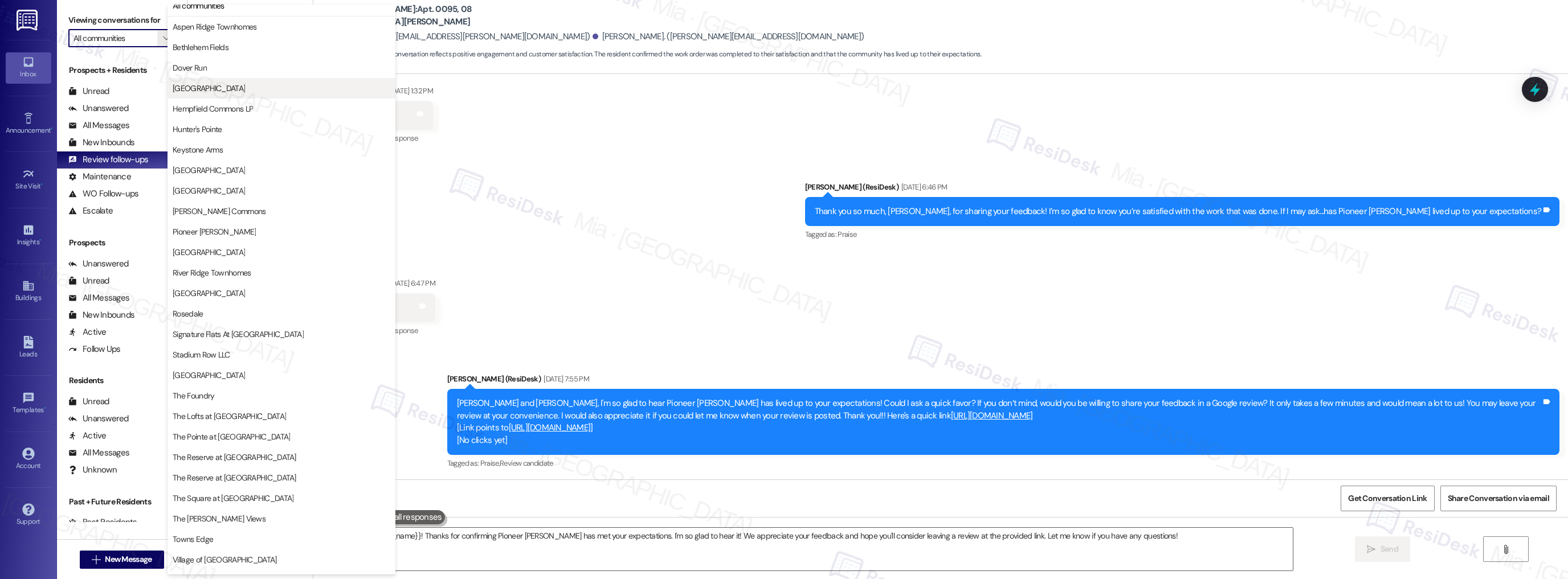
scroll to position [0, 0]
click at [265, 98] on span "[GEOGRAPHIC_DATA]" at bounding box center [281, 97] width 217 height 11
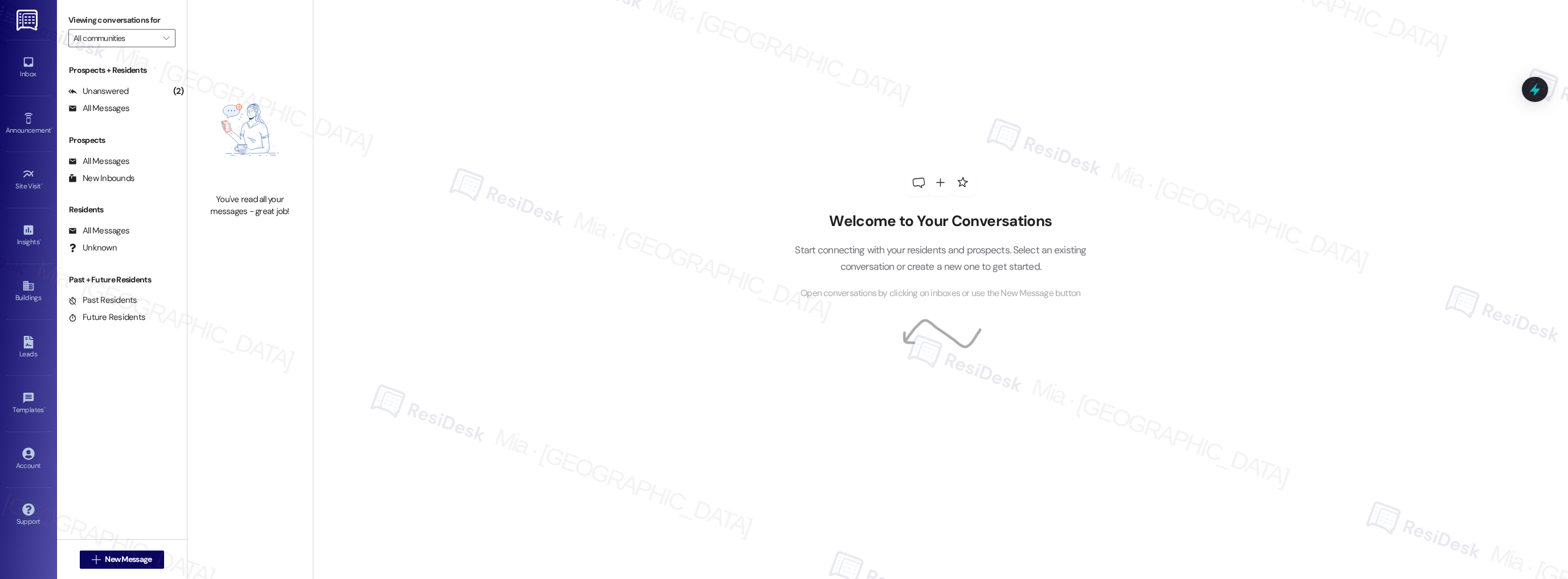
type input "[GEOGRAPHIC_DATA]"
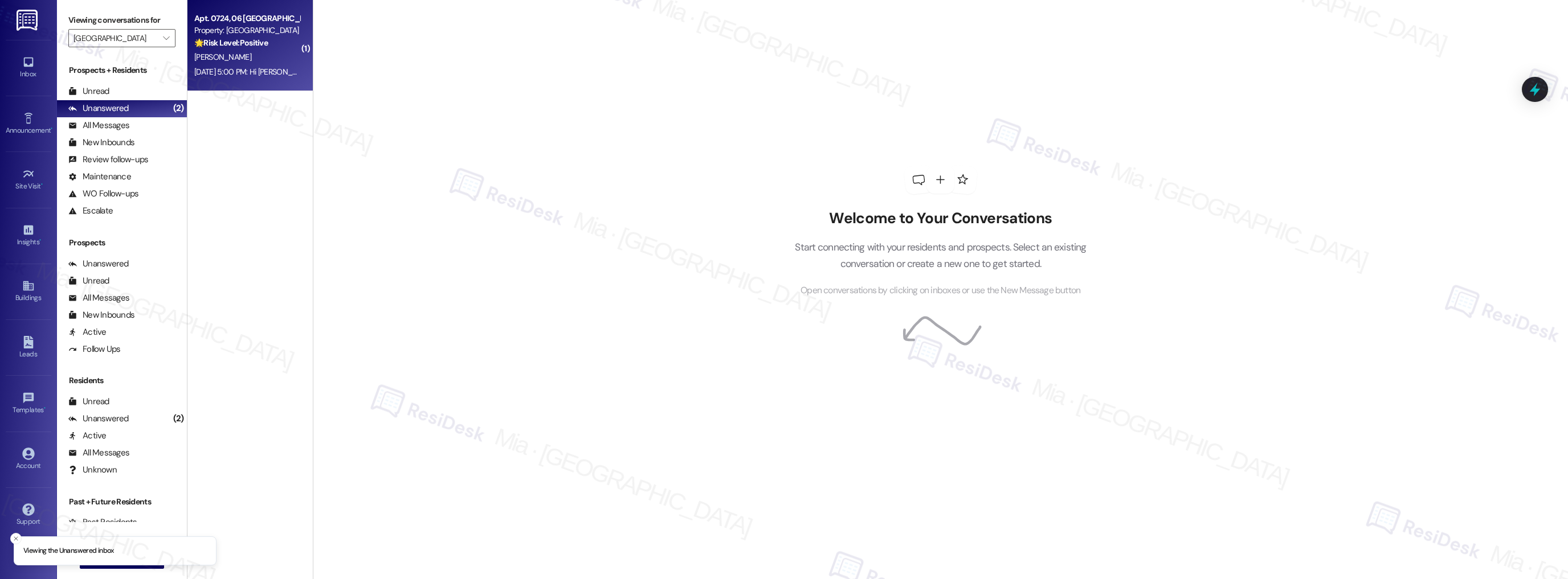
click at [267, 77] on div "[DATE] 5:00 PM: Hi [PERSON_NAME]! Just posted. [DATE] 5:00 PM: Hi [PERSON_NAME]…" at bounding box center [247, 71] width 108 height 14
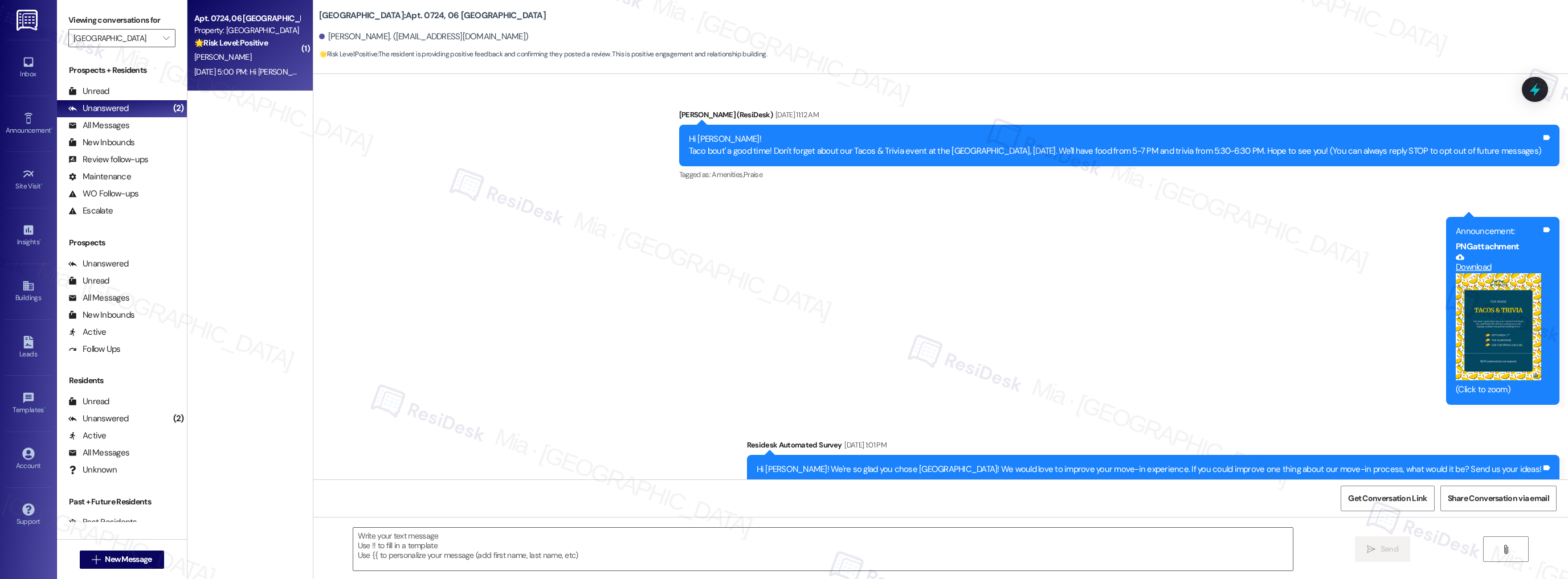
scroll to position [755, 0]
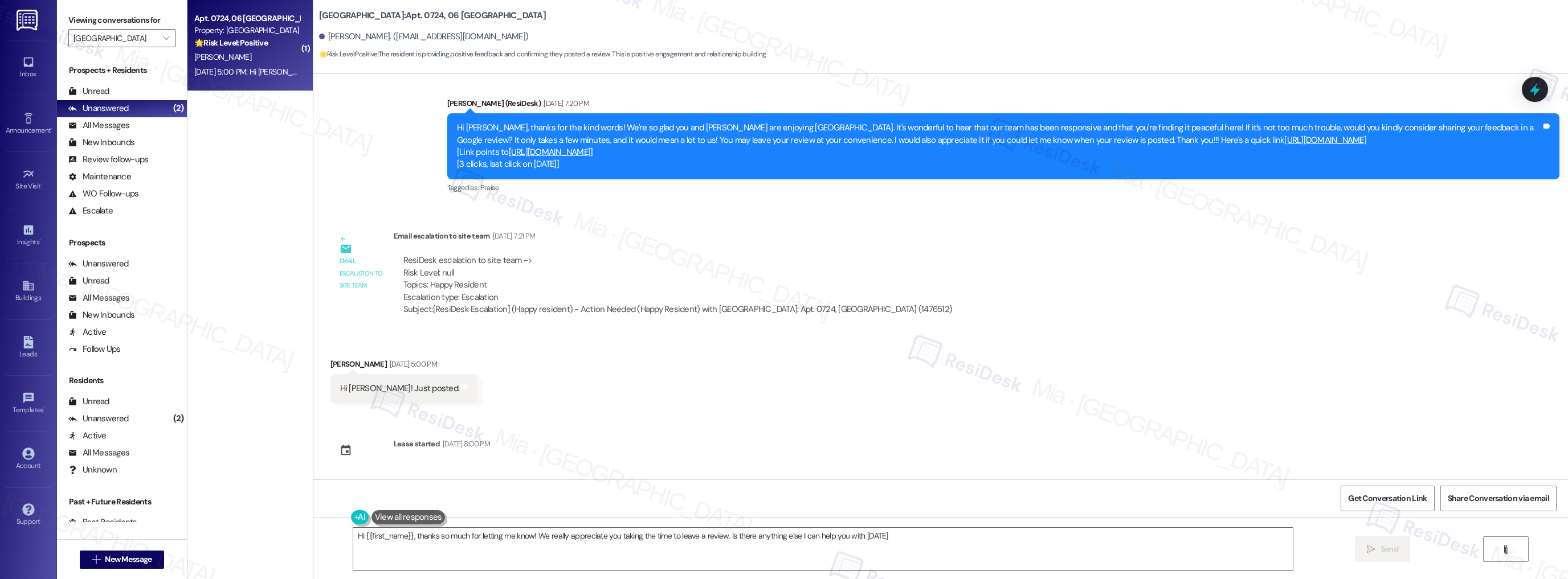
type textarea "Hi {{first_name}}, thanks so much for letting me know! We really appreciate you…"
click at [1411, 497] on span "Get Conversation Link" at bounding box center [1386, 498] width 78 height 12
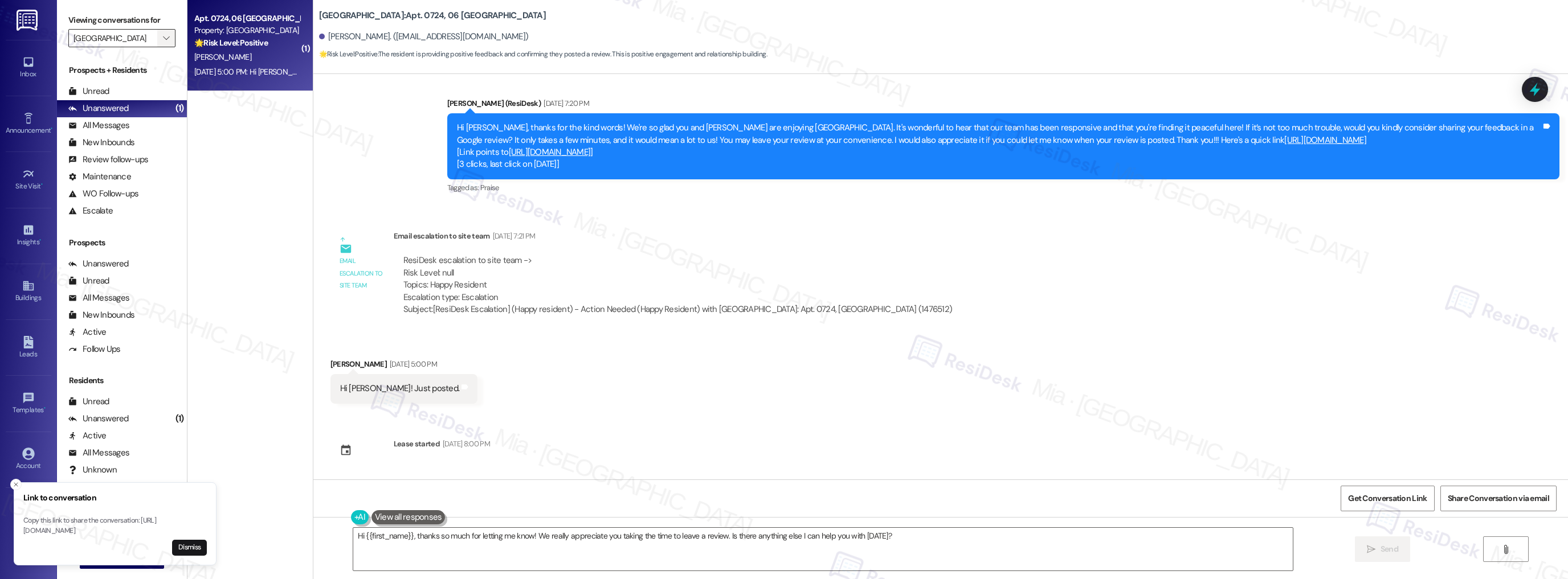
click at [164, 37] on button "" at bounding box center [167, 38] width 18 height 18
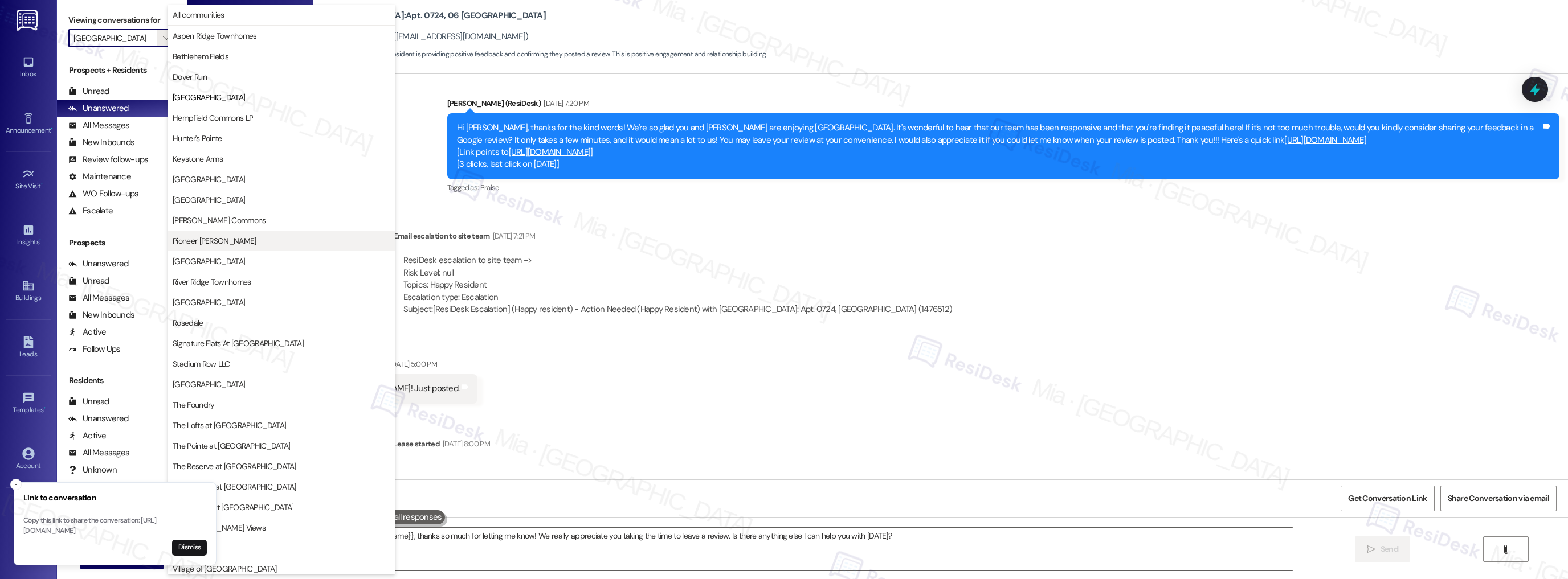
click at [259, 245] on span "Pioneer [PERSON_NAME]" at bounding box center [281, 240] width 217 height 11
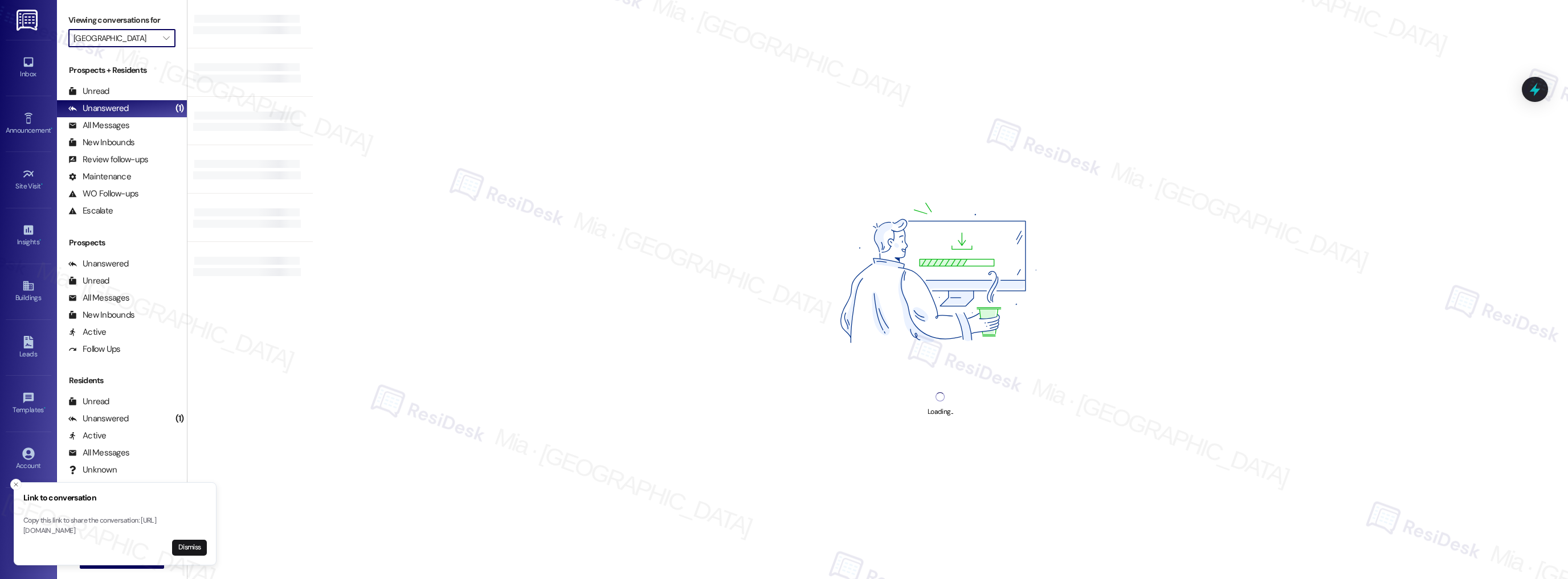
type input "Pioneer [PERSON_NAME]"
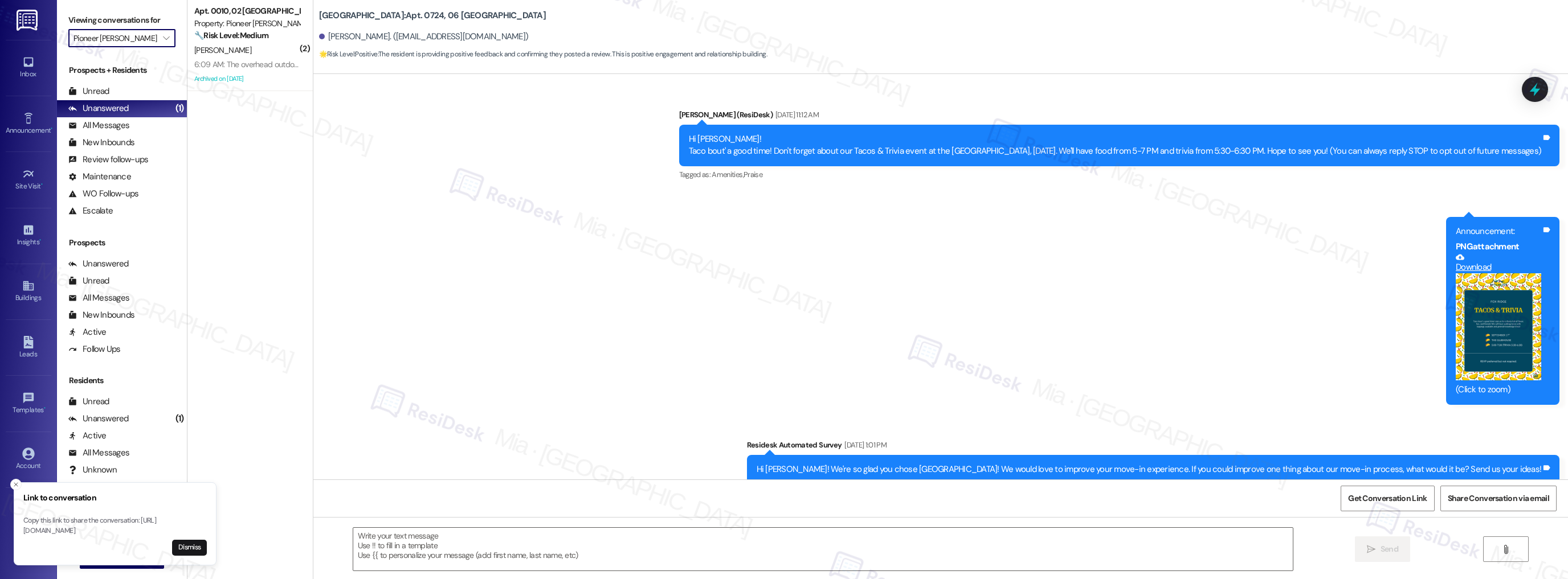
scroll to position [687, 0]
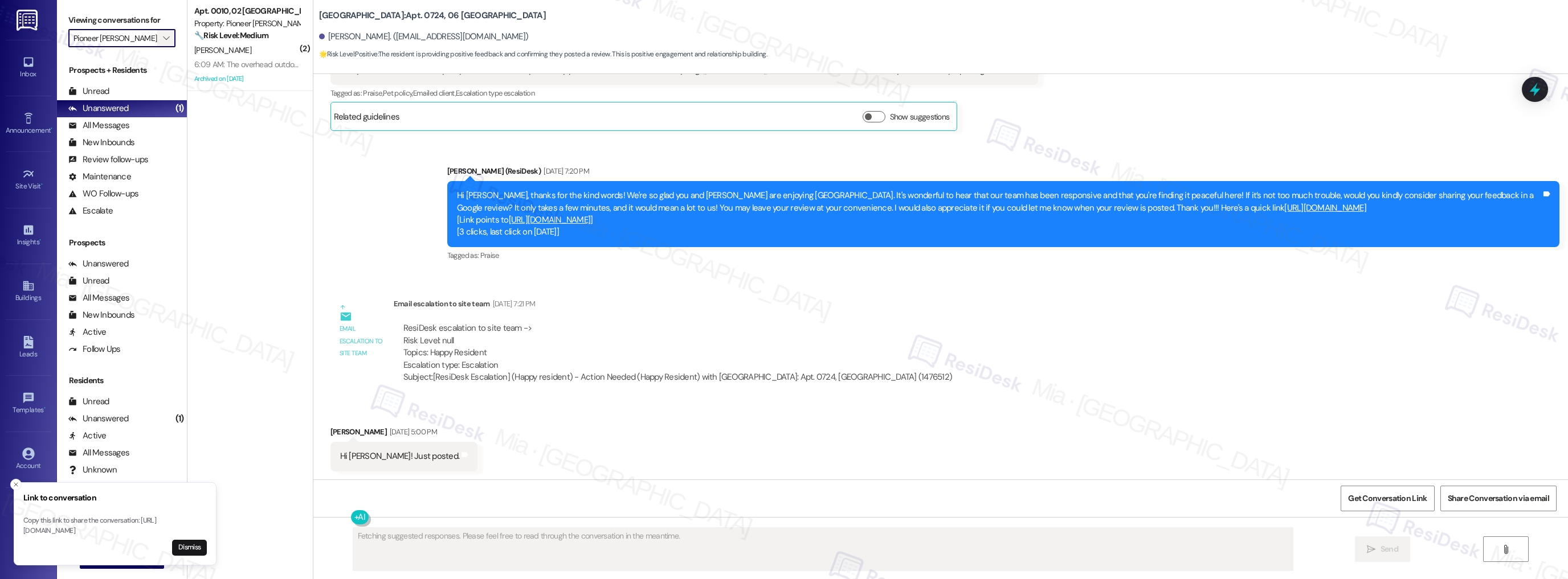
click at [163, 37] on icon "" at bounding box center [166, 38] width 6 height 9
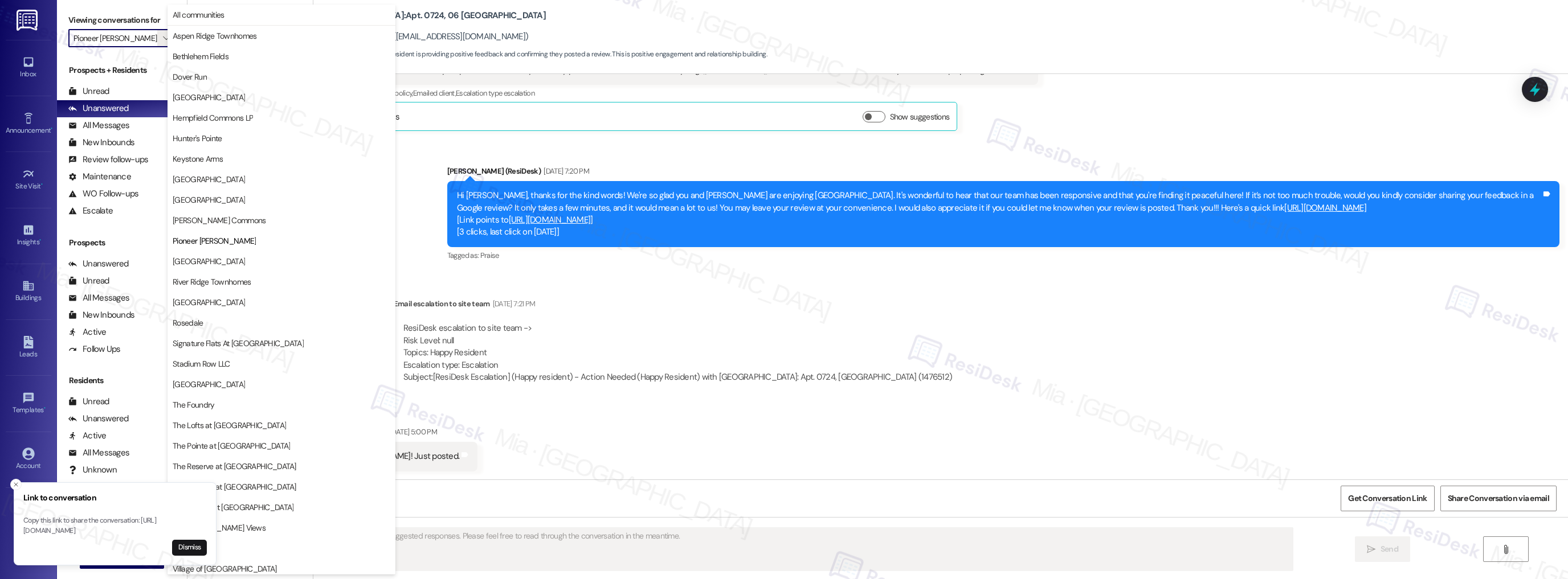
scroll to position [66, 0]
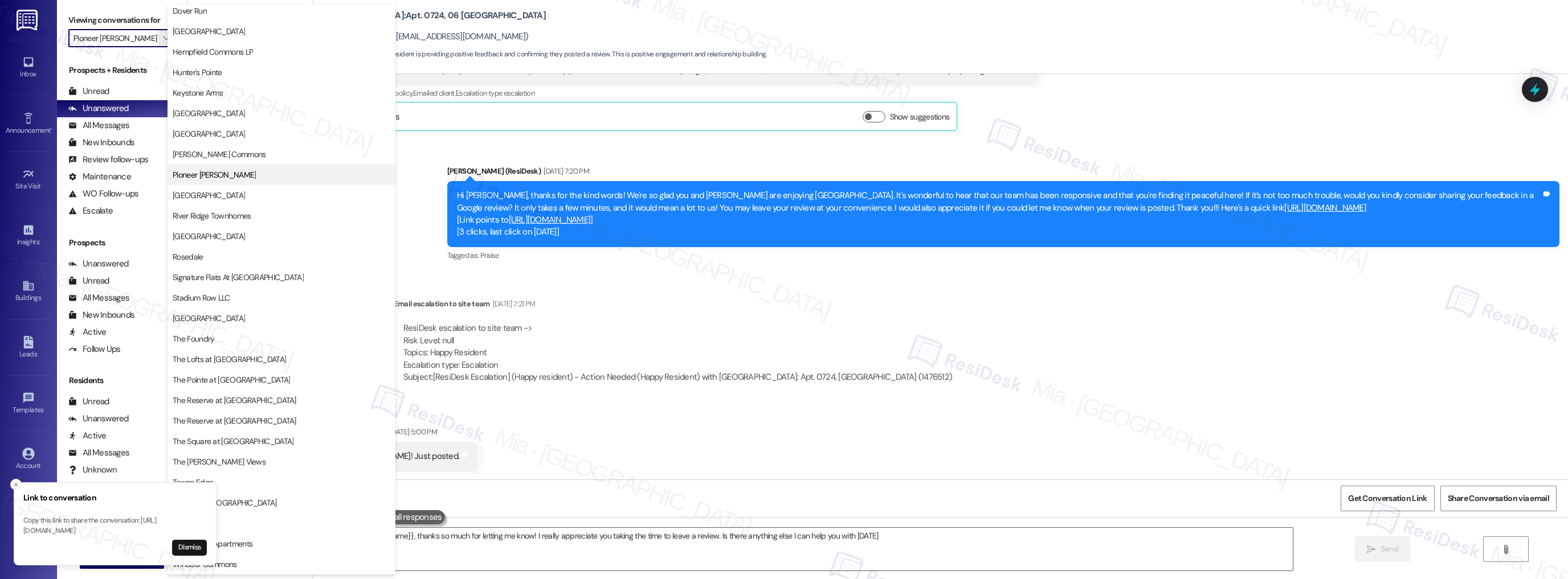
type textarea "Hi {{first_name}}, thanks so much for letting me know! I really appreciate you …"
click at [209, 34] on span "[GEOGRAPHIC_DATA]" at bounding box center [281, 31] width 217 height 11
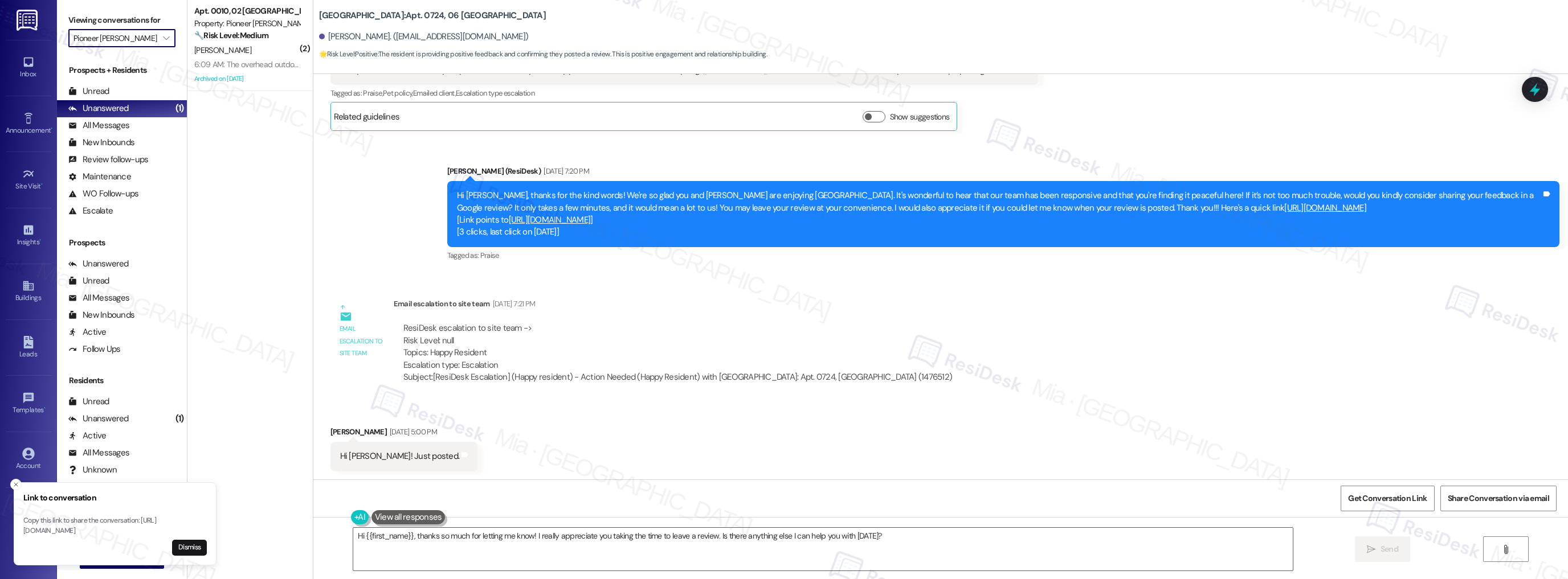
type input "[GEOGRAPHIC_DATA]"
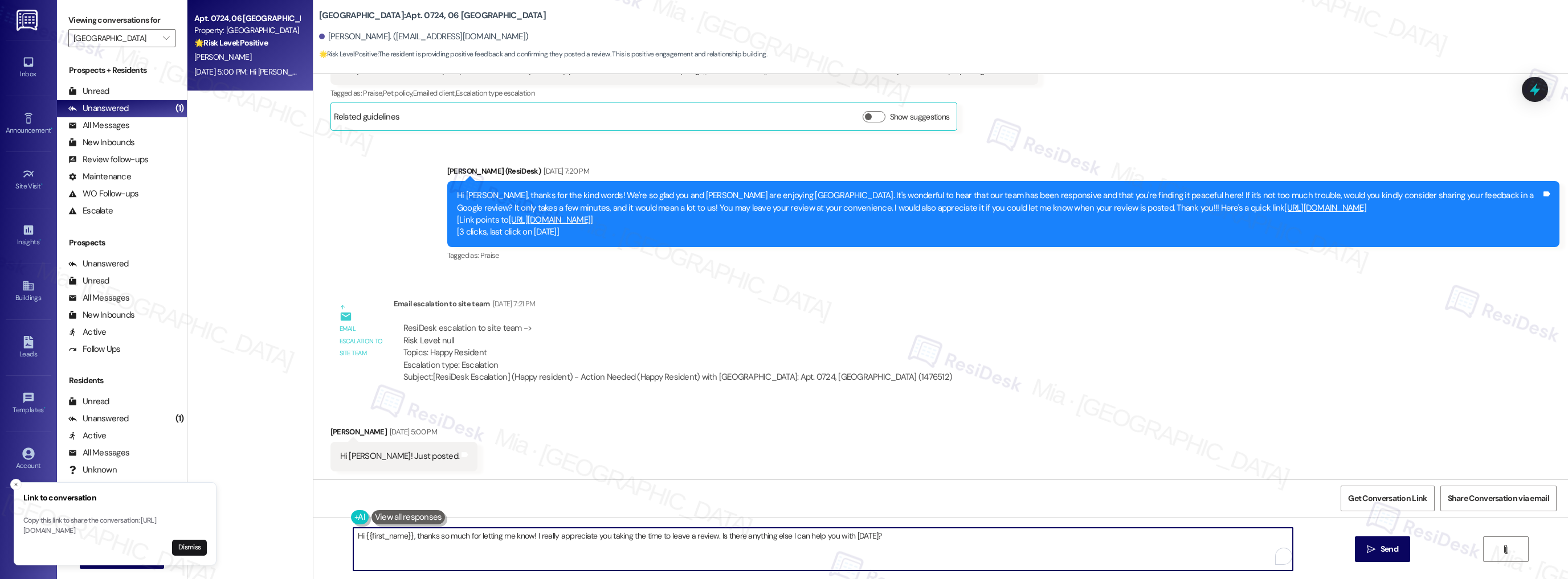
drag, startPoint x: 351, startPoint y: 539, endPoint x: 925, endPoint y: 539, distance: 574.0
click at [925, 539] on textarea "Hi {{first_name}}, thanks so much for letting me know! I really appreciate you …" at bounding box center [823, 549] width 940 height 43
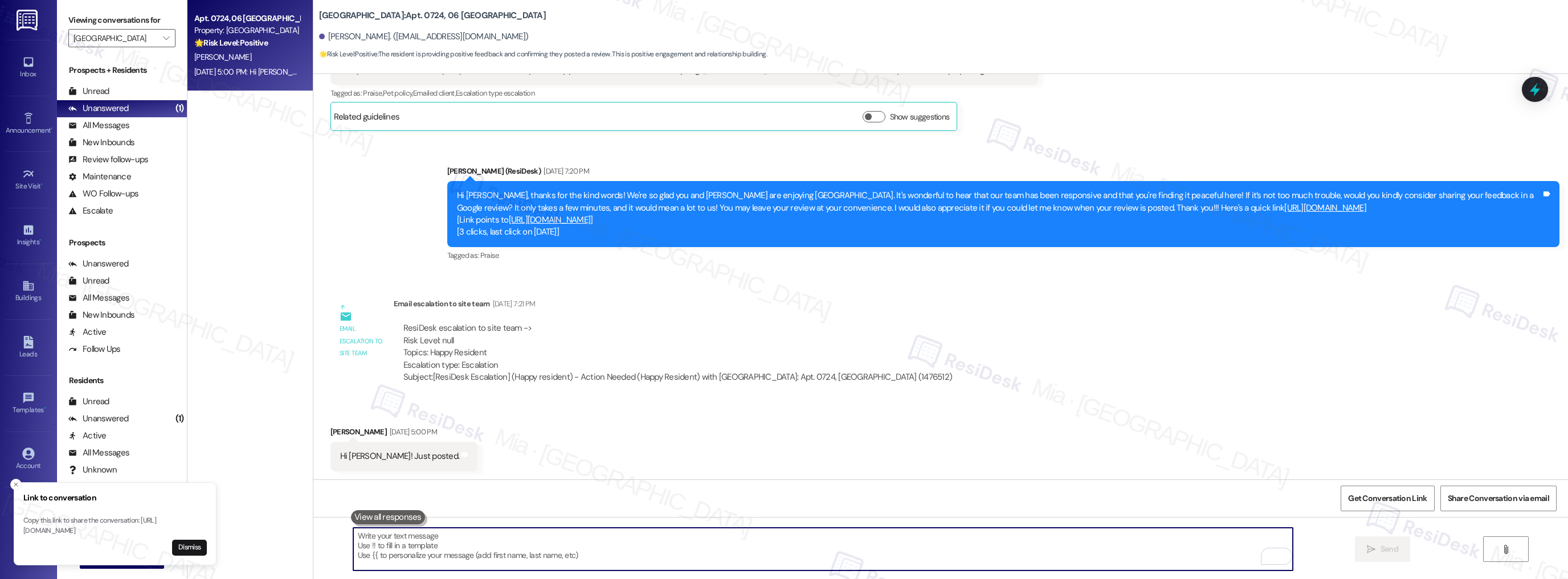
click at [383, 541] on textarea "To enrich screen reader interactions, please activate Accessibility in Grammarl…" at bounding box center [823, 549] width 940 height 43
paste textarea "Thank you so much for your kind Google review! We really appreciate you taking …"
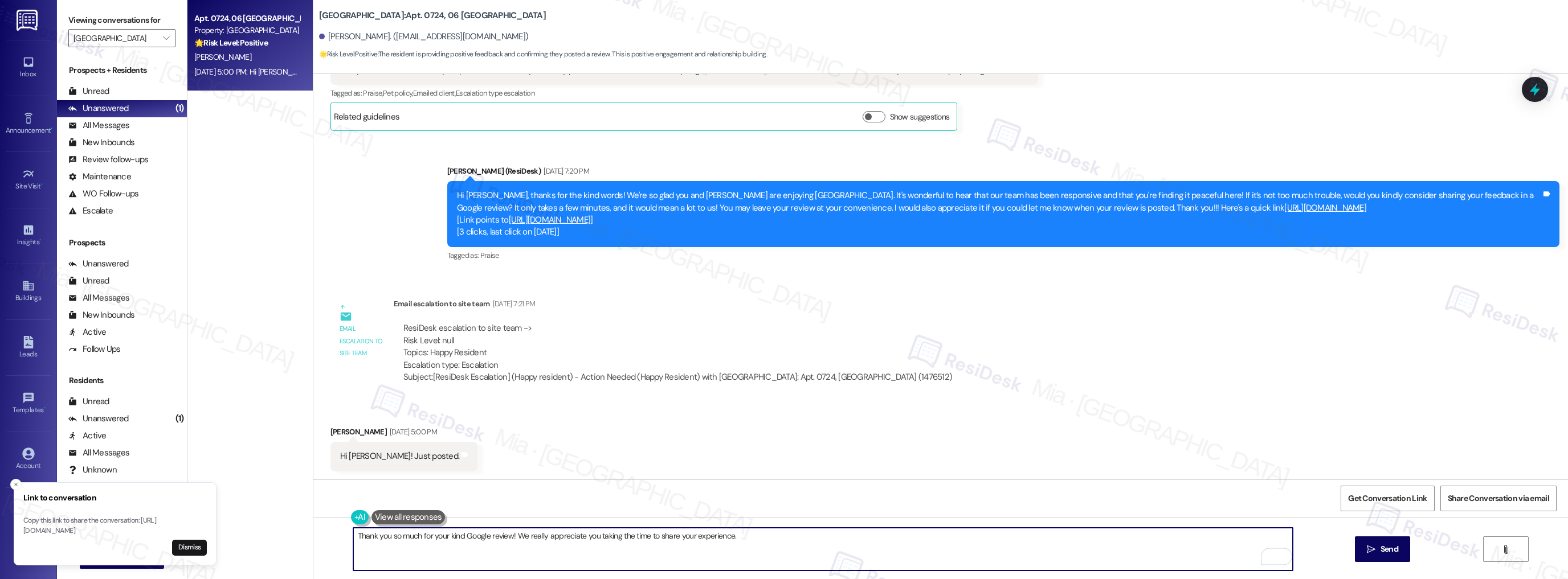
click at [452, 536] on textarea "Thank you so much for your kind Google review! We really appreciate you taking …" at bounding box center [823, 549] width 940 height 43
click at [452, 535] on textarea "Thank you so much for your [PERSON_NAME] Google review! We really appreciate yo…" at bounding box center [823, 549] width 940 height 43
click at [414, 535] on textarea "Thank you so much for your Google review! We really appreciate you taking the t…" at bounding box center [823, 549] width 940 height 43
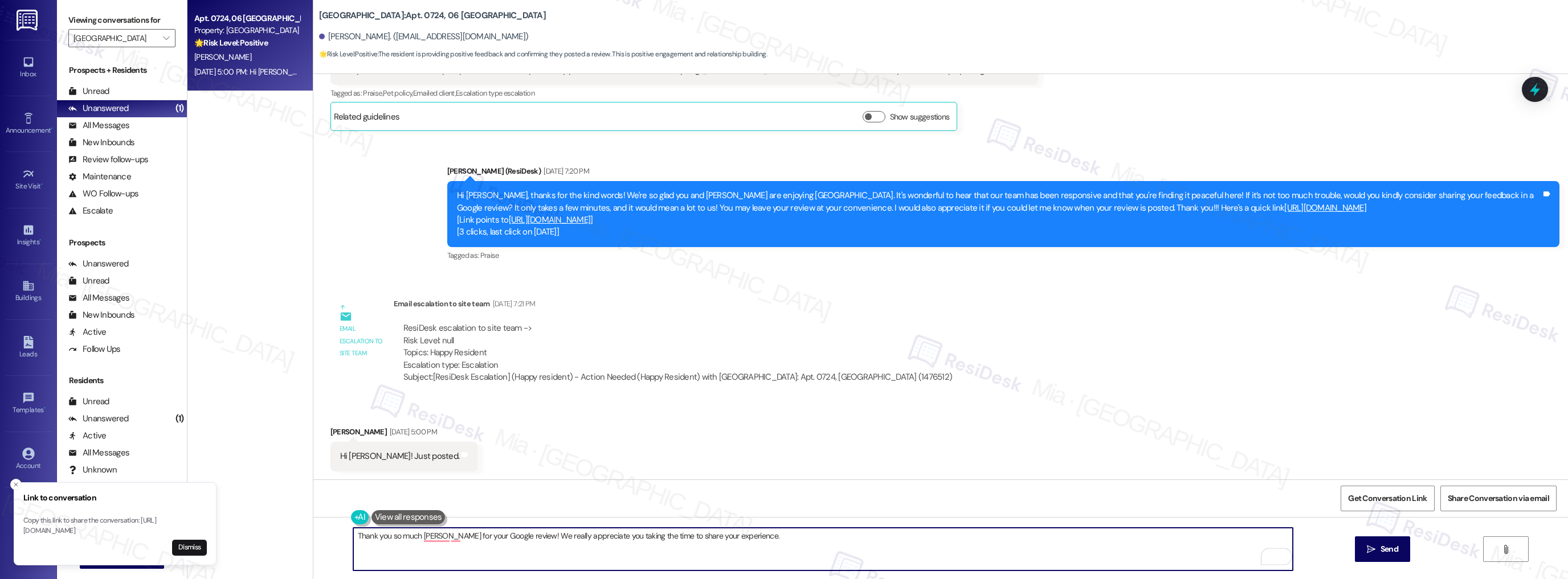
click at [412, 539] on textarea "Thank you so much [PERSON_NAME] for your Google review! We really appreciate yo…" at bounding box center [823, 549] width 940 height 43
click at [751, 534] on textarea "Thank you so much, [PERSON_NAME], for your Google review! We really appreciate …" at bounding box center [823, 549] width 940 height 43
type textarea "Thank you so much, [PERSON_NAME], for your Google review! We really appreciate …"
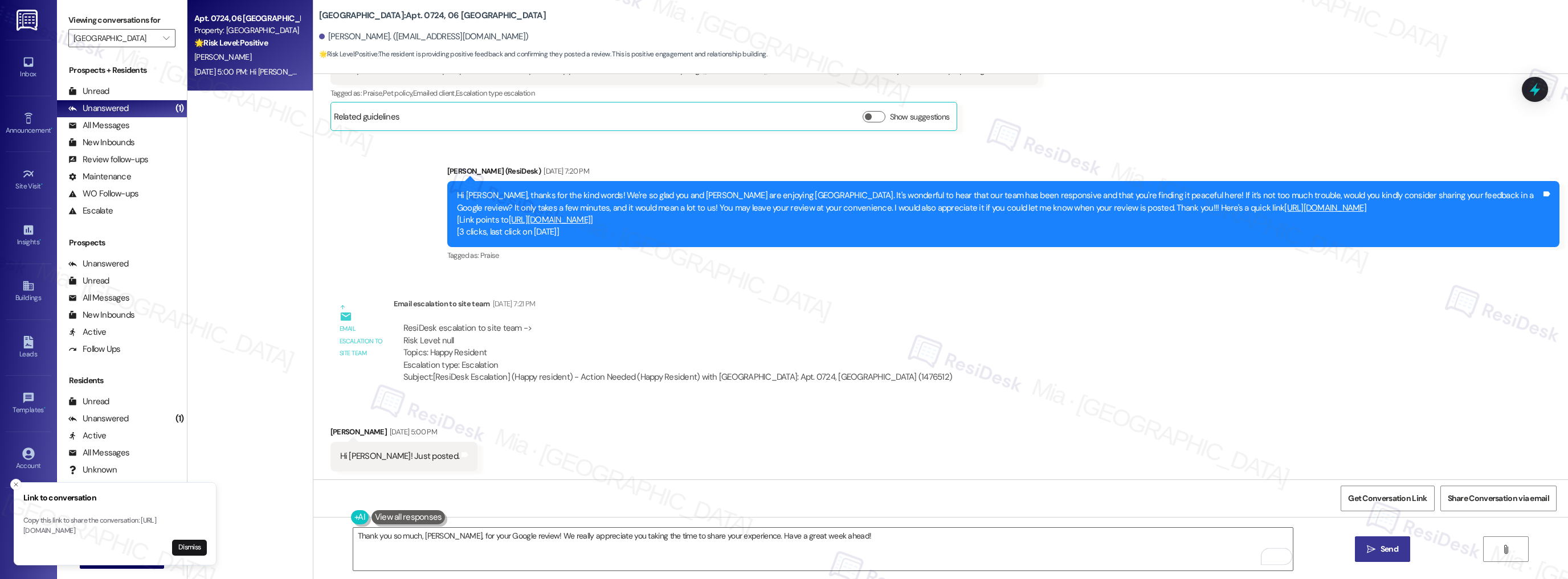
click at [1382, 553] on span "Send" at bounding box center [1389, 549] width 17 height 12
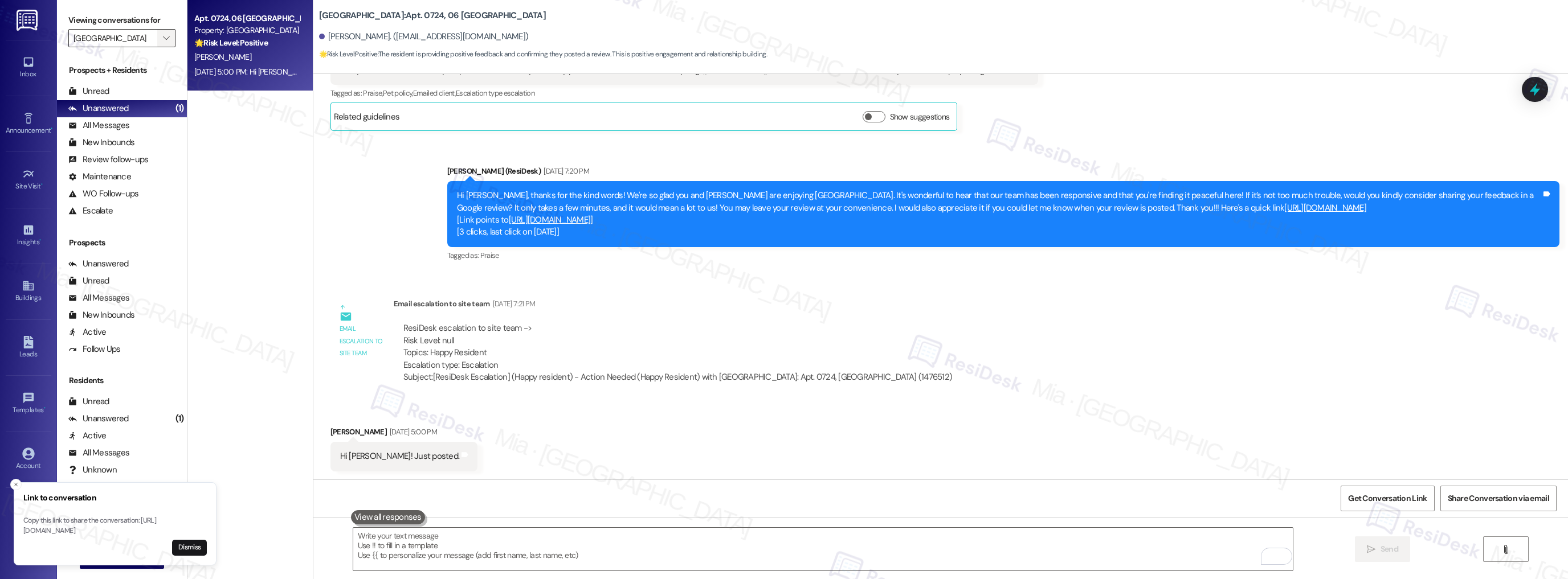
click at [163, 33] on icon "" at bounding box center [166, 38] width 6 height 9
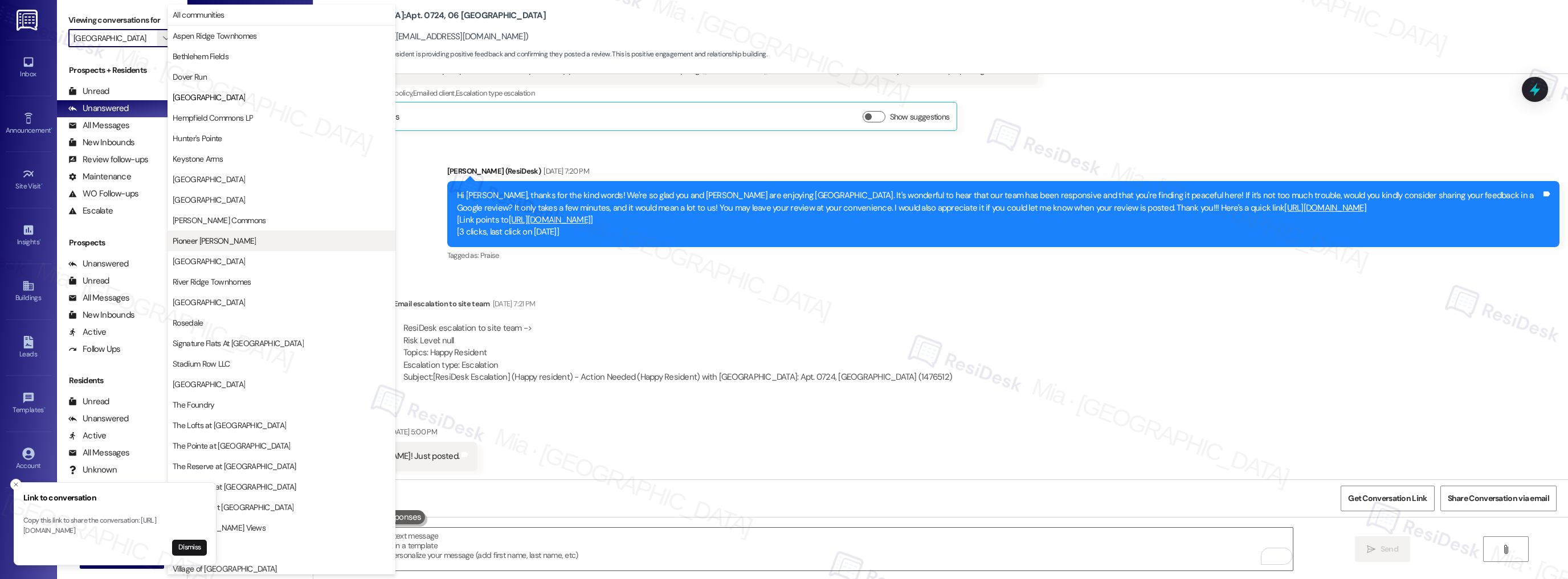
click at [294, 245] on span "Pioneer [PERSON_NAME]" at bounding box center [281, 240] width 217 height 11
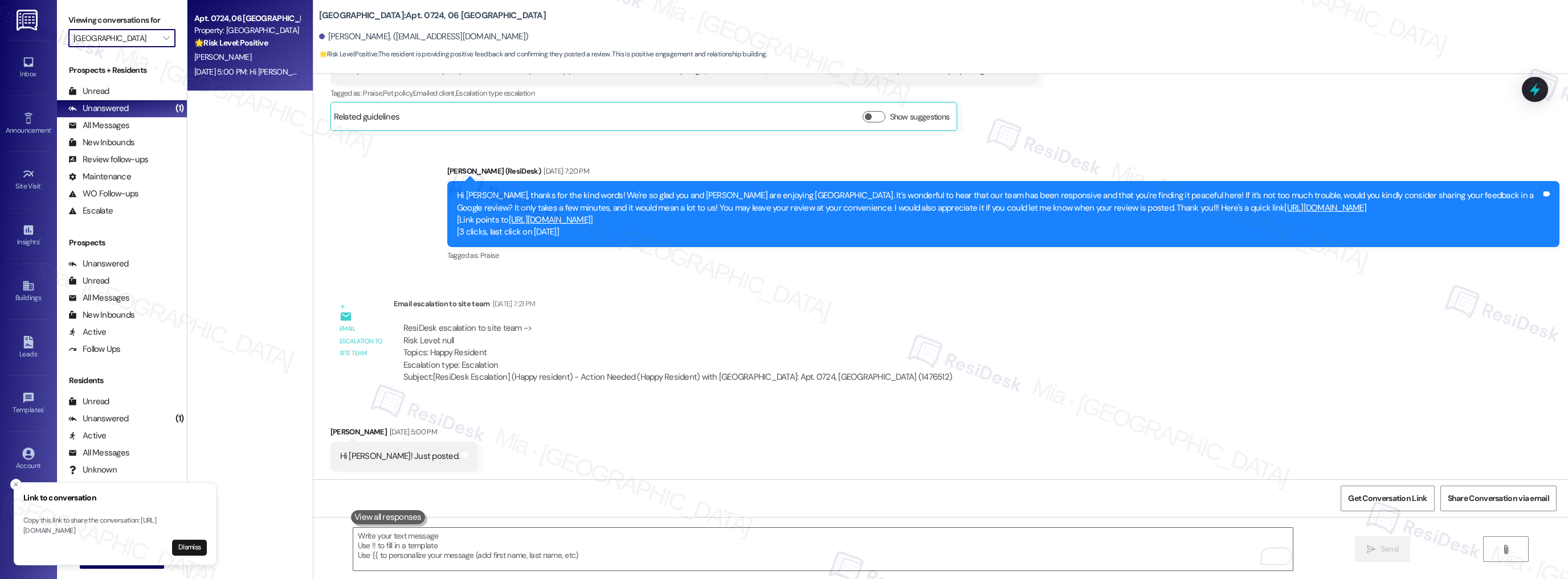
type input "Pioneer [PERSON_NAME]"
click at [267, 60] on div "6:09 AM: The overhead outdoor light was [DATE] night but not [DATE] night or [D…" at bounding box center [416, 64] width 444 height 10
type textarea "Fetching suggested responses. Please feel free to read through the conversation…"
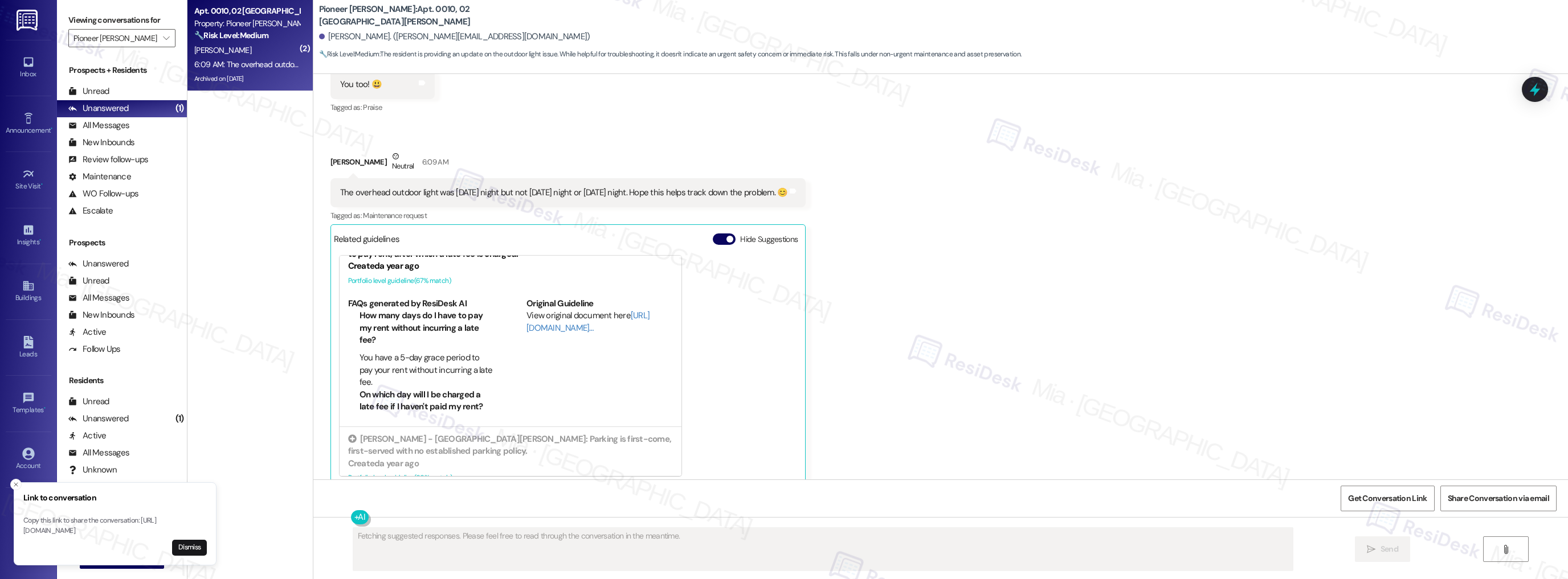
scroll to position [41, 0]
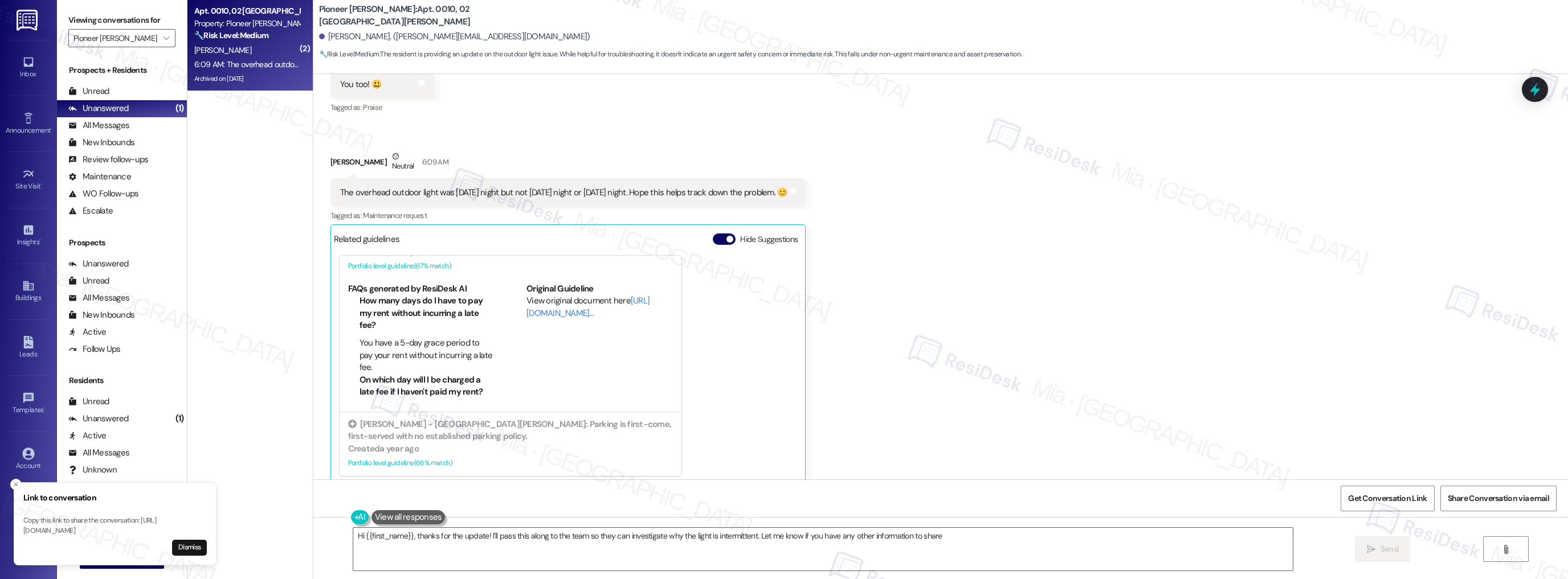
type textarea "Hi {{first_name}}, thanks for the update! I'll pass this along to the team so t…"
click at [11, 479] on button "Close toast" at bounding box center [15, 484] width 11 height 11
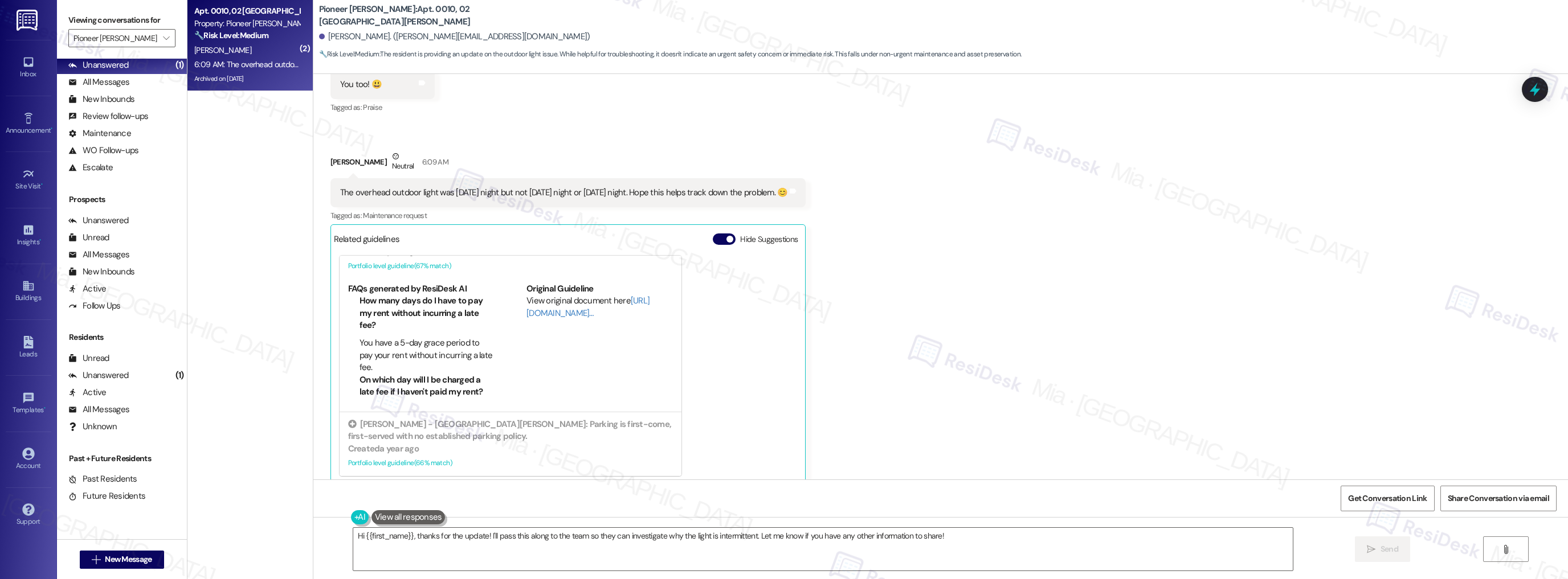
scroll to position [0, 0]
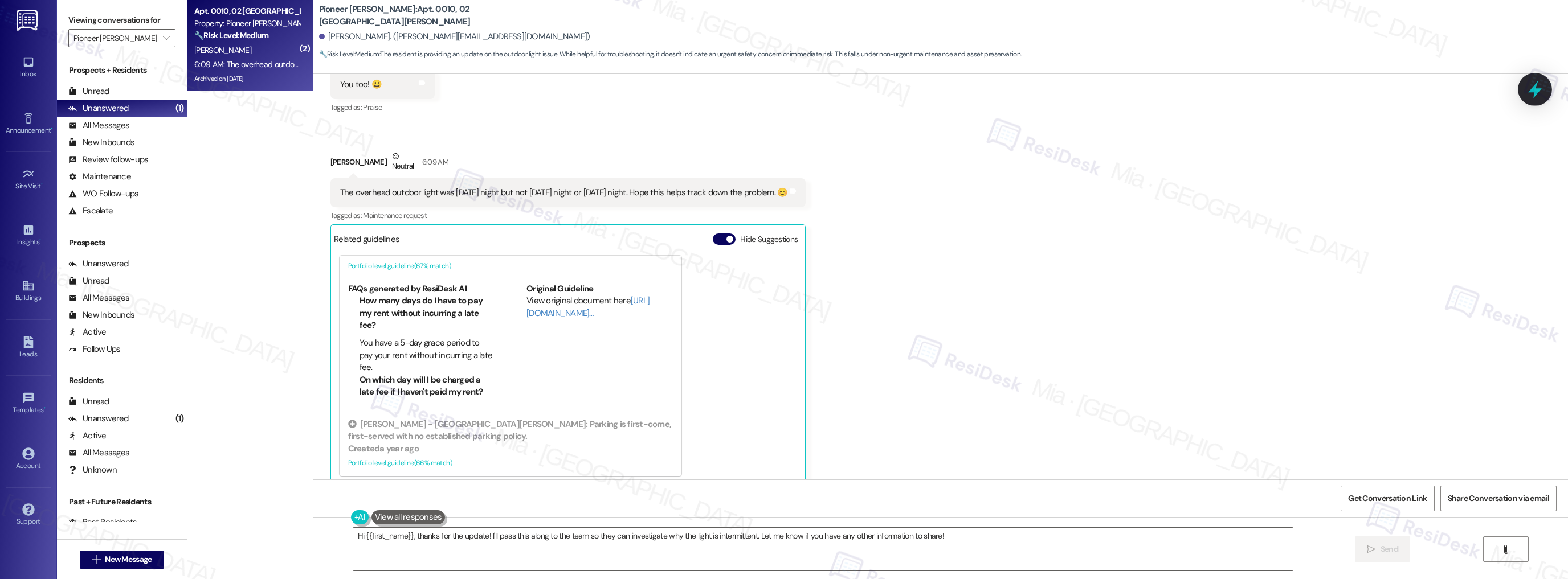
click at [1531, 88] on icon at bounding box center [1534, 89] width 19 height 19
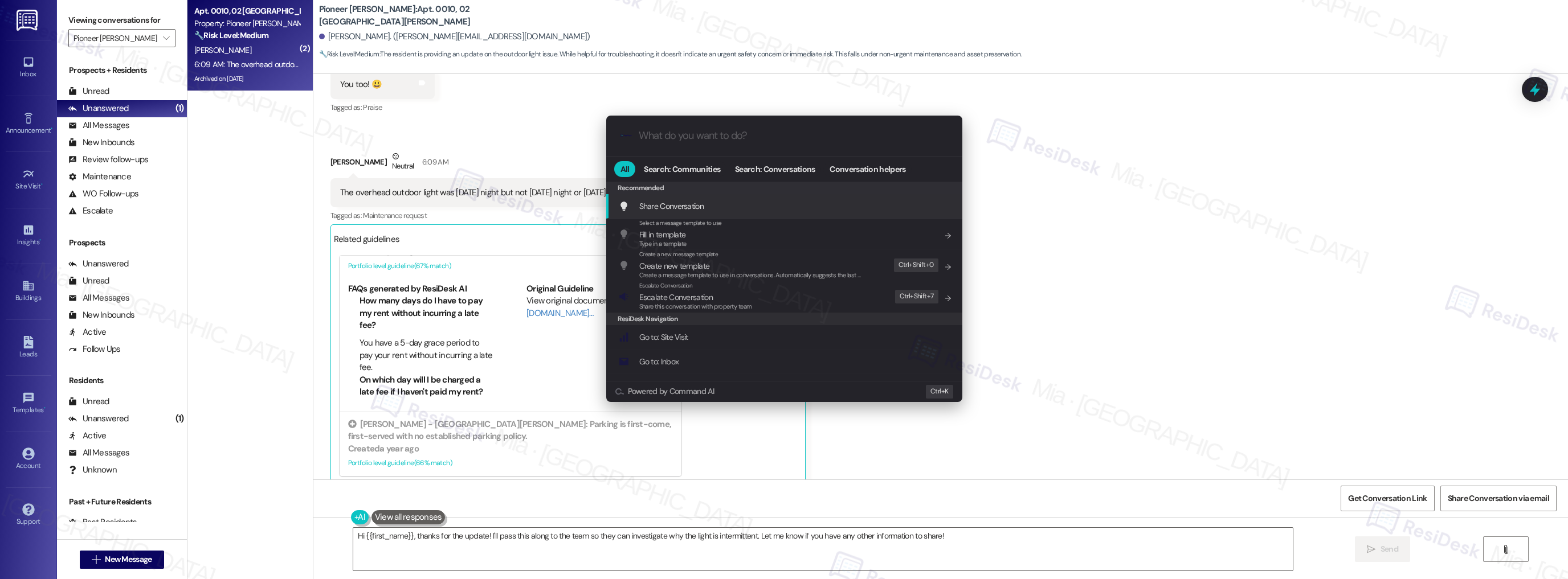
click at [741, 144] on div ".cls-1{fill:#0a055f;}.cls-2{fill:#0cc4c4;} resideskLogoBlueOrange" at bounding box center [784, 135] width 356 height 40
click at [741, 131] on input "What do you want to do?" at bounding box center [793, 136] width 309 height 12
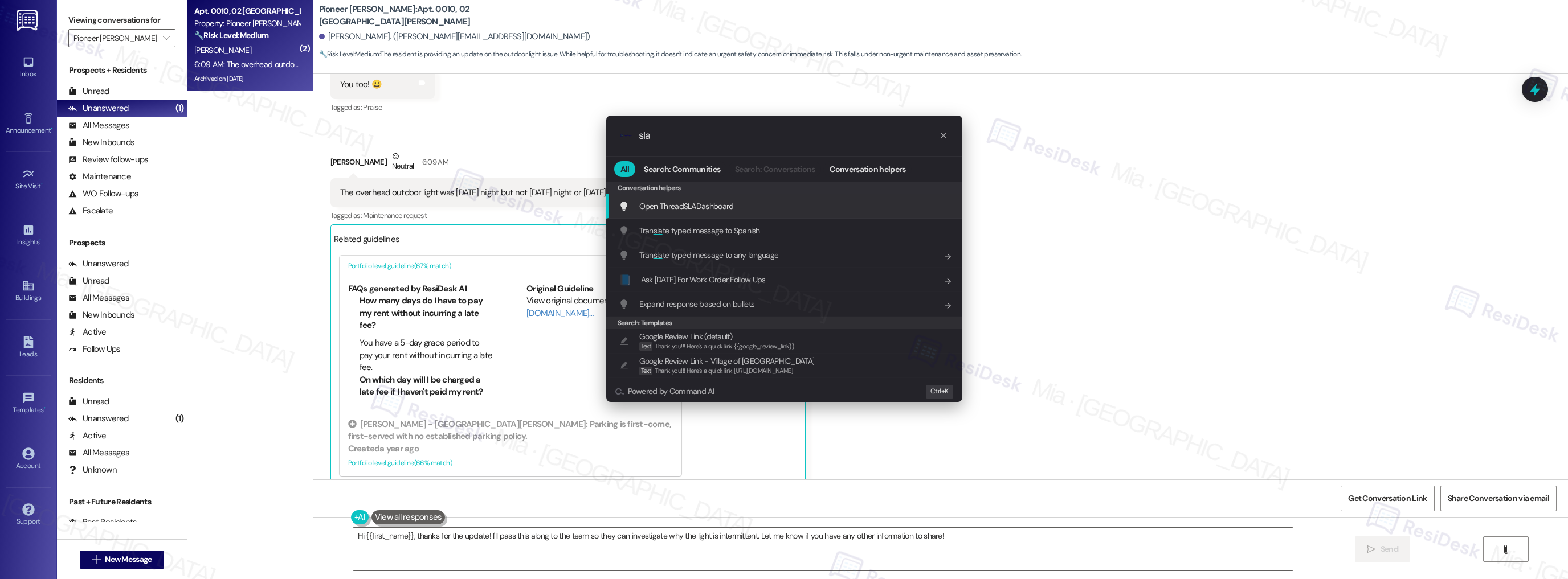
type input "sla"
click at [704, 207] on span "Open Thread SLA Dashboard" at bounding box center [686, 205] width 94 height 10
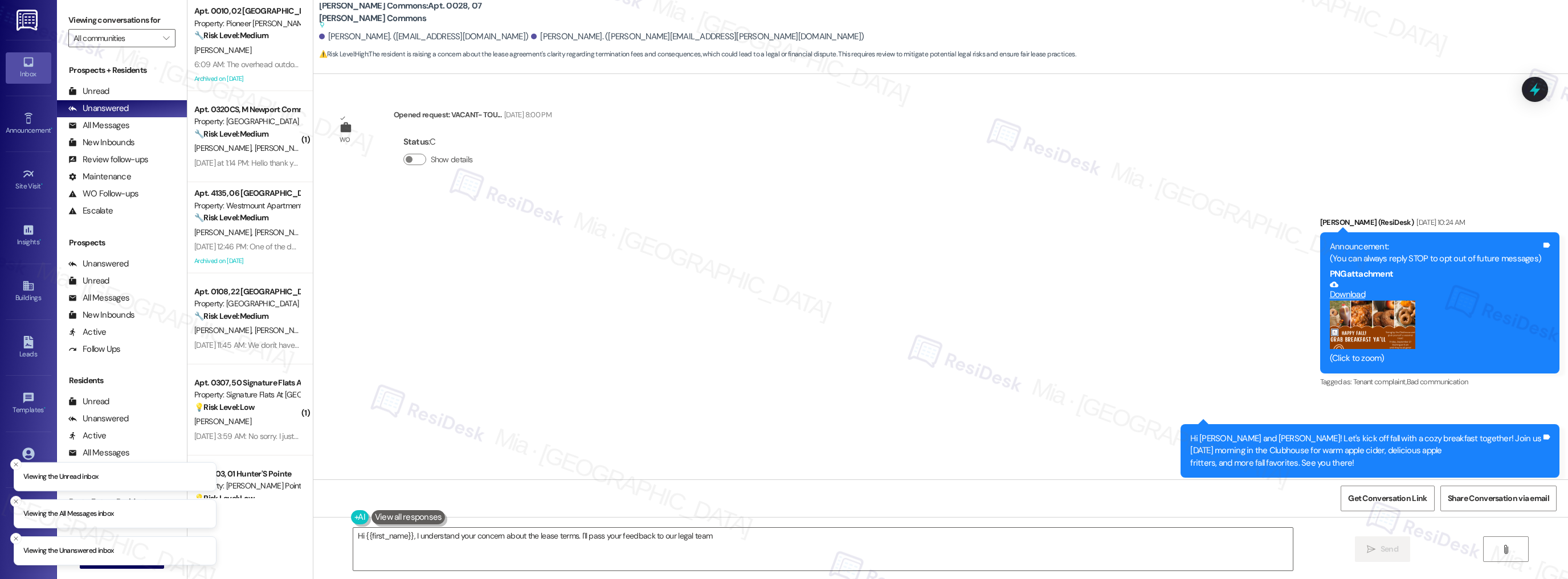
scroll to position [9403, 0]
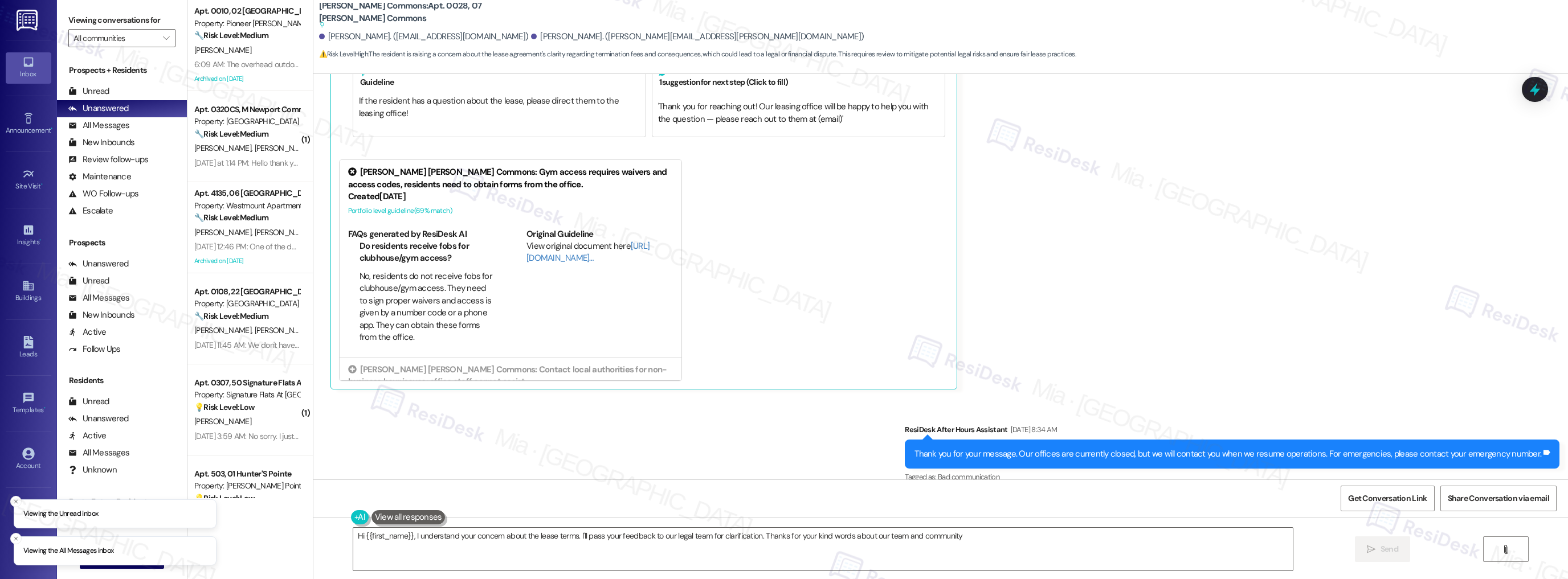
type textarea "Hi {{first_name}}, I understand your concern about the lease terms. I'll pass y…"
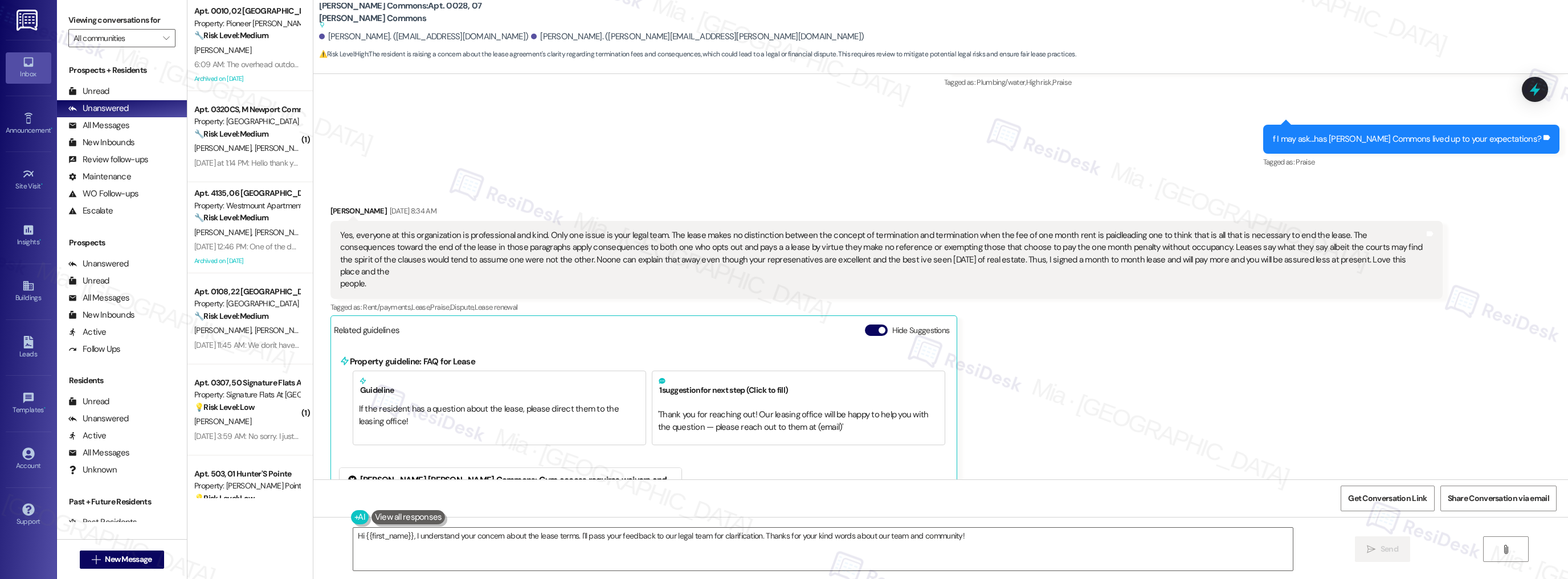
scroll to position [9039, 0]
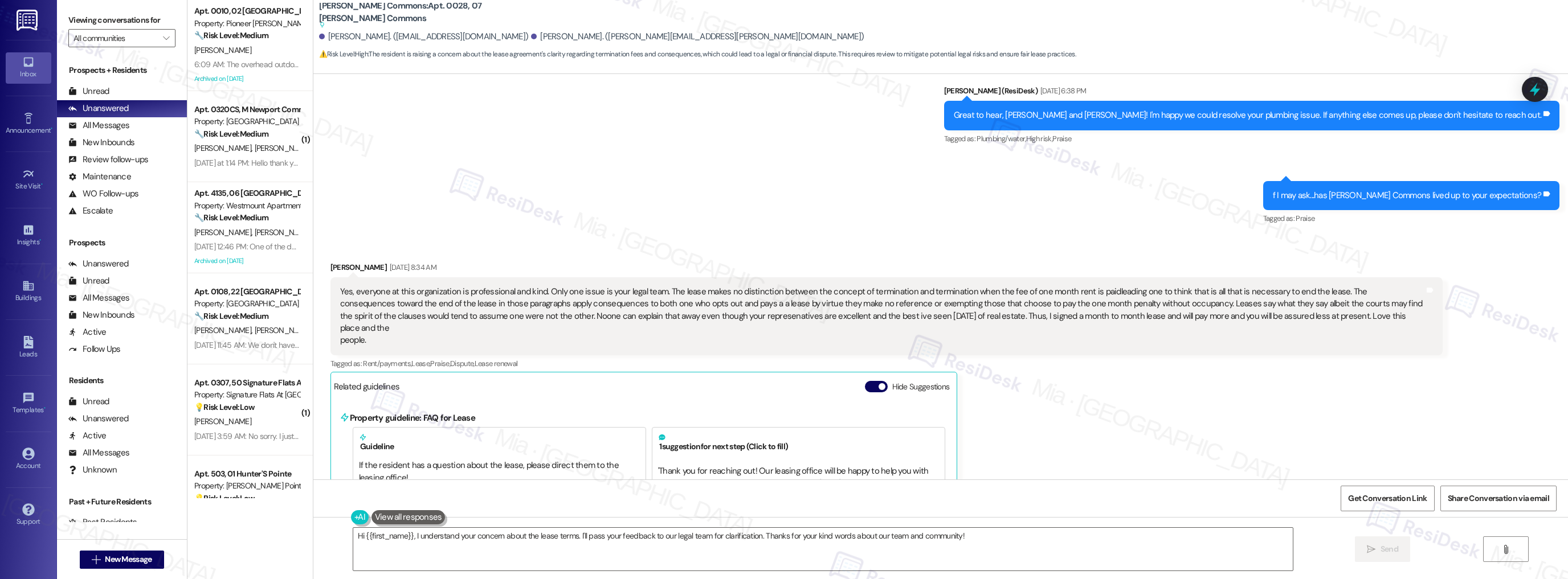
drag, startPoint x: 659, startPoint y: 292, endPoint x: 1336, endPoint y: 314, distance: 677.4
click at [1336, 314] on div "Yes, everyone at this organization is professional and kind. Only one issue is …" at bounding box center [882, 316] width 1084 height 61
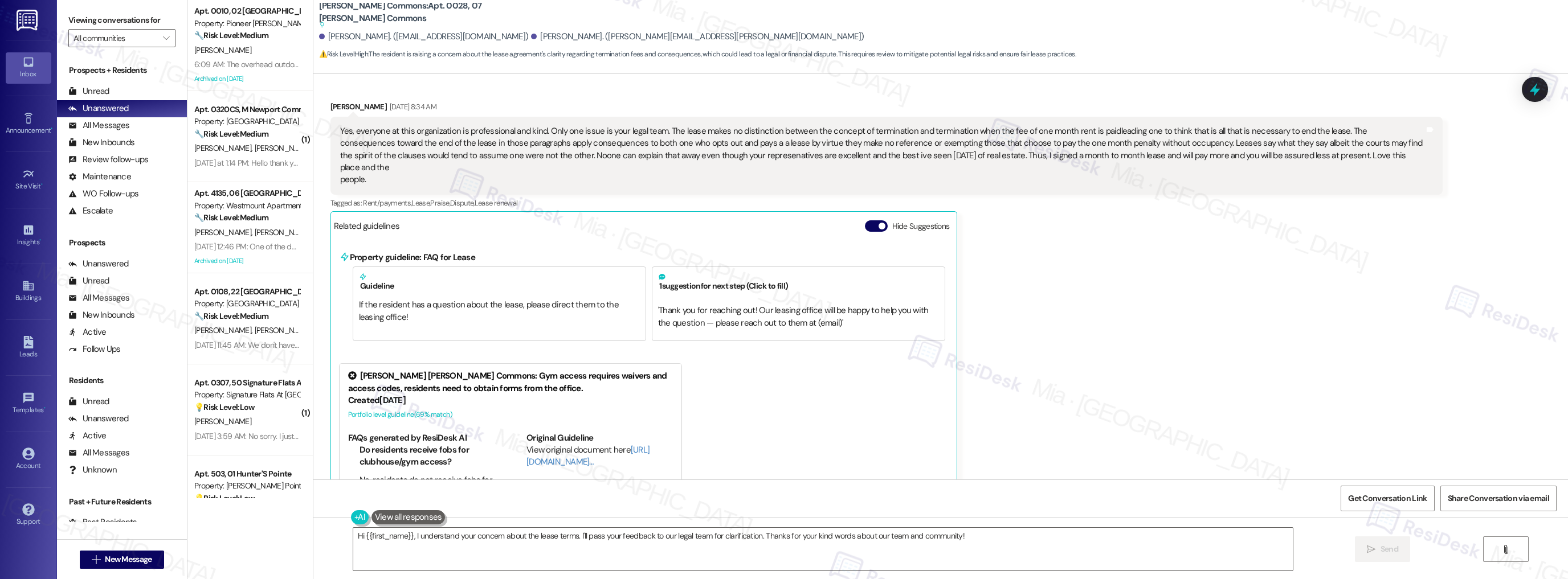
scroll to position [9085, 0]
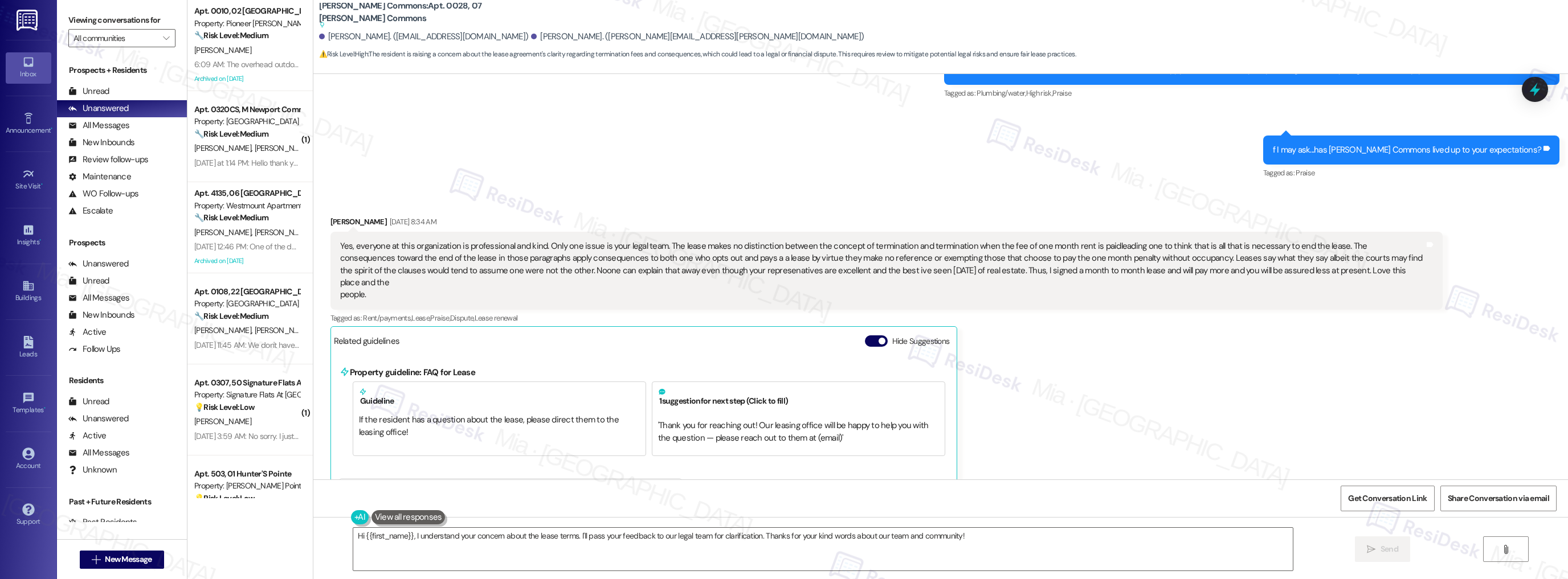
drag, startPoint x: 332, startPoint y: 240, endPoint x: 364, endPoint y: 276, distance: 48.2
click at [364, 276] on div "Yes, everyone at this organization is professional and kind. Only one issue is …" at bounding box center [882, 271] width 1084 height 61
copy div "Yes, everyone at this organization is professional and kind. Only one issue is …"
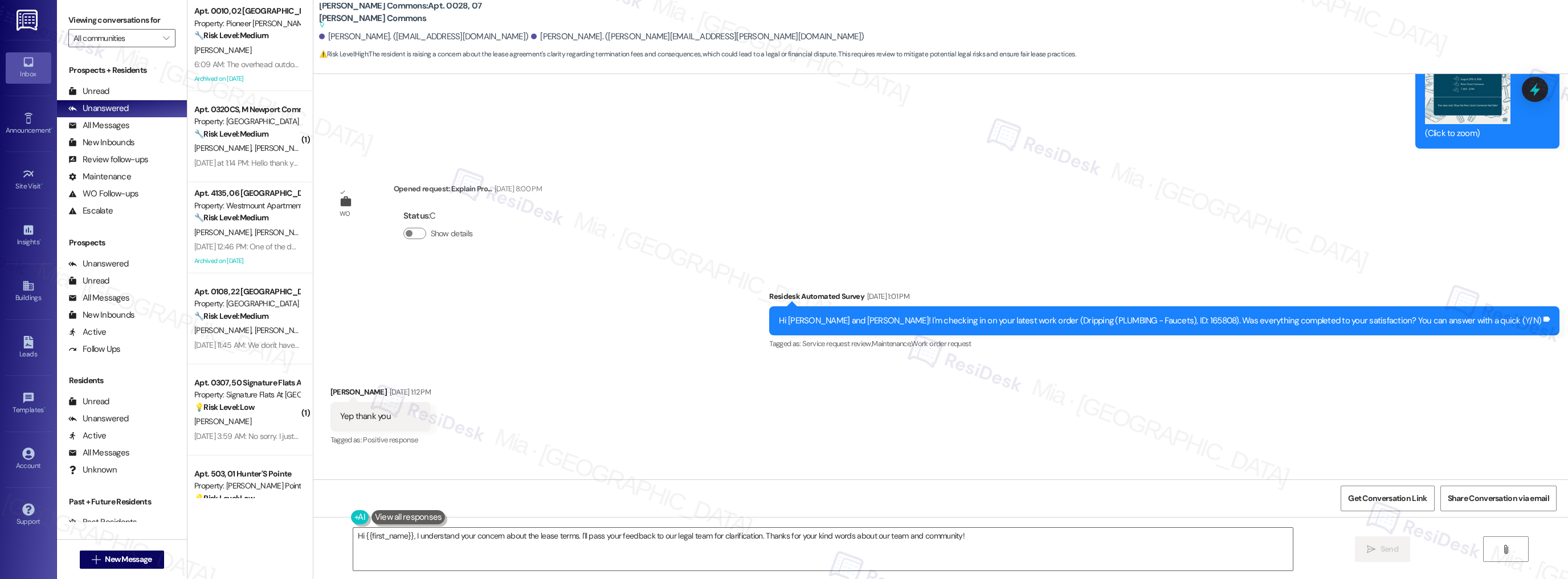
scroll to position [8629, 0]
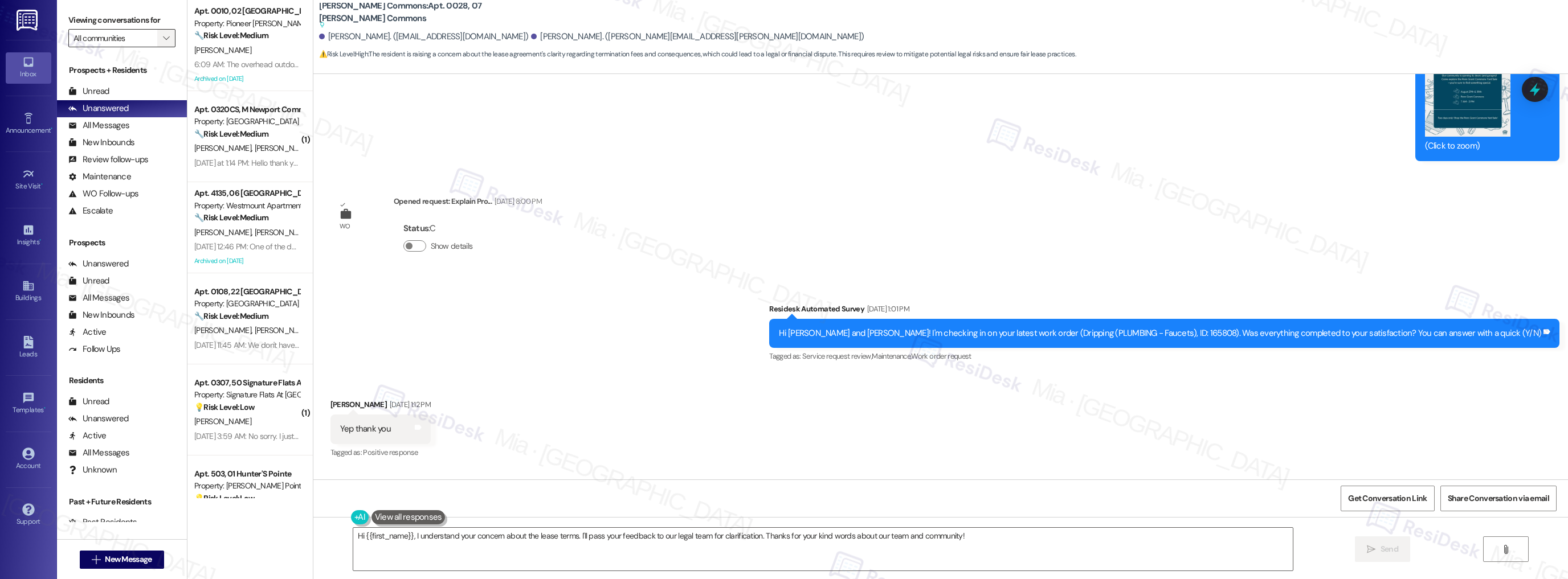
click at [163, 39] on icon "" at bounding box center [166, 38] width 6 height 9
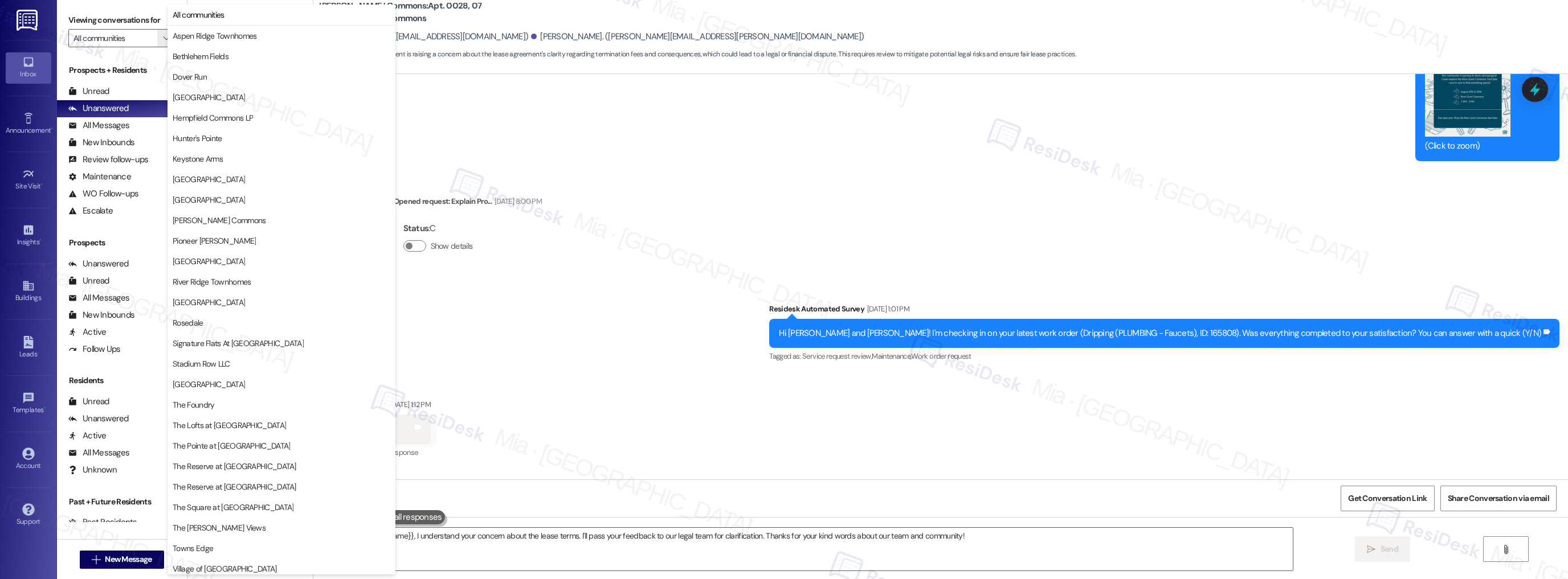
click at [716, 223] on div "WO Opened request: VACANT- TOU... Sep 09, 2024 at 8:00 PM Status : C Show detai…" at bounding box center [941, 276] width 1255 height 405
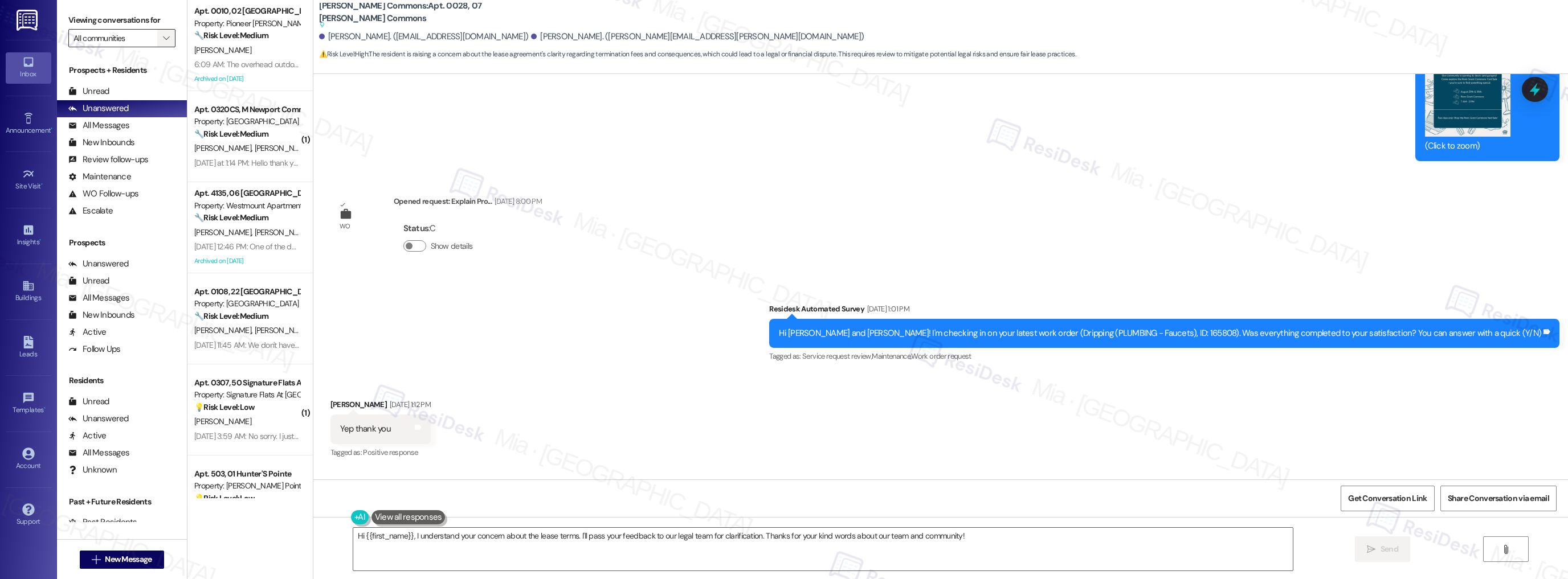
click at [163, 39] on icon "" at bounding box center [166, 38] width 6 height 9
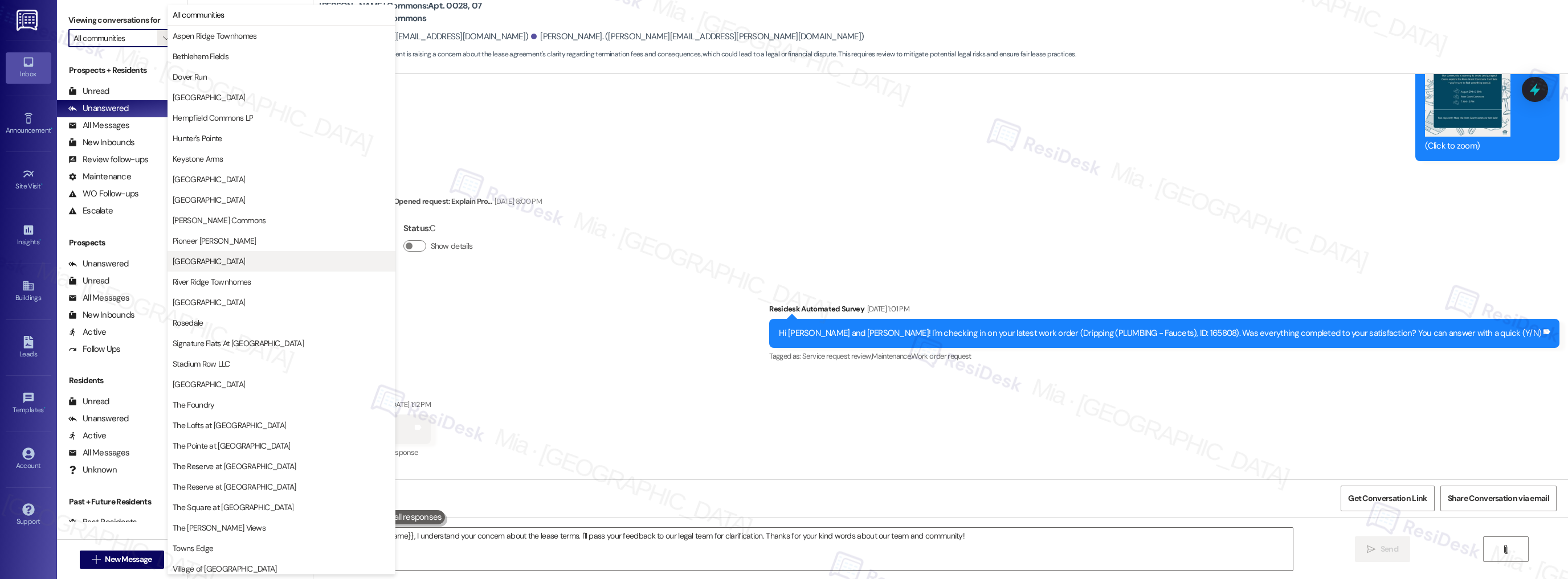
click at [228, 262] on span "[GEOGRAPHIC_DATA]" at bounding box center [208, 261] width 72 height 11
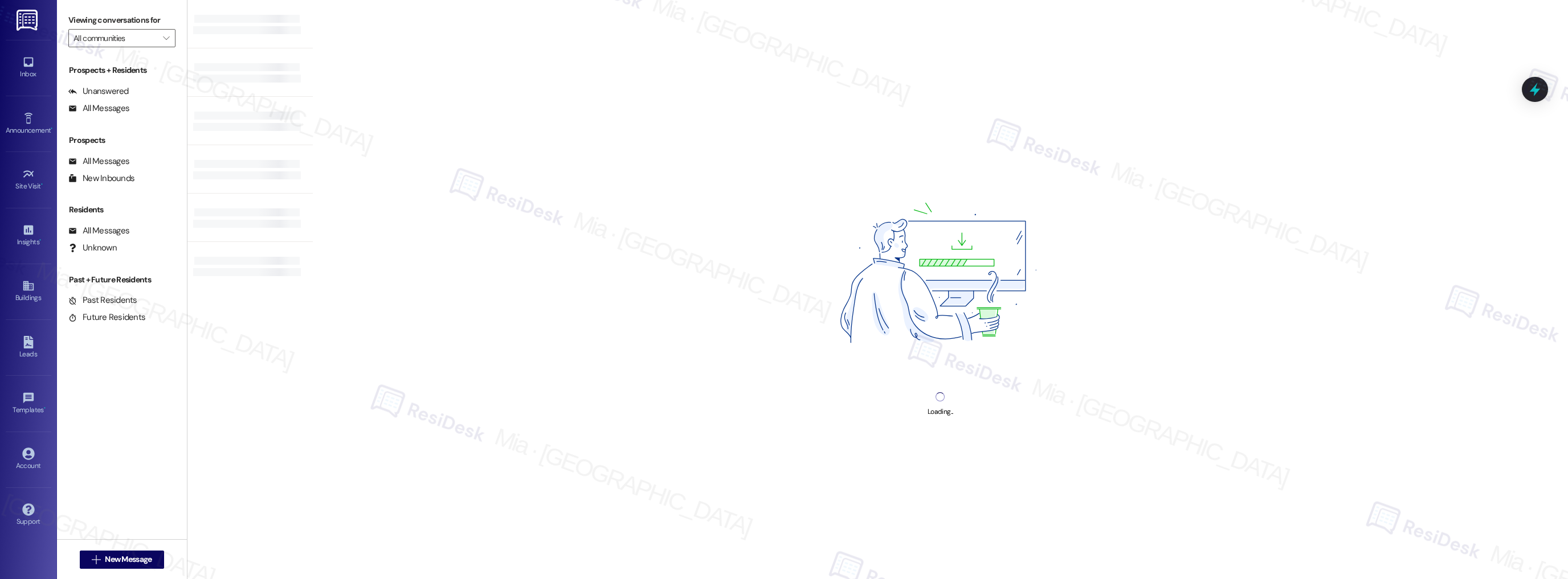
type input "[GEOGRAPHIC_DATA]"
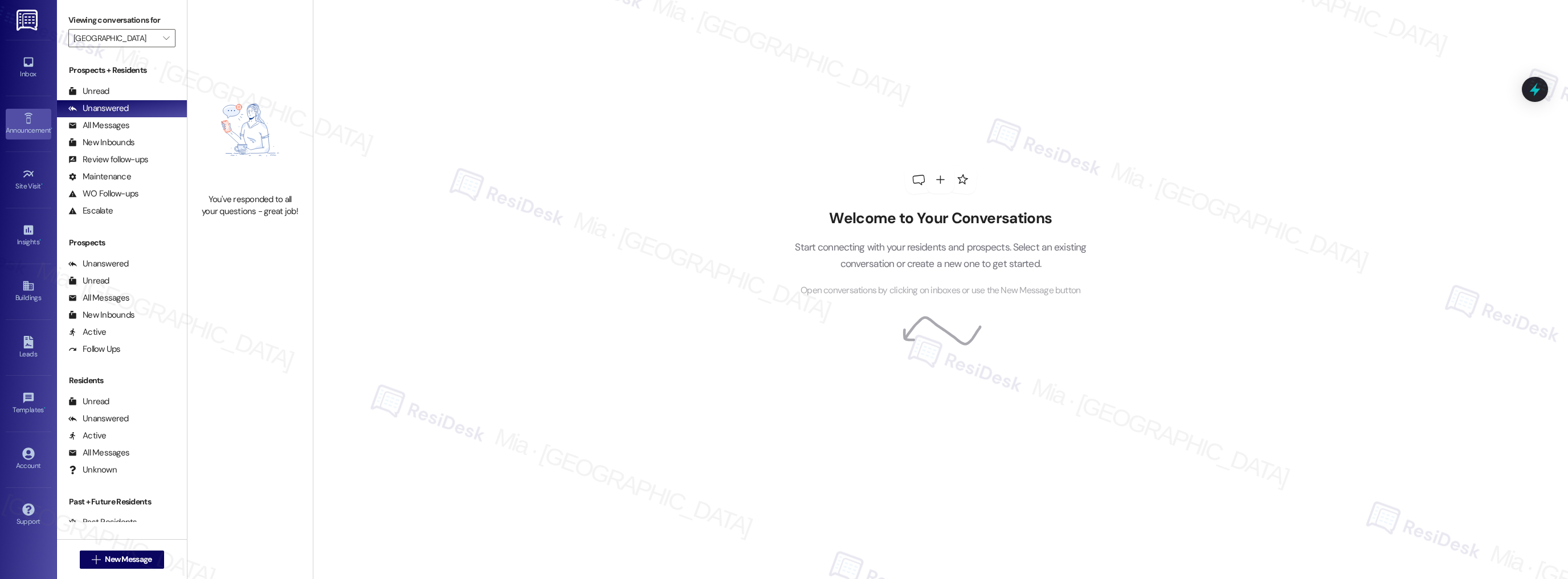
click at [30, 122] on icon at bounding box center [28, 119] width 12 height 12
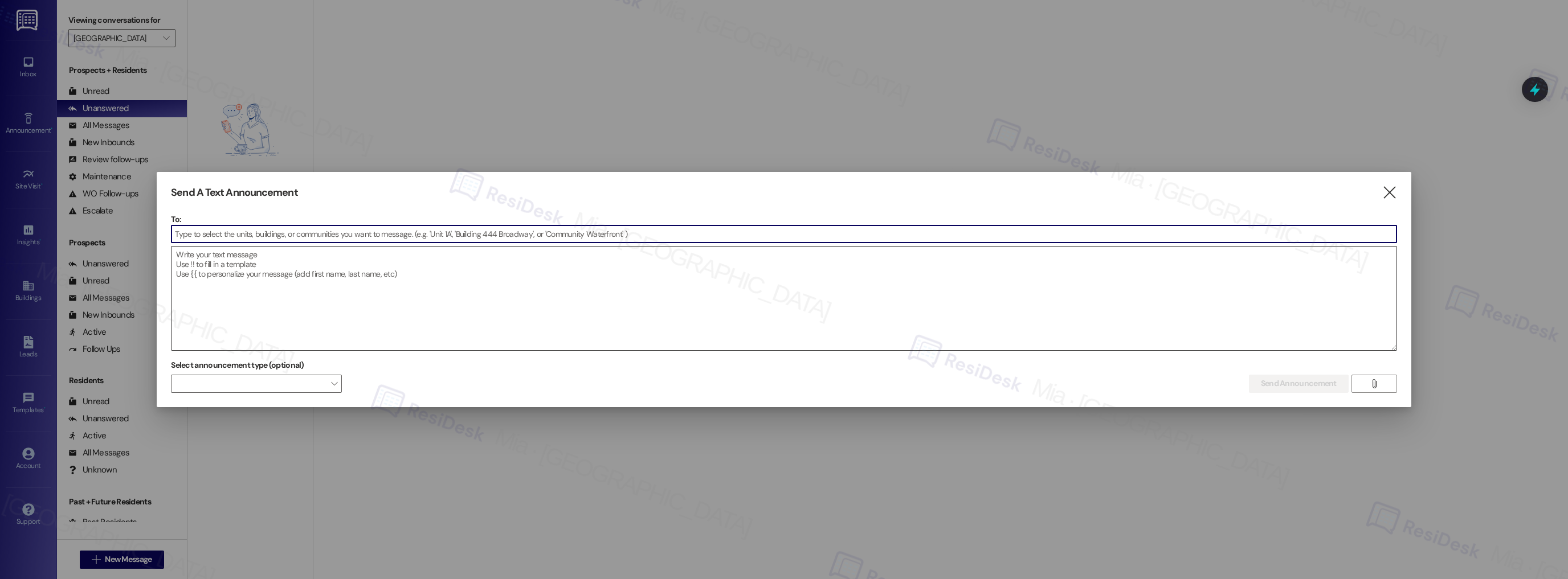
click at [249, 259] on textarea at bounding box center [783, 298] width 1225 height 103
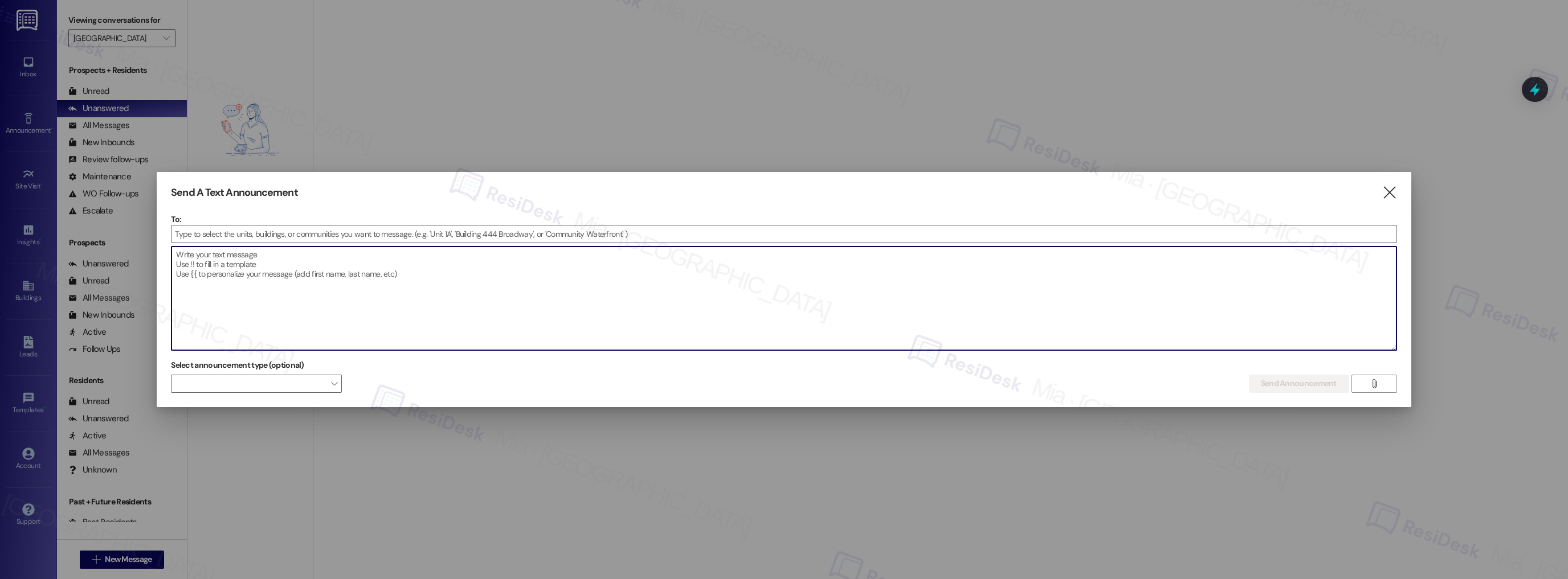
paste textarea "Hi {{first_name}}, I'm working with {{Property}} on a survey to understand how …"
drag, startPoint x: 176, startPoint y: 258, endPoint x: 938, endPoint y: 317, distance: 764.3
click at [938, 317] on textarea "Hi {{first_name}}, I'm working with {{Property}} on a survey to understand how …" at bounding box center [783, 298] width 1225 height 103
paste textarea "property}} on a survey to understand how internet connectivity impacts daily li…"
type textarea "Hi {{first_name}}, I'm working with {{property}} on a survey to understand how …"
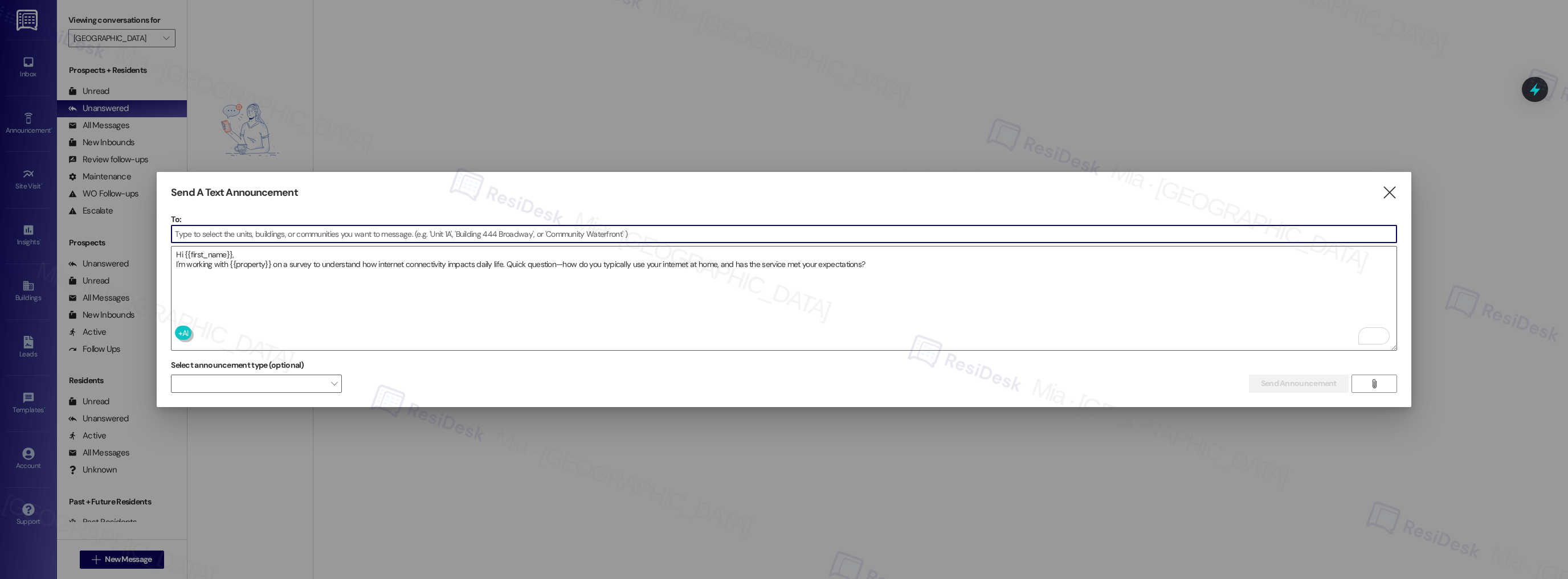
click at [358, 237] on input at bounding box center [783, 234] width 1225 height 17
click at [374, 235] on input at bounding box center [783, 234] width 1225 height 17
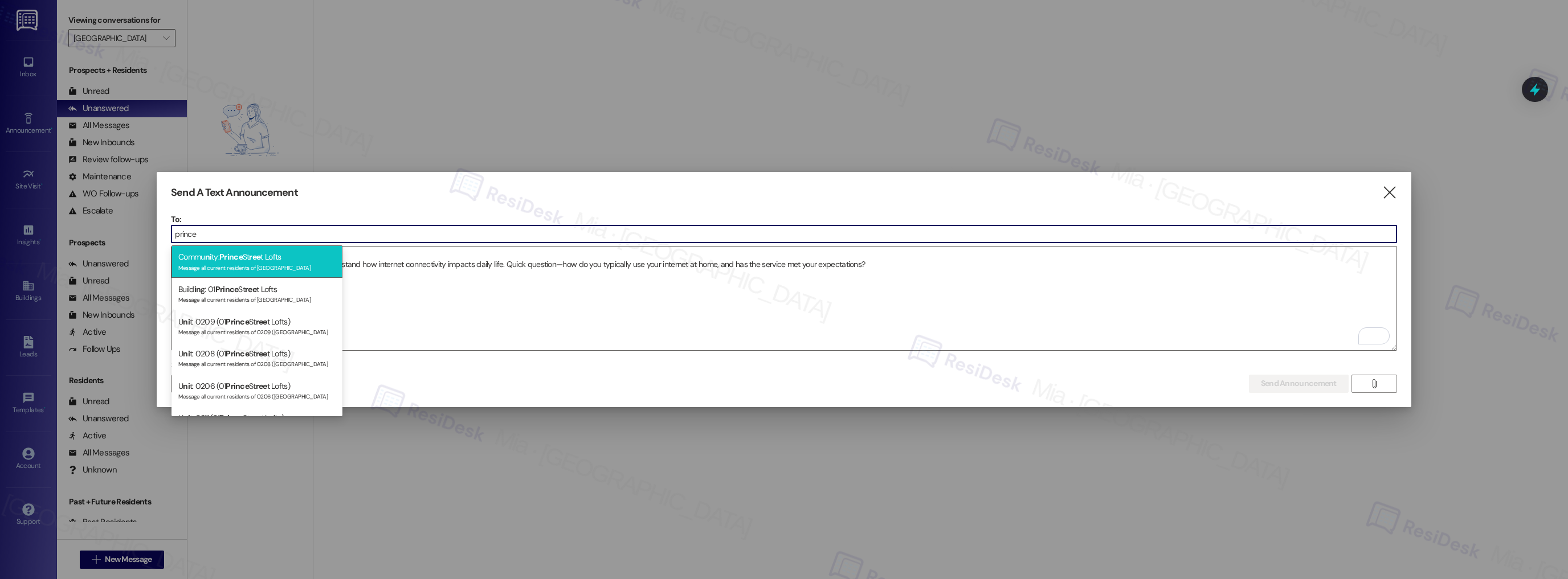
type input "prince"
click at [260, 260] on span "ree" at bounding box center [254, 256] width 11 height 10
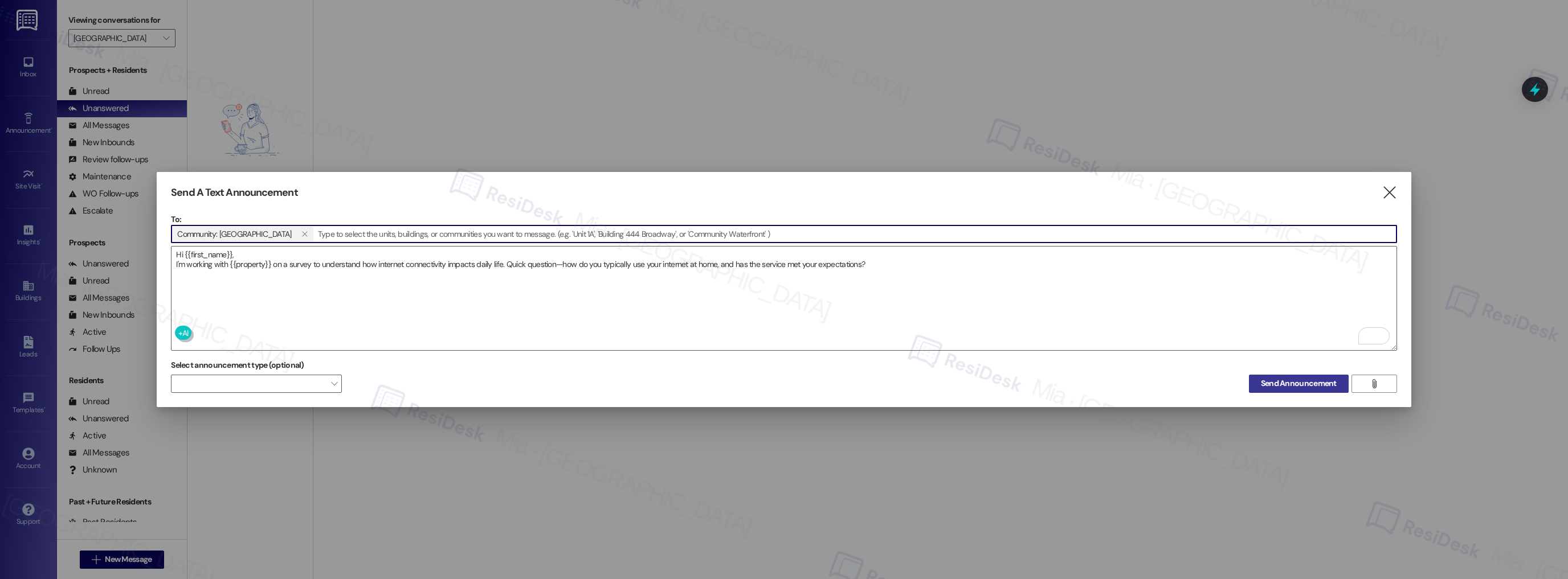
click at [1293, 382] on span "Send Announcement" at bounding box center [1299, 384] width 76 height 12
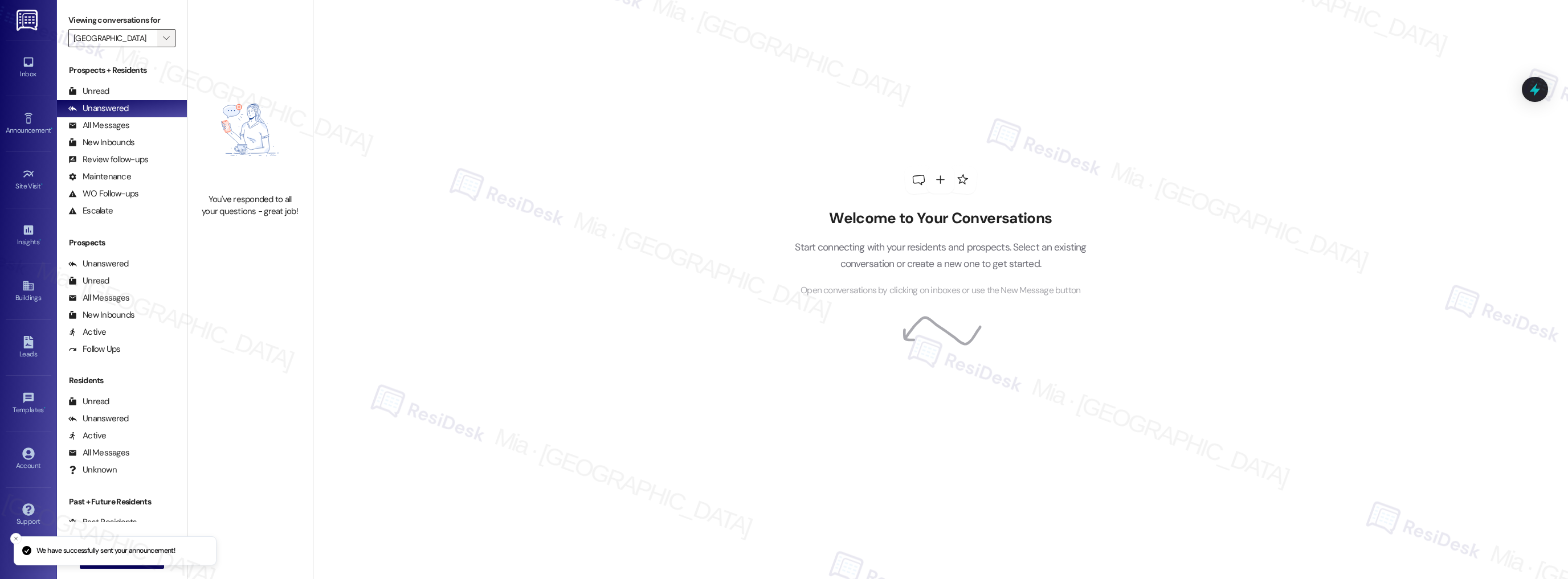
click at [163, 36] on icon "" at bounding box center [166, 38] width 6 height 9
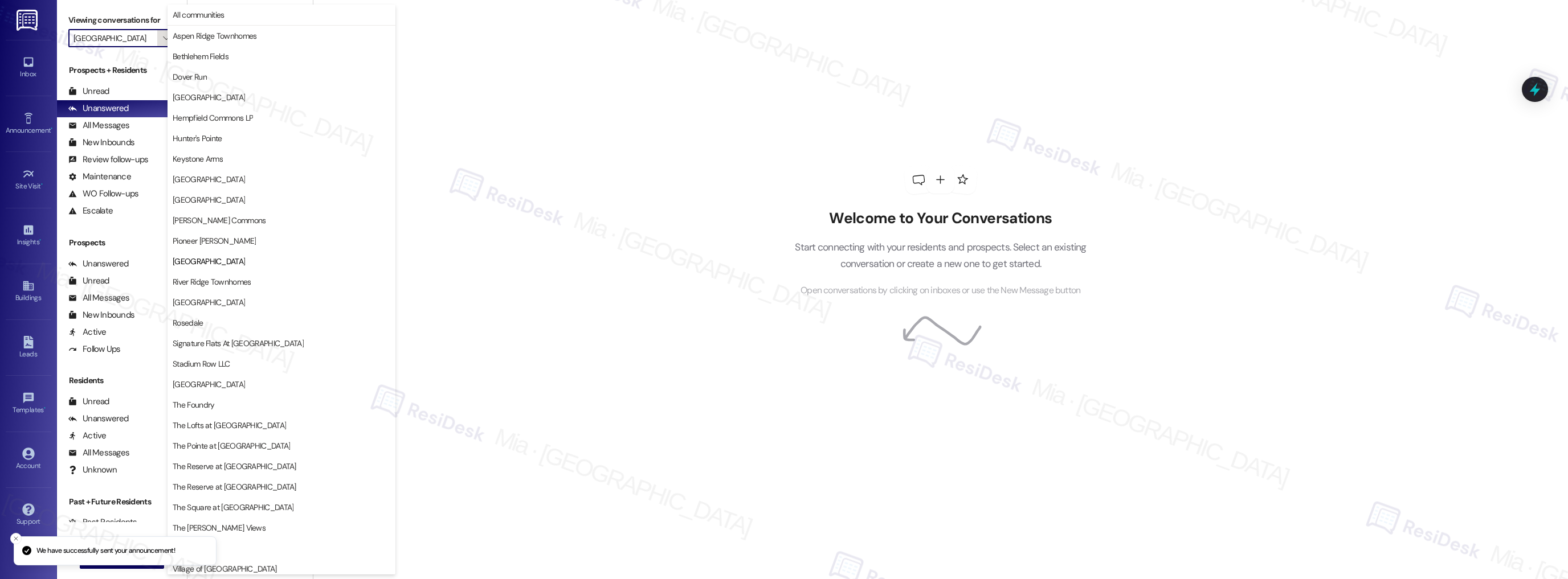
scroll to position [66, 0]
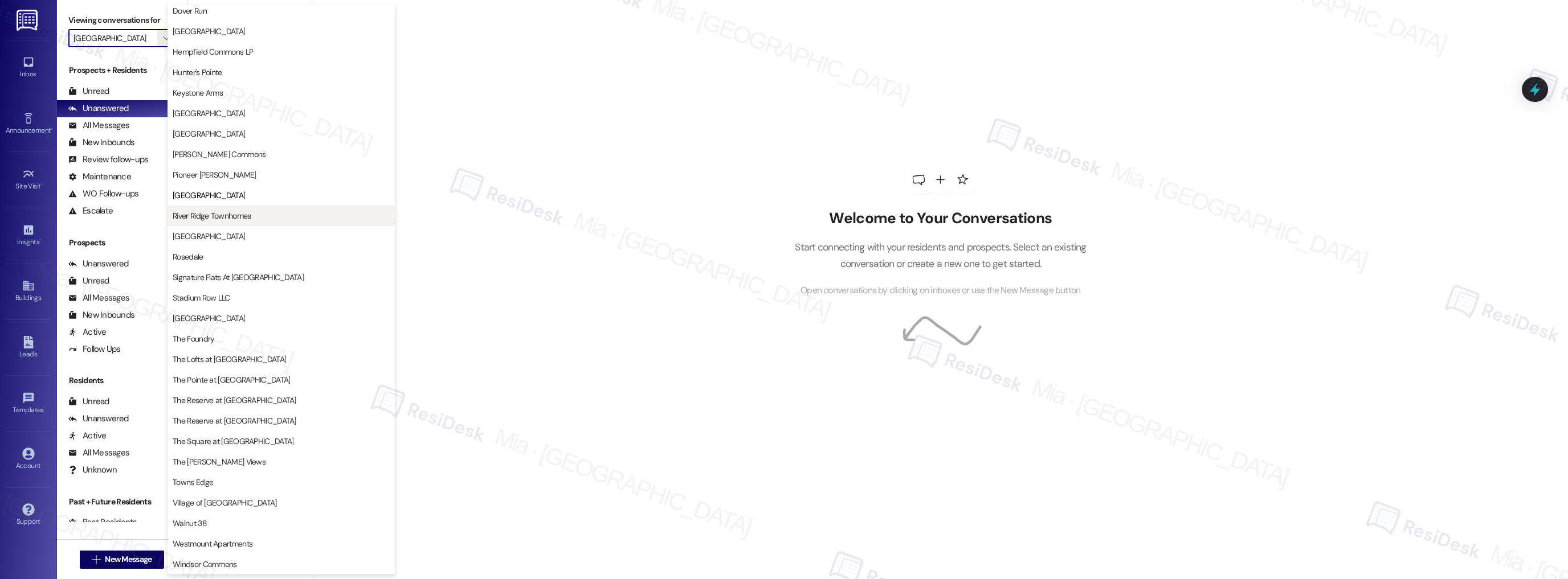
click at [258, 217] on span "River Ridge Townhomes" at bounding box center [281, 215] width 217 height 11
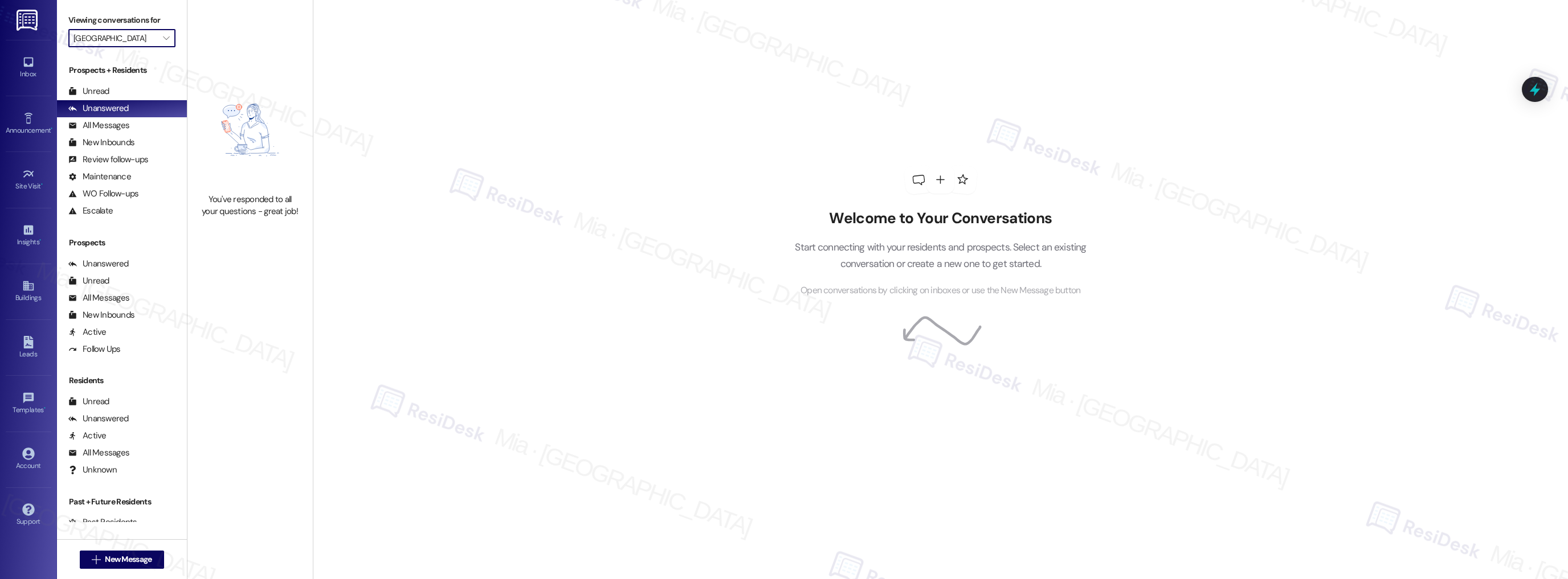
type input "River Ridge Townhomes"
click at [41, 137] on link "Announcement •" at bounding box center [28, 124] width 46 height 30
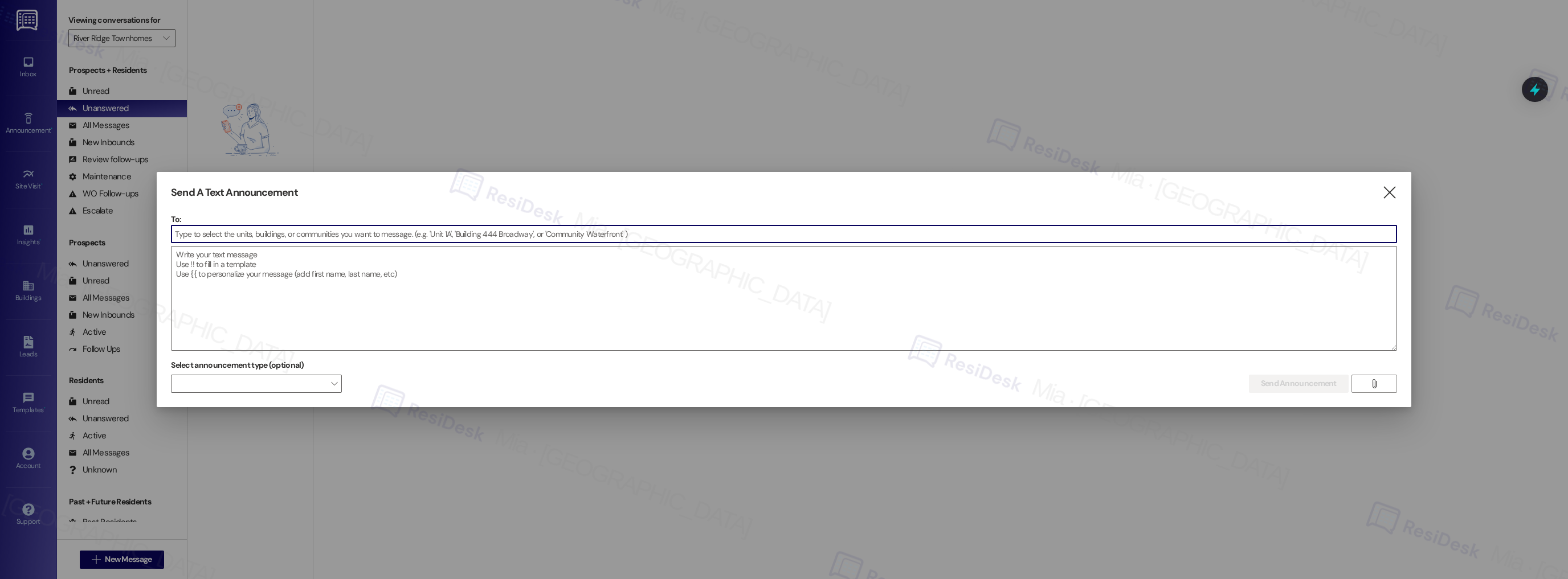
click at [210, 230] on input at bounding box center [783, 234] width 1225 height 17
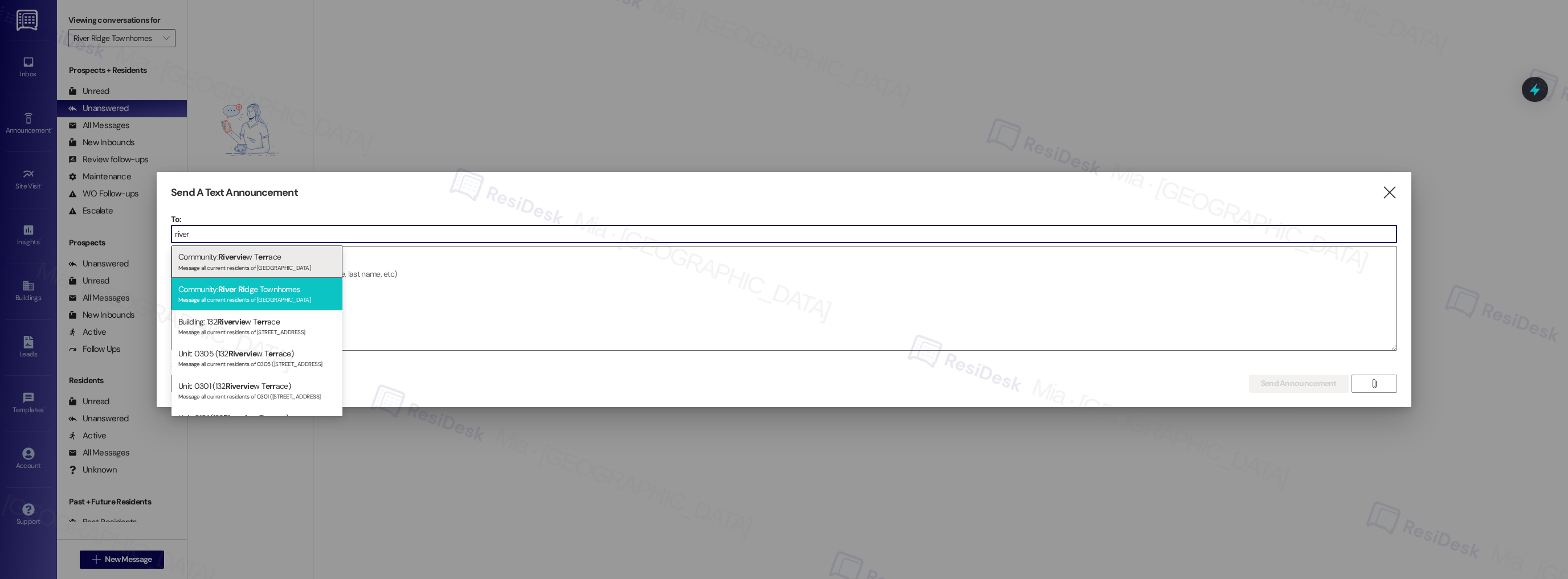
type input "river"
click at [242, 301] on div "Message all current residents of River Ridge Townhomes" at bounding box center [256, 299] width 157 height 10
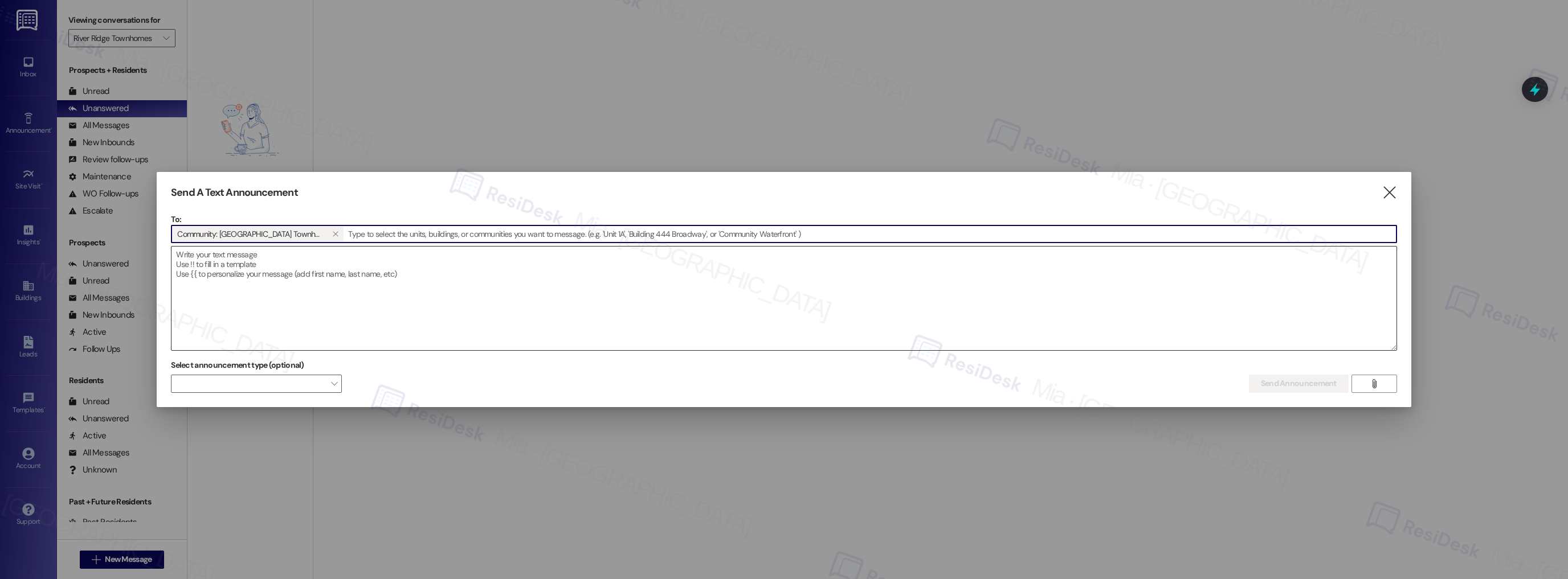
drag, startPoint x: 187, startPoint y: 264, endPoint x: 193, endPoint y: 269, distance: 7.8
click at [187, 264] on textarea at bounding box center [783, 298] width 1225 height 103
click at [188, 257] on textarea "To enrich screen reader interactions, please activate Accessibility in Grammarl…" at bounding box center [783, 298] width 1225 height 103
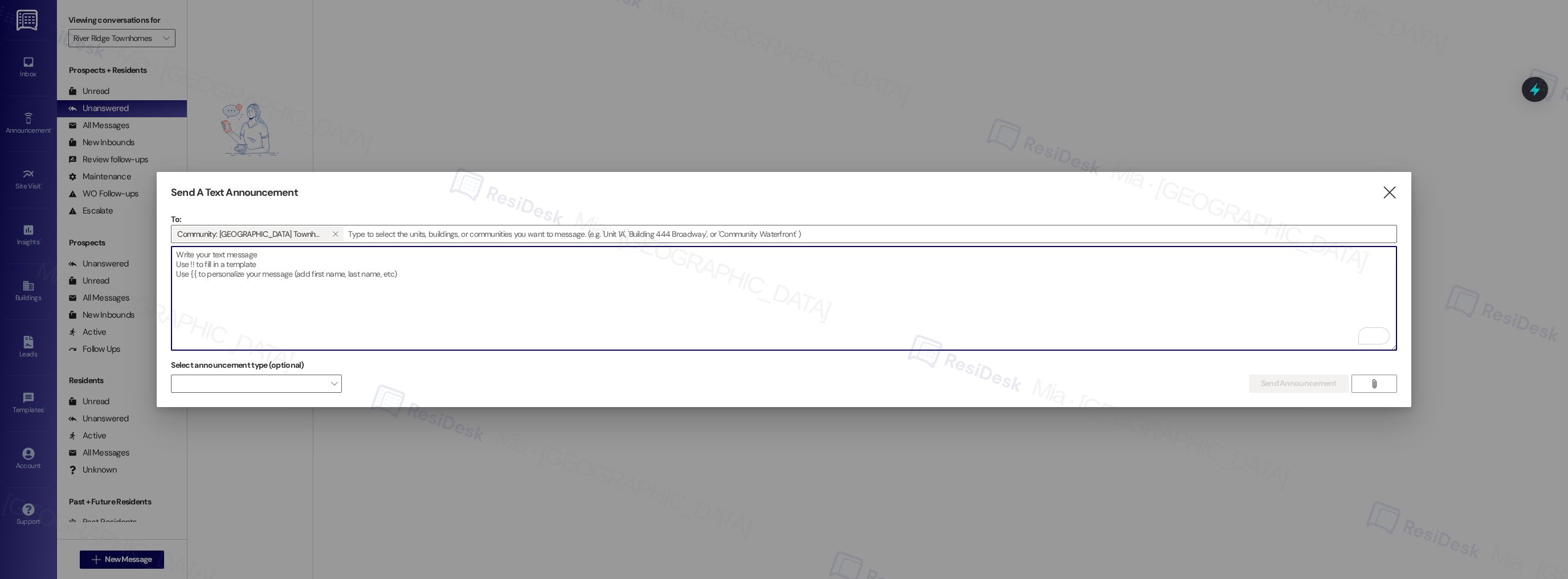
paste textarea "Hi {{first_name}}, I'm working with {{property}} on a survey to understand how …"
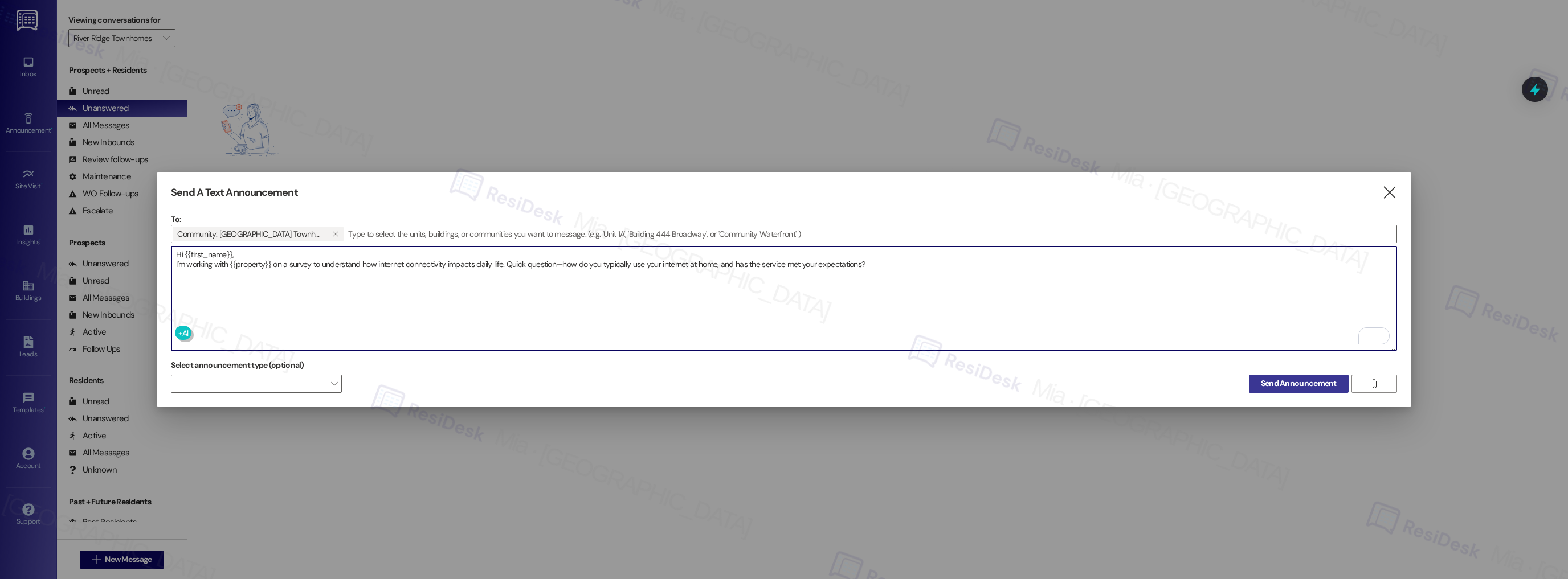
type textarea "Hi {{first_name}}, I'm working with {{property}} on a survey to understand how …"
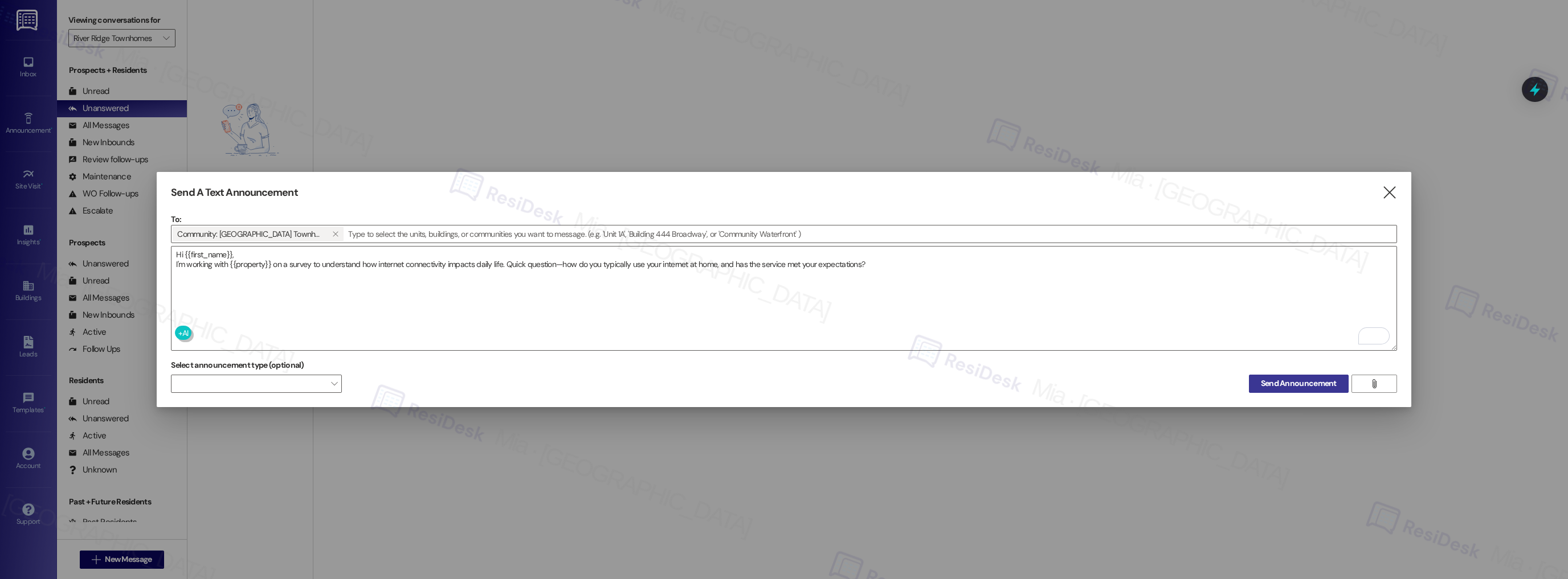
click at [1293, 384] on span "Send Announcement" at bounding box center [1299, 384] width 76 height 12
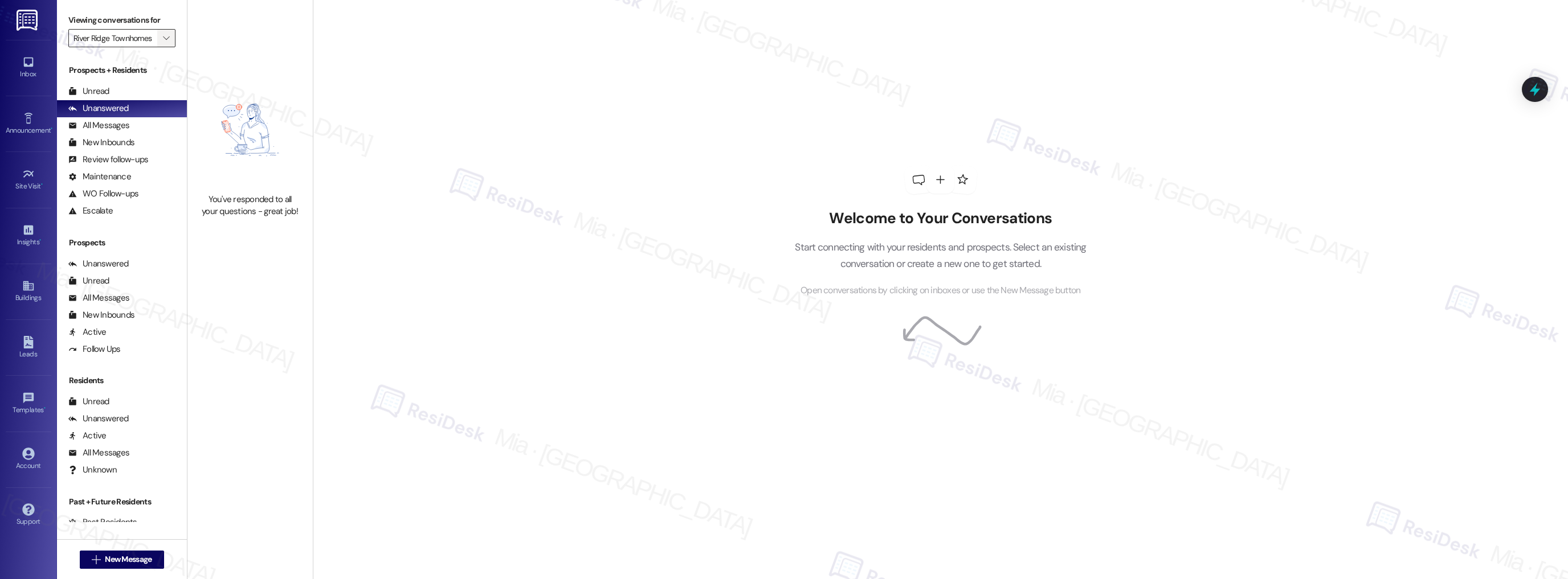
click at [163, 35] on span "" at bounding box center [166, 38] width 11 height 18
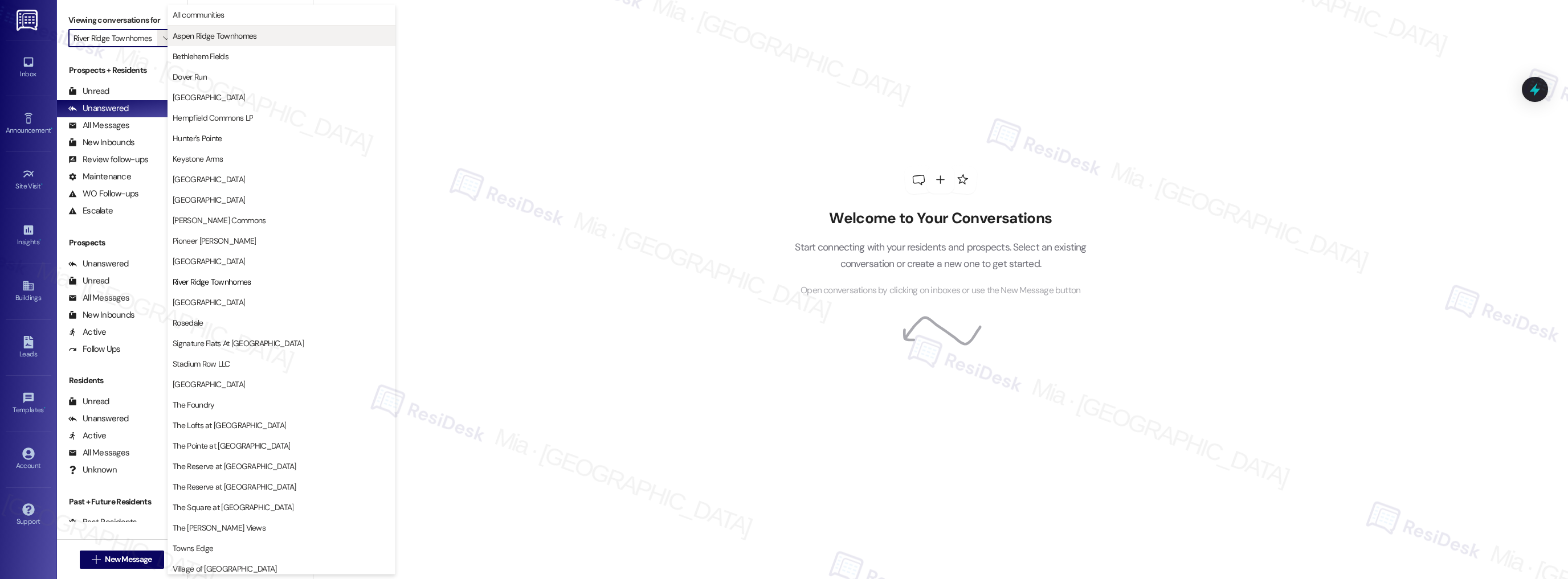
click at [259, 37] on span "Aspen Ridge Townhomes" at bounding box center [281, 36] width 217 height 11
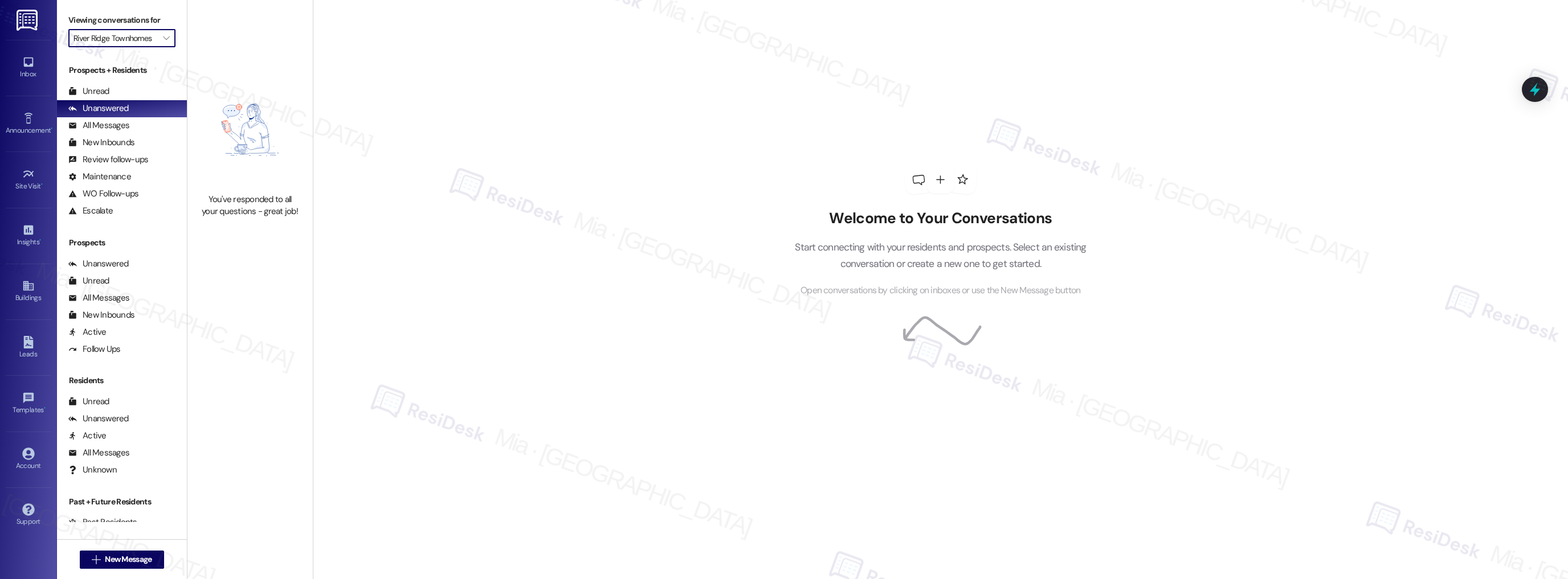
type input "Aspen Ridge Townhomes"
click at [30, 122] on icon at bounding box center [28, 119] width 12 height 12
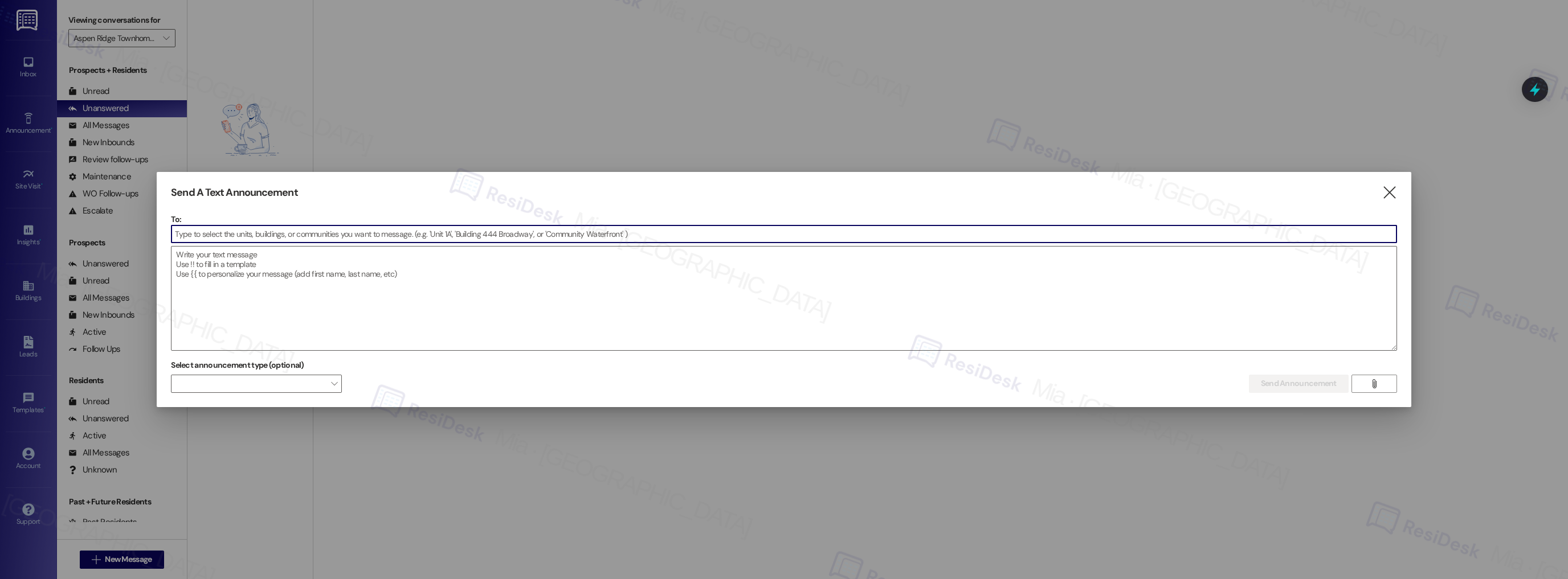
click at [320, 230] on input at bounding box center [783, 234] width 1225 height 17
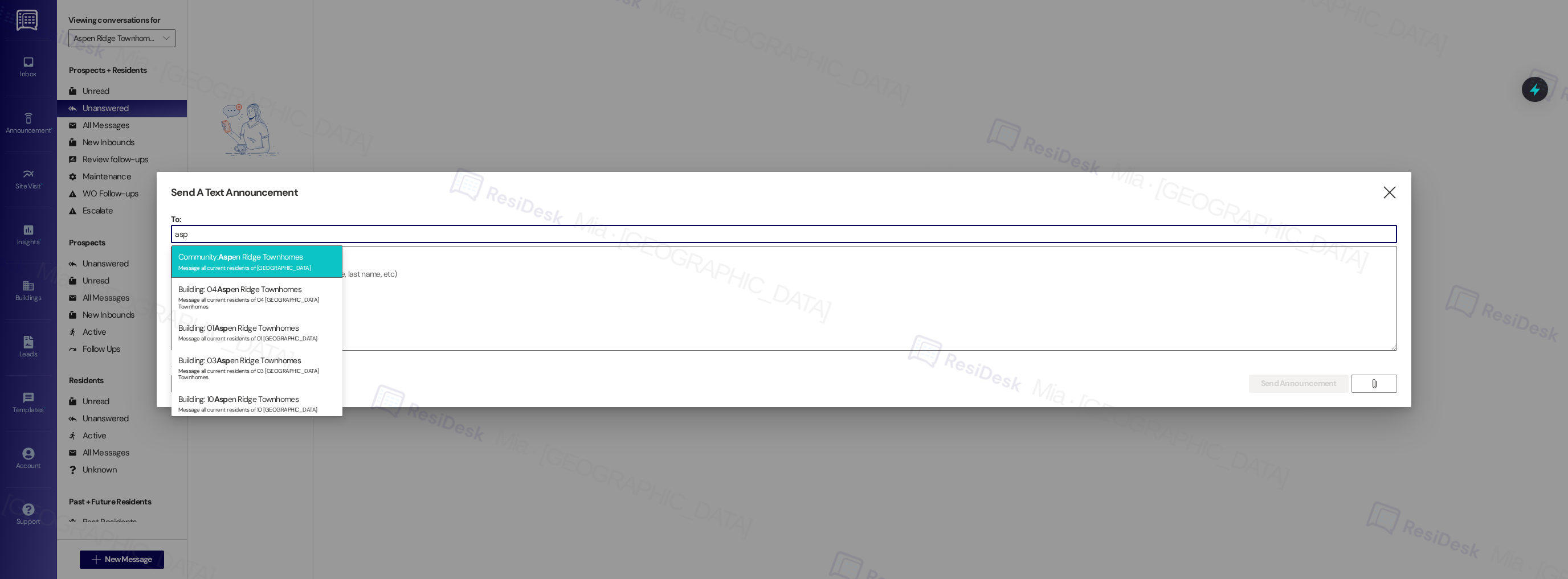
type input "asp"
click at [305, 257] on div "Community: Asp en Ridge Townhomes Message all current residents of Aspen Ridge …" at bounding box center [256, 261] width 171 height 33
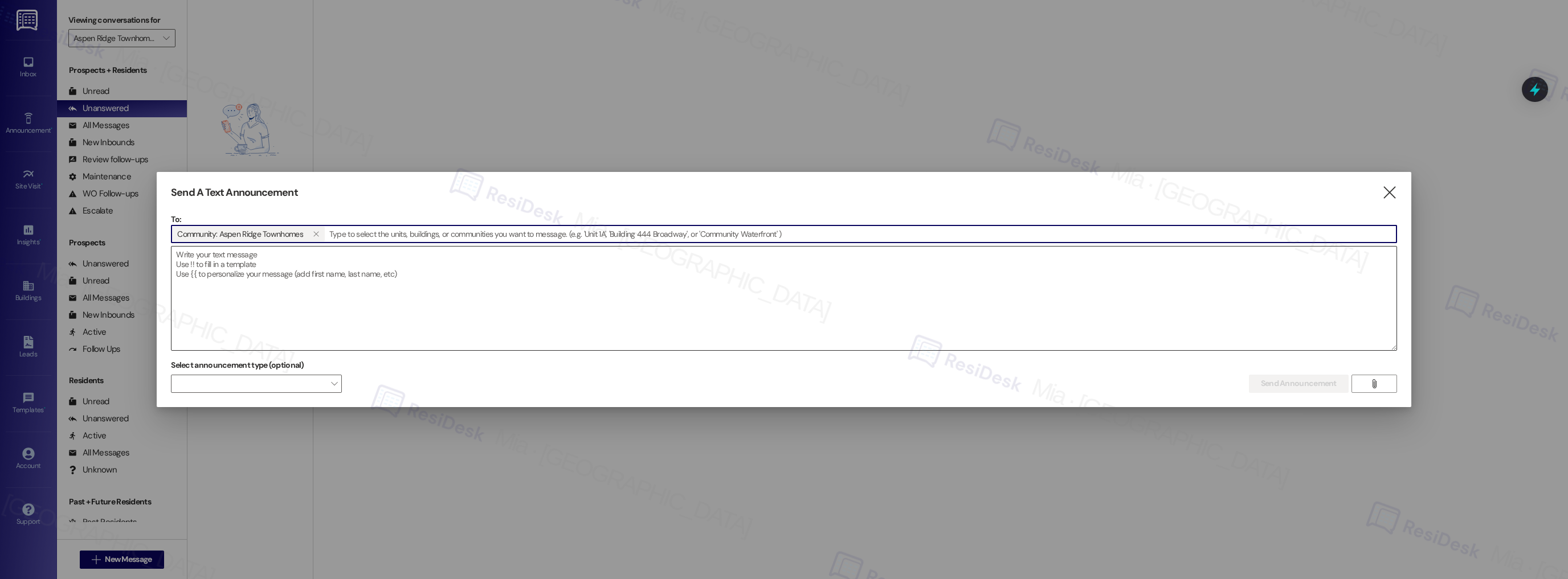
click at [306, 261] on textarea at bounding box center [783, 298] width 1225 height 103
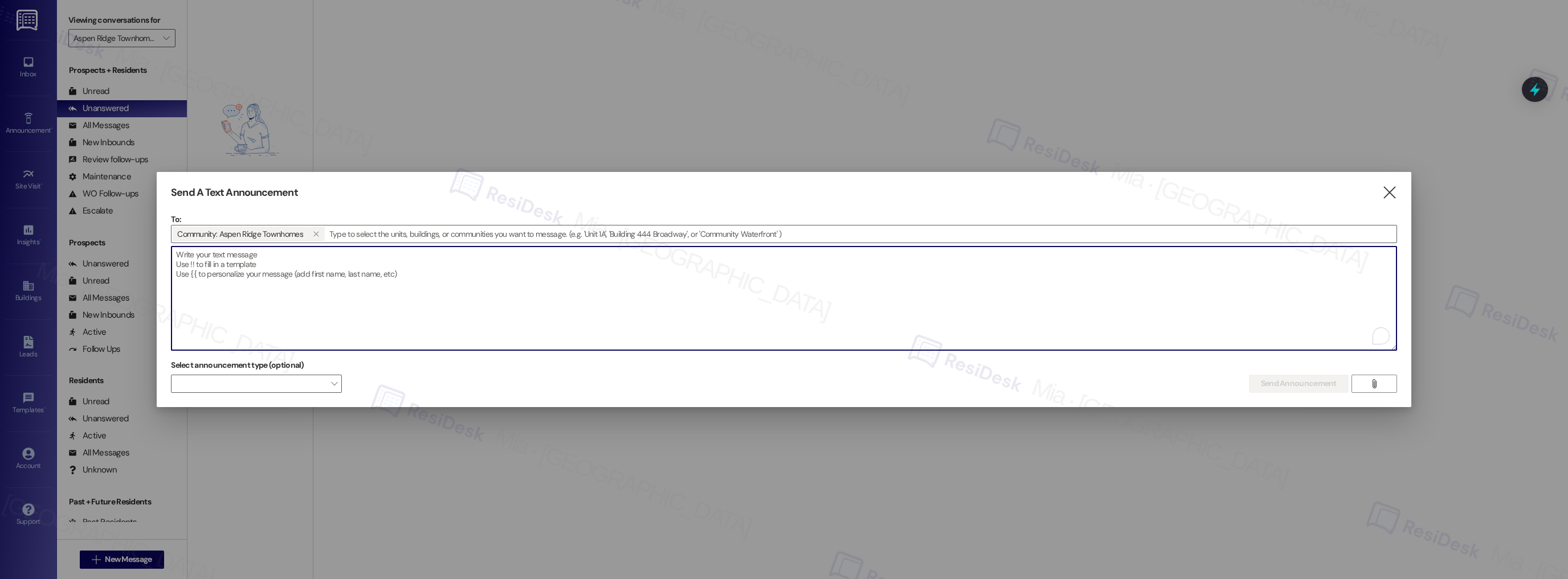
paste textarea "Hi {{first_name}}, I'm working with {{property}} on a survey to understand how …"
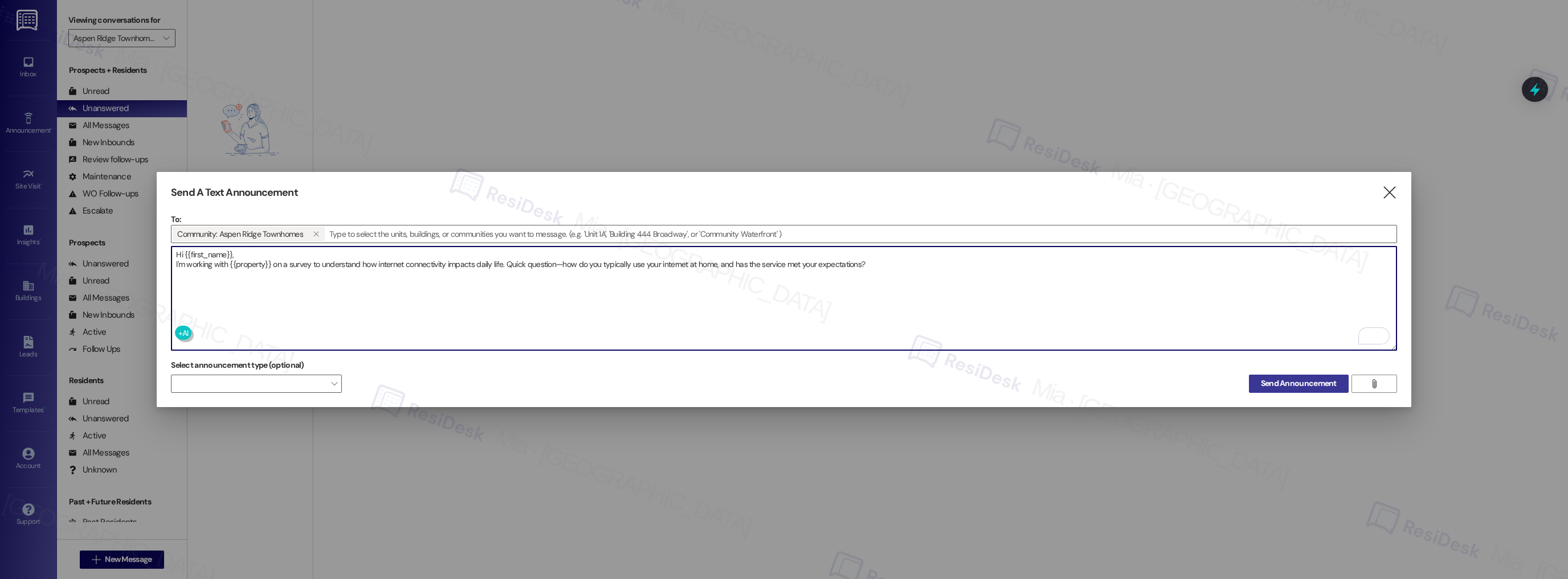
type textarea "Hi {{first_name}}, I'm working with {{property}} on a survey to understand how …"
click at [1269, 378] on span "Send Announcement" at bounding box center [1299, 384] width 76 height 12
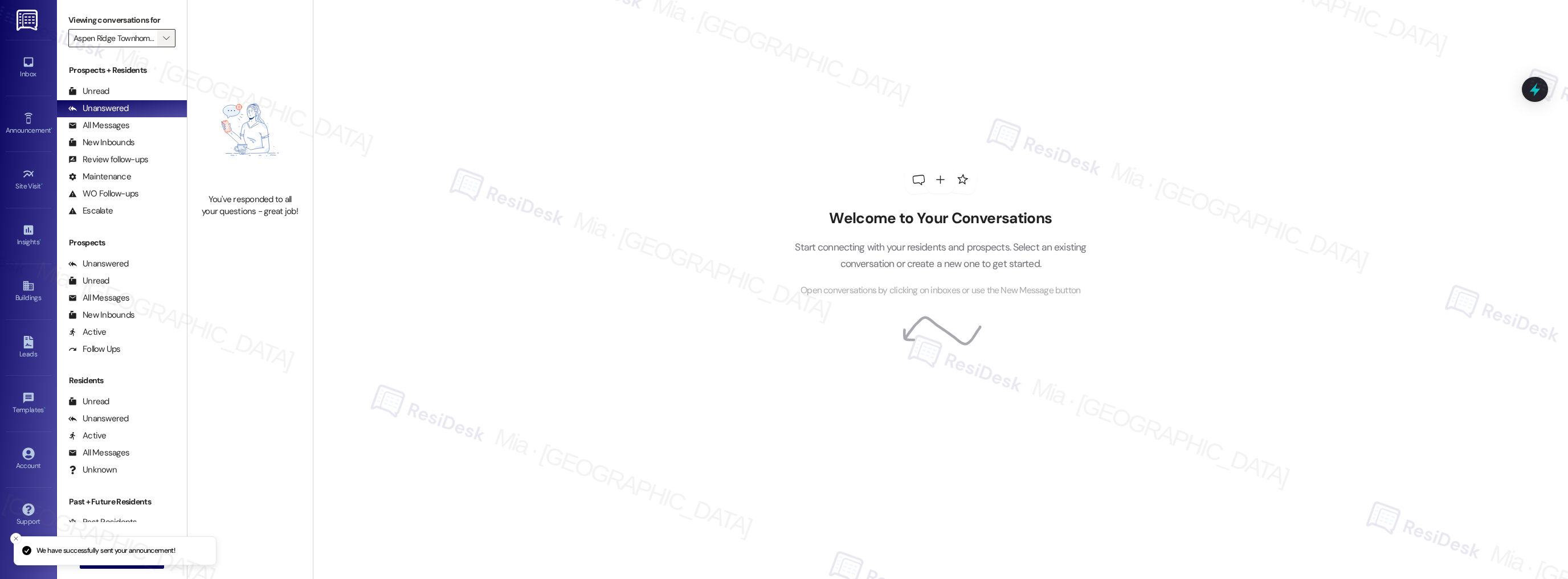
click at [163, 36] on icon "" at bounding box center [166, 38] width 6 height 9
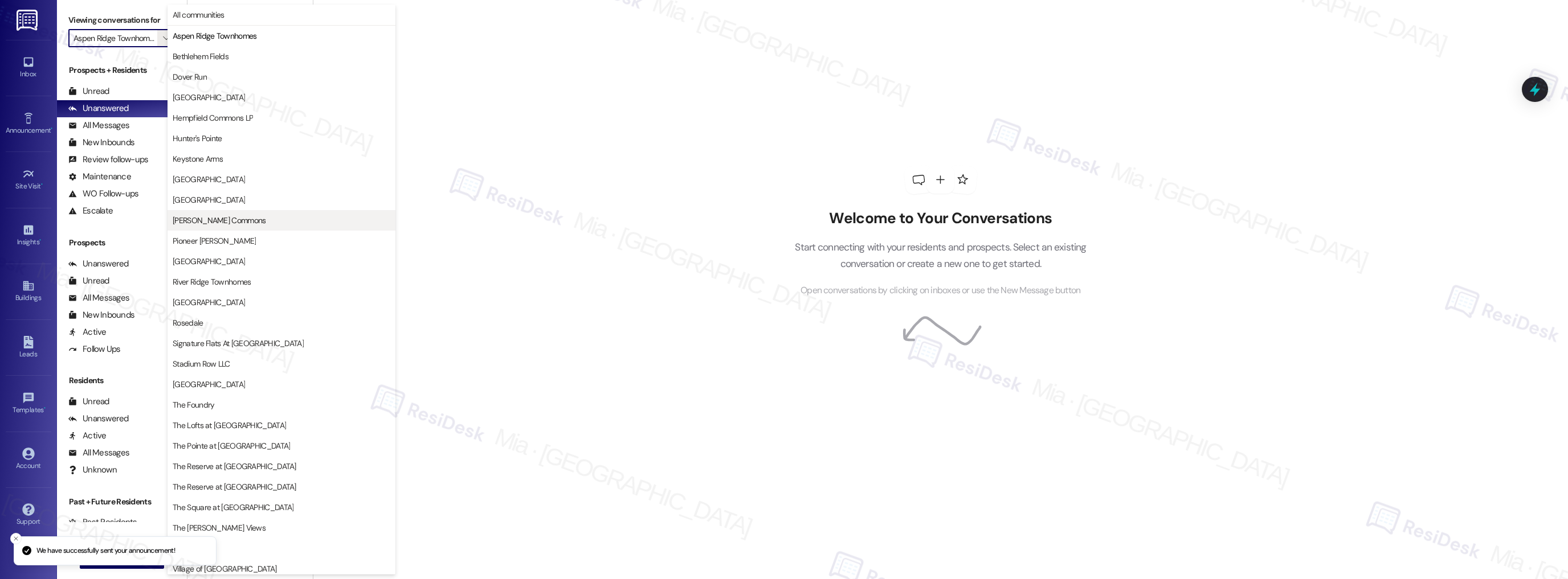
click at [269, 223] on span "[PERSON_NAME] Commons" at bounding box center [281, 220] width 217 height 11
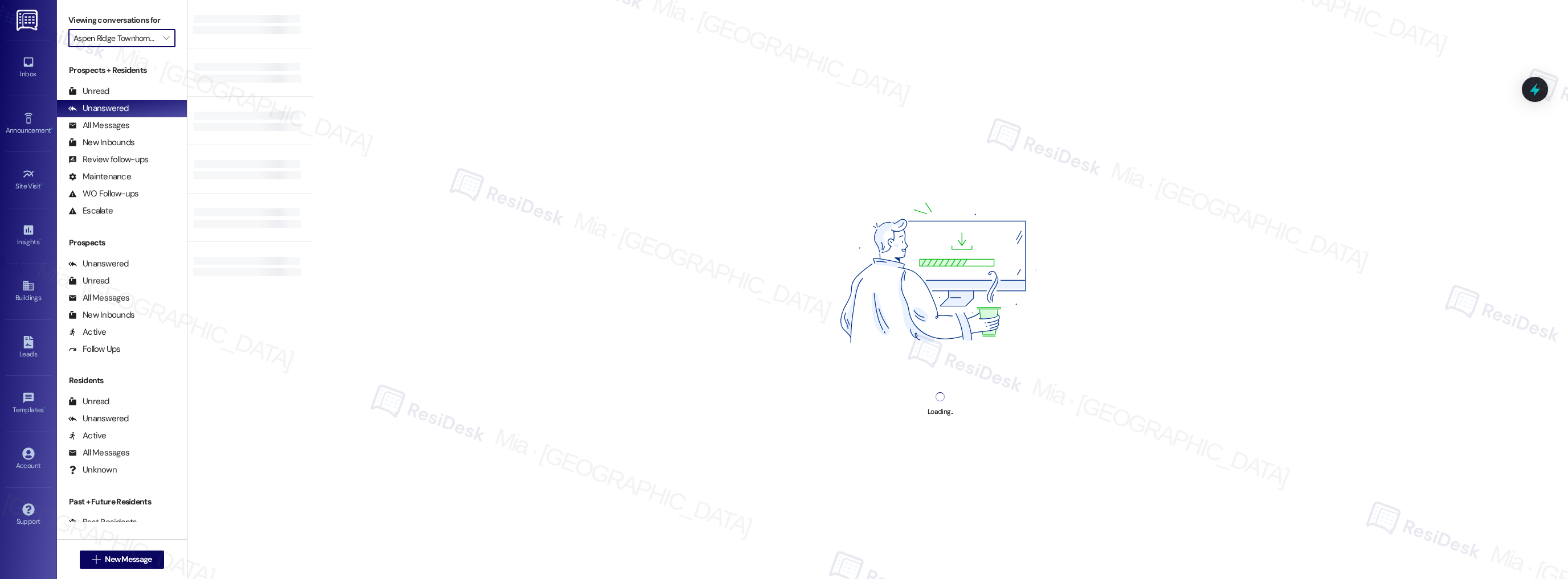
type input "[PERSON_NAME] Commons"
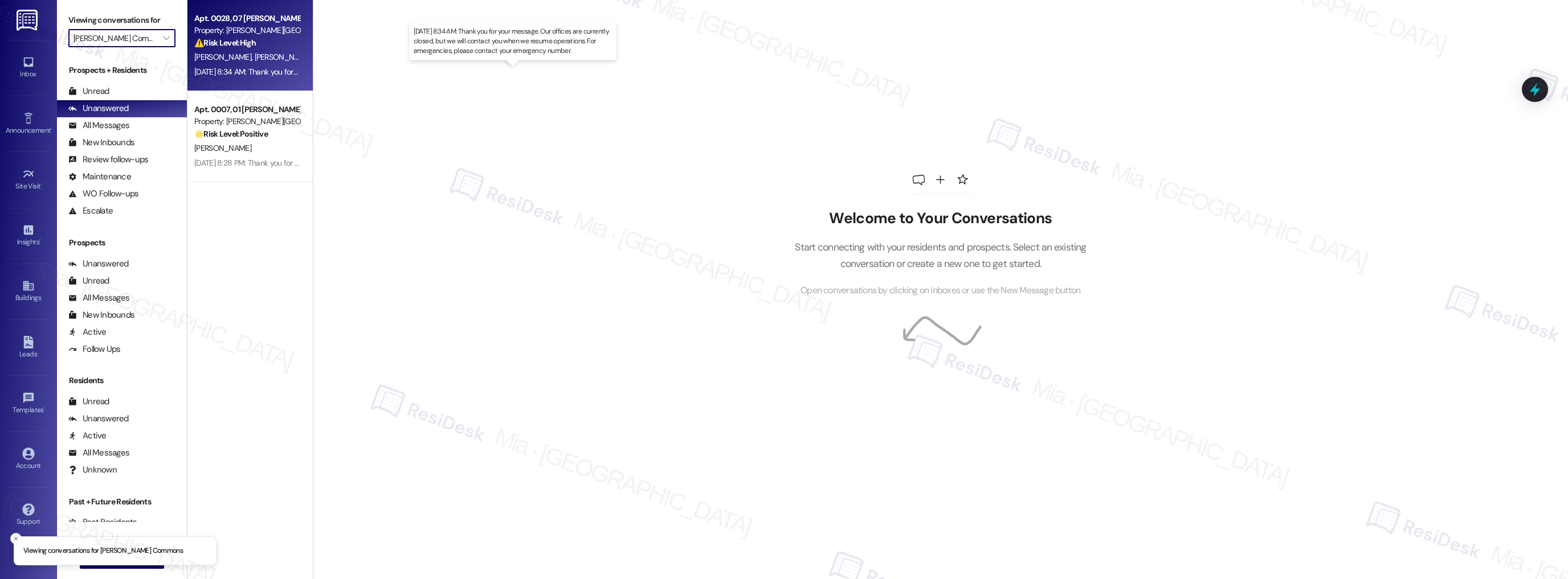
click at [253, 69] on div "Sep 19, 2025 at 8:34 AM: Thank you for your message. Our offices are currently …" at bounding box center [507, 71] width 627 height 10
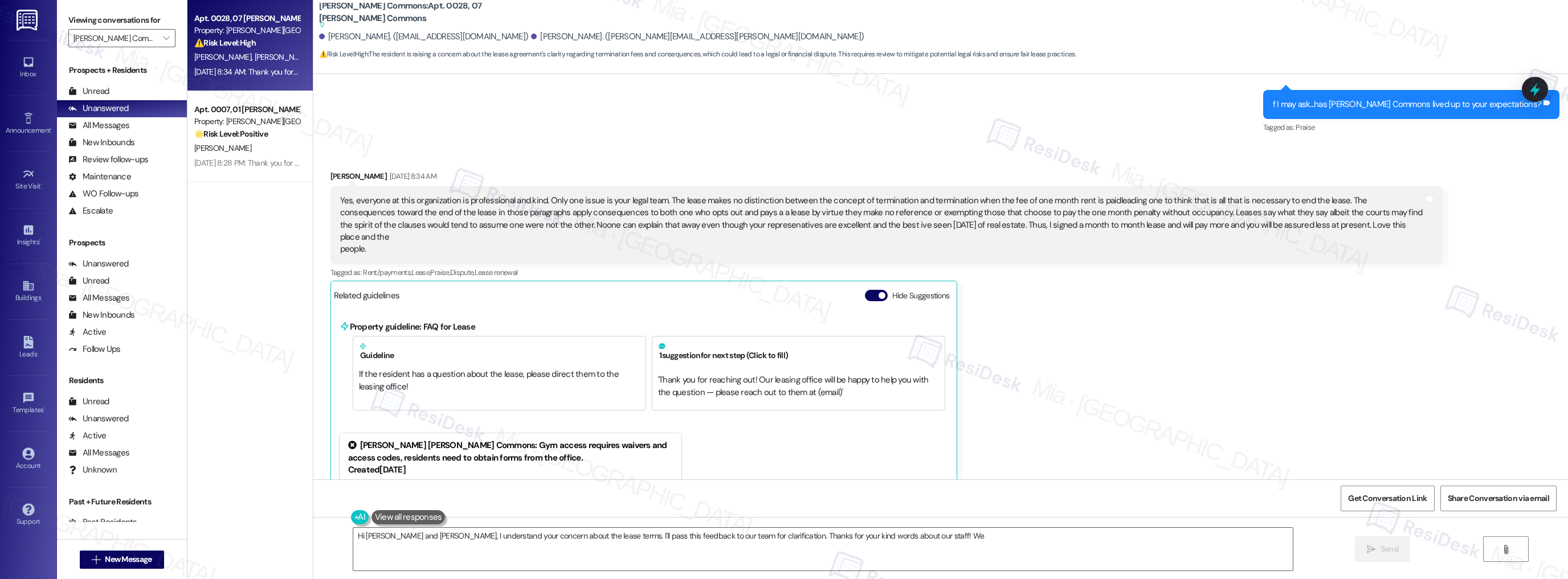
scroll to position [9403, 0]
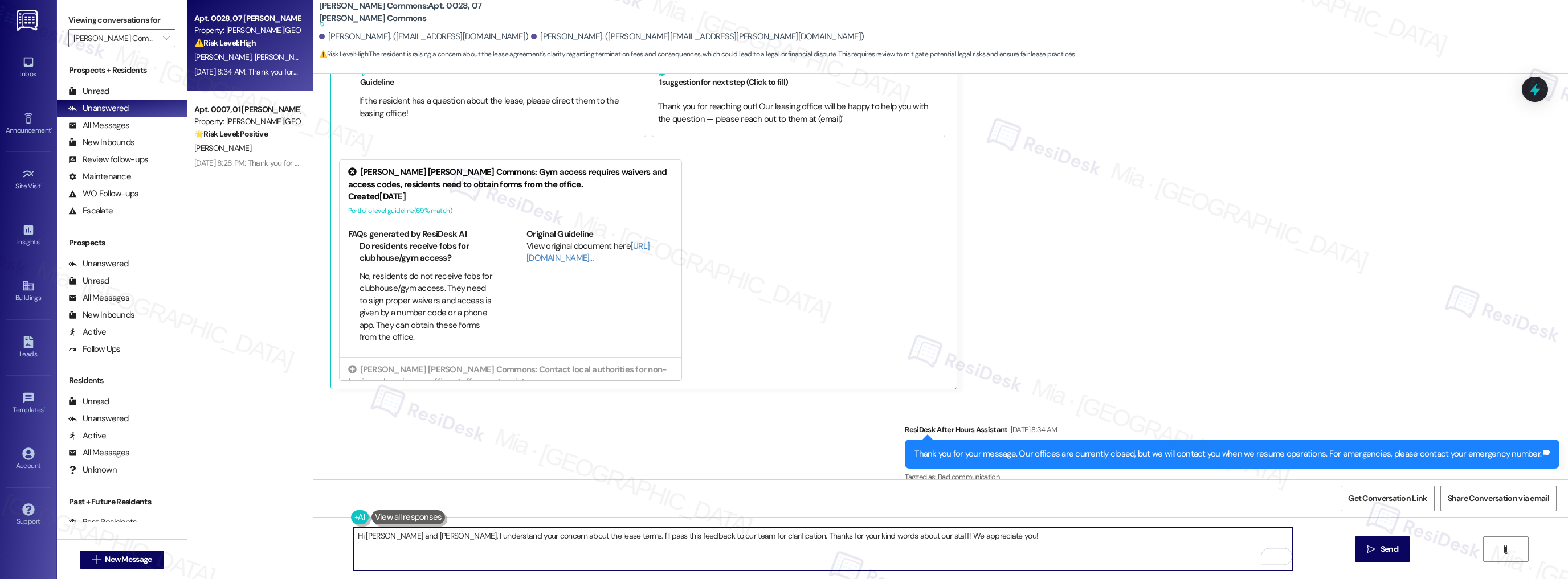
drag, startPoint x: 954, startPoint y: 536, endPoint x: 380, endPoint y: 536, distance: 574.0
click at [380, 536] on textarea "Hi Darryl and Laurie, I understand your concern about the lease terms. I'll pas…" at bounding box center [823, 549] width 940 height 43
paste textarea "Thank you for sharing your honest feedback and kind words about our team. I’m g…"
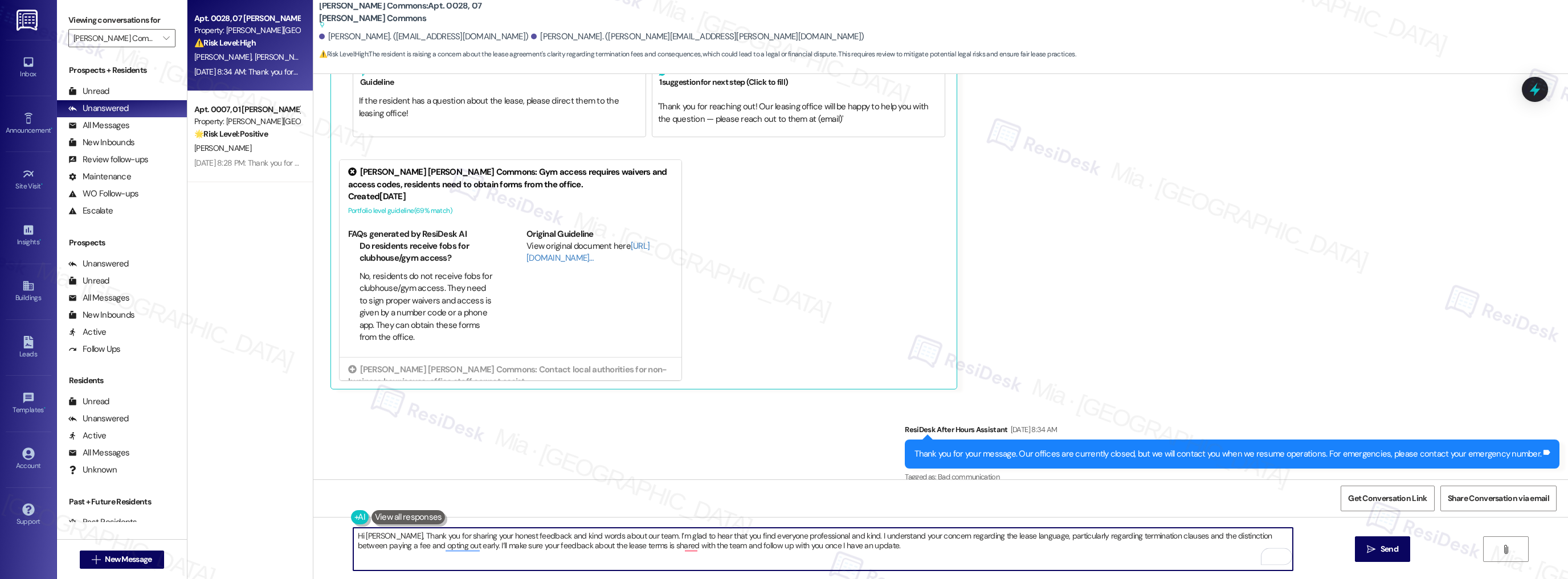
click at [382, 535] on textarea "Hi Darryl, Thank you for sharing your honest feedback and kind words about our …" at bounding box center [823, 549] width 940 height 43
click at [687, 508] on span "and" at bounding box center [692, 510] width 15 height 10
click at [471, 546] on textarea "Hi Darryl, thank you for sharing your honest feedback and kind words about our …" at bounding box center [823, 549] width 940 height 43
drag, startPoint x: 471, startPoint y: 546, endPoint x: 440, endPoint y: 549, distance: 31.1
click at [440, 549] on textarea "Hi Darryl, thank you for sharing your honest feedback and kind words about our …" at bounding box center [823, 549] width 940 height 43
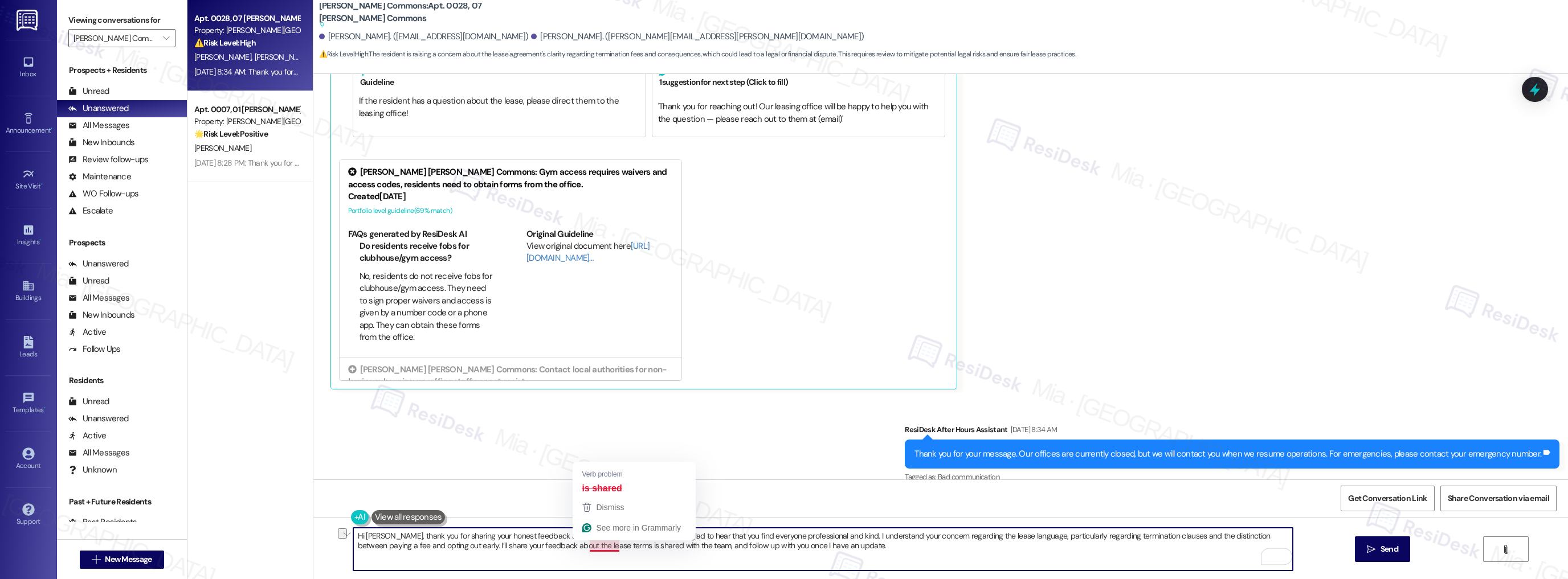
drag, startPoint x: 582, startPoint y: 546, endPoint x: 611, endPoint y: 546, distance: 29.0
click at [611, 546] on textarea "Hi Darryl, thank you for sharing your honest feedback and kind words about our …" at bounding box center [823, 549] width 940 height 43
type textarea "Hi Darryl, thank you for sharing your honest feedback and kind words about our …"
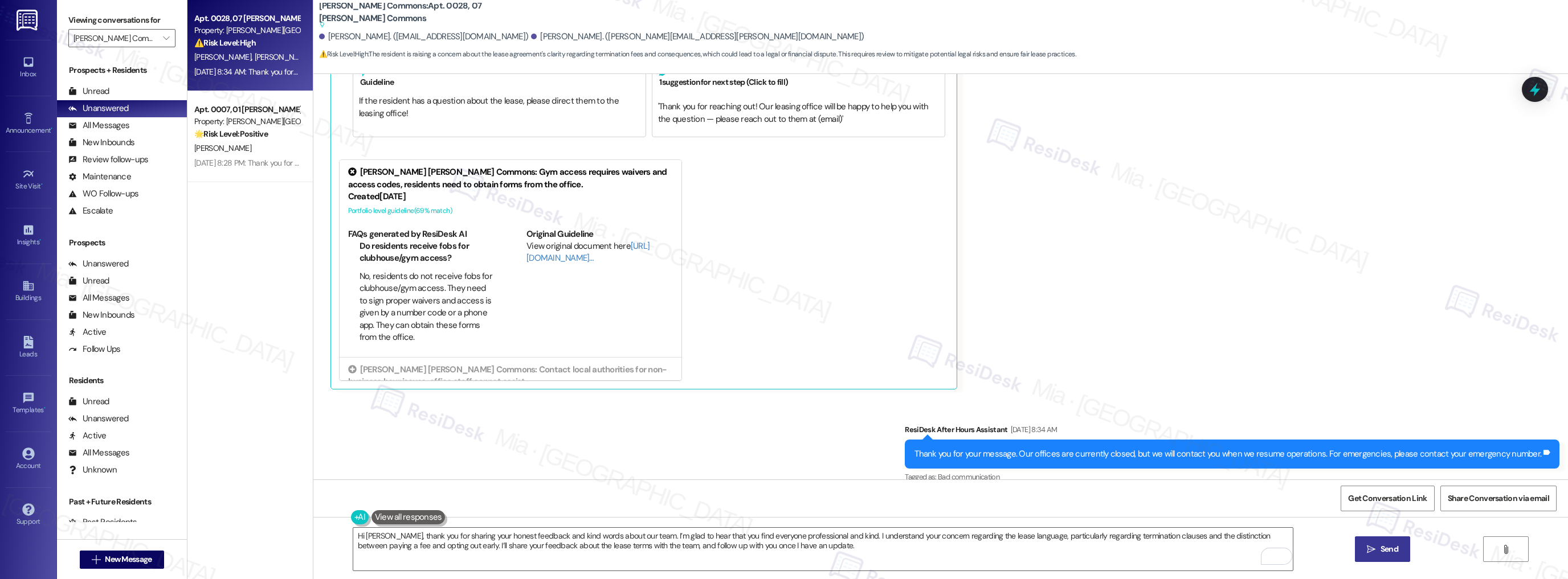
click at [1391, 552] on span "Send" at bounding box center [1389, 549] width 17 height 12
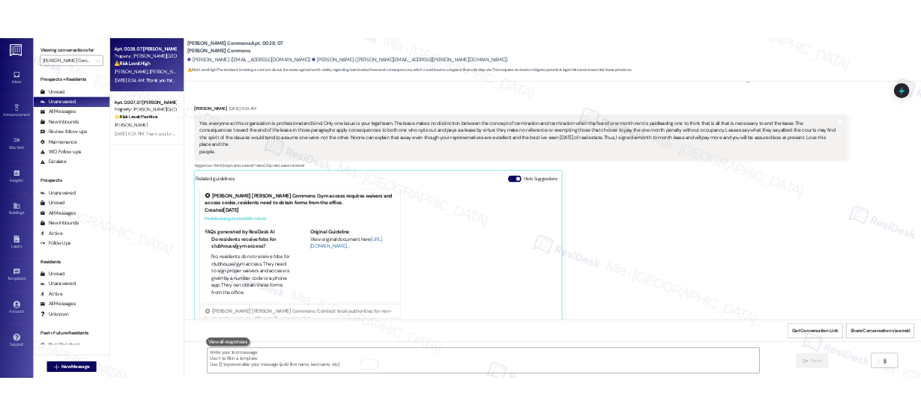
scroll to position [13004, 0]
